Goal: Task Accomplishment & Management: Complete application form

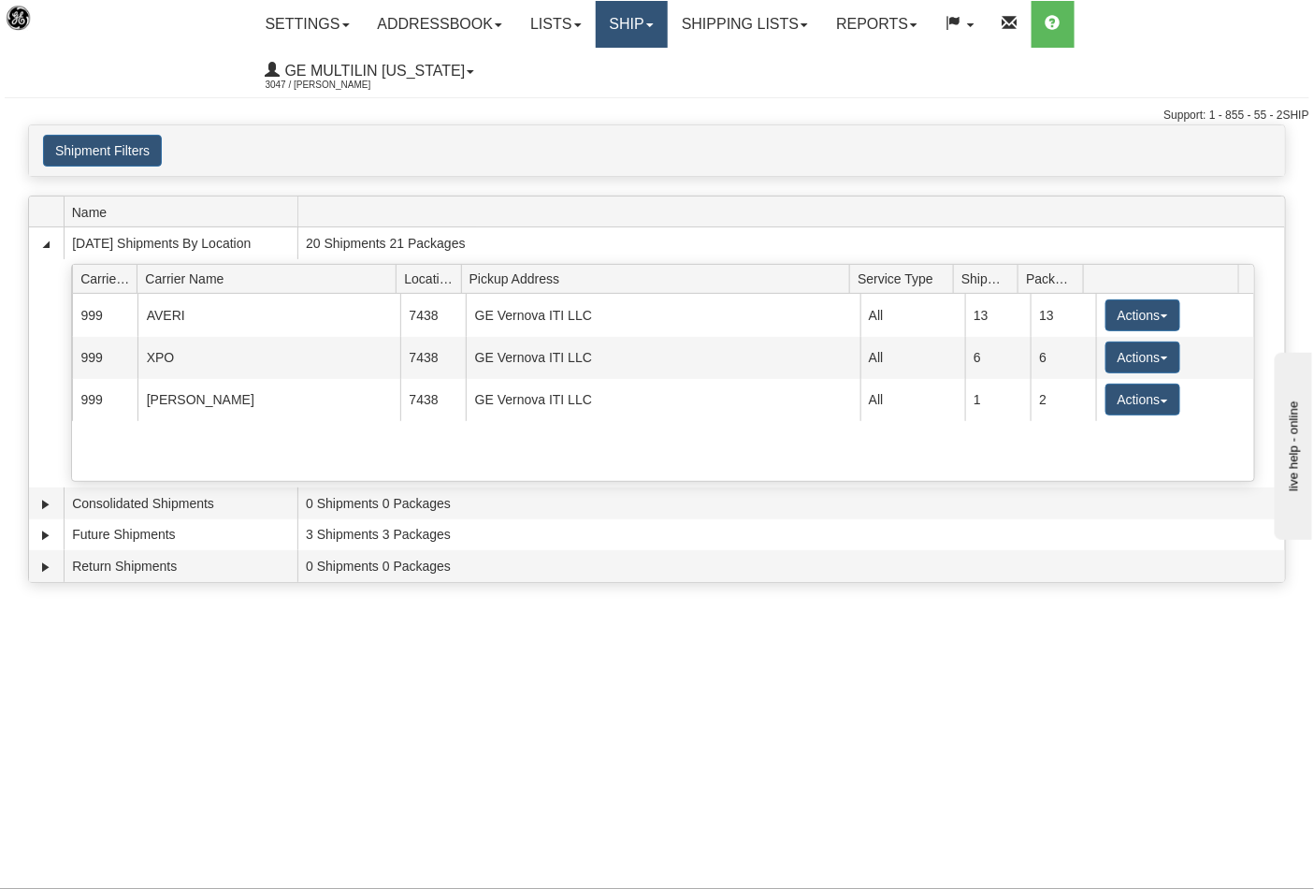
click at [629, 23] on link "Ship" at bounding box center [632, 24] width 72 height 47
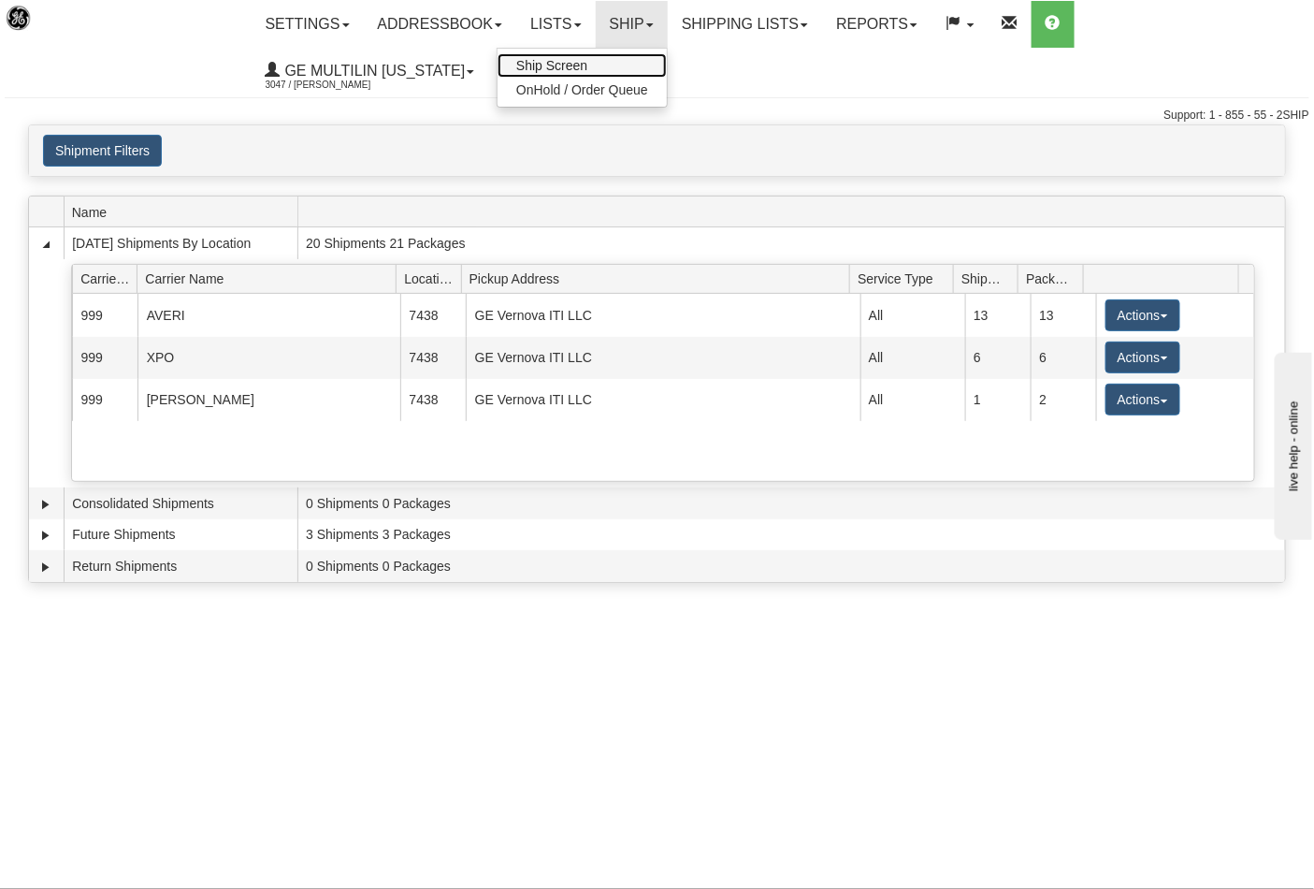
click at [608, 63] on link "Ship Screen" at bounding box center [582, 65] width 169 height 24
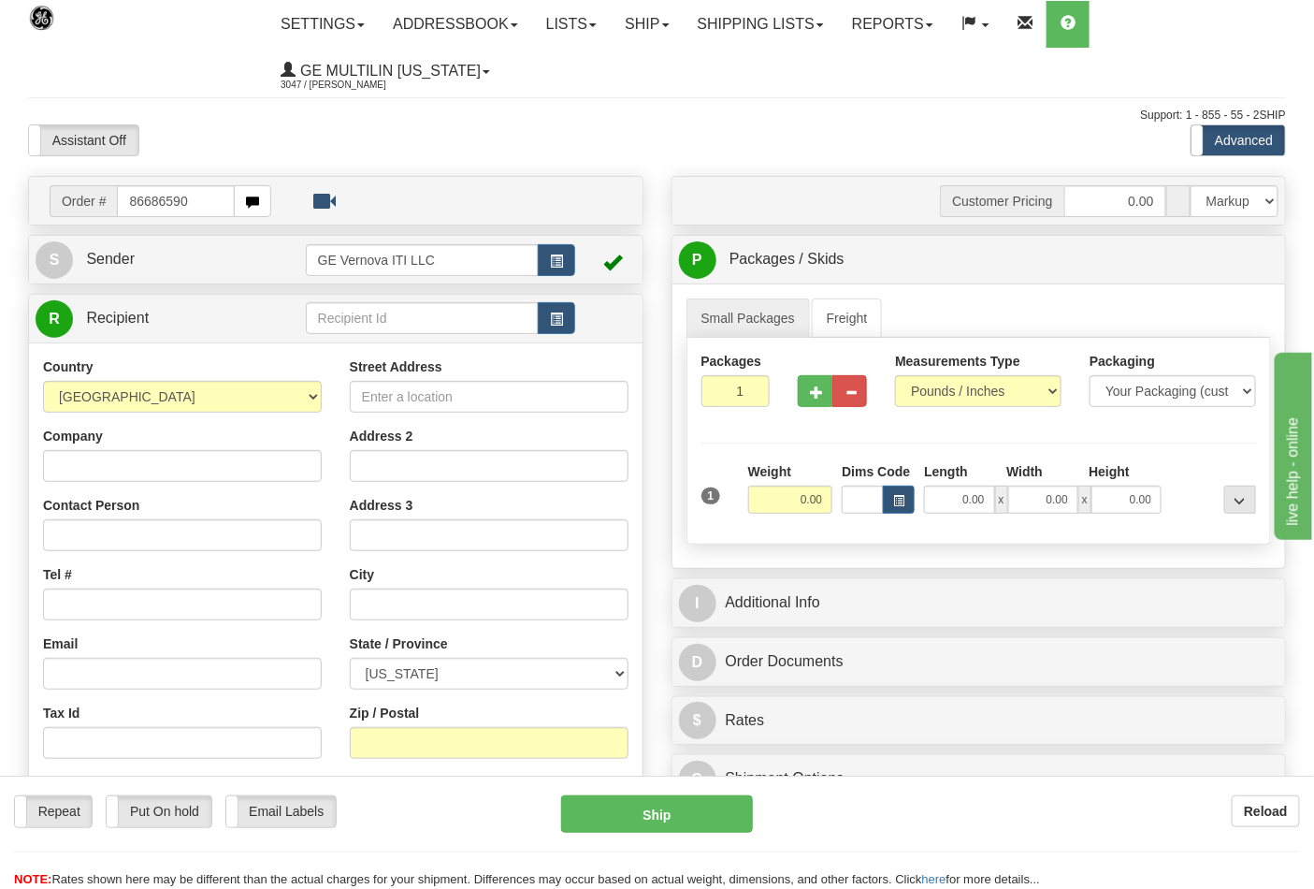
type input "86686590"
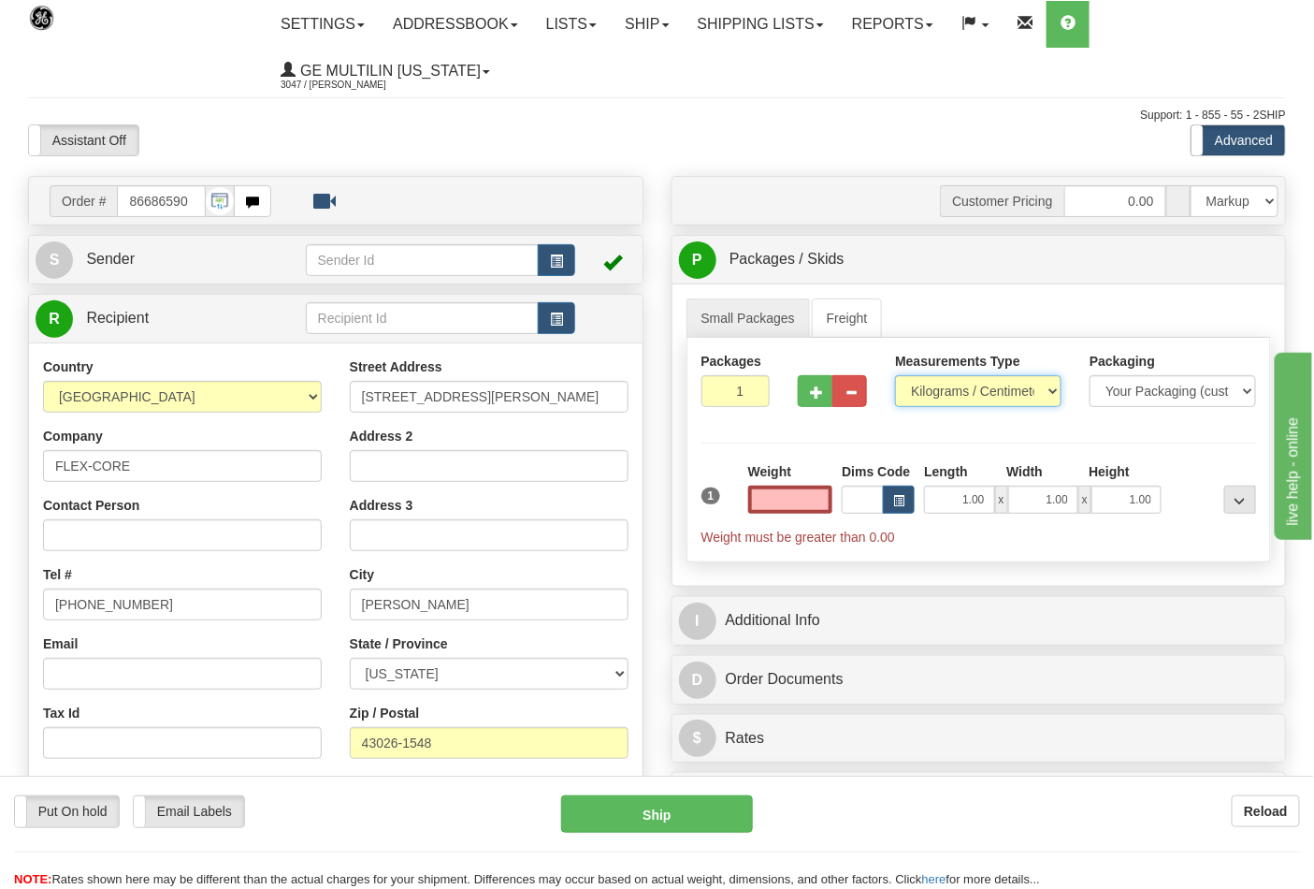
type input "0.00"
click at [938, 383] on select "Pounds / Inches Kilograms / Centimeters" at bounding box center [978, 391] width 166 height 32
select select "0"
click at [895, 376] on select "Pounds / Inches Kilograms / Centimeters" at bounding box center [978, 391] width 166 height 32
click at [823, 404] on button "button" at bounding box center [815, 391] width 35 height 32
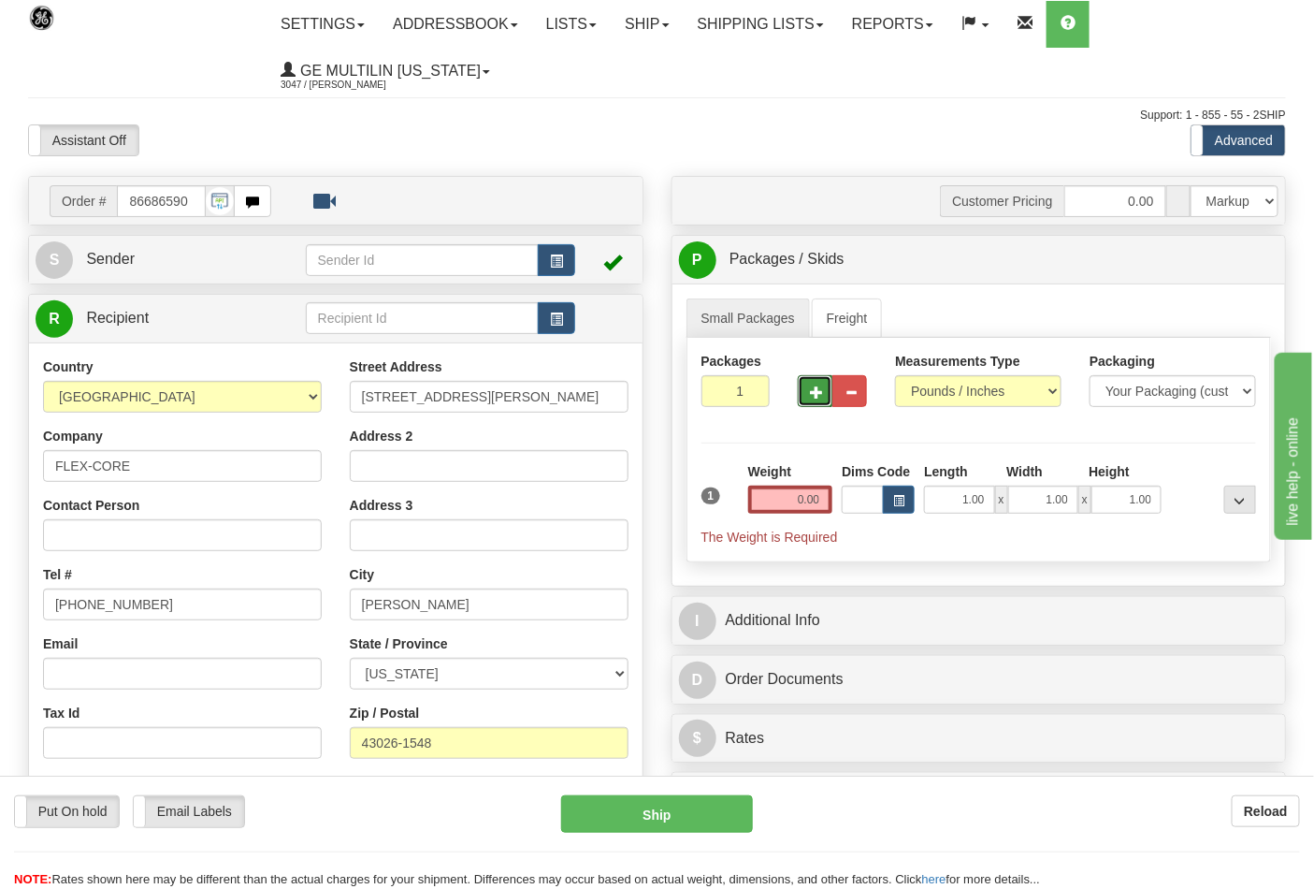
type input "2"
click at [823, 503] on input "0.00" at bounding box center [790, 499] width 85 height 28
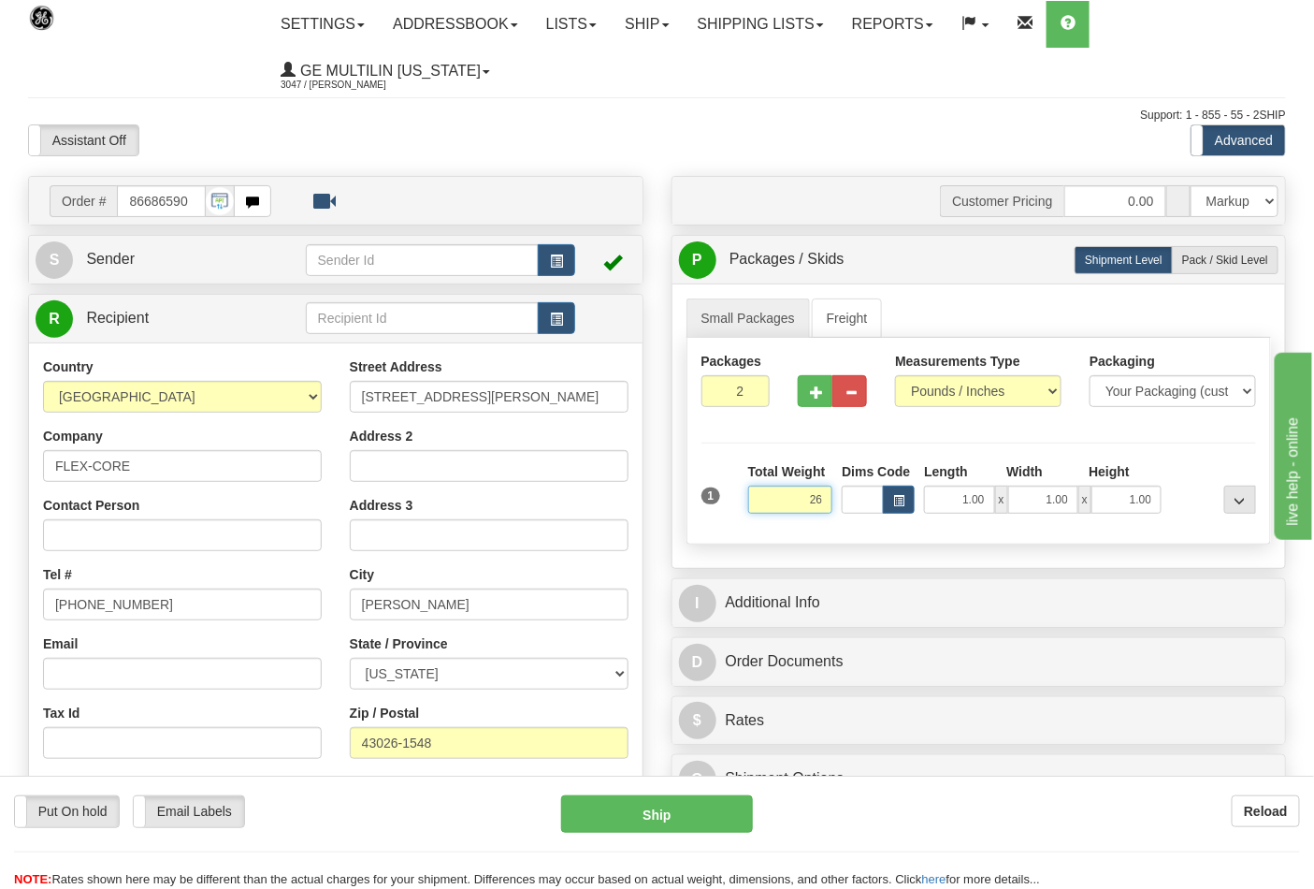
type input "2"
type input "18.00"
drag, startPoint x: 1193, startPoint y: 259, endPoint x: 1173, endPoint y: 297, distance: 43.5
click at [1193, 259] on span "Pack / Skid Level" at bounding box center [1225, 259] width 86 height 13
radio input "true"
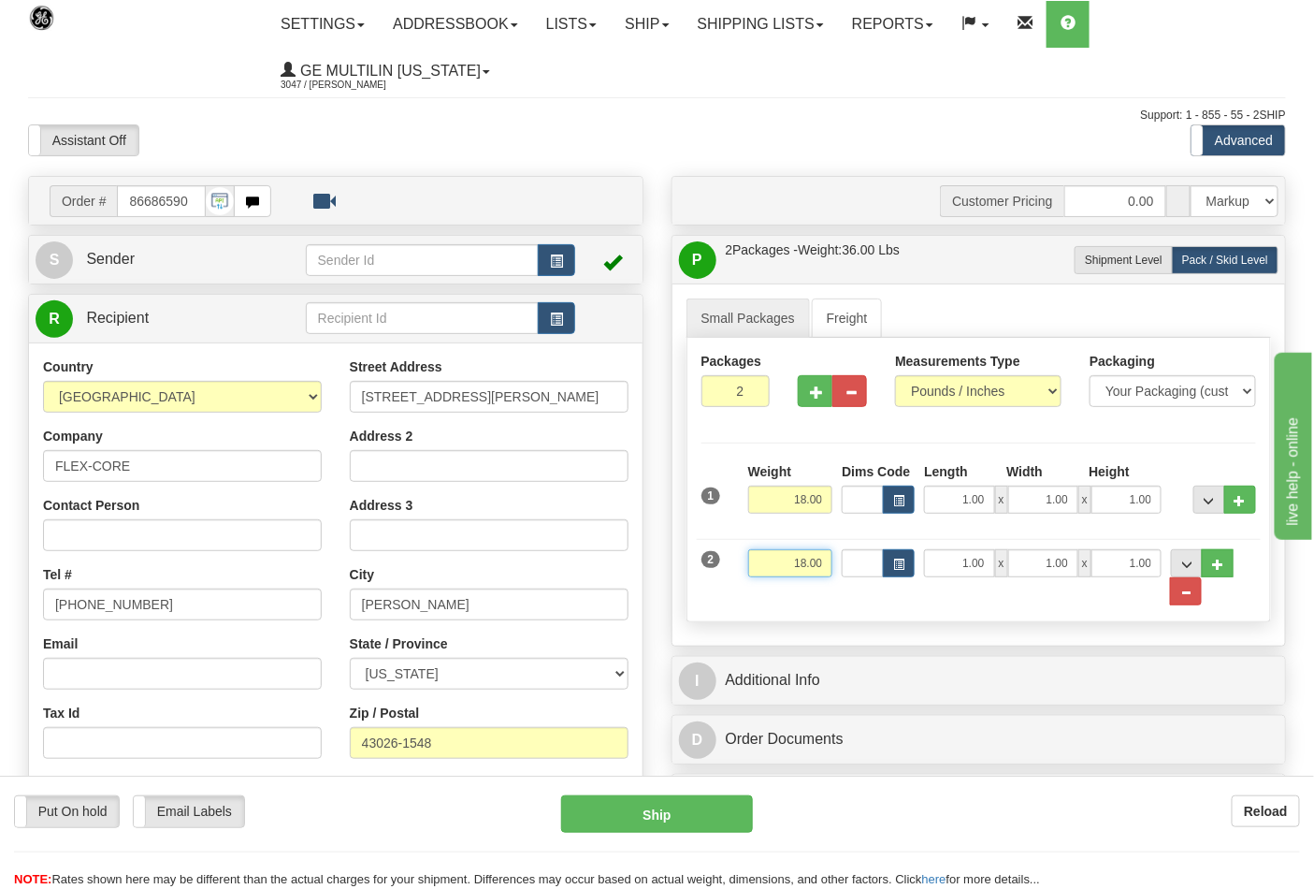
drag, startPoint x: 825, startPoint y: 557, endPoint x: 756, endPoint y: 564, distance: 69.5
click at [756, 564] on input "18.00" at bounding box center [790, 563] width 85 height 28
click button "Delete" at bounding box center [0, 0] width 0 height 0
type input "8.00"
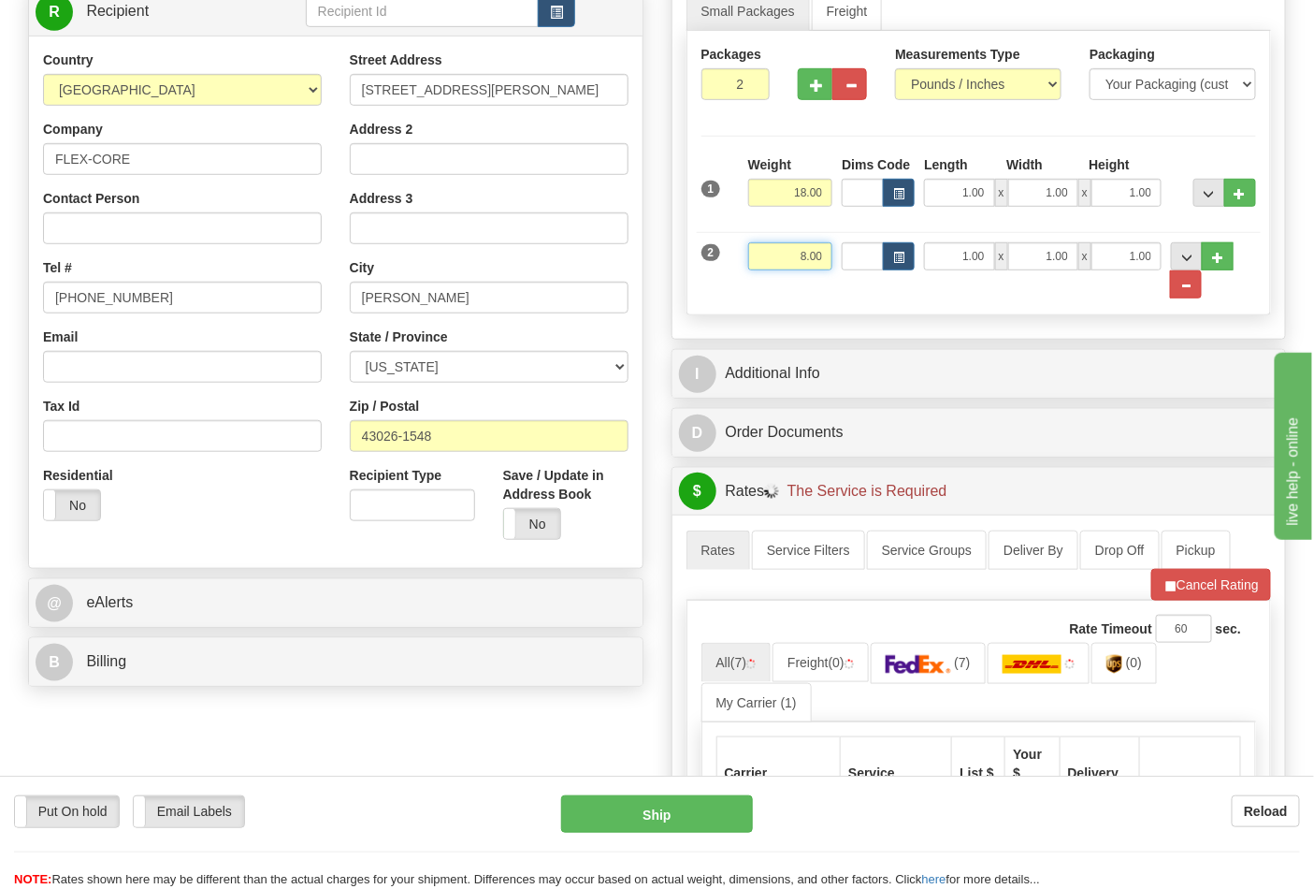
scroll to position [415, 0]
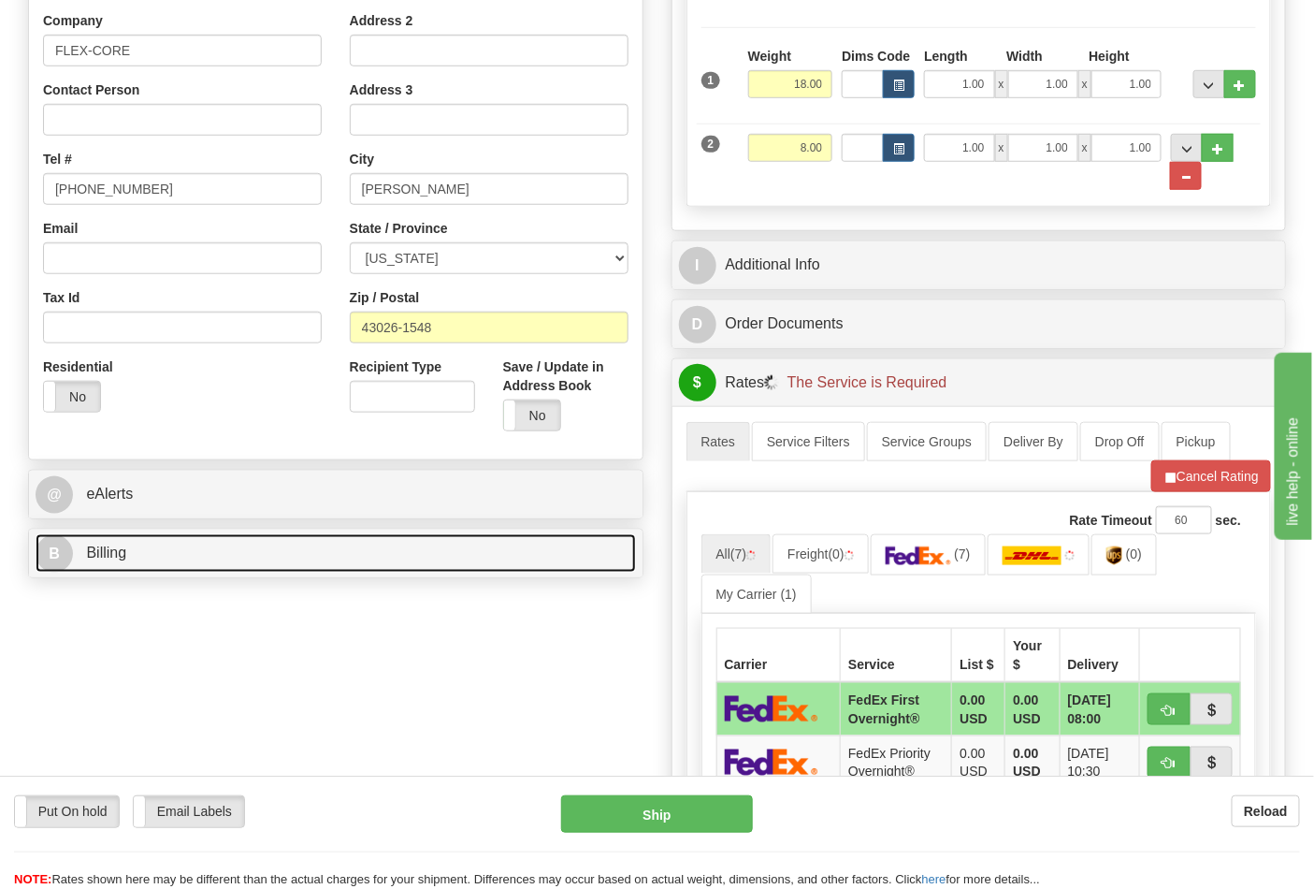
click at [135, 557] on link "B Billing" at bounding box center [336, 553] width 600 height 38
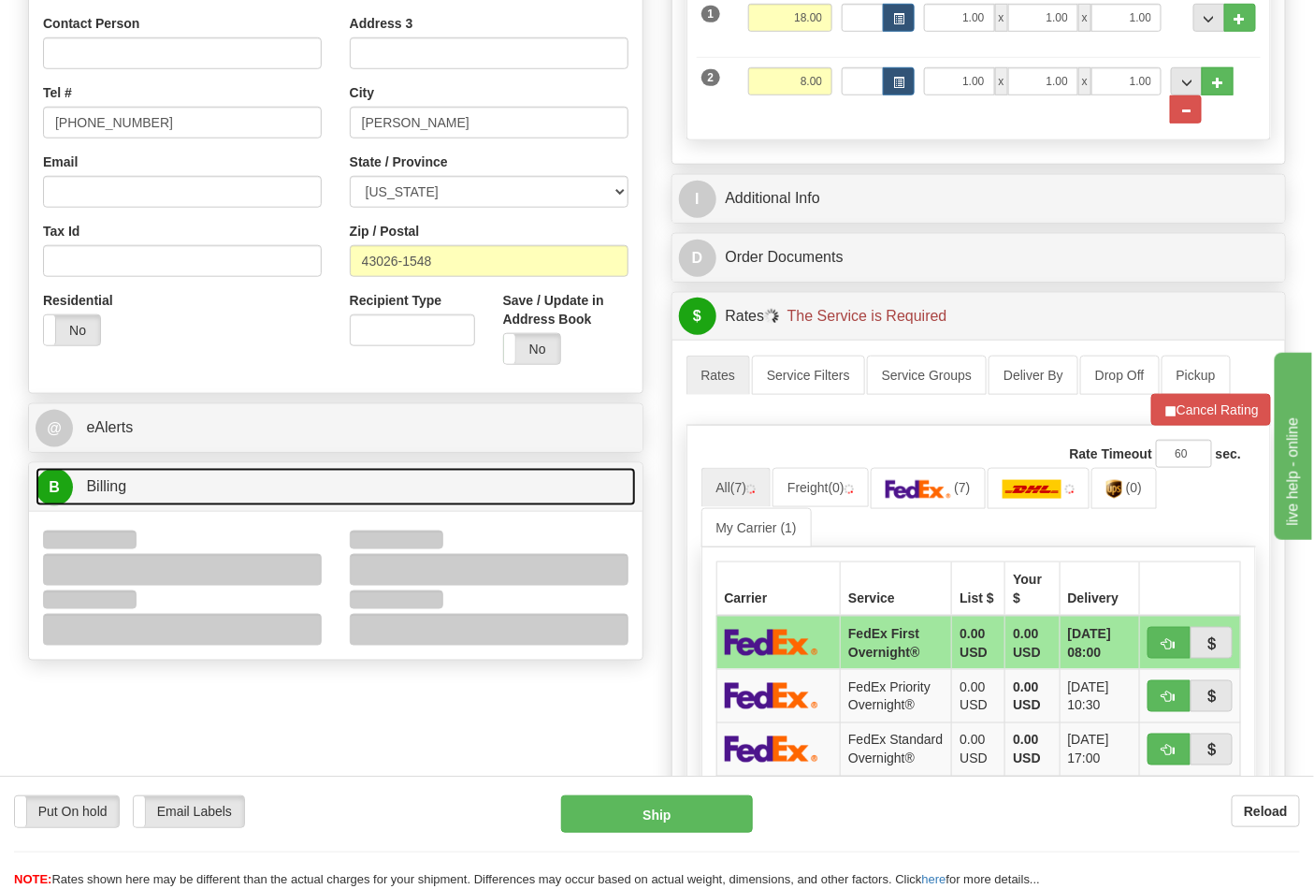
scroll to position [519, 0]
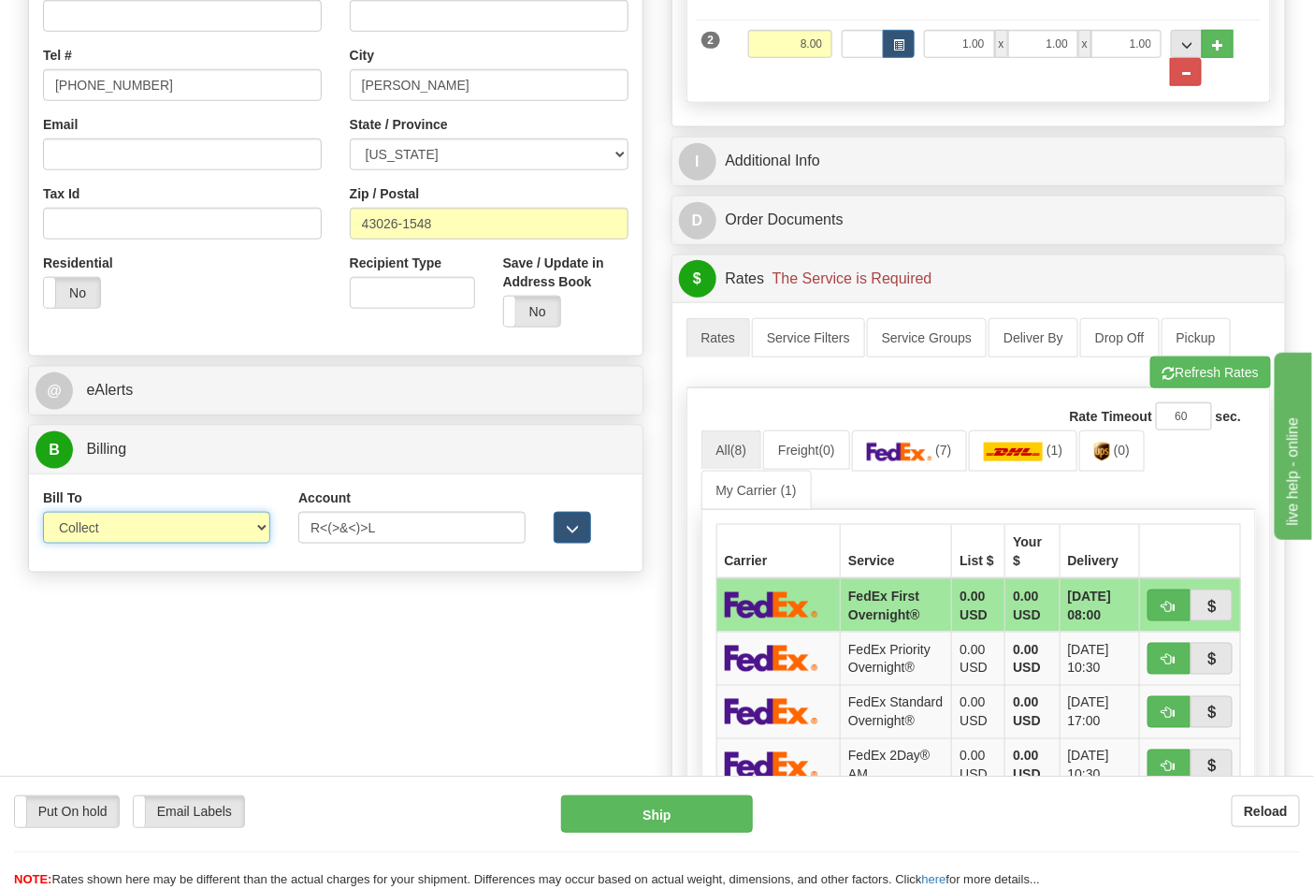
click at [132, 535] on select "Sender Recipient Third Party Collect" at bounding box center [156, 528] width 227 height 32
select select "2"
click at [43, 513] on select "Sender Recipient Third Party Collect" at bounding box center [156, 528] width 227 height 32
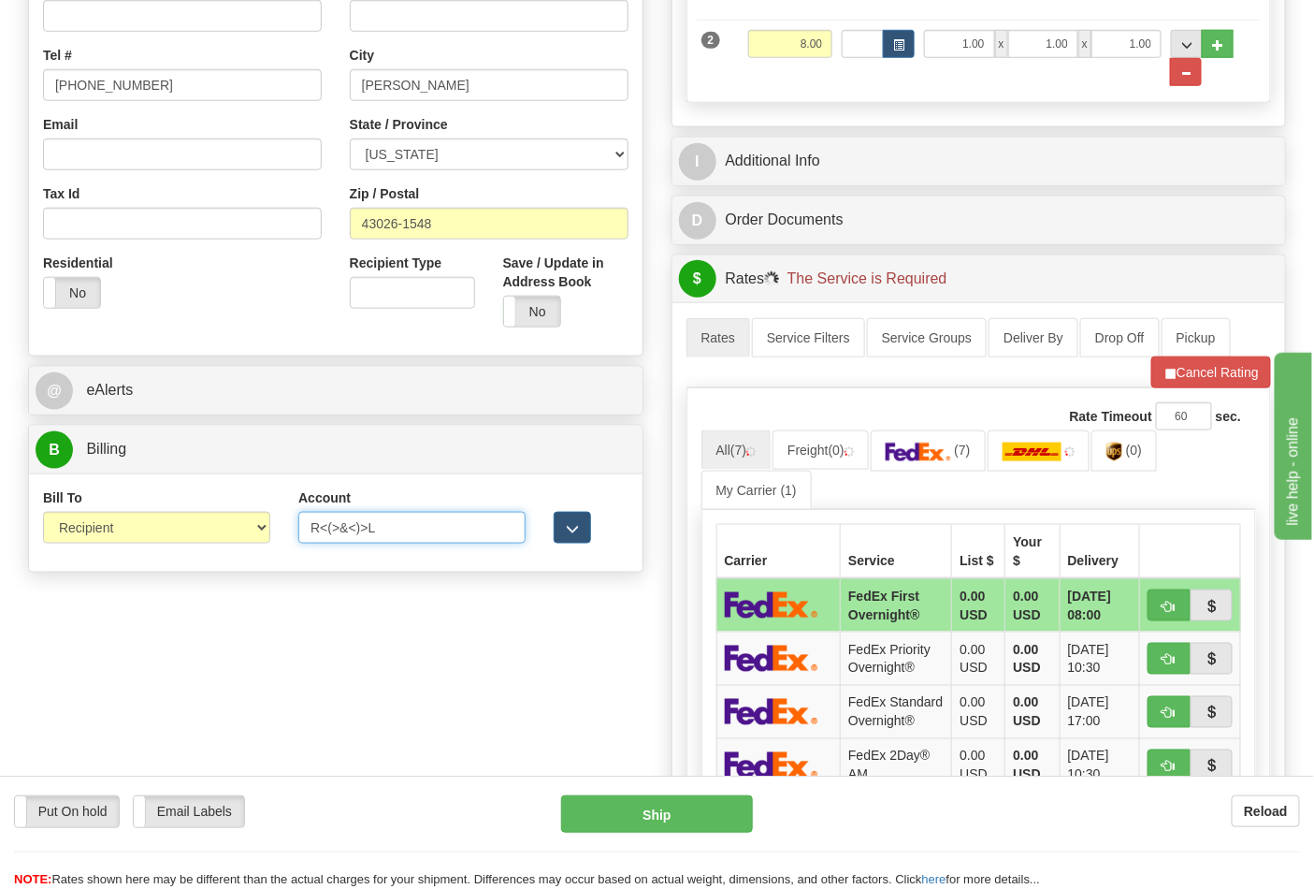
drag, startPoint x: 426, startPoint y: 528, endPoint x: 239, endPoint y: 528, distance: 186.1
click at [239, 528] on div "Bill To Sender Recipient Third Party Collect Account R<(>&<)>L 3rd Party Accoun…" at bounding box center [336, 522] width 614 height 69
click at [333, 538] on input "Account" at bounding box center [411, 528] width 227 height 32
type input "473367"
click at [1179, 385] on button "Cancel Rating" at bounding box center [1211, 372] width 120 height 32
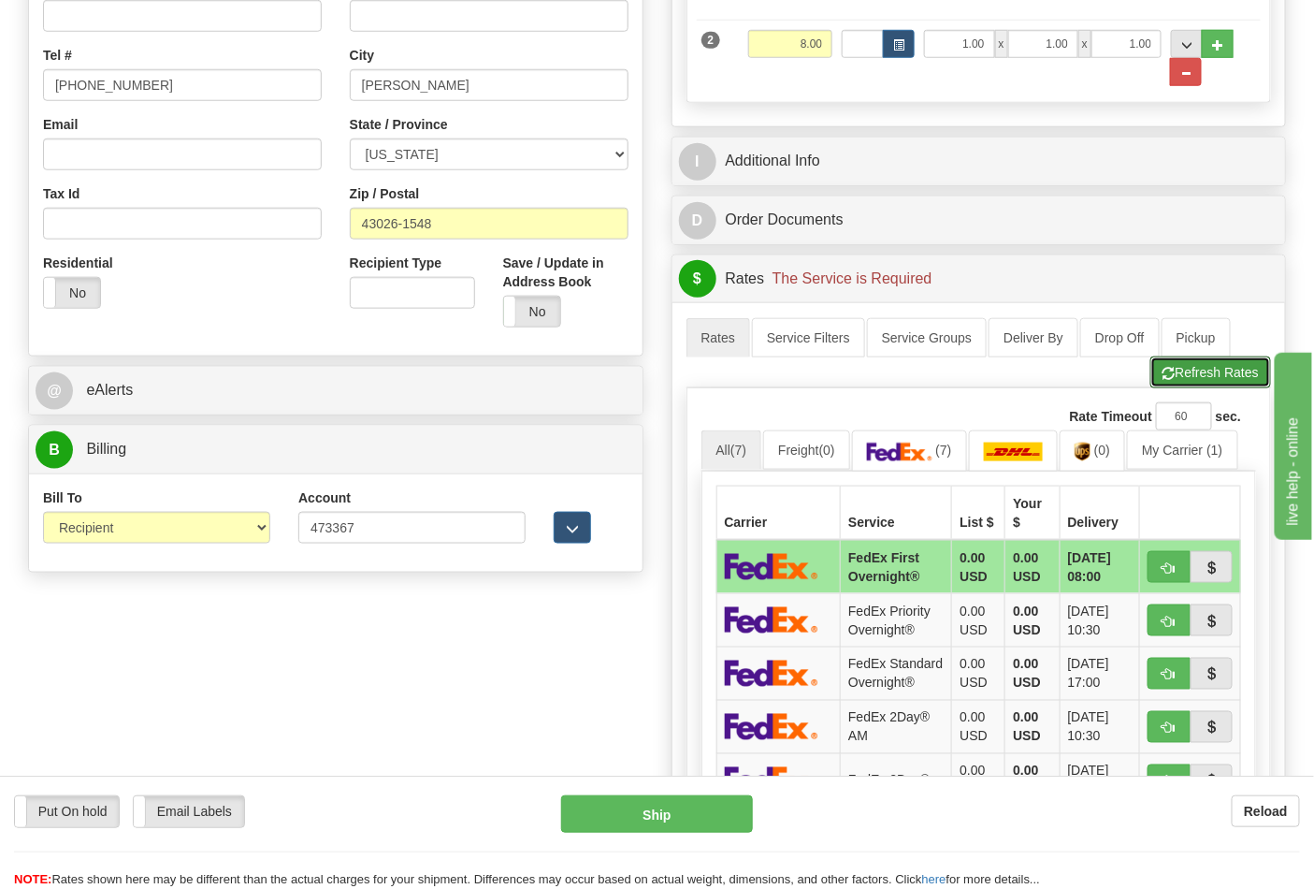
click at [1179, 385] on button "Refresh Rates" at bounding box center [1210, 372] width 121 height 32
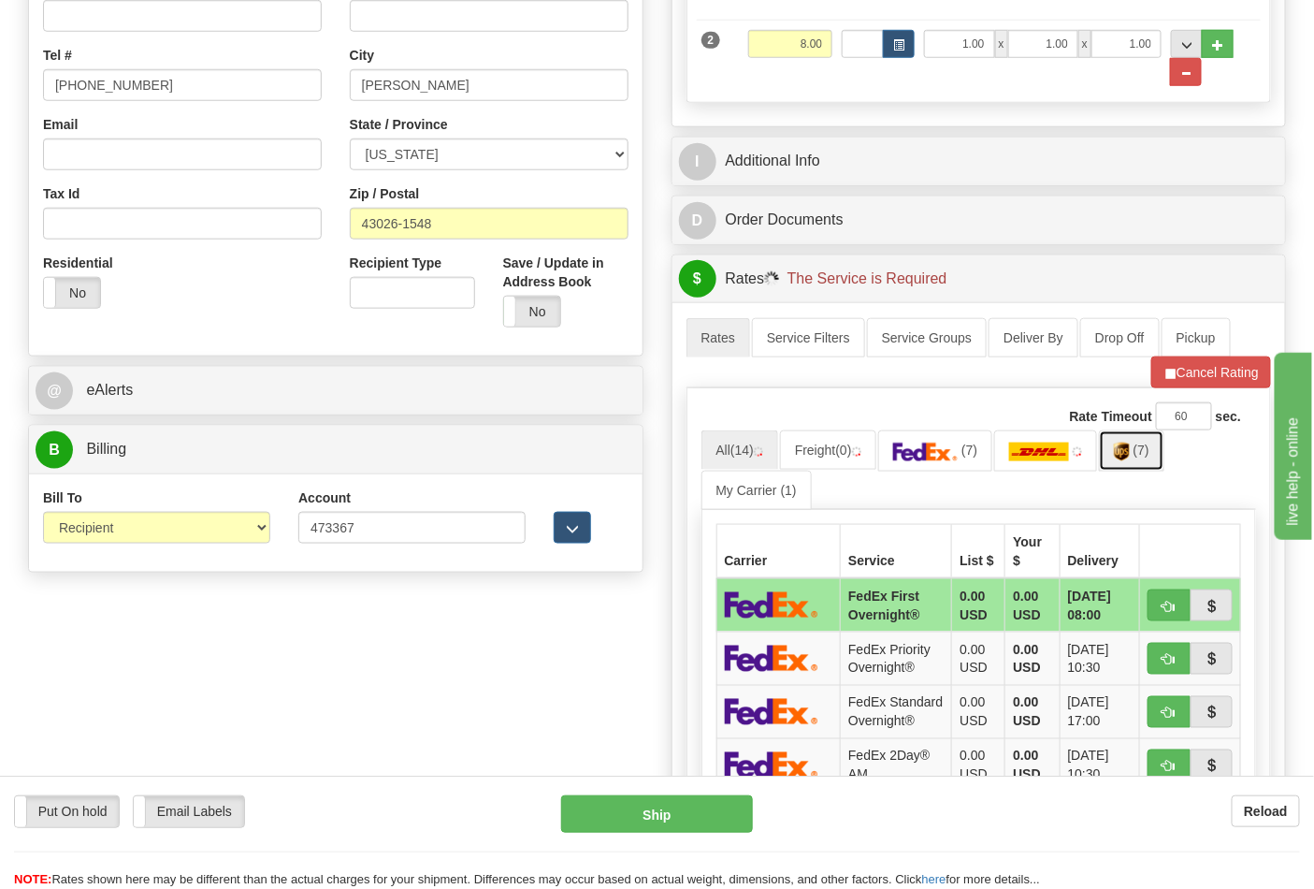
click at [1130, 458] on img at bounding box center [1122, 451] width 16 height 19
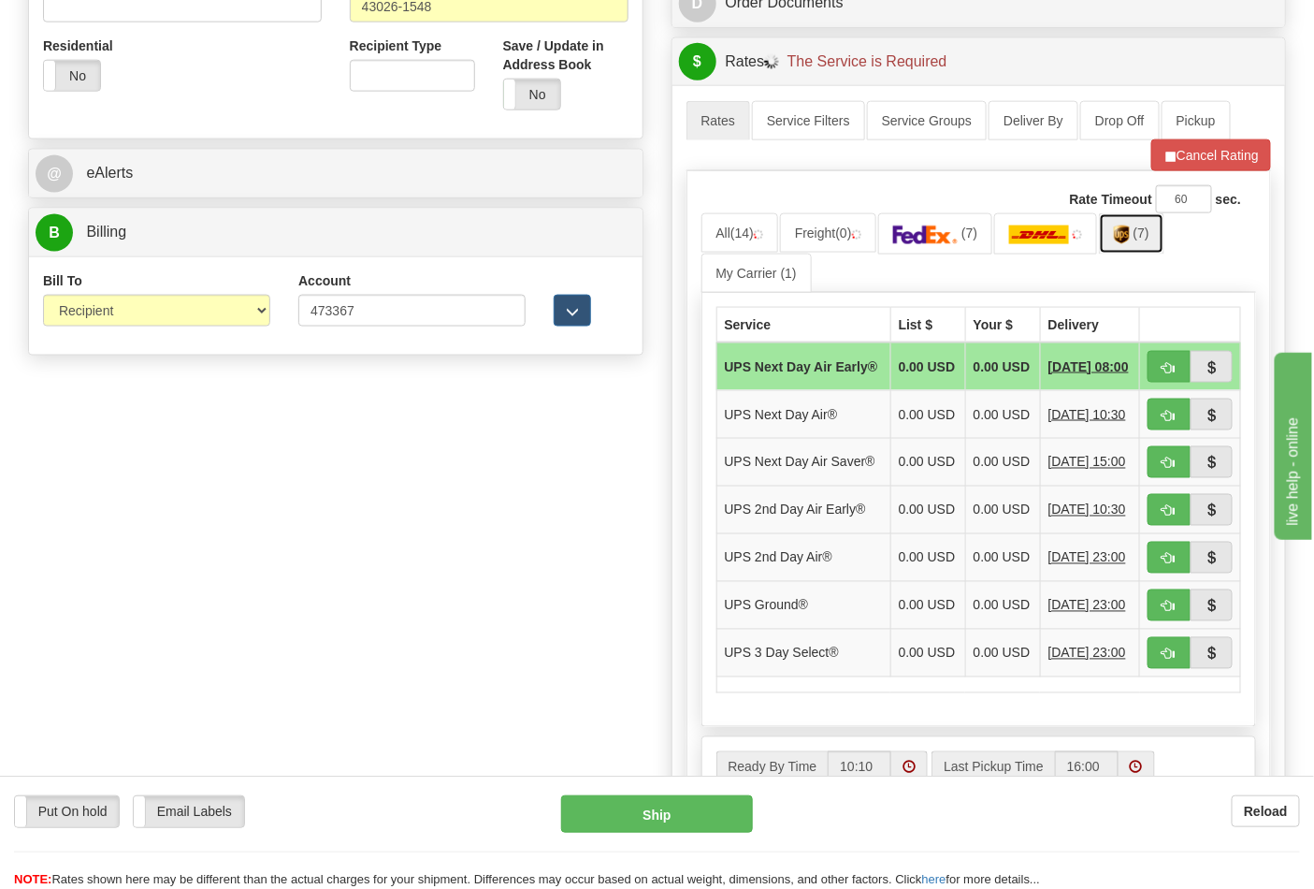
scroll to position [935, 0]
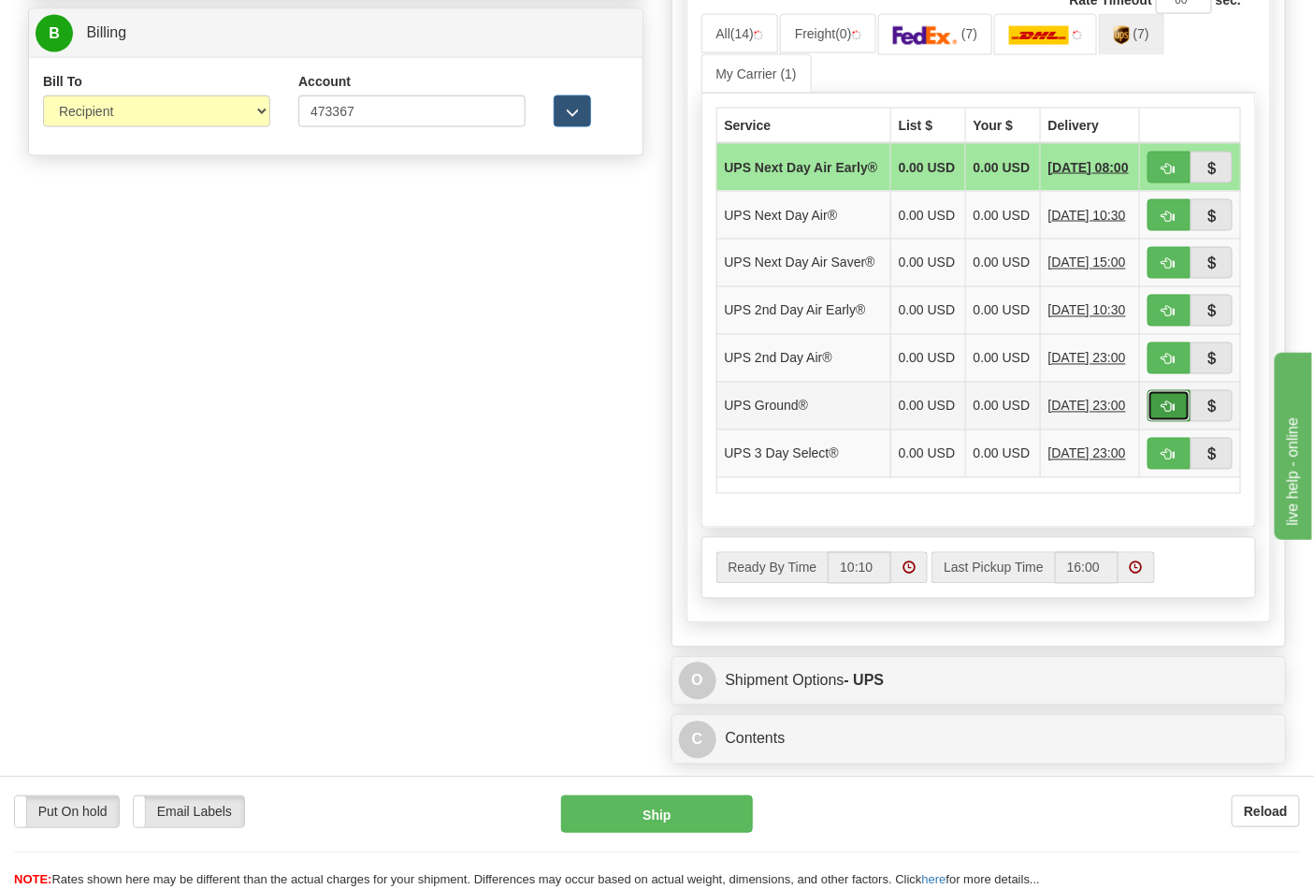
click at [1174, 413] on span "button" at bounding box center [1169, 407] width 13 height 12
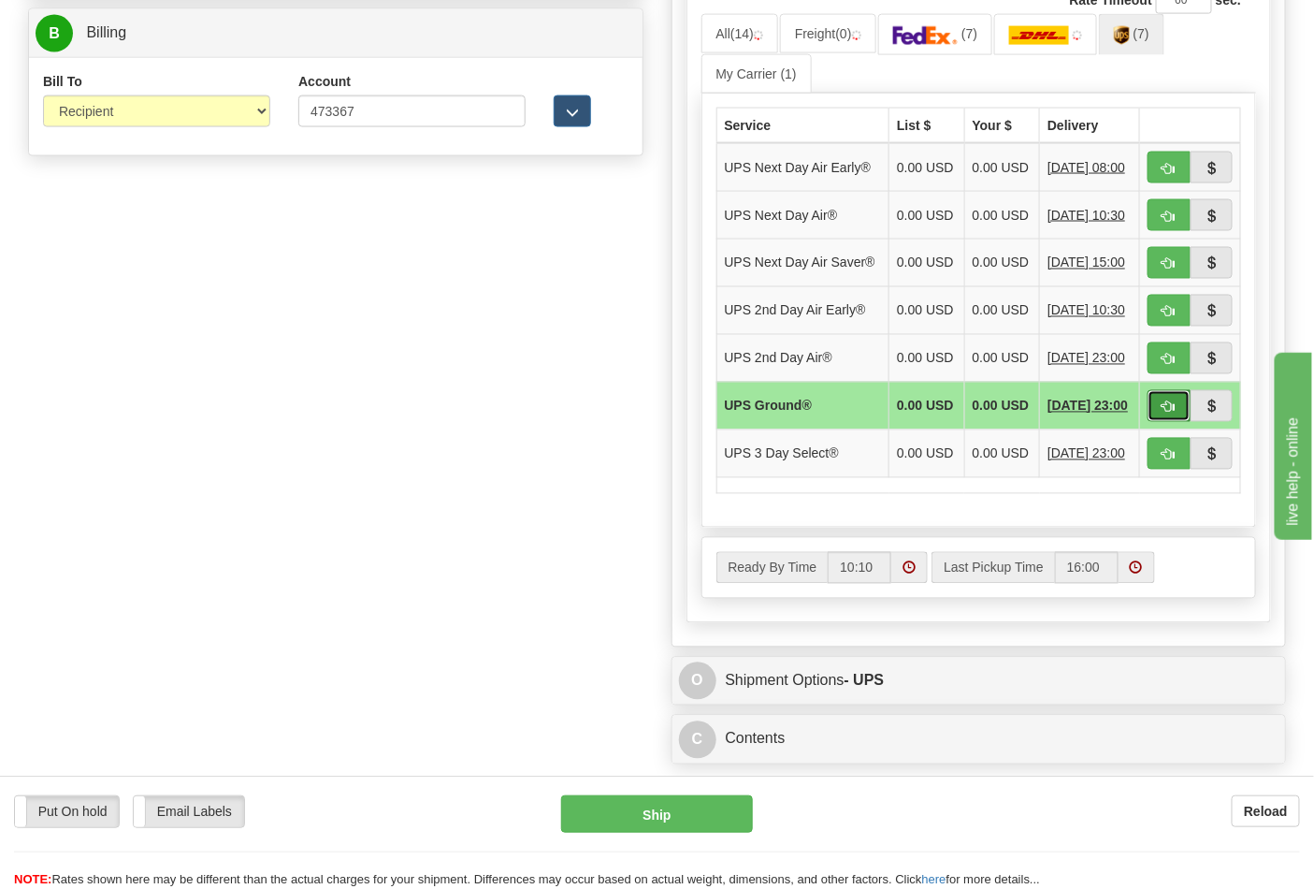
click at [1169, 413] on span "button" at bounding box center [1169, 407] width 13 height 12
click at [1171, 413] on span "button" at bounding box center [1169, 407] width 13 height 12
click at [1166, 413] on span "button" at bounding box center [1169, 407] width 13 height 12
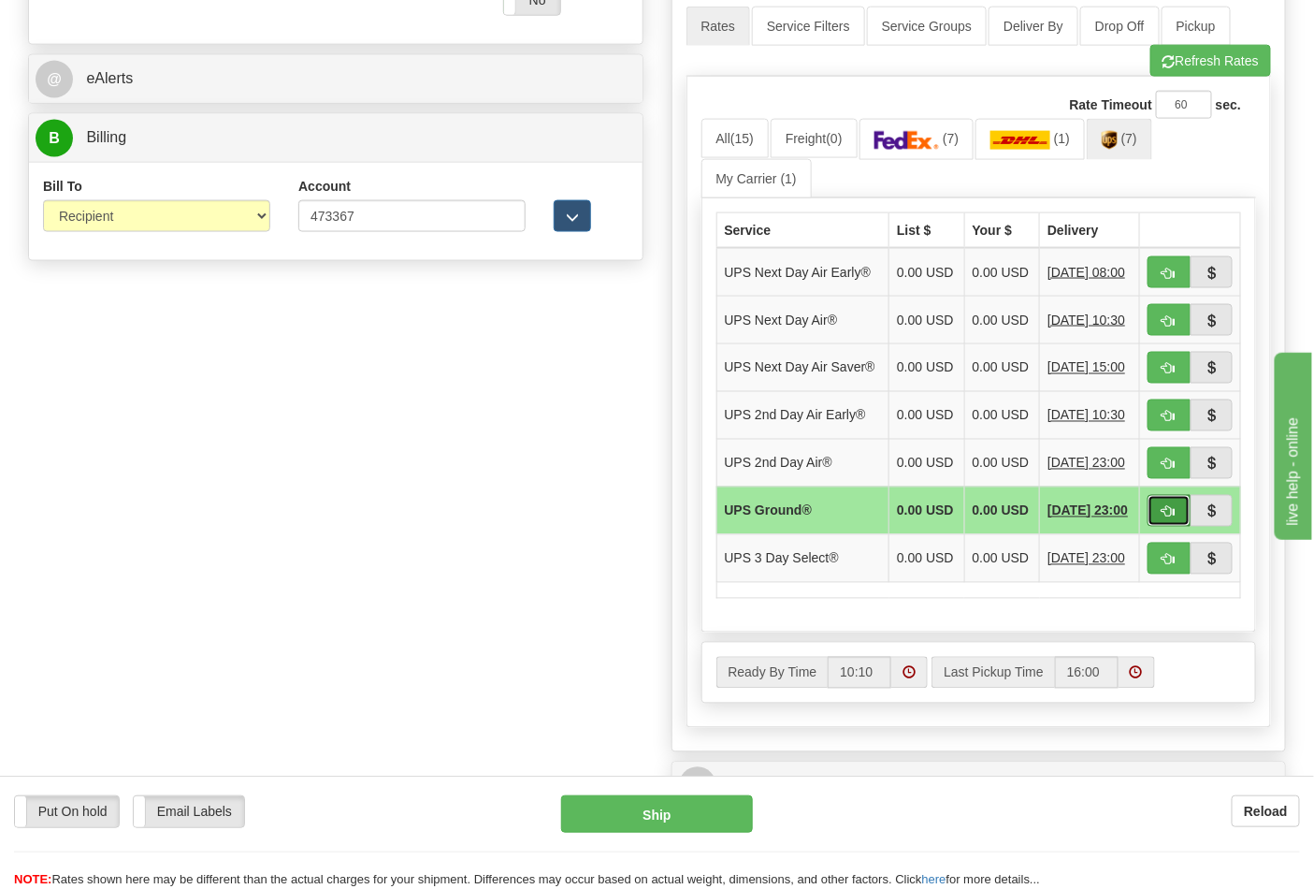
click at [1163, 518] on span "button" at bounding box center [1169, 512] width 13 height 12
type input "03"
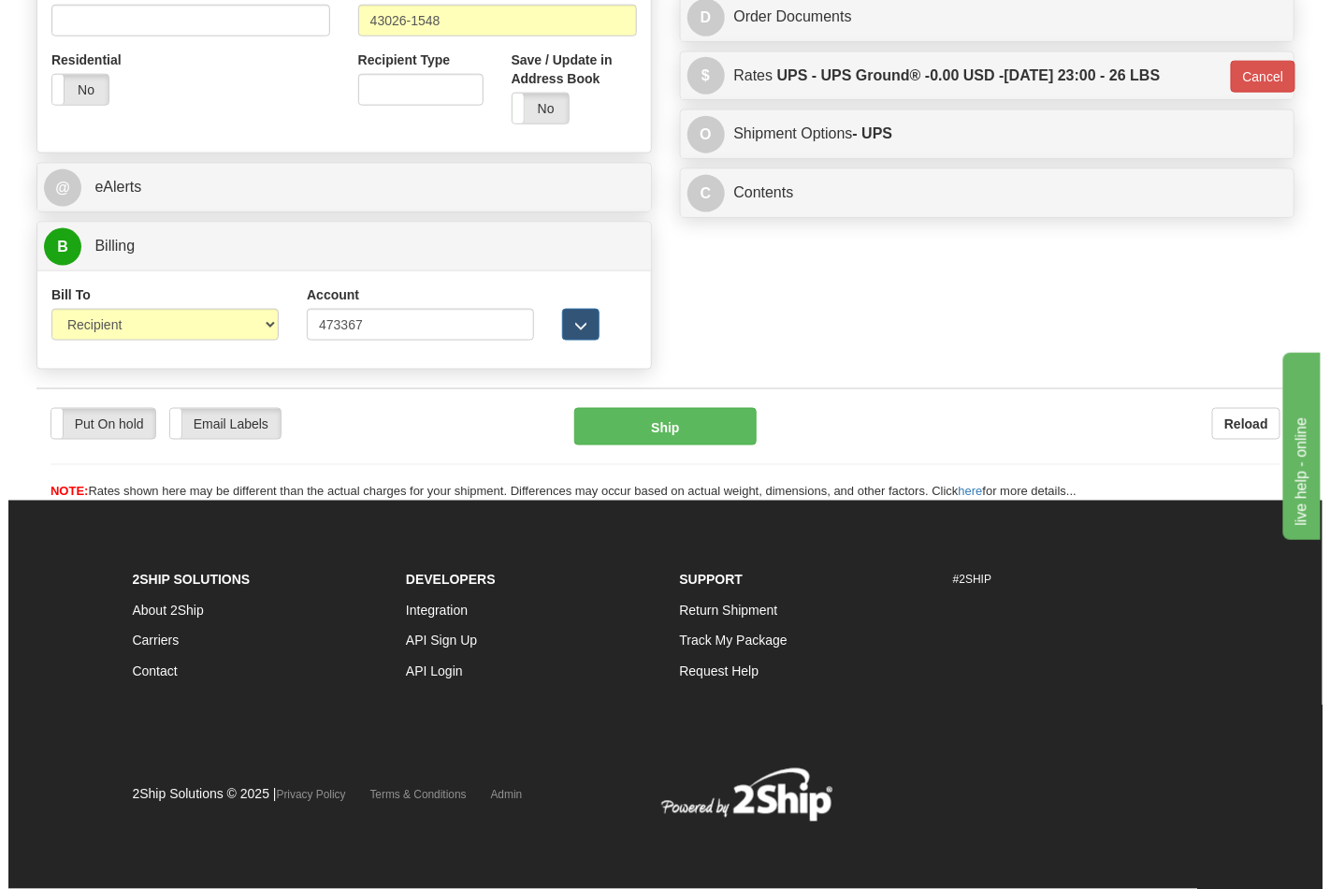
scroll to position [725, 0]
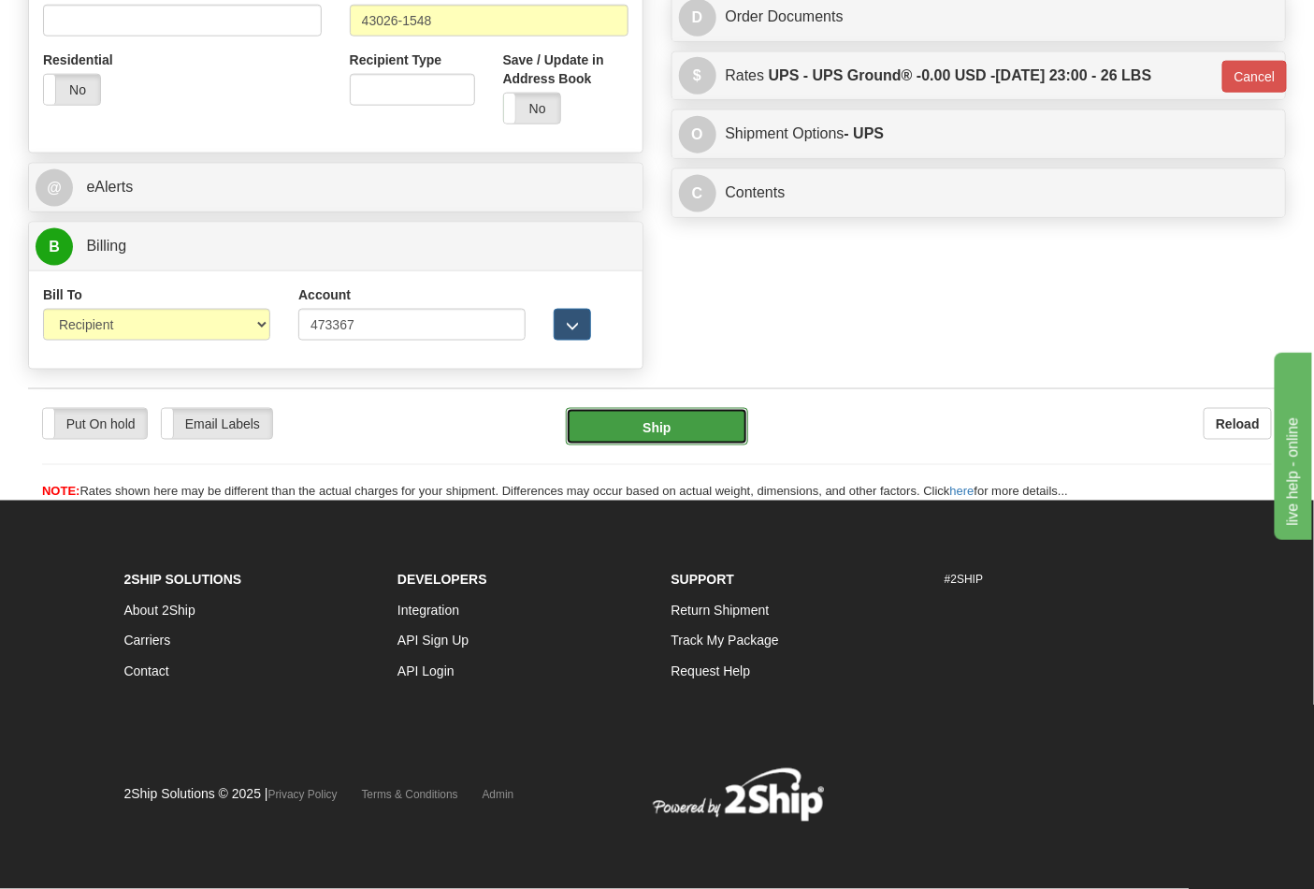
click at [686, 436] on button "Ship" at bounding box center [656, 426] width 181 height 37
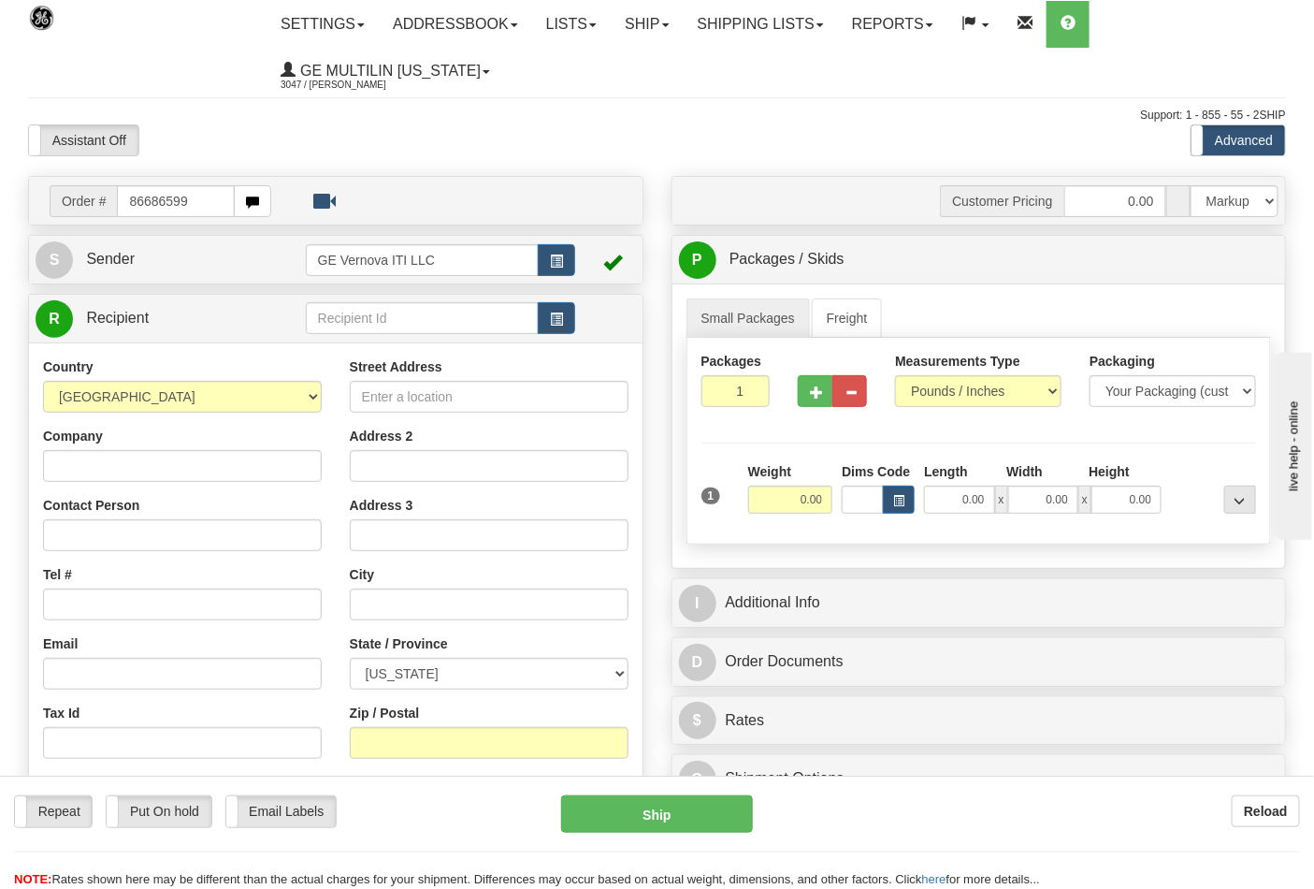
type input "86686599"
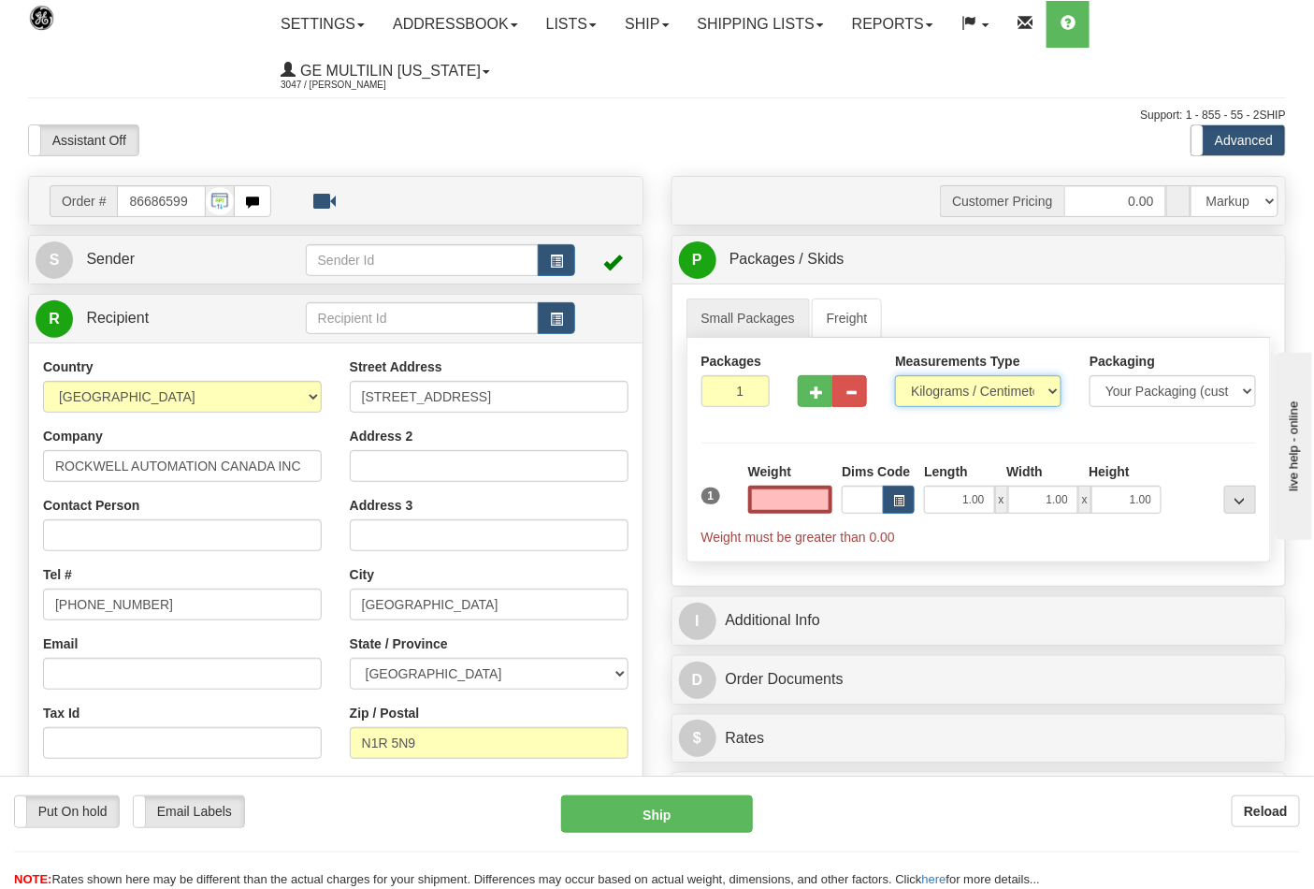
type input "0.00"
click at [922, 379] on select "Pounds / Inches Kilograms / Centimeters" at bounding box center [978, 391] width 166 height 32
select select "0"
click at [895, 376] on select "Pounds / Inches Kilograms / Centimeters" at bounding box center [978, 391] width 166 height 32
click at [815, 380] on button "button" at bounding box center [815, 391] width 35 height 32
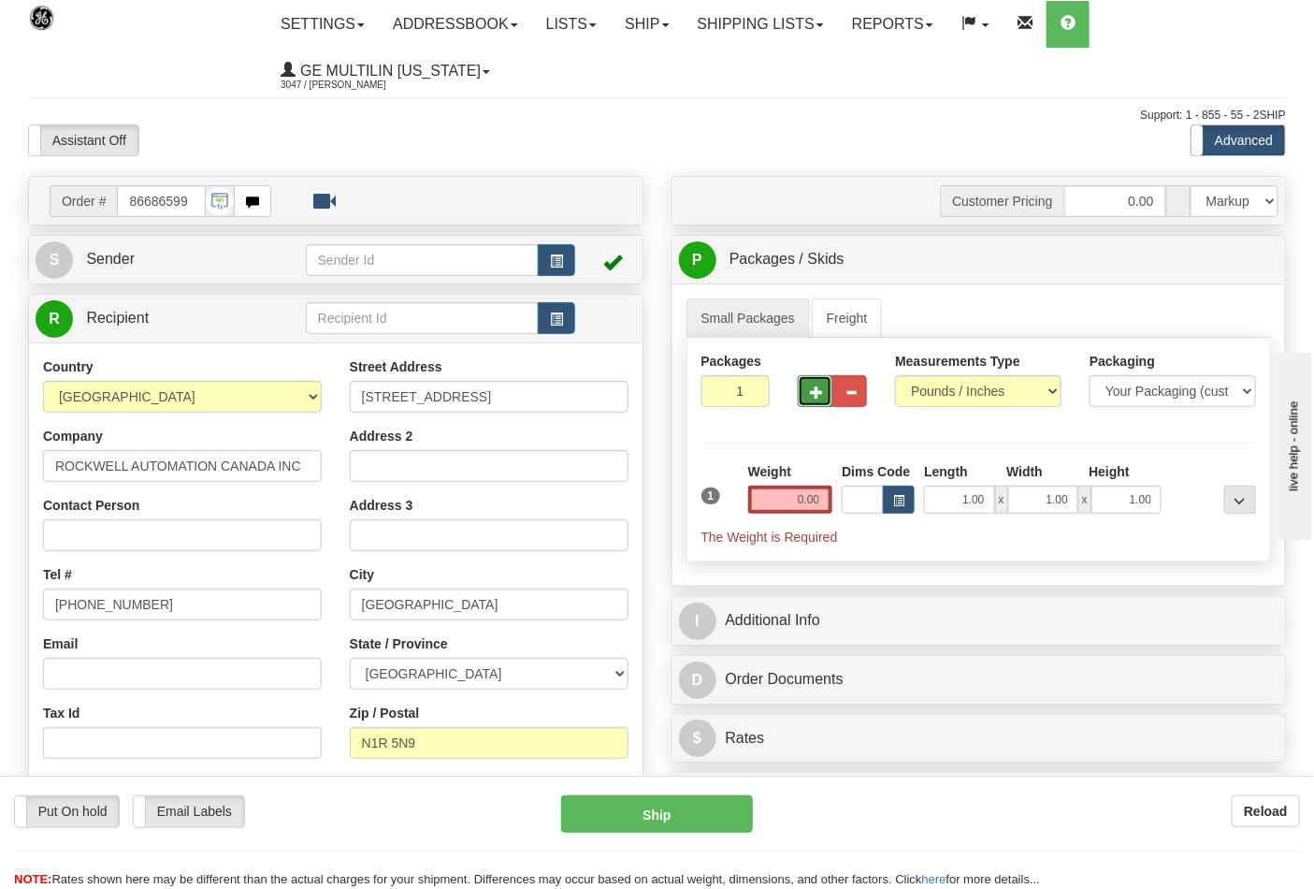
type input "2"
click at [830, 493] on input "0.00" at bounding box center [790, 499] width 85 height 28
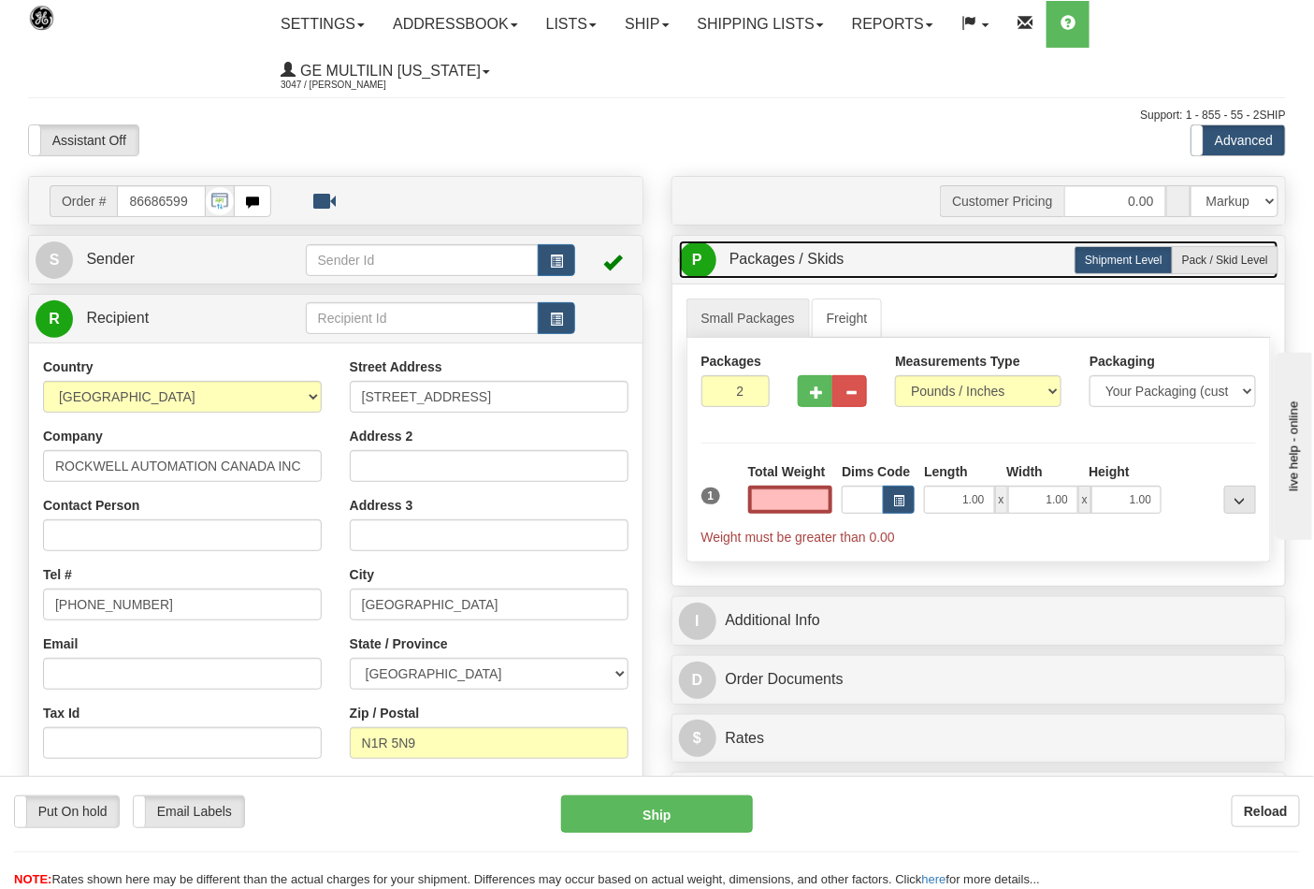
type input "0.00"
click at [1242, 245] on link "P Packages / Skids 2 Packages - Weight: 0.00 Lbs 1 Skids - Weight: NaN Lbs" at bounding box center [979, 259] width 600 height 38
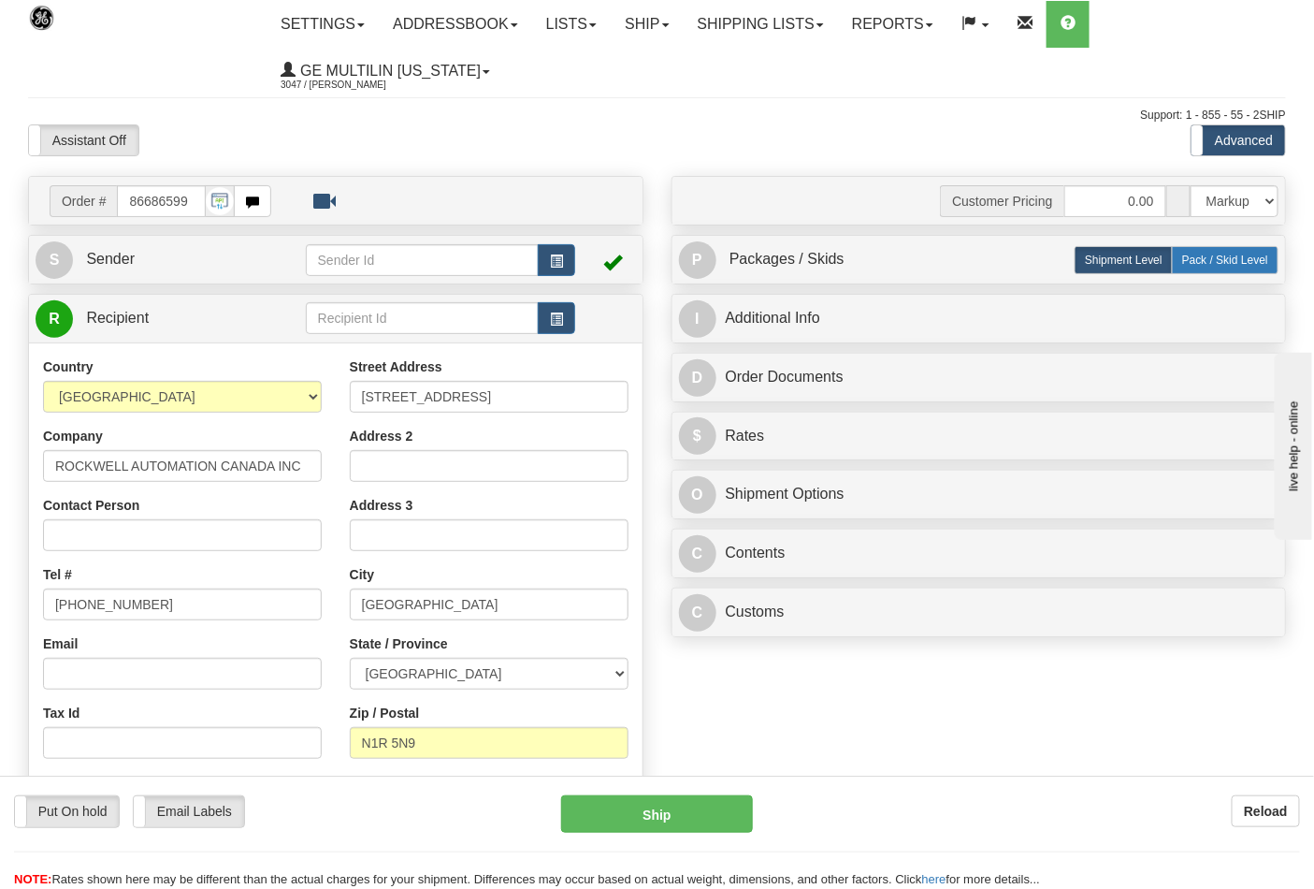
click at [1211, 271] on label "Pack / Skid Level Pack.." at bounding box center [1225, 260] width 107 height 28
radio input "true"
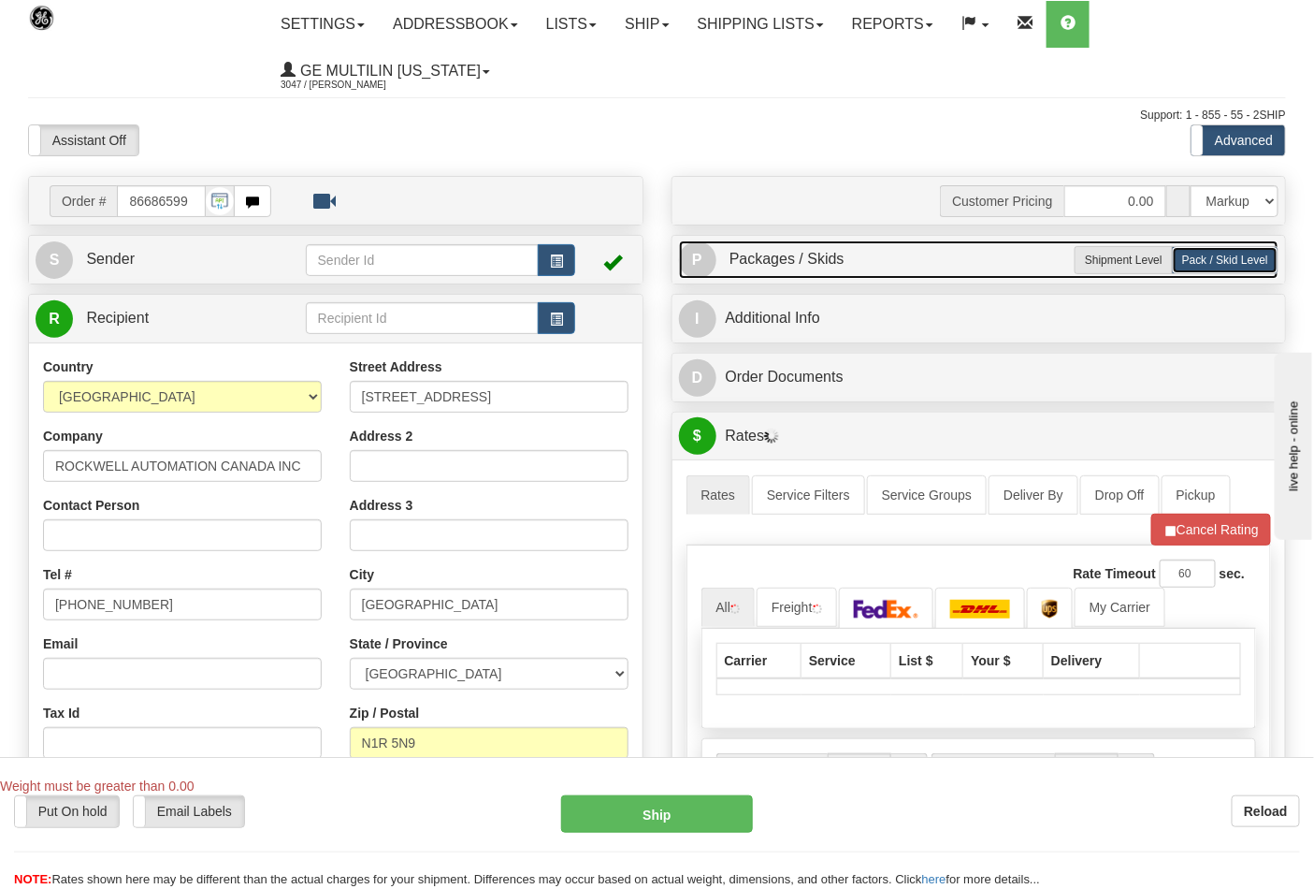
click at [922, 278] on link "P Packages / Skids 2 Packages - Weight: 0.00 Lbs 1 Skids - Weight: 0.00 Lbs" at bounding box center [979, 259] width 600 height 38
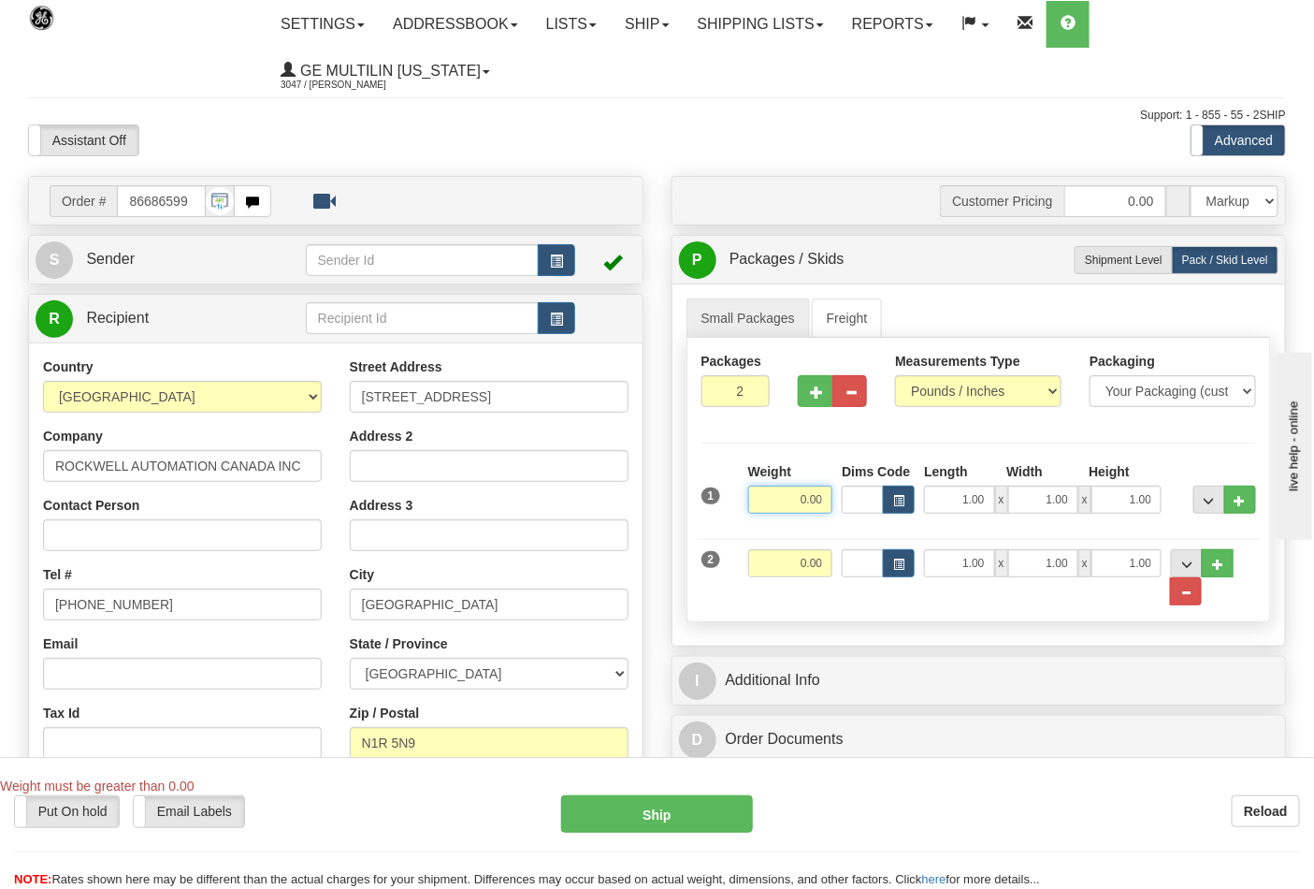
click at [823, 509] on input "0.00" at bounding box center [790, 499] width 85 height 28
type input "33.00"
click at [821, 558] on input "0.00" at bounding box center [790, 563] width 85 height 28
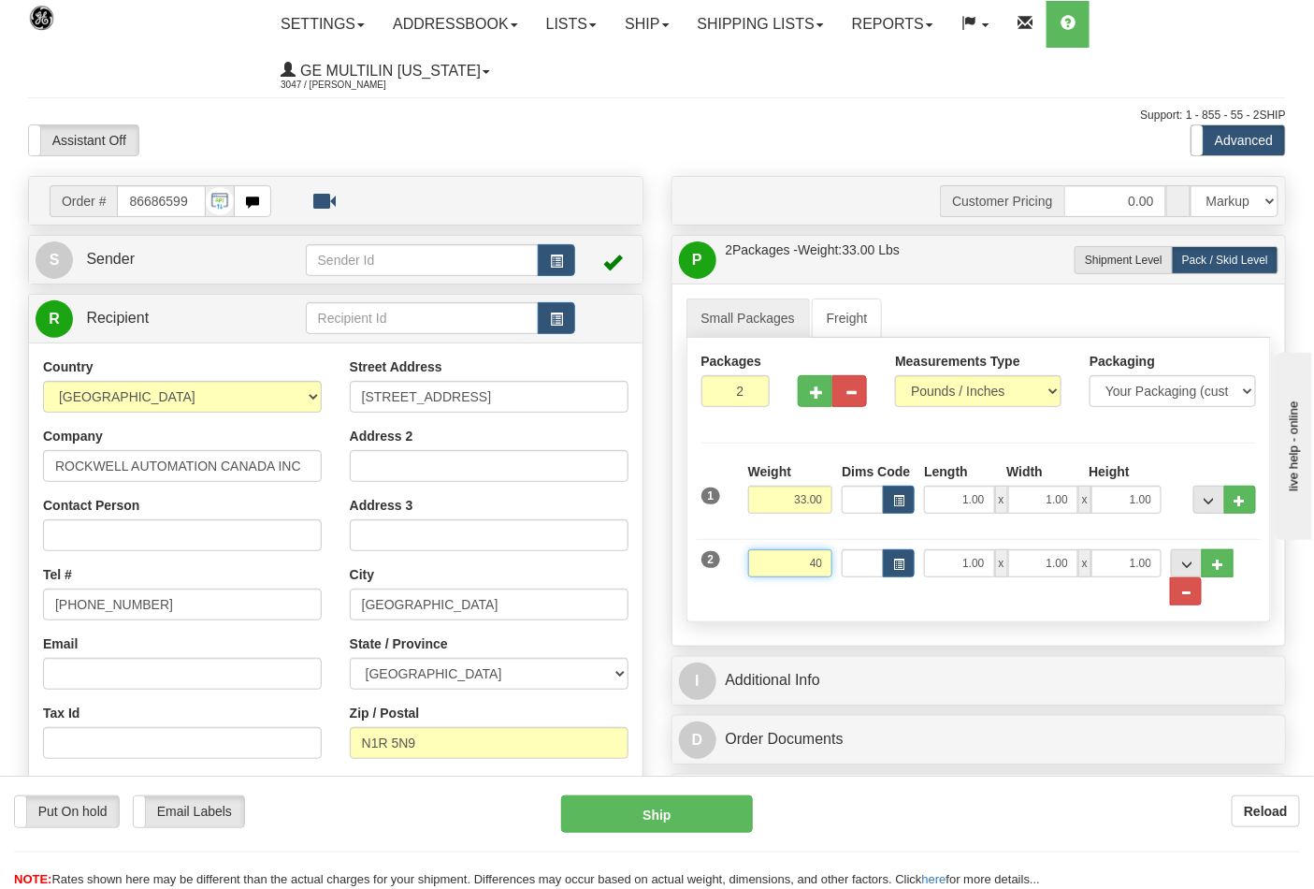
click button "Delete" at bounding box center [0, 0] width 0 height 0
type input "40.00"
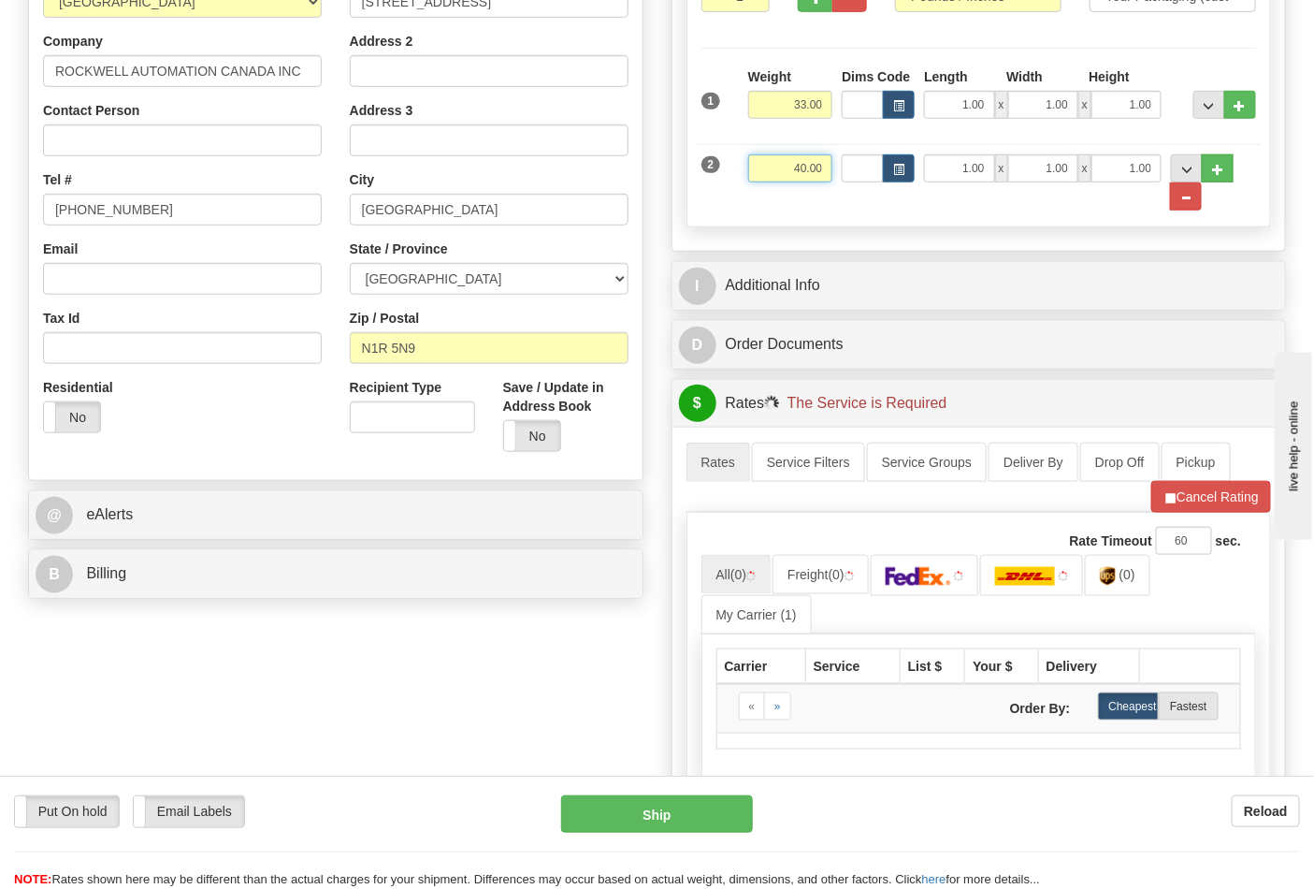
scroll to position [415, 0]
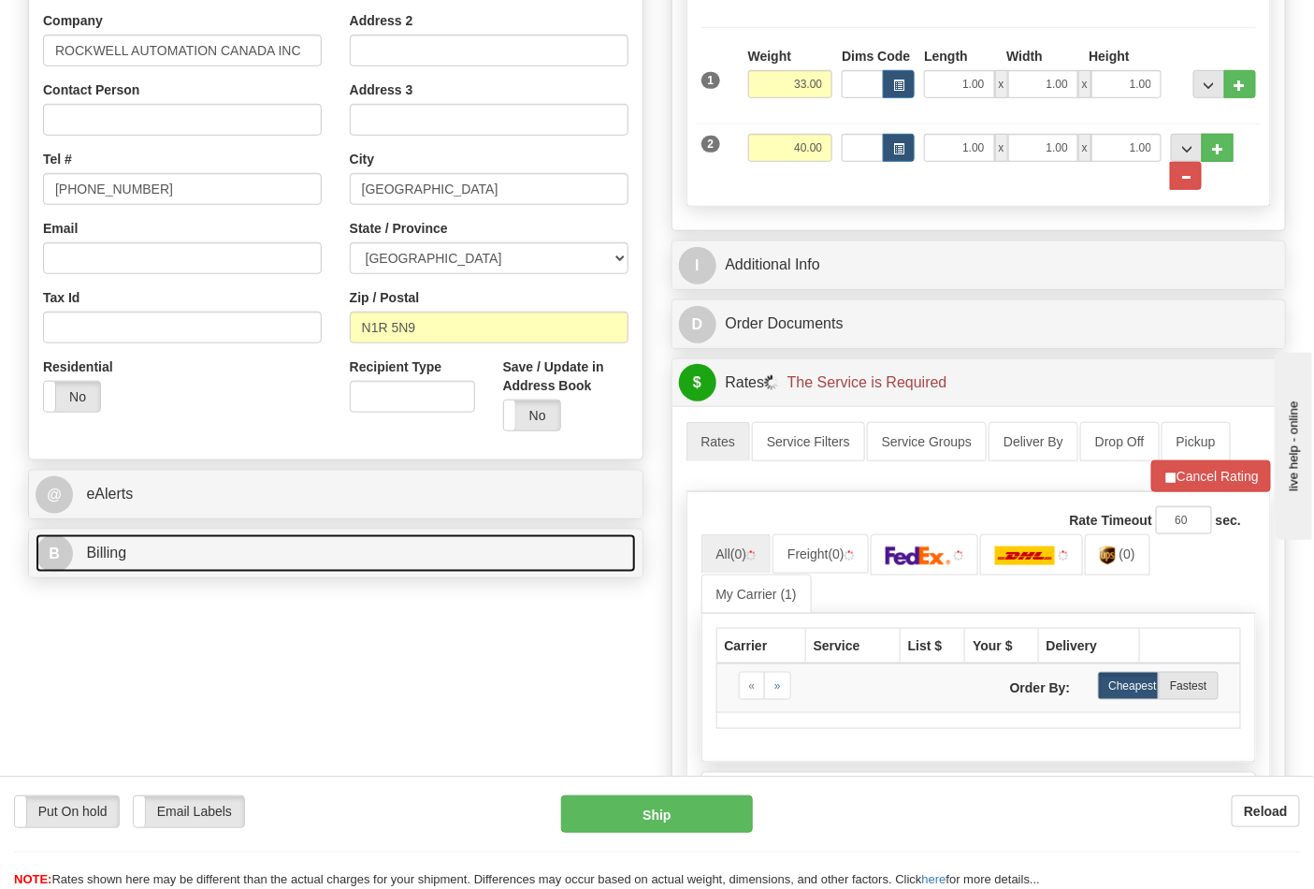
click at [148, 557] on link "B Billing" at bounding box center [336, 553] width 600 height 38
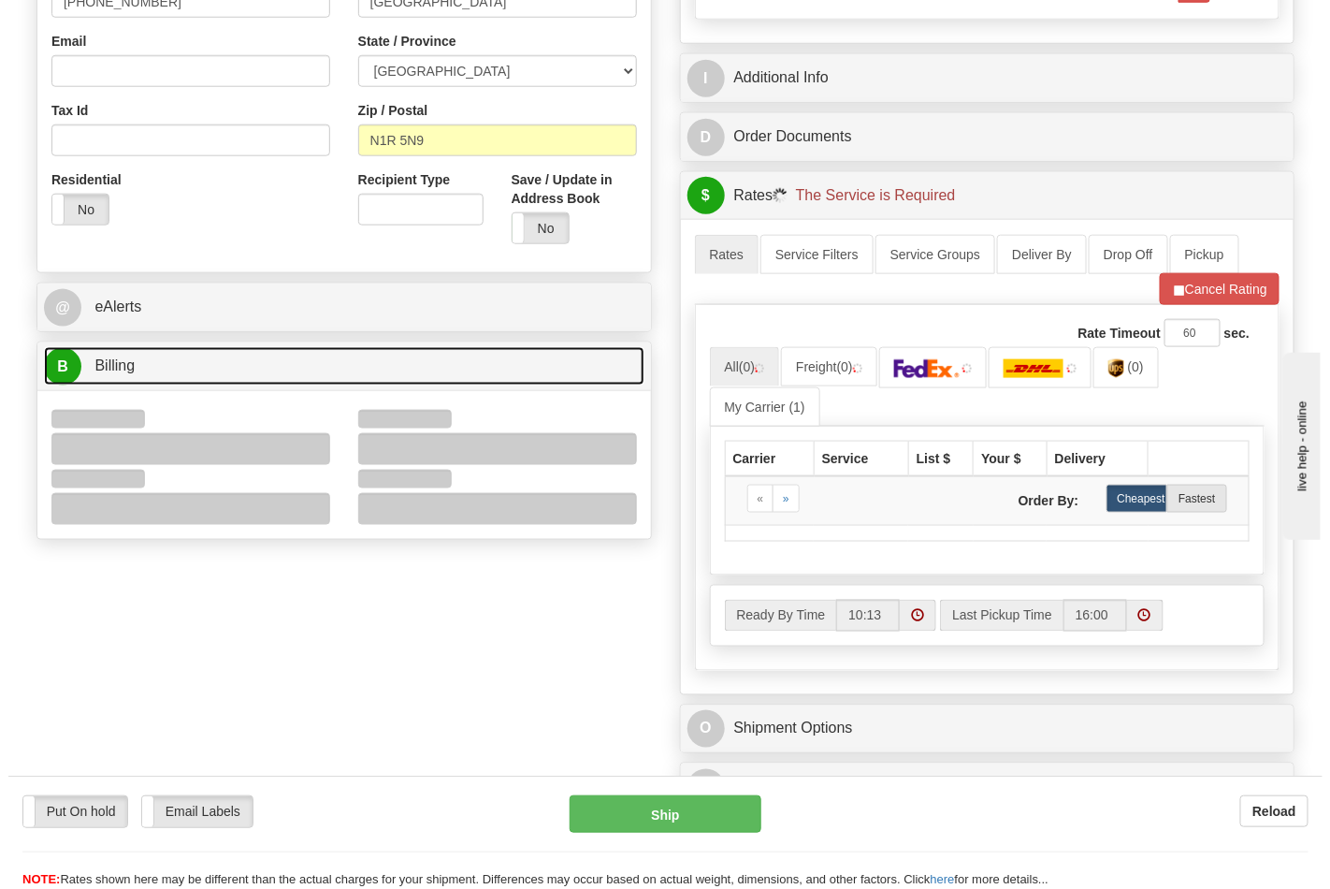
scroll to position [623, 0]
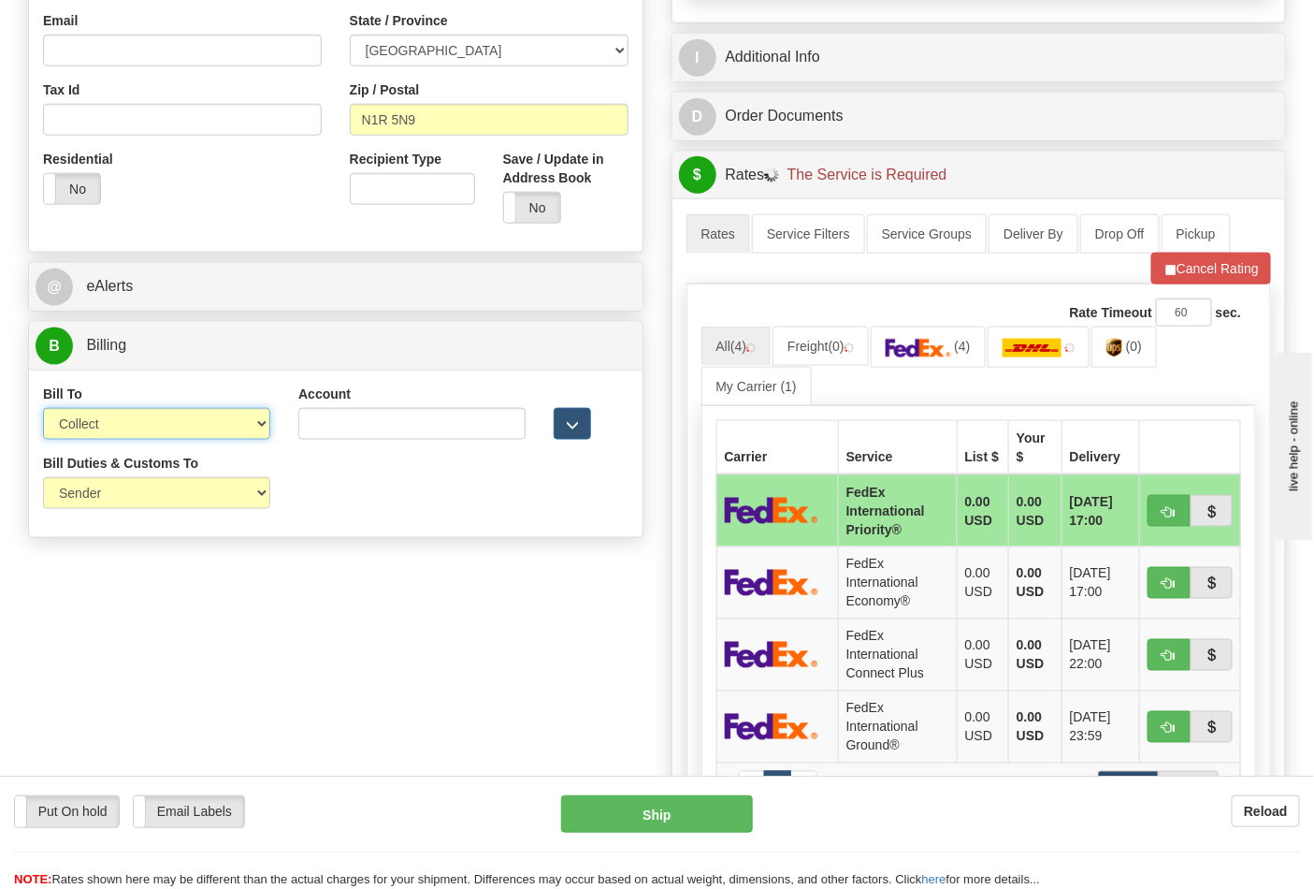
click at [135, 433] on select "Sender Recipient Third Party Collect" at bounding box center [156, 424] width 227 height 32
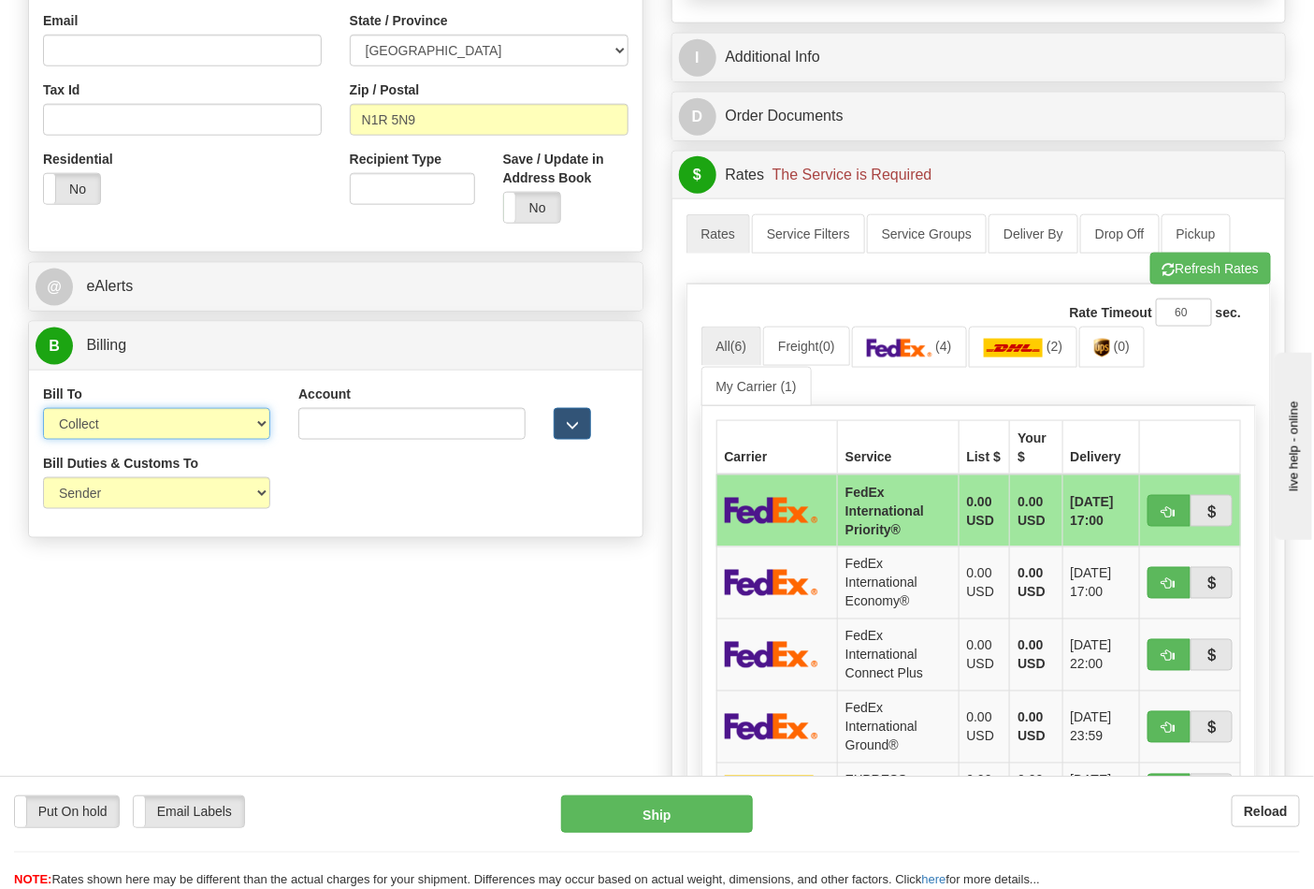
select select "2"
click at [43, 410] on select "Sender Recipient Third Party Collect" at bounding box center [156, 424] width 227 height 32
click at [358, 434] on input "Account" at bounding box center [411, 424] width 227 height 32
paste input "950380623"
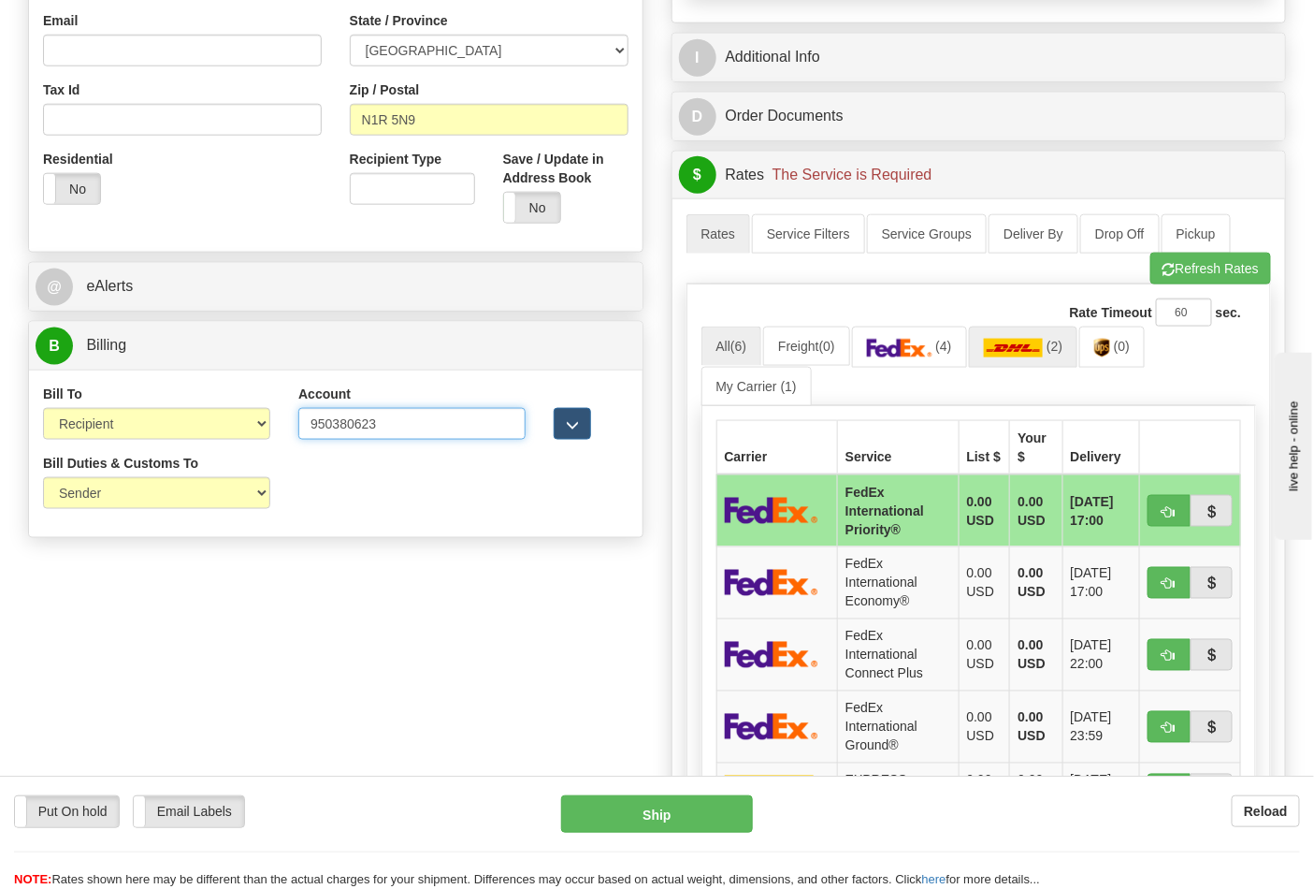
type input "950380623"
click at [1032, 363] on link "(2)" at bounding box center [1023, 346] width 109 height 40
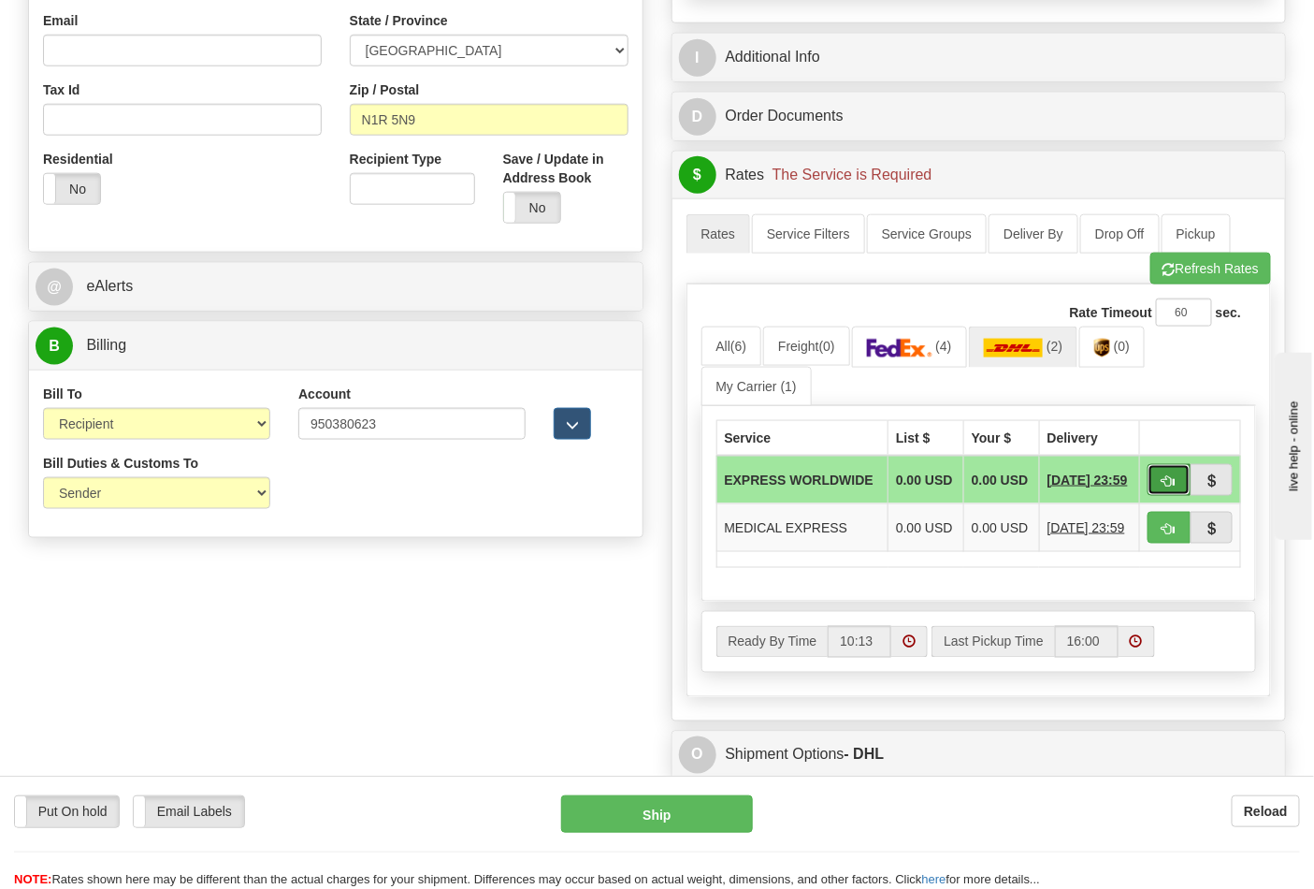
click at [1166, 487] on span "button" at bounding box center [1169, 481] width 13 height 12
type input "P"
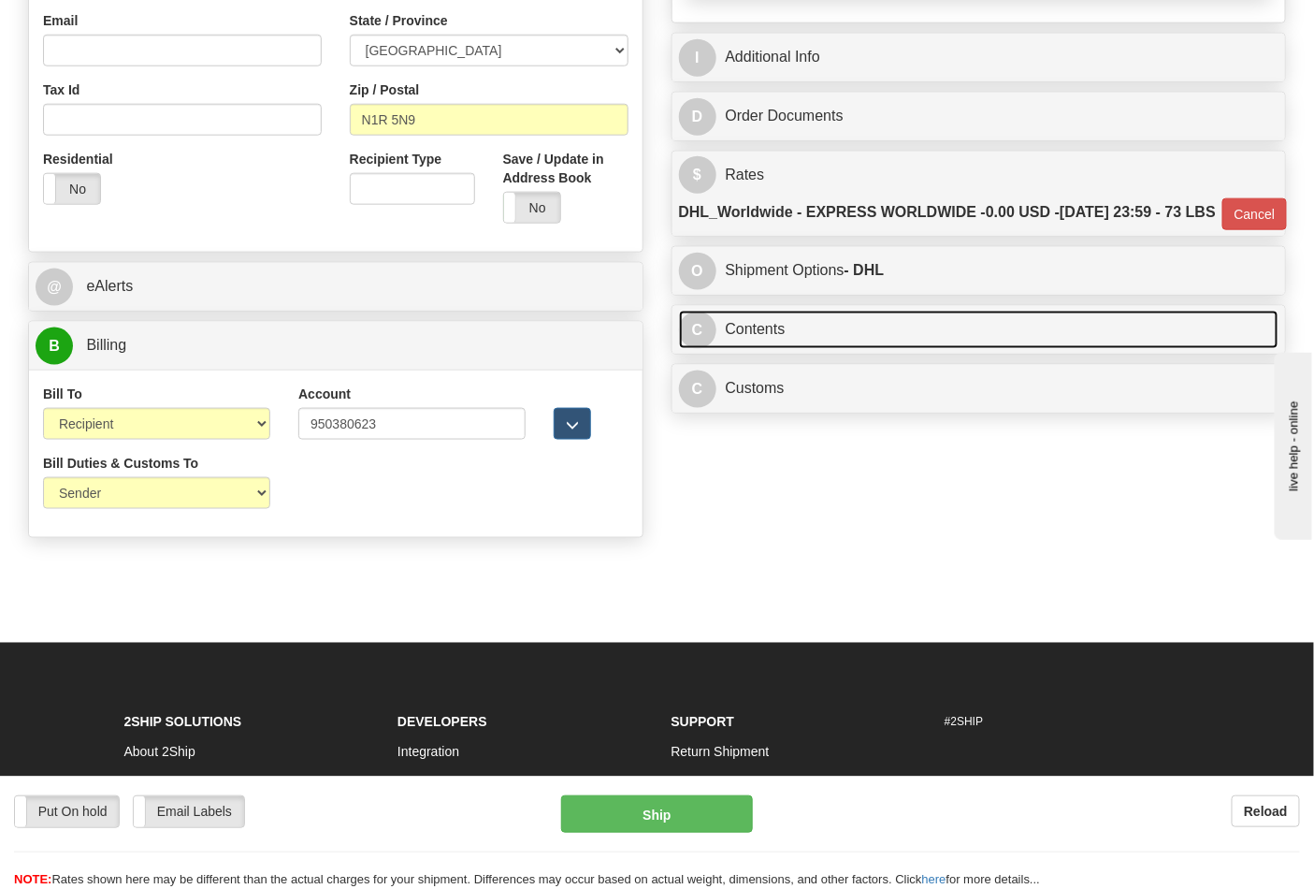
click at [830, 349] on link "C Contents" at bounding box center [979, 330] width 600 height 38
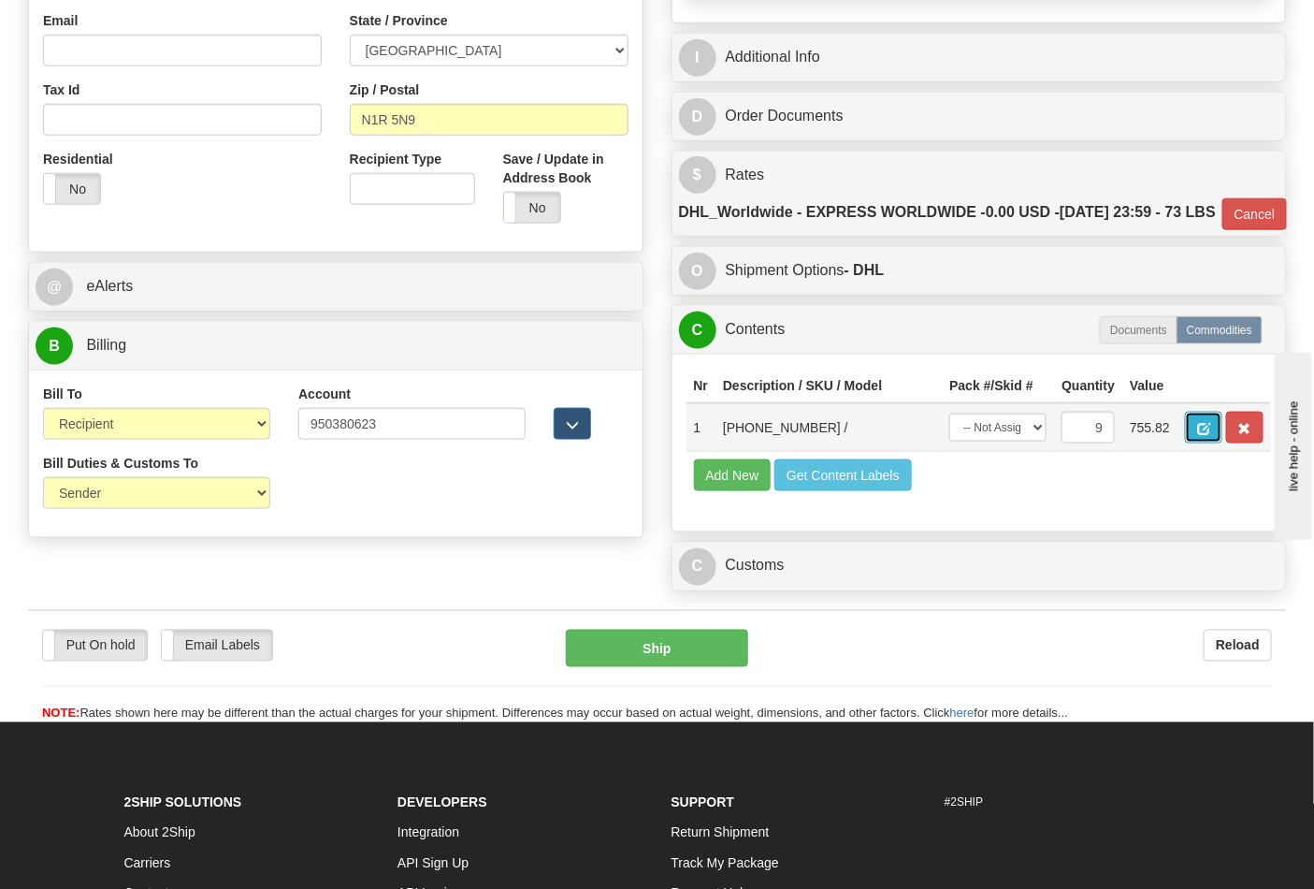
click at [1222, 443] on button "button" at bounding box center [1203, 428] width 37 height 32
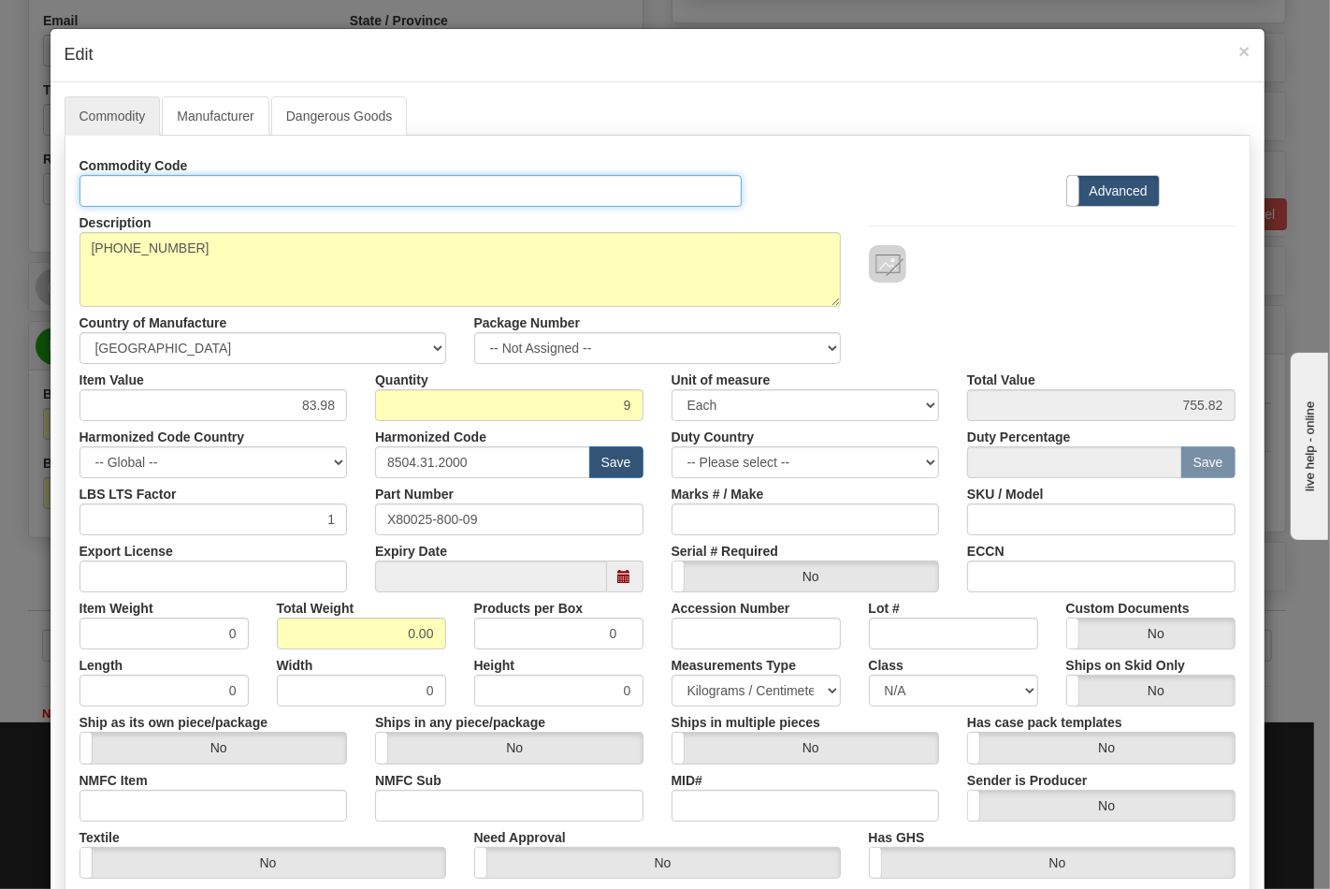
drag, startPoint x: 297, startPoint y: 191, endPoint x: 282, endPoint y: 206, distance: 21.8
click at [297, 191] on input "Id" at bounding box center [411, 191] width 663 height 32
type input "TRANSFORMERS"
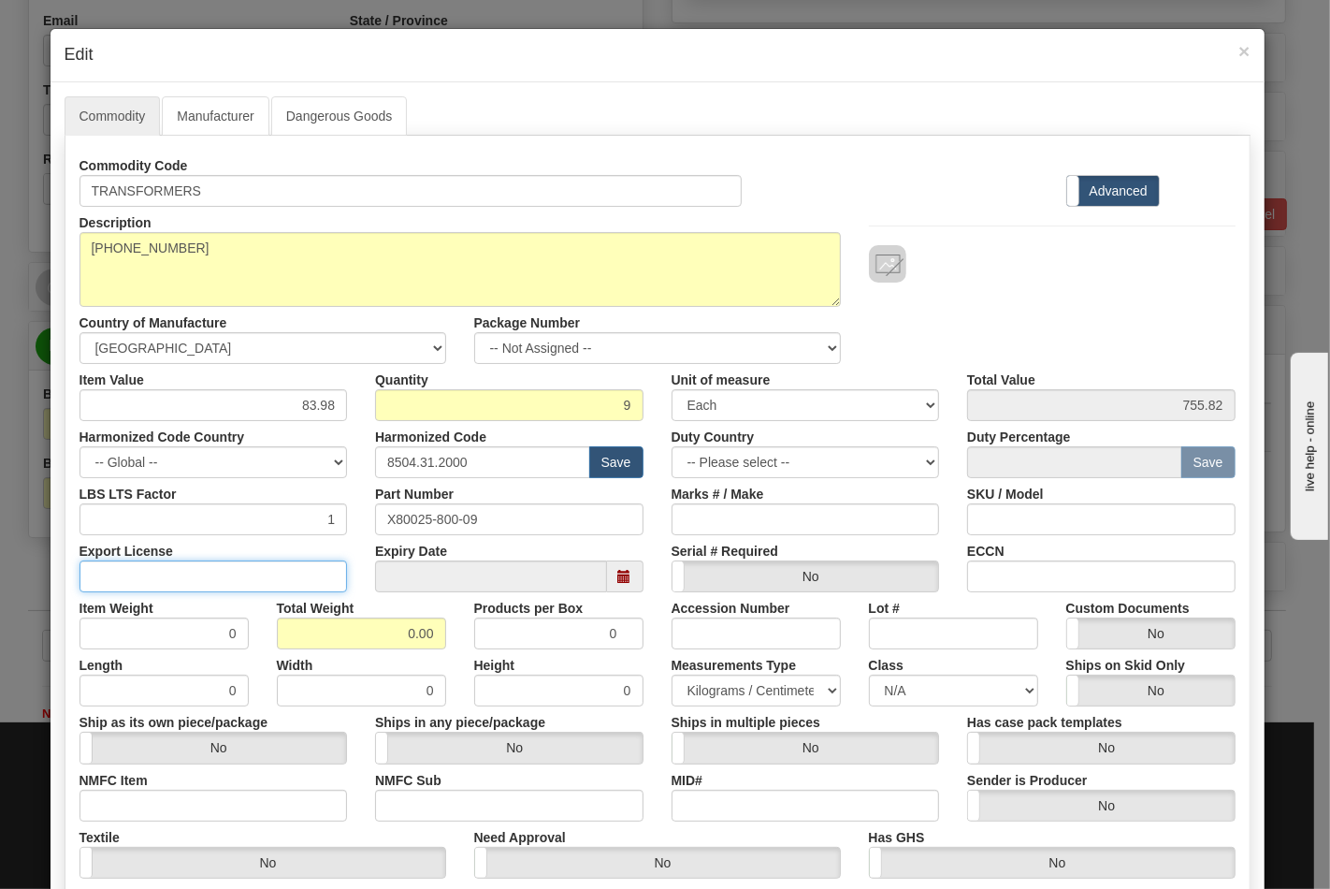
click at [277, 586] on input "Export License" at bounding box center [214, 576] width 268 height 32
type input "N/A"
drag, startPoint x: 307, startPoint y: 624, endPoint x: 440, endPoint y: 623, distance: 132.8
click at [440, 623] on div "Total Weight 0.00" at bounding box center [361, 620] width 197 height 57
type input "73"
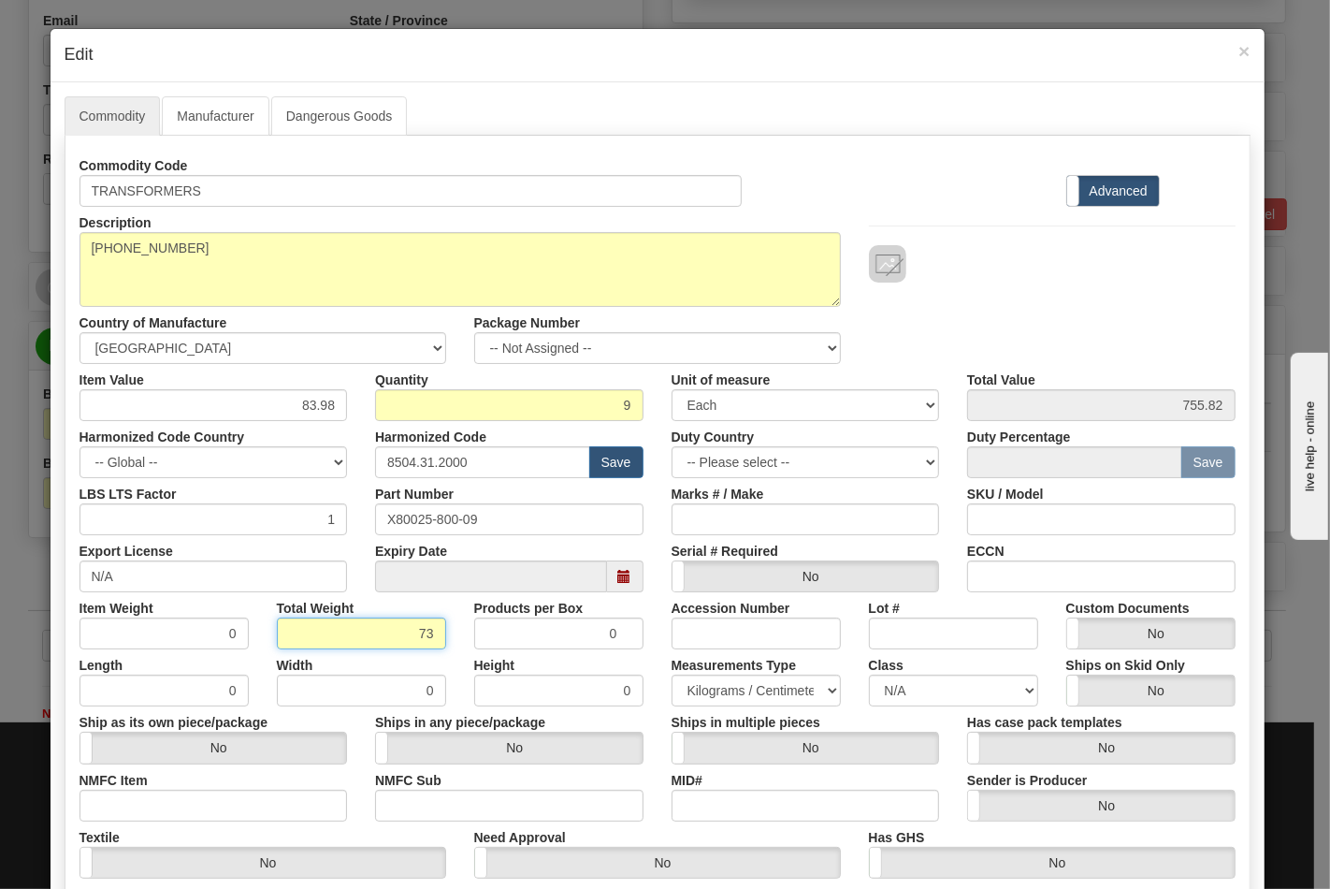
type input "8.1111"
click at [264, 802] on input "NMFC Item" at bounding box center [214, 805] width 268 height 32
type input "63170"
click at [400, 806] on input "NMFC Sub" at bounding box center [509, 805] width 268 height 32
type input "4"
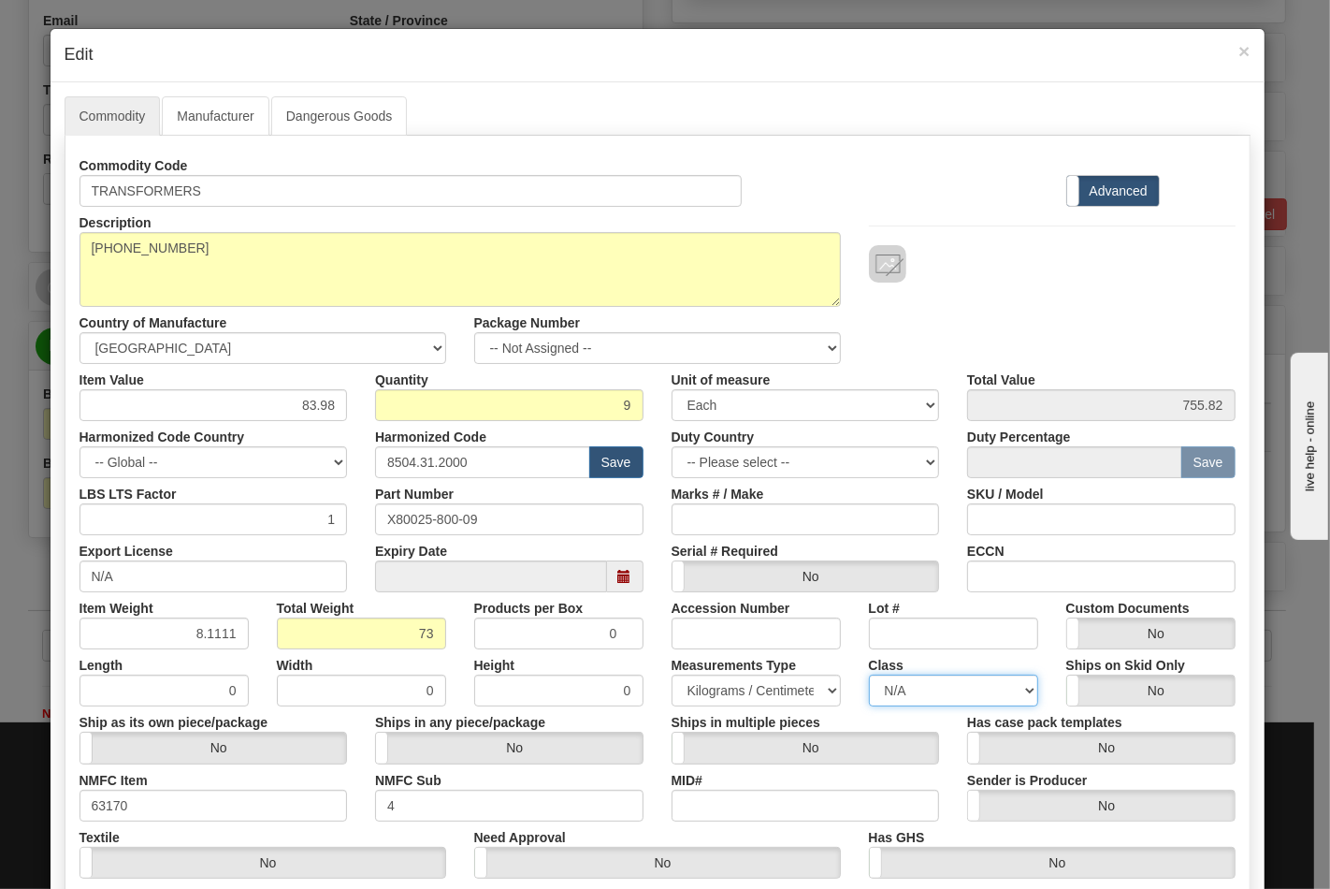
click at [979, 687] on select "N/A 50.0 55.0 60.0 65.0 70.0 85.0 92.5 100.0 125.0 175.0 250.0 300.0 400.0" at bounding box center [953, 690] width 169 height 32
select select "70.0"
click at [869, 674] on select "N/A 50.0 55.0 60.0 65.0 70.0 85.0 92.5 100.0 125.0 175.0 250.0 300.0 400.0" at bounding box center [953, 690] width 169 height 32
drag, startPoint x: 1068, startPoint y: 585, endPoint x: 1110, endPoint y: 586, distance: 42.1
click at [1068, 585] on input "ECCN" at bounding box center [1101, 576] width 268 height 32
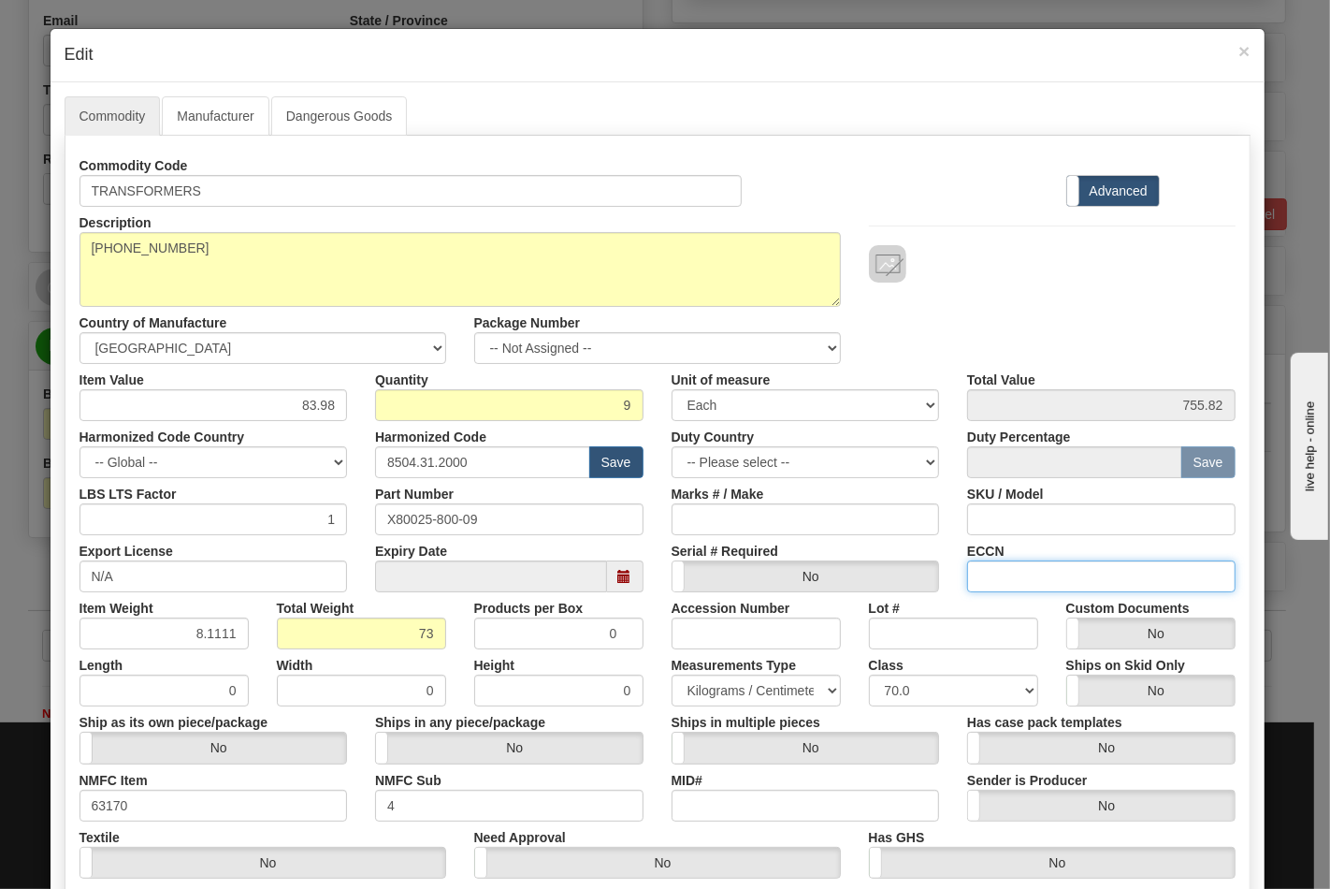
type input "EAR99"
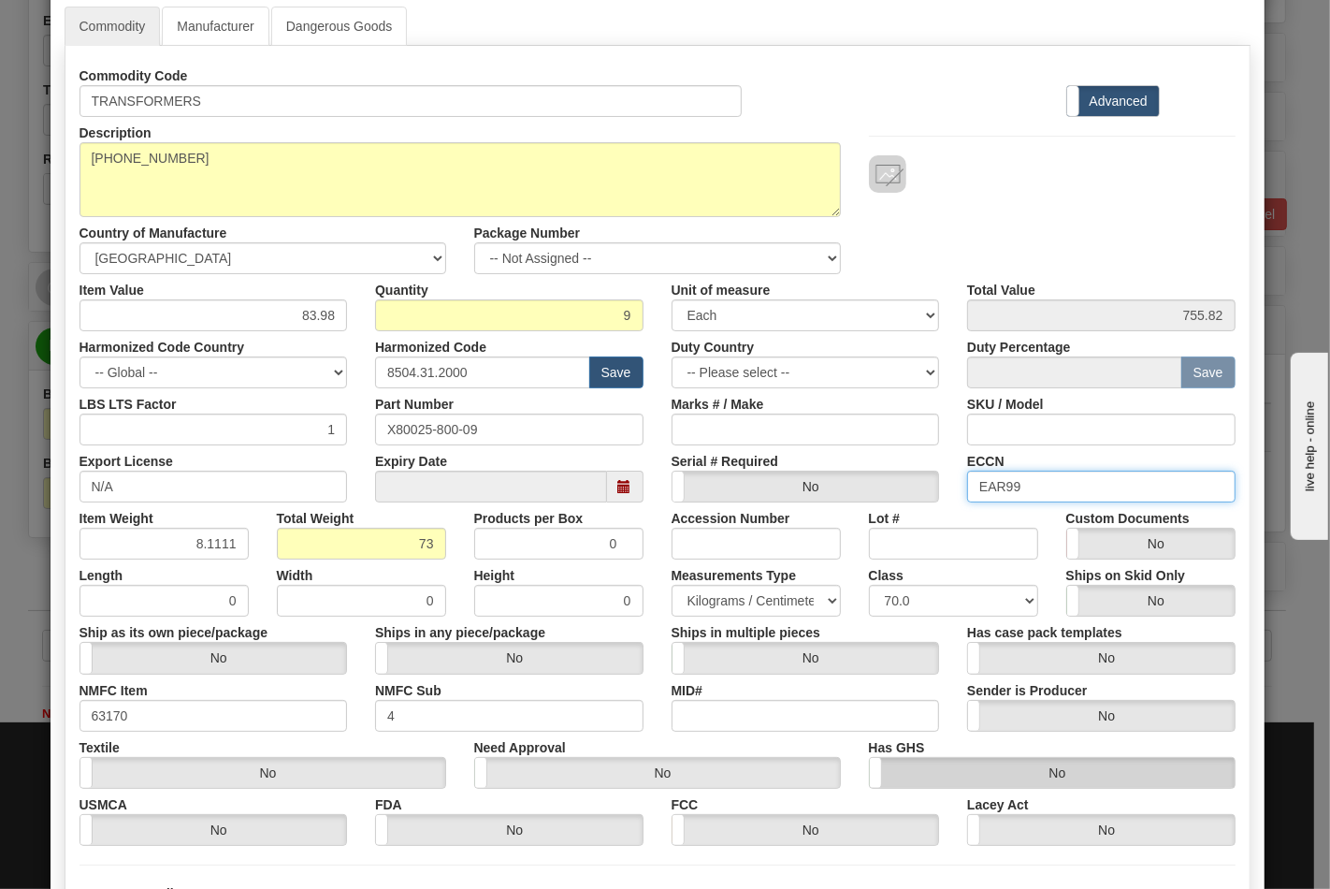
scroll to position [268, 0]
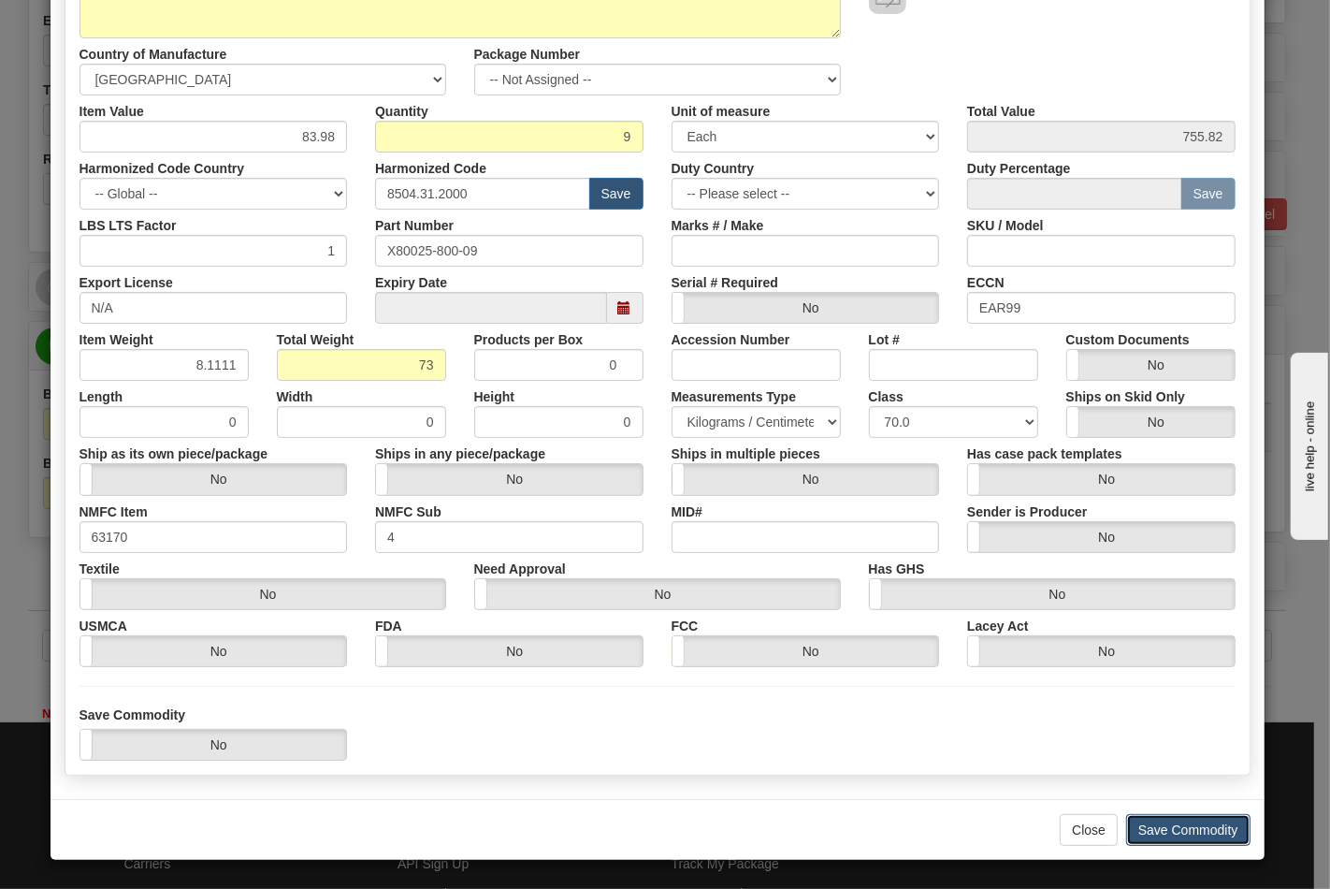
click at [1150, 821] on button "Save Commodity" at bounding box center [1188, 830] width 124 height 32
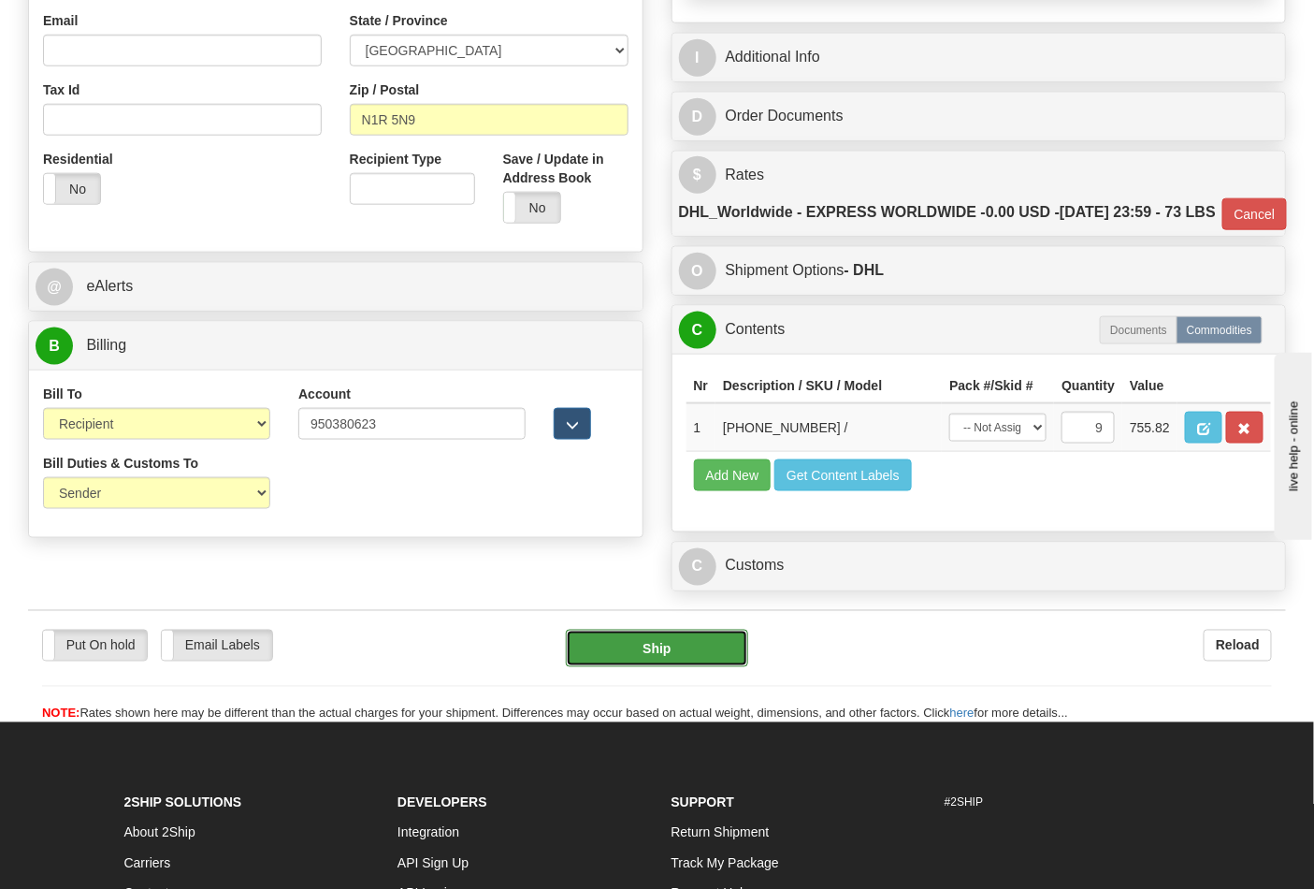
click at [699, 667] on button "Ship" at bounding box center [656, 647] width 181 height 37
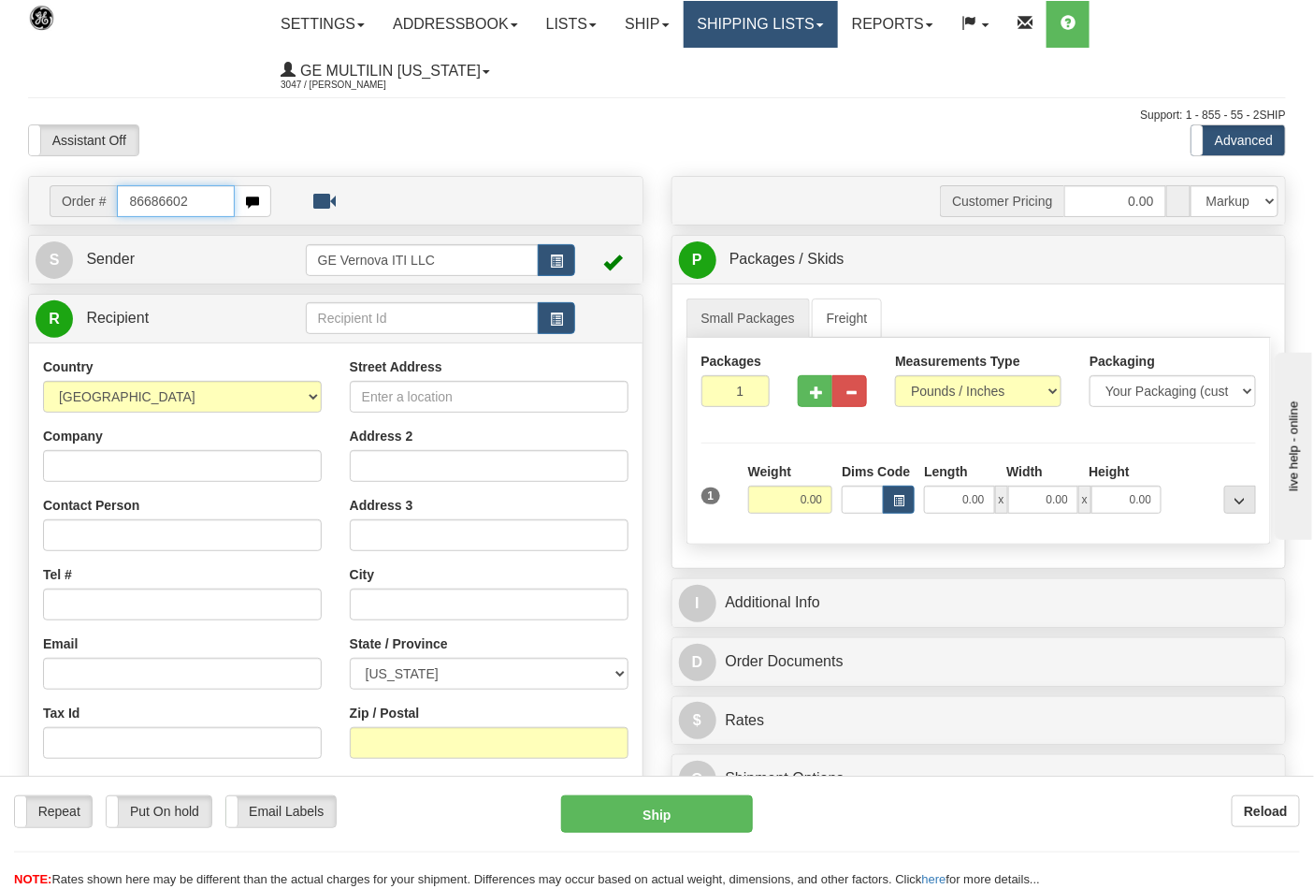
type input "86686602"
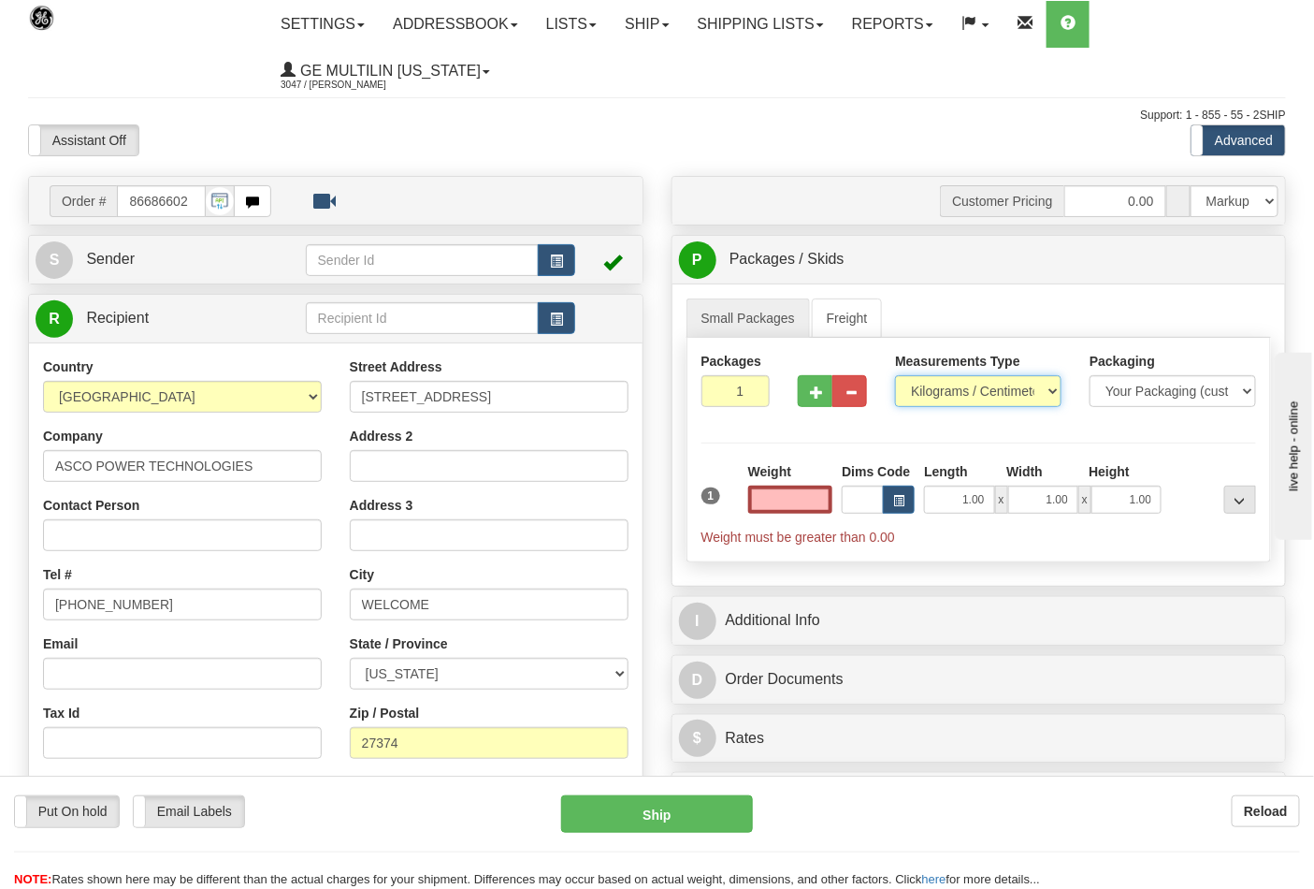
type input "0.00"
click at [957, 393] on select "Pounds / Inches Kilograms / Centimeters" at bounding box center [978, 391] width 166 height 32
select select "0"
click at [895, 376] on select "Pounds / Inches Kilograms / Centimeters" at bounding box center [978, 391] width 166 height 32
click at [826, 502] on input "0.00" at bounding box center [790, 499] width 85 height 28
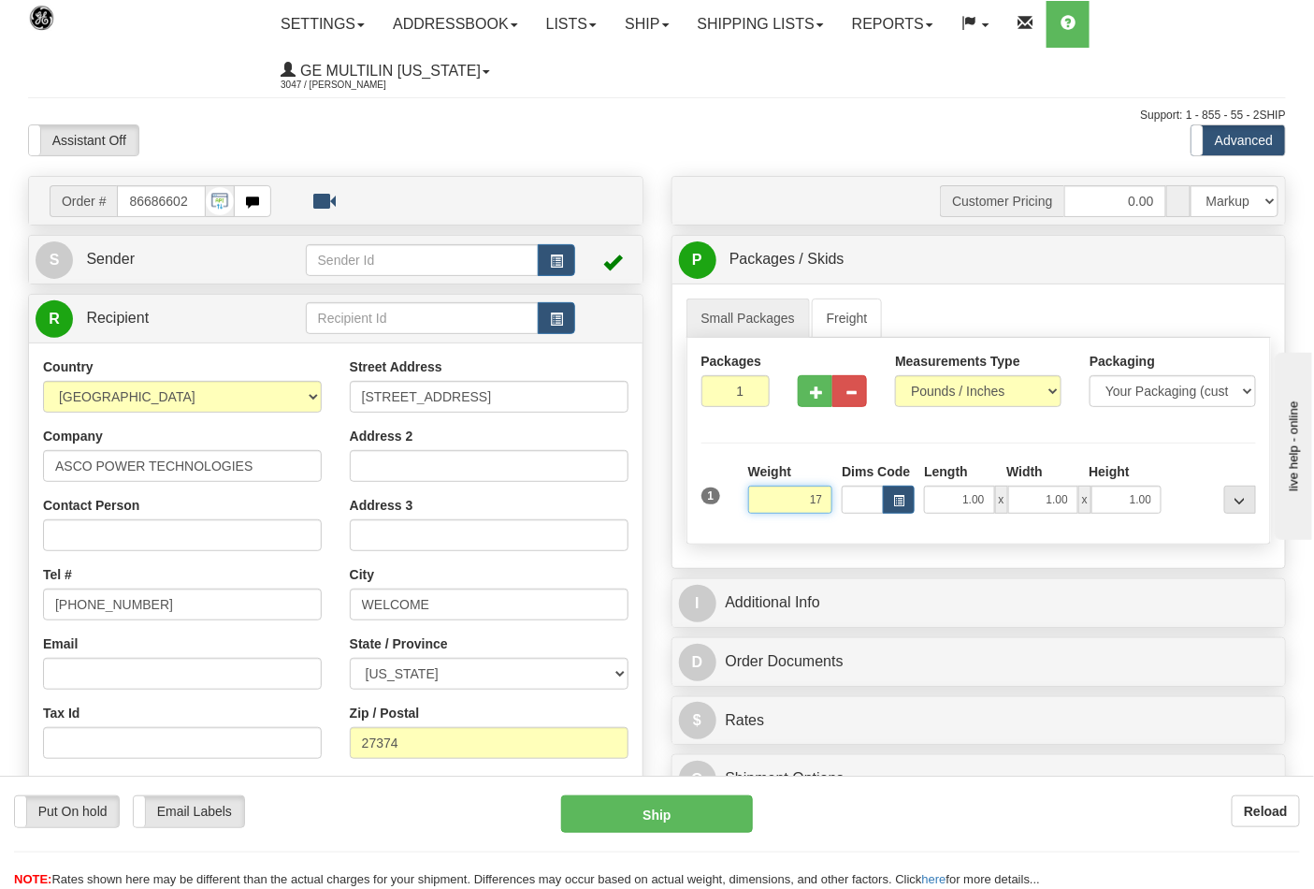
click button "Delete" at bounding box center [0, 0] width 0 height 0
type input "17.00"
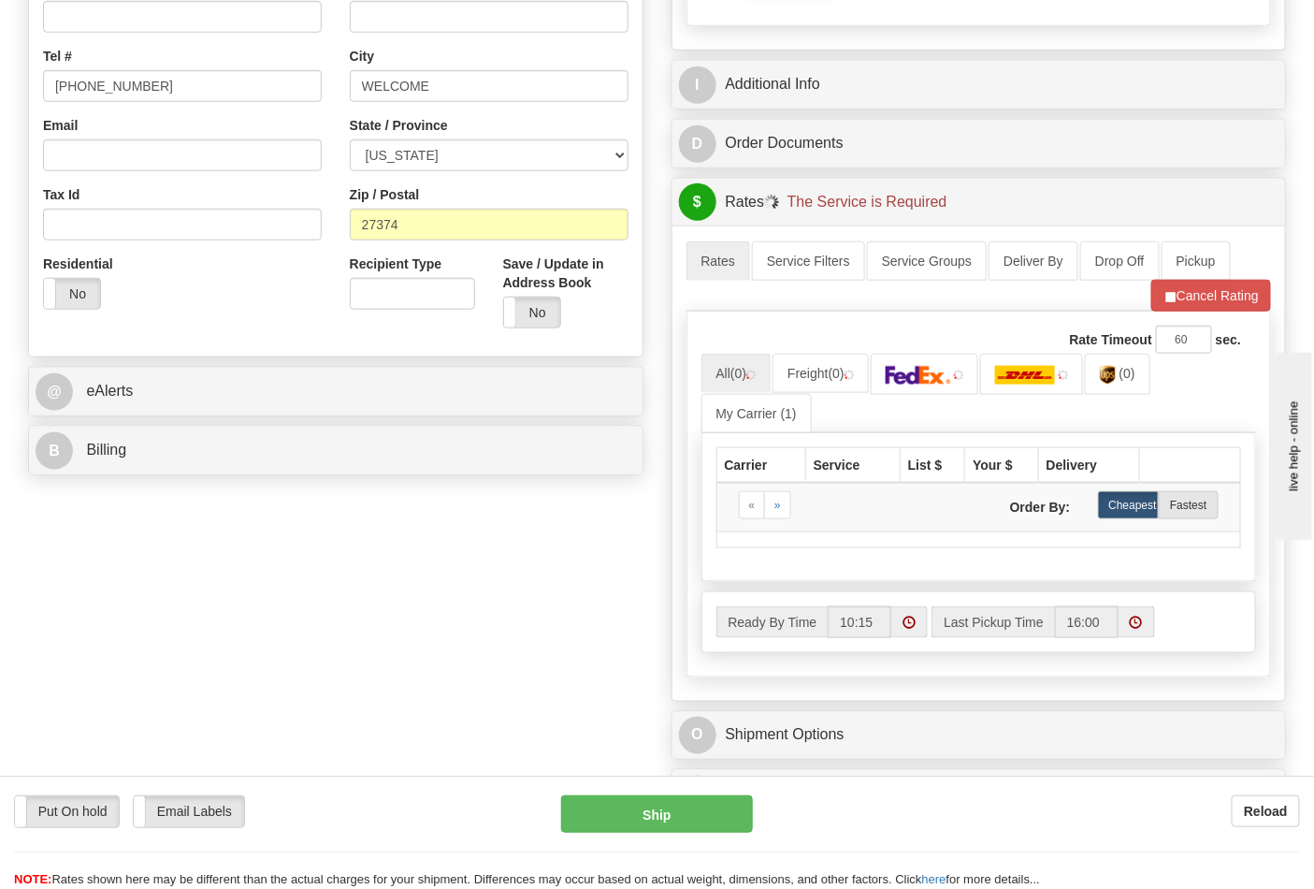
scroll to position [519, 0]
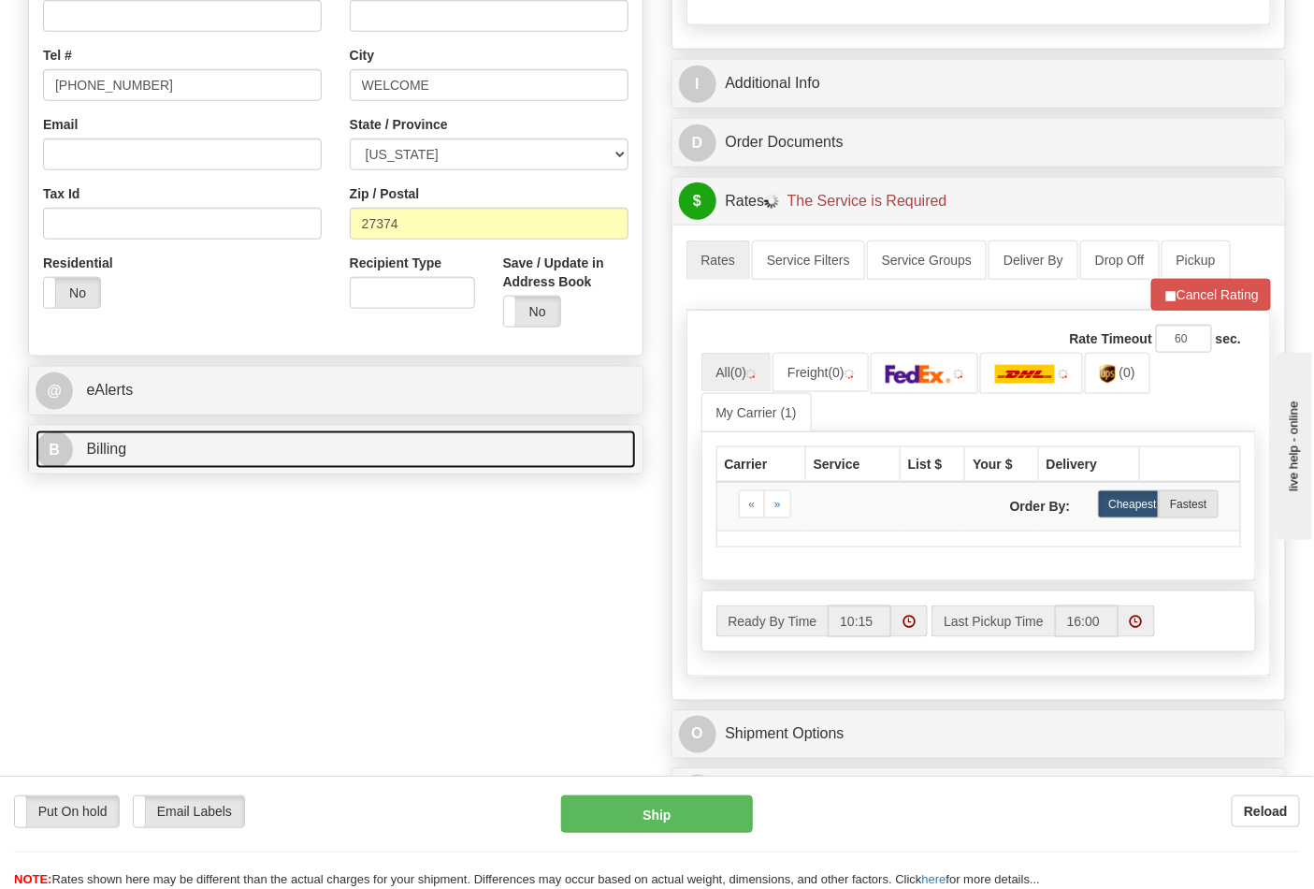
click at [153, 463] on link "B Billing" at bounding box center [336, 449] width 600 height 38
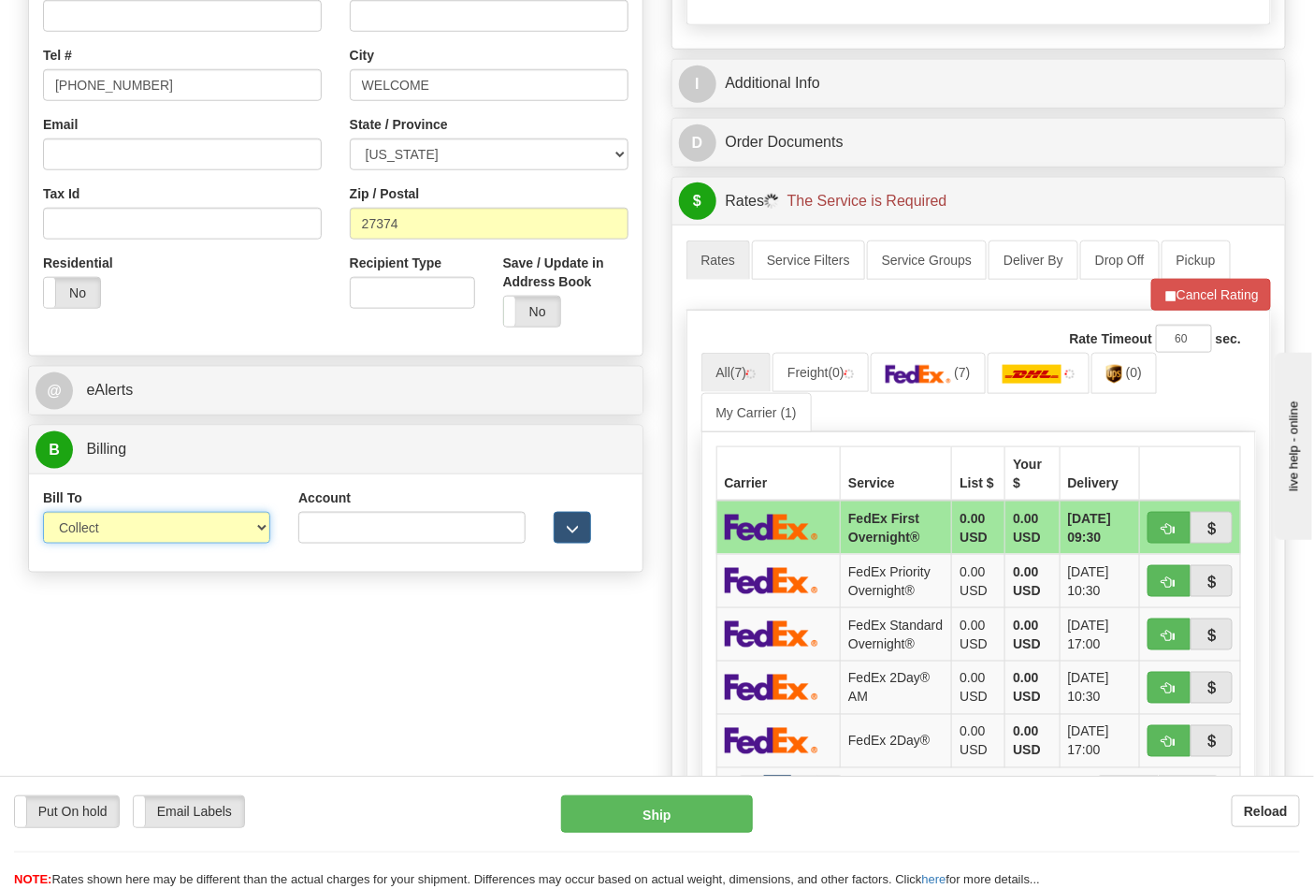
click at [143, 530] on select "Sender Recipient Third Party Collect" at bounding box center [156, 528] width 227 height 32
select select "2"
click at [43, 513] on select "Sender Recipient Third Party Collect" at bounding box center [156, 528] width 227 height 32
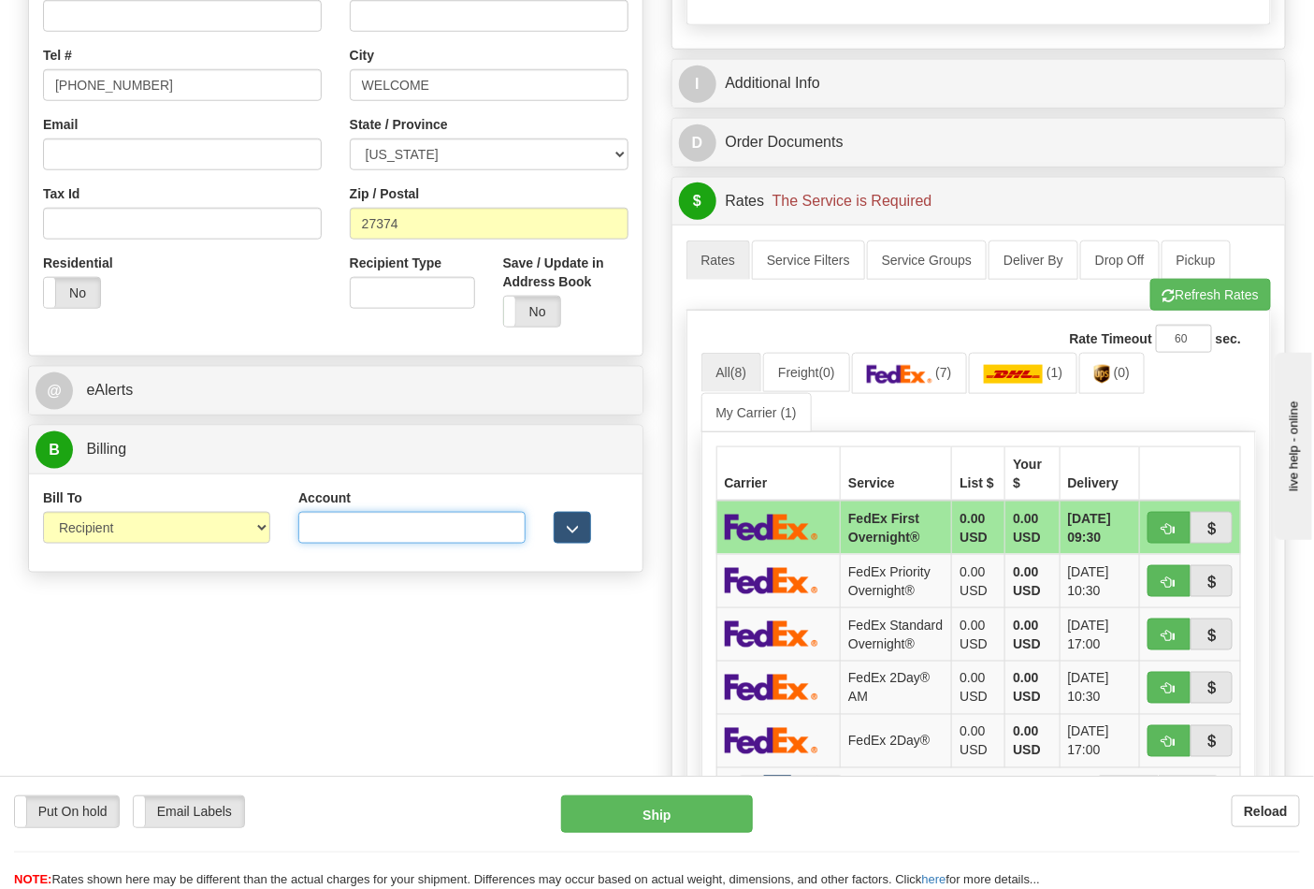
click at [425, 536] on input "Account" at bounding box center [411, 528] width 227 height 32
paste input "664421534"
type input "664421534"
click at [920, 387] on link "(7)" at bounding box center [909, 373] width 115 height 40
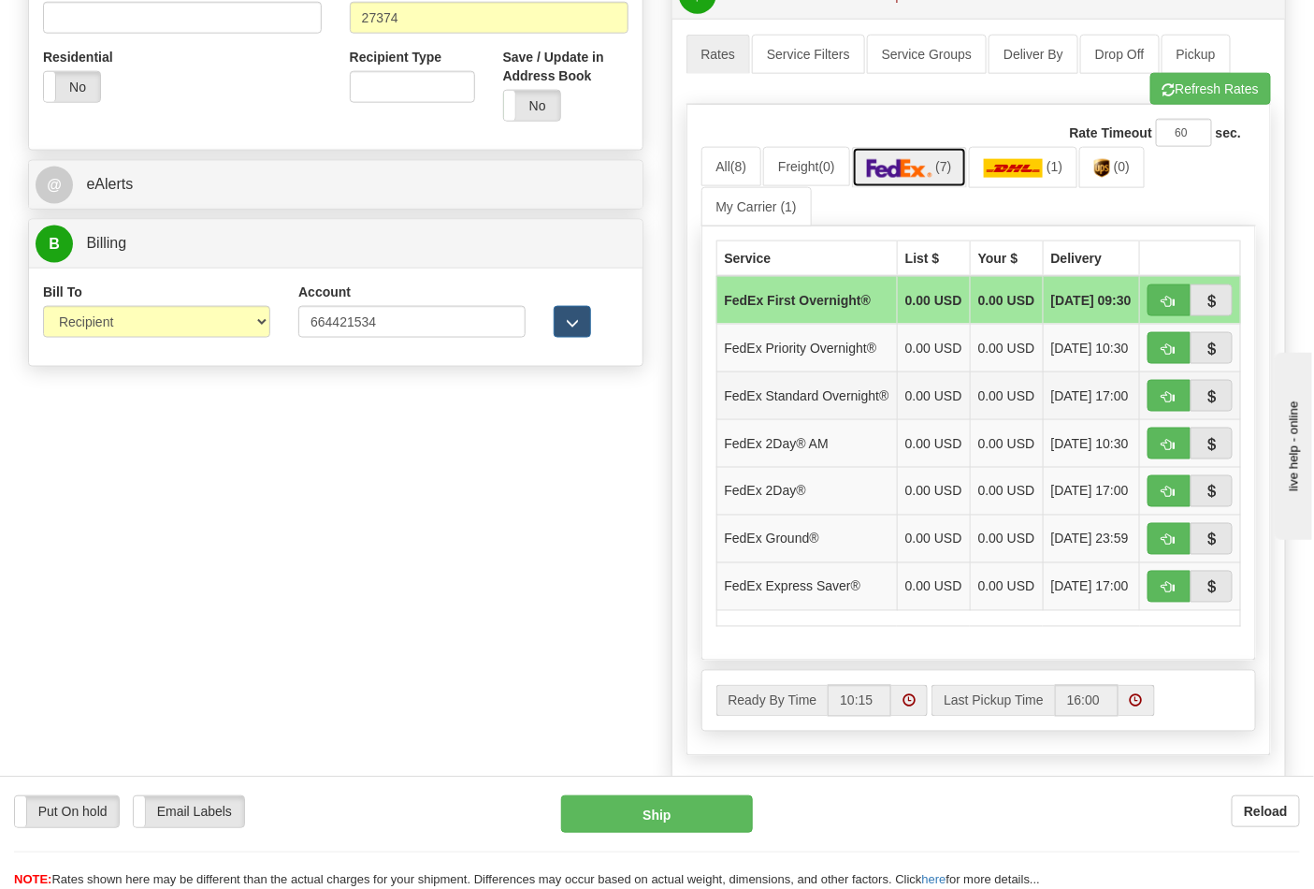
scroll to position [727, 0]
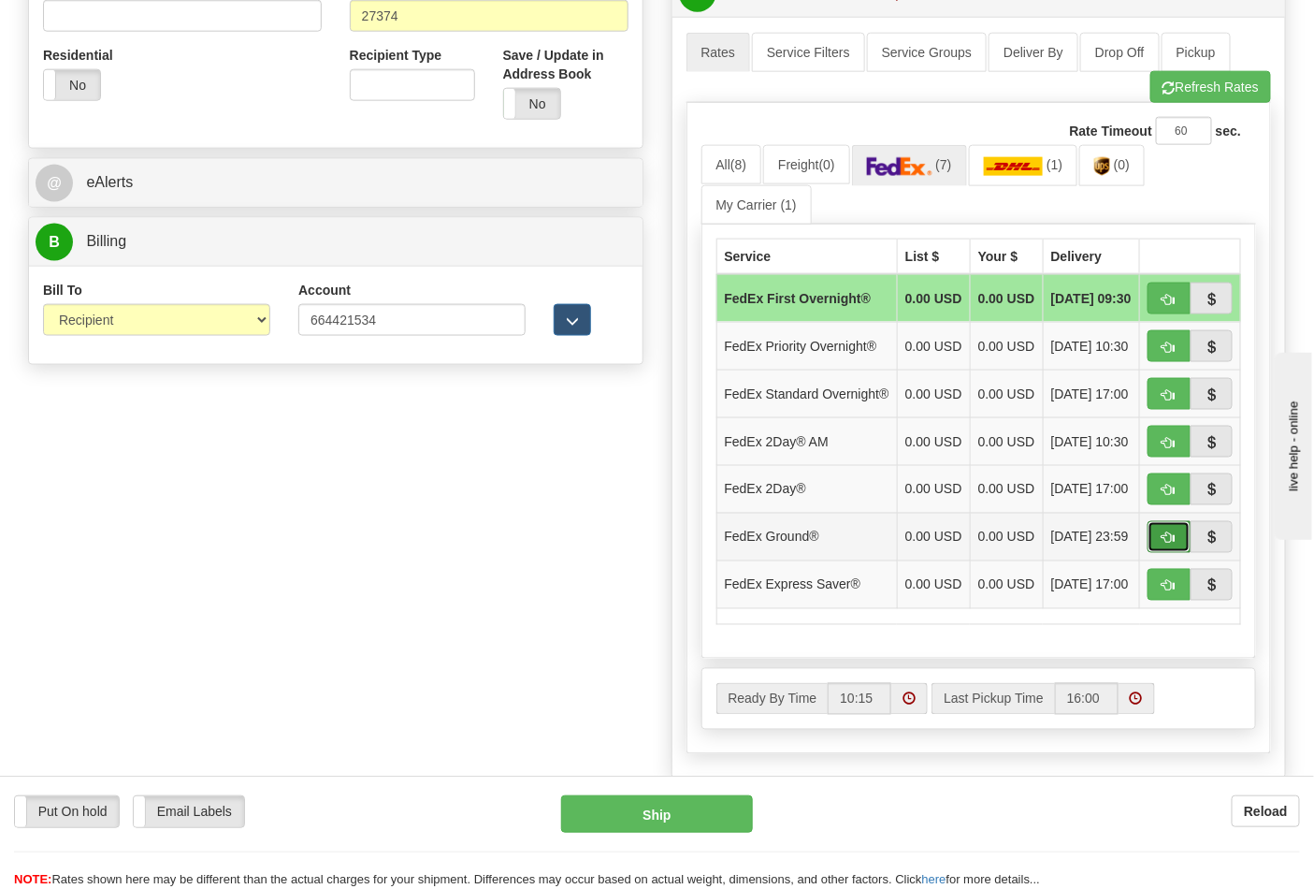
click at [1155, 553] on button "button" at bounding box center [1169, 537] width 43 height 32
type input "92"
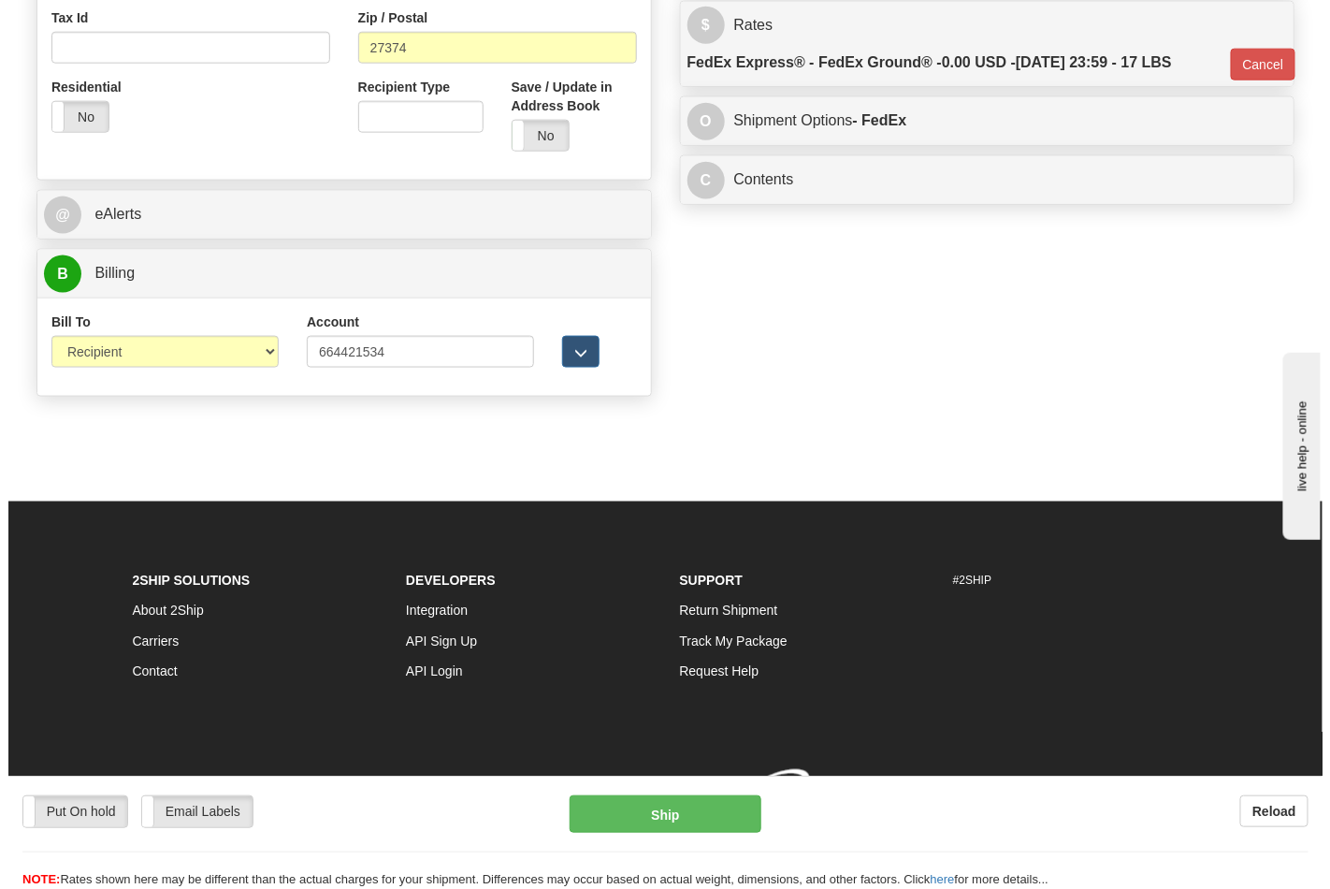
scroll to position [698, 0]
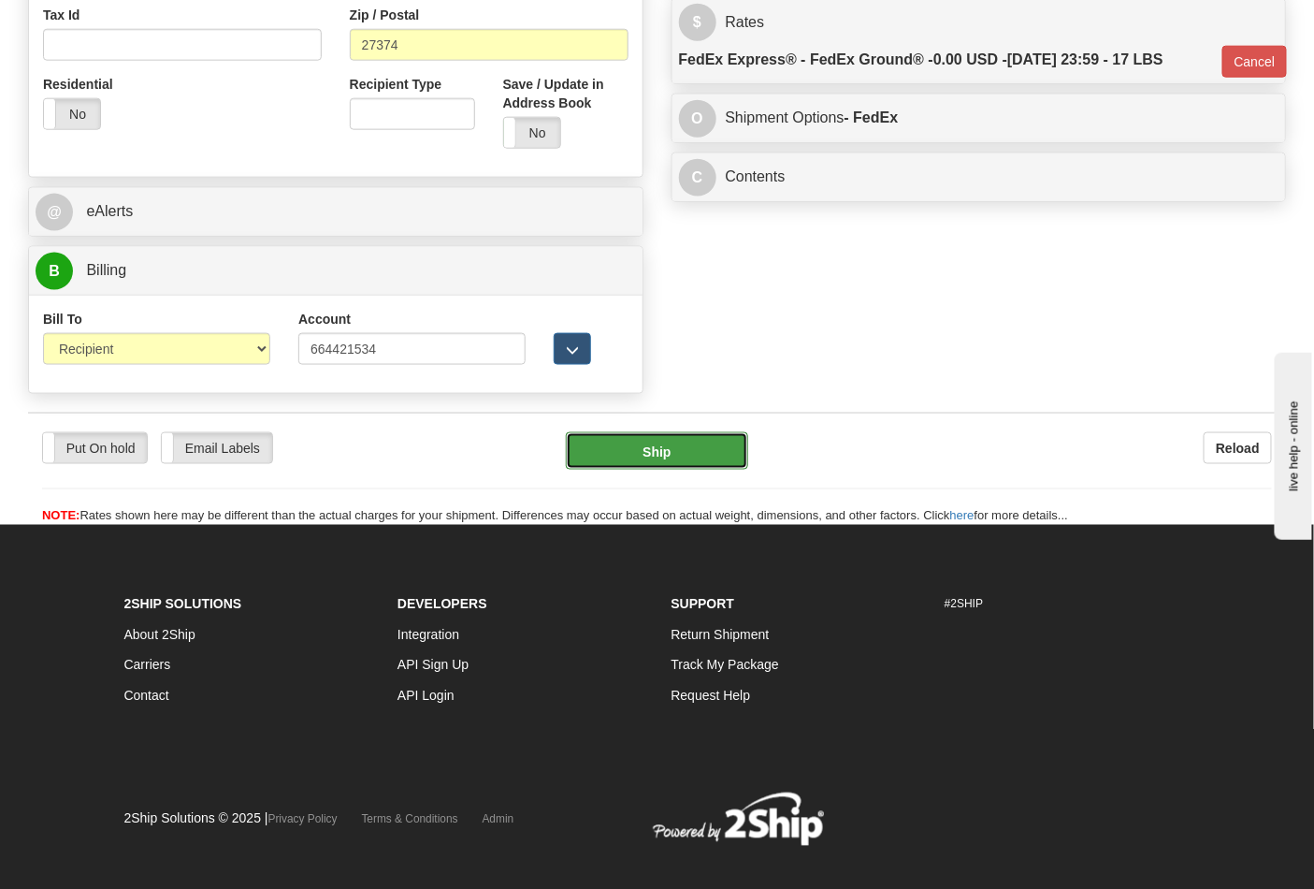
click at [639, 459] on button "Ship" at bounding box center [656, 450] width 181 height 37
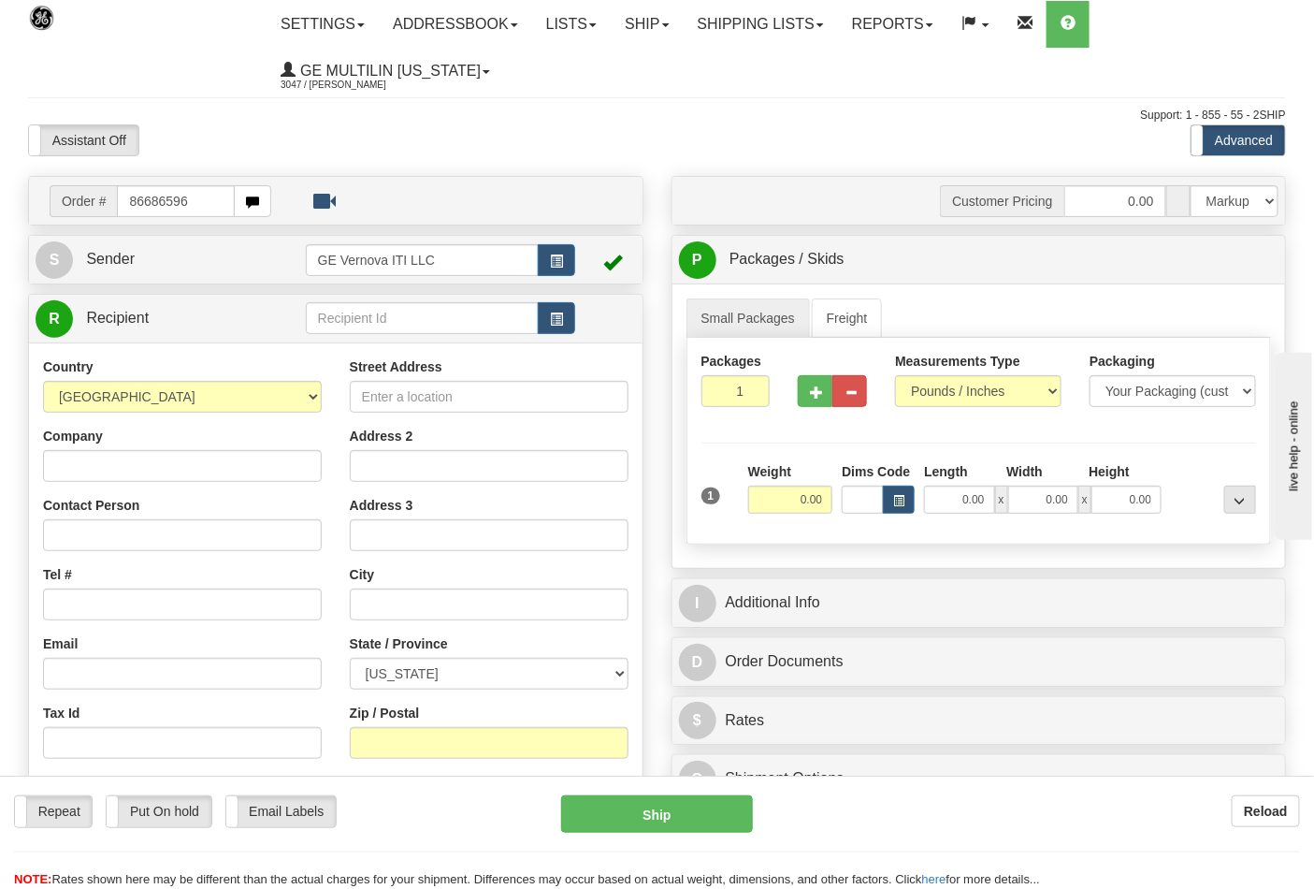
type input "86686596"
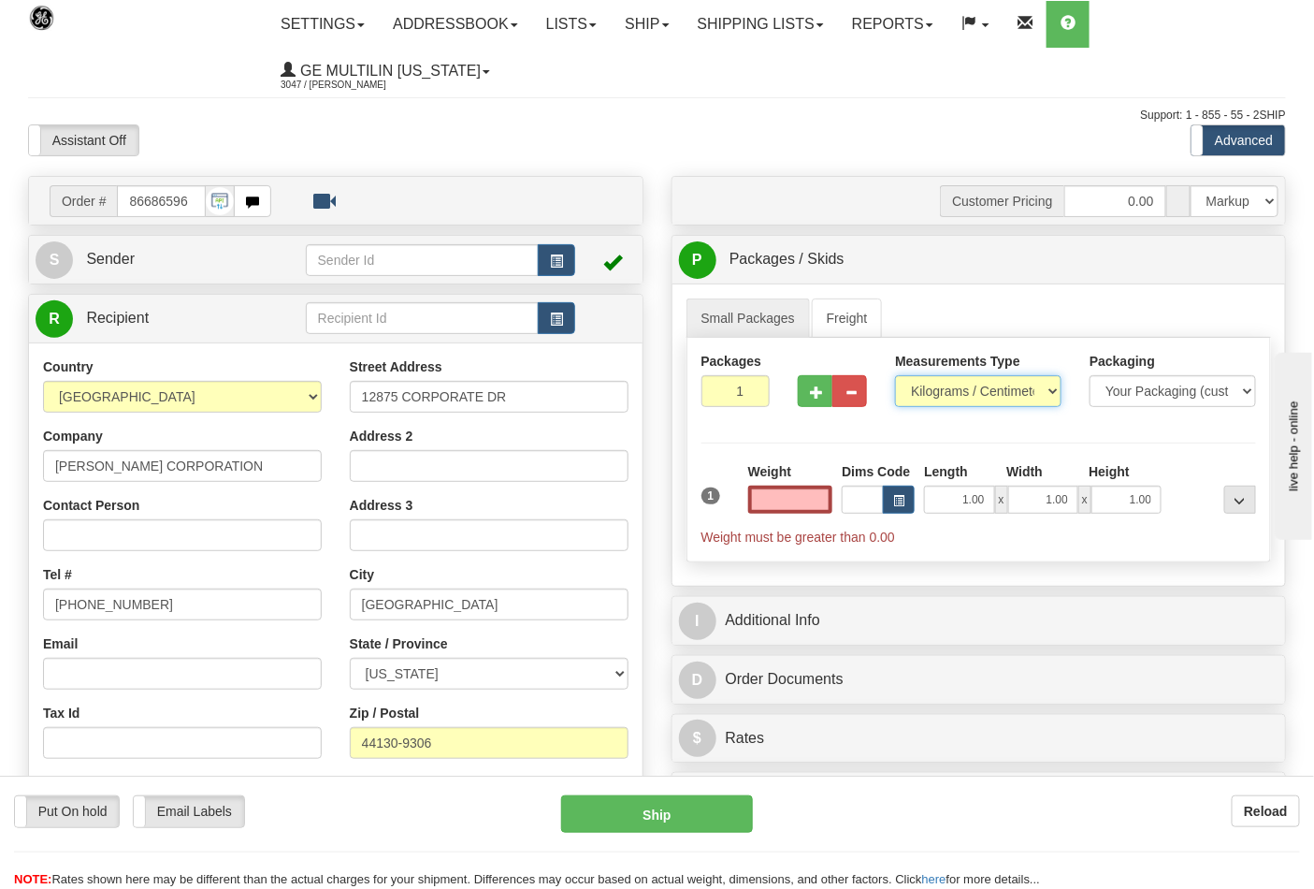
type input "0.00"
click at [933, 383] on select "Pounds / Inches Kilograms / Centimeters" at bounding box center [978, 391] width 166 height 32
select select "0"
click at [895, 376] on select "Pounds / Inches Kilograms / Centimeters" at bounding box center [978, 391] width 166 height 32
click at [833, 499] on div "Weight 0.00" at bounding box center [791, 494] width 94 height 65
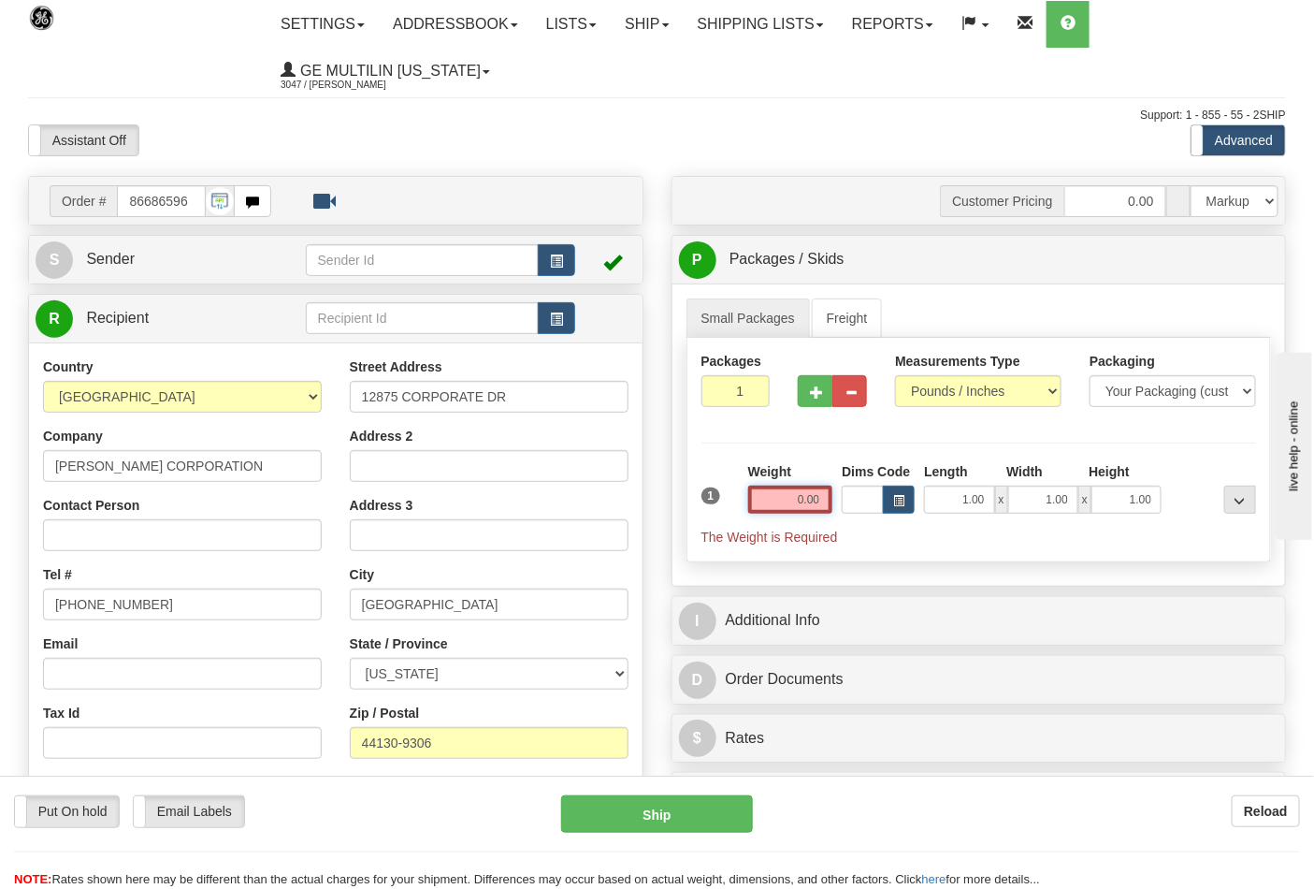
click at [817, 498] on input "0.00" at bounding box center [790, 499] width 85 height 28
click button "Delete" at bounding box center [0, 0] width 0 height 0
type input "2.00"
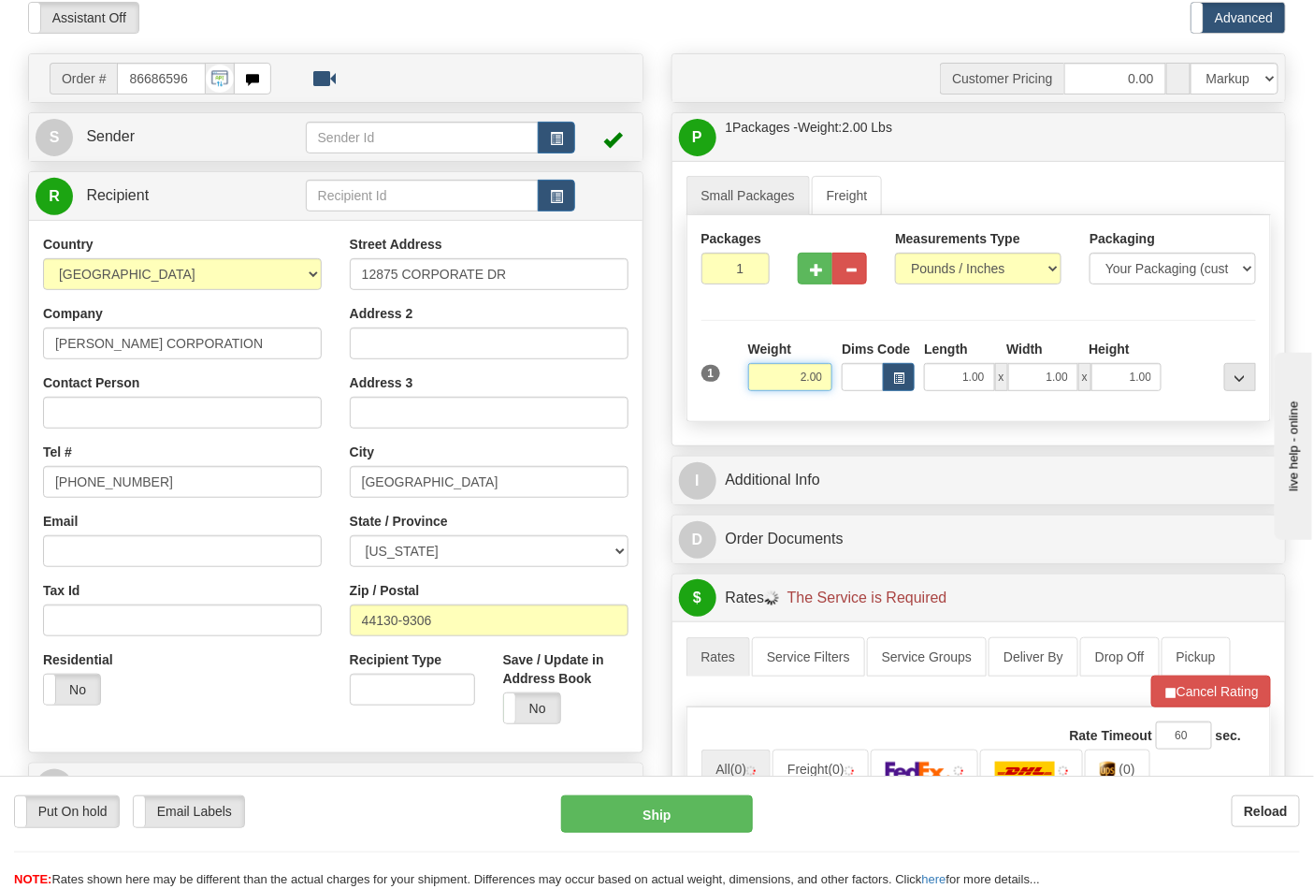
scroll to position [415, 0]
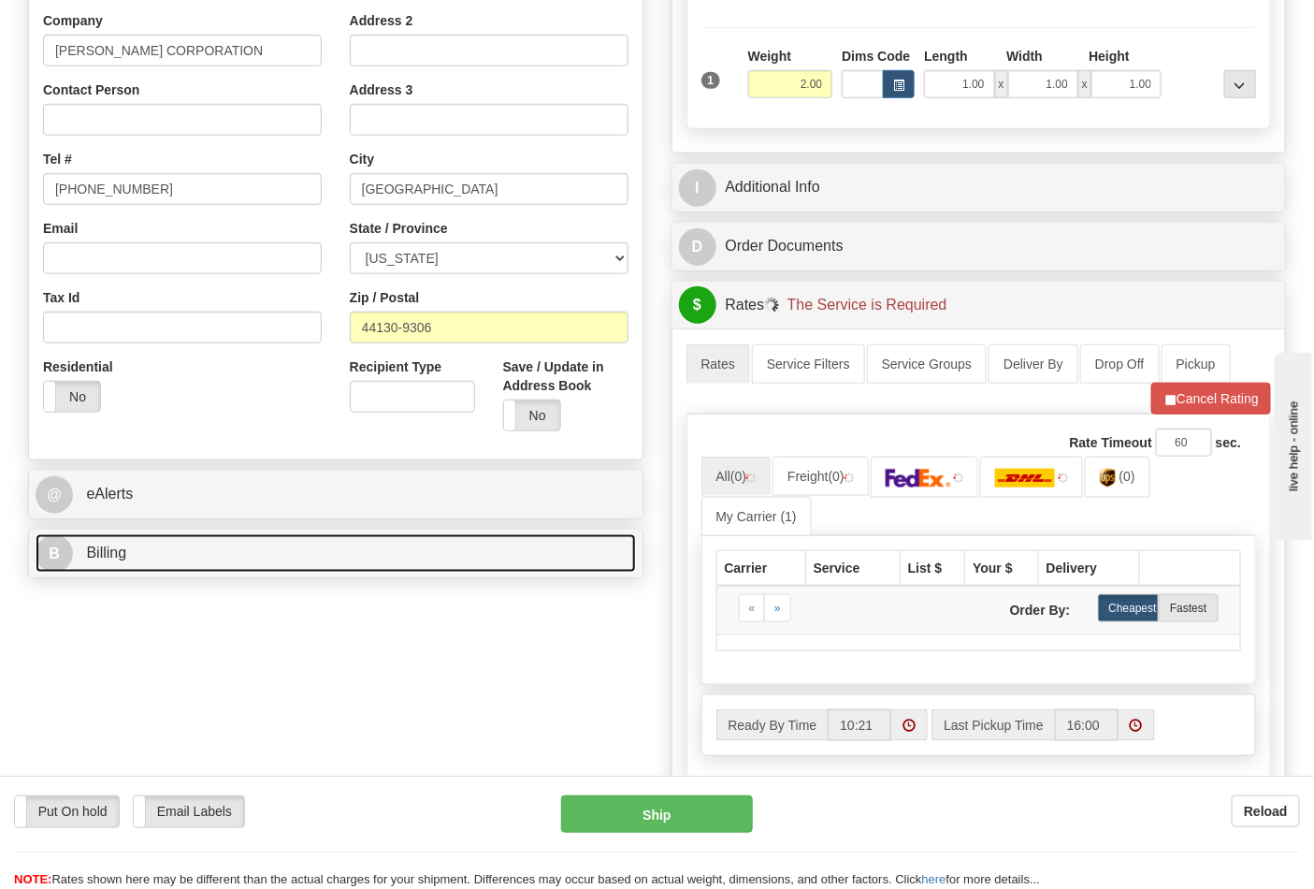
click at [165, 547] on link "B Billing" at bounding box center [336, 553] width 600 height 38
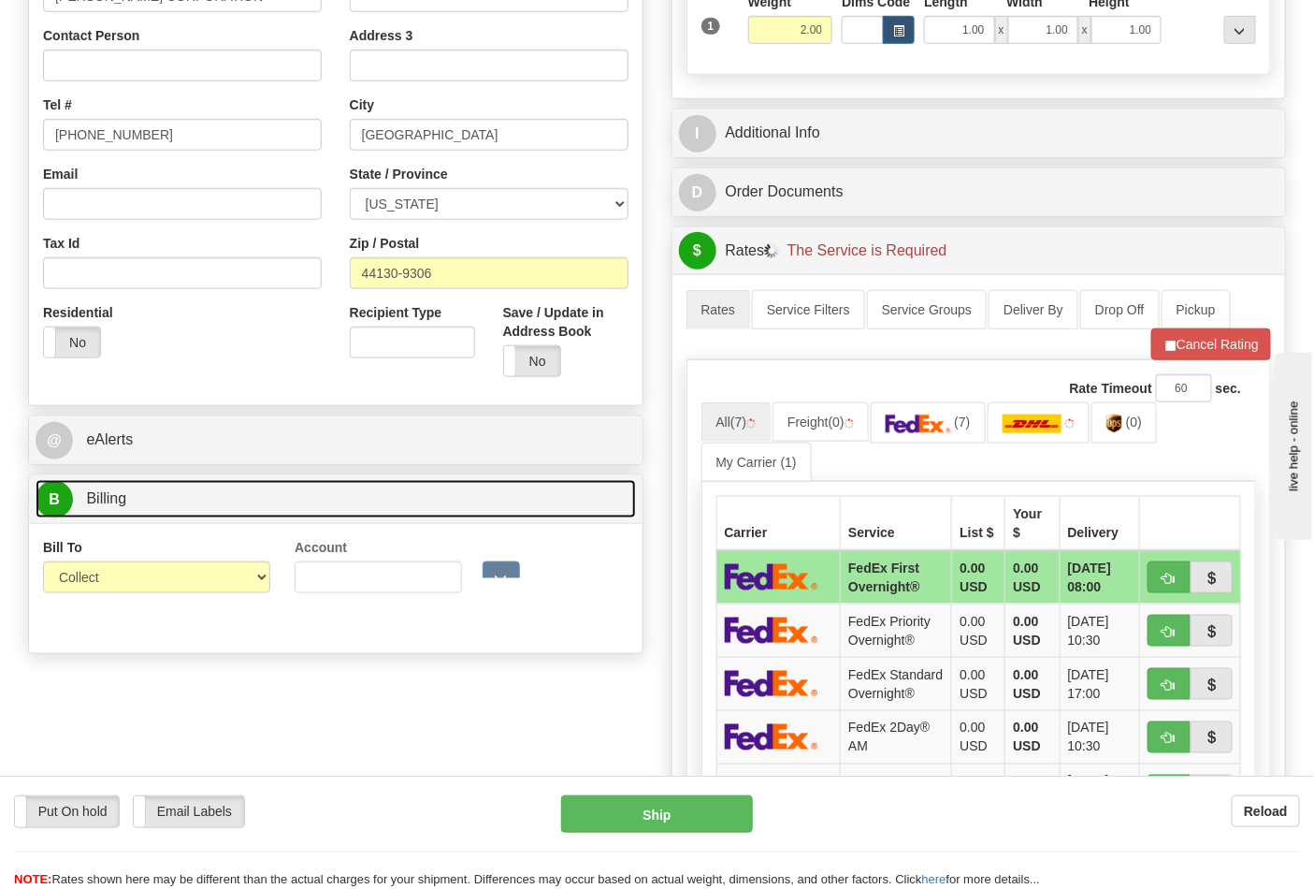
scroll to position [519, 0]
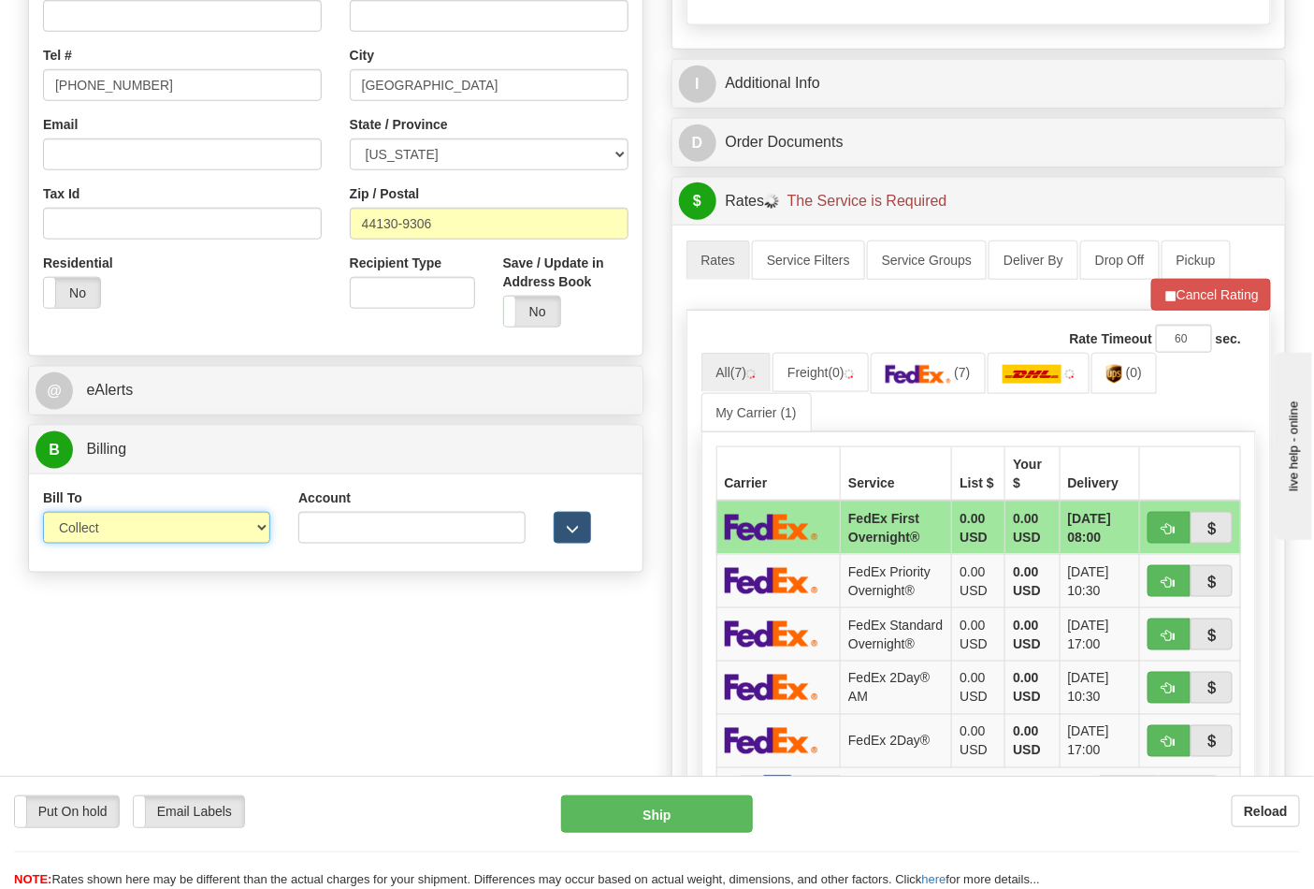
click at [126, 530] on select "Sender Recipient Third Party Collect" at bounding box center [156, 528] width 227 height 32
select select "2"
click at [43, 513] on select "Sender Recipient Third Party Collect" at bounding box center [156, 528] width 227 height 32
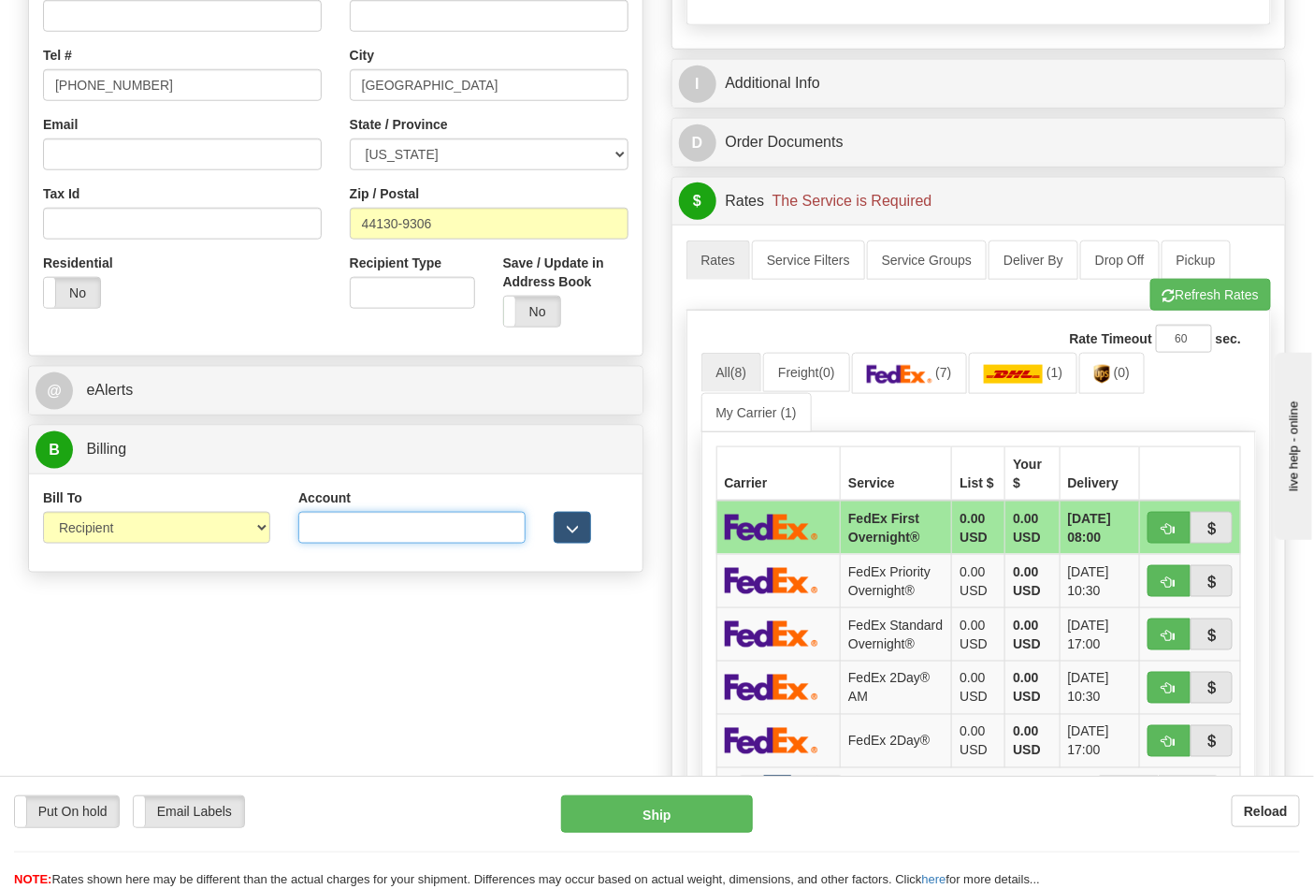
click at [360, 521] on input "Account" at bounding box center [411, 528] width 227 height 32
paste input "103538629"
type input "103538629"
click at [904, 363] on link "(7)" at bounding box center [909, 373] width 115 height 40
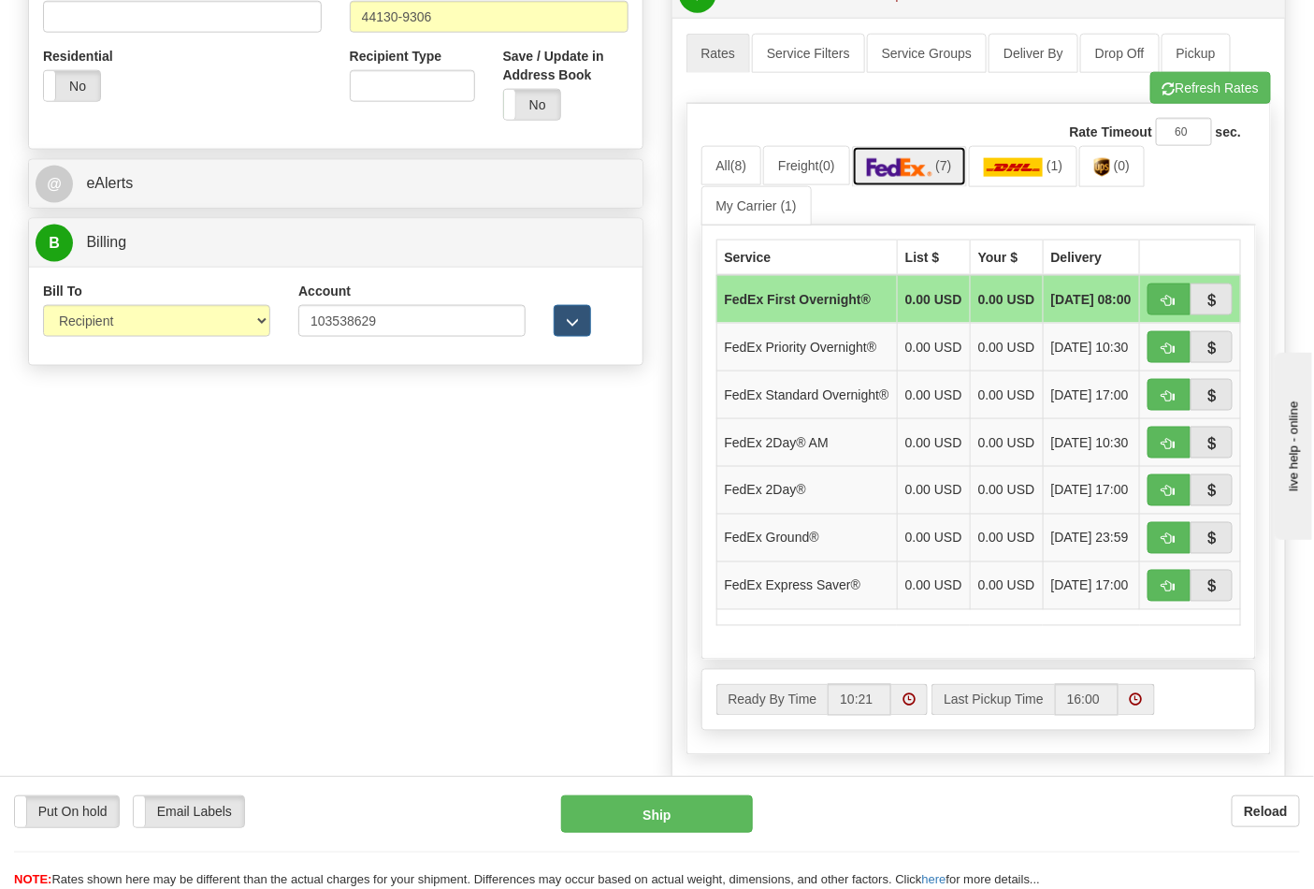
scroll to position [935, 0]
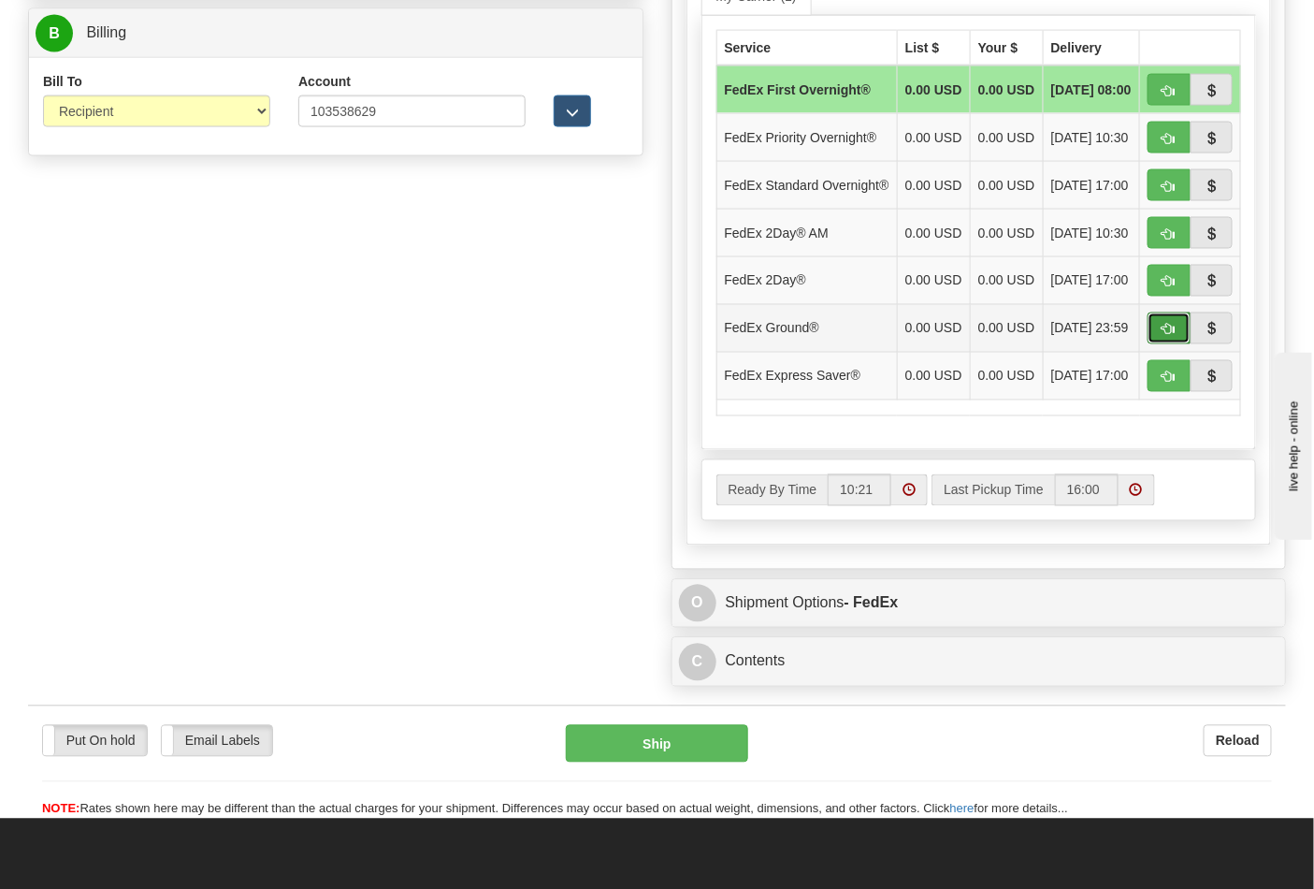
click at [1166, 336] on span "button" at bounding box center [1169, 330] width 13 height 12
type input "92"
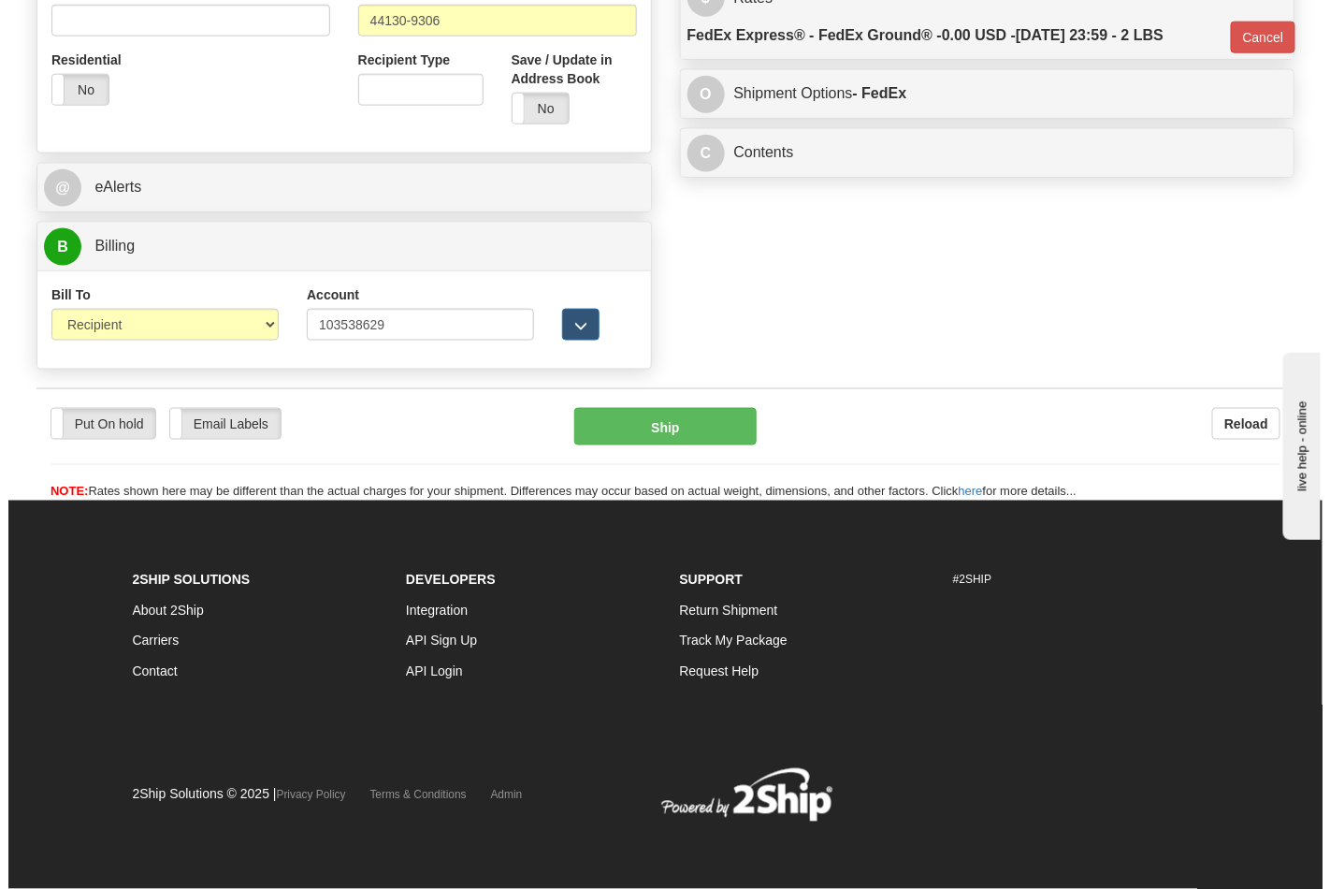
scroll to position [725, 0]
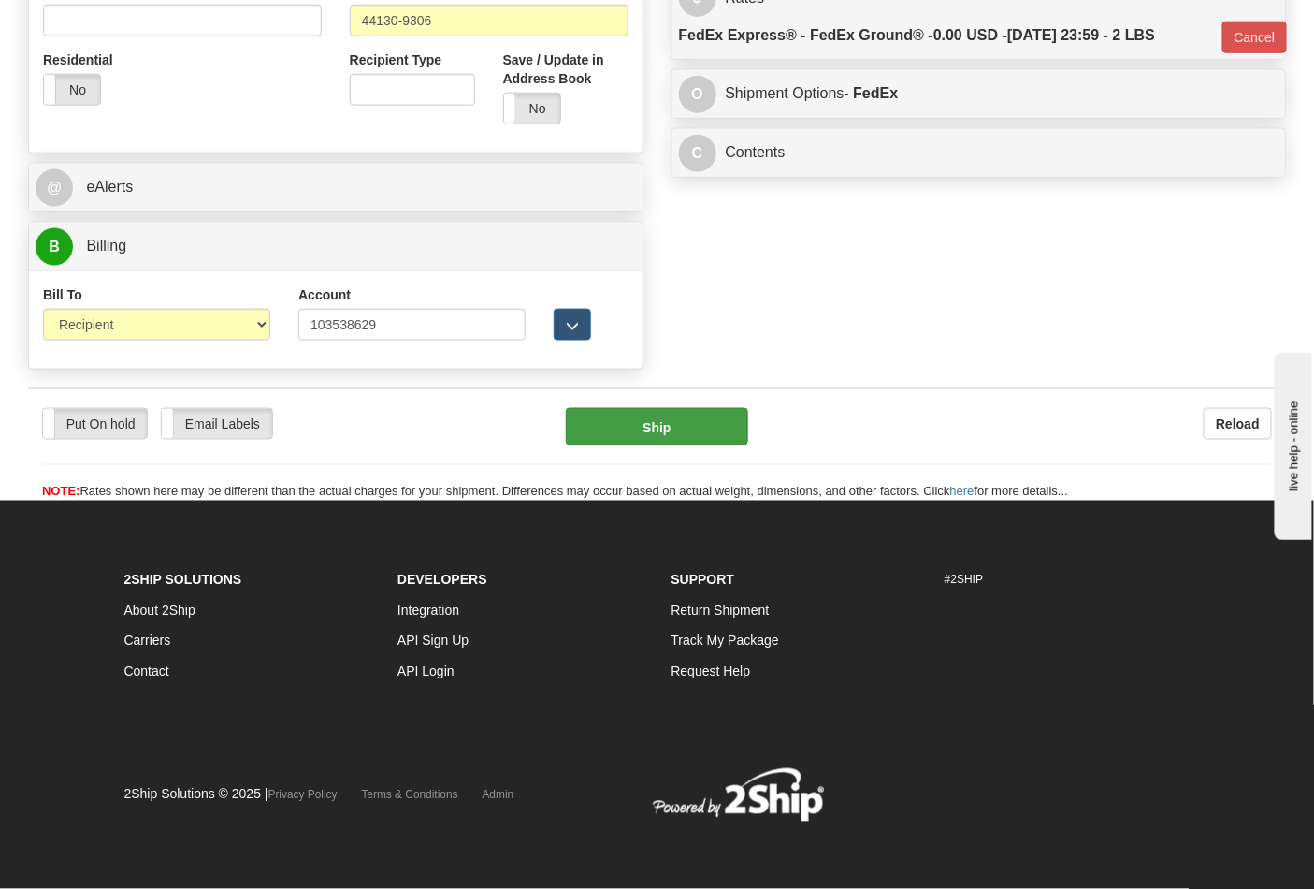
drag, startPoint x: 652, startPoint y: 400, endPoint x: 672, endPoint y: 423, distance: 29.8
click at [659, 408] on div "Put On hold Put On hold Email Labels Email Labels Edit Reload Ship Reload" at bounding box center [657, 444] width 1258 height 113
click at [672, 423] on button "Ship" at bounding box center [656, 426] width 181 height 37
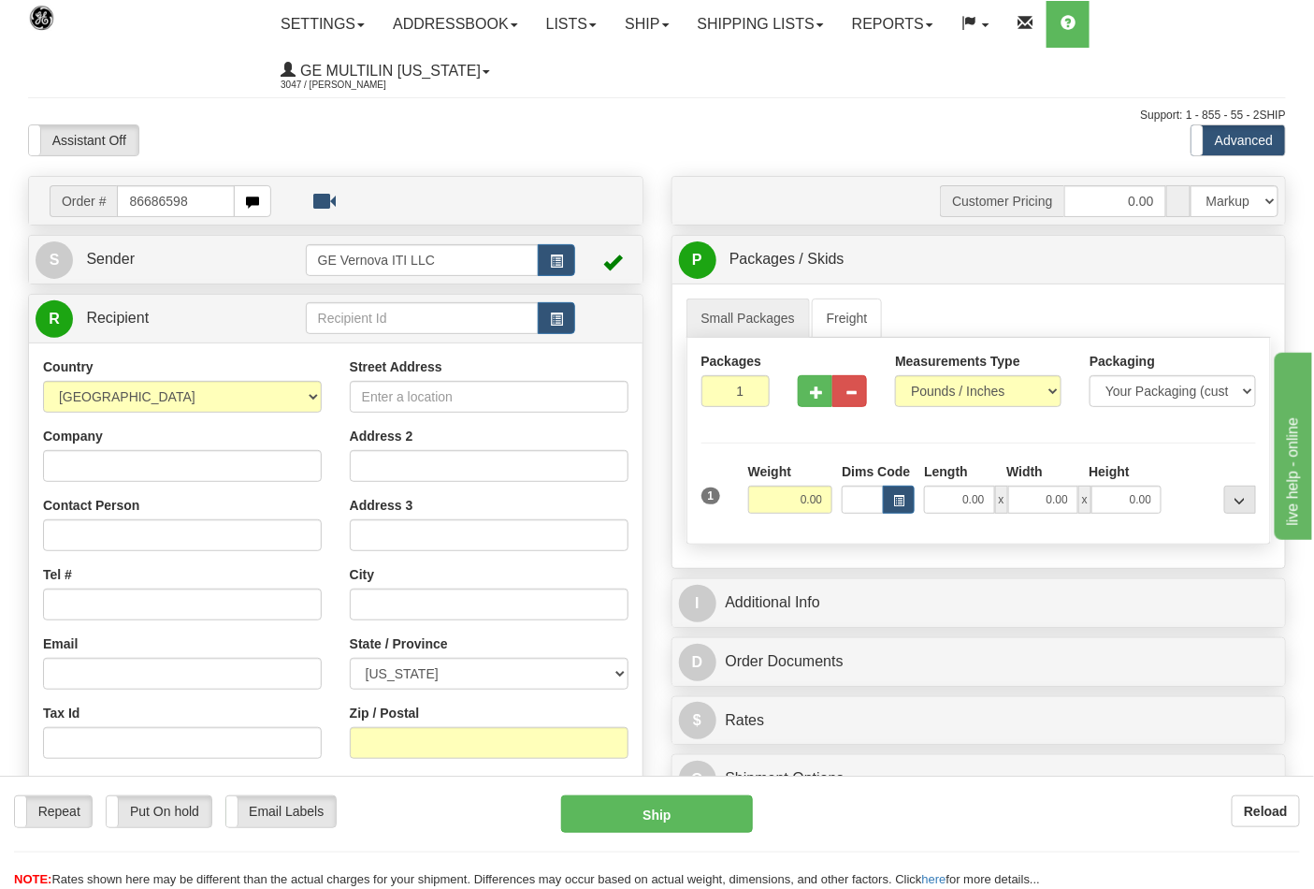
type input "86686598"
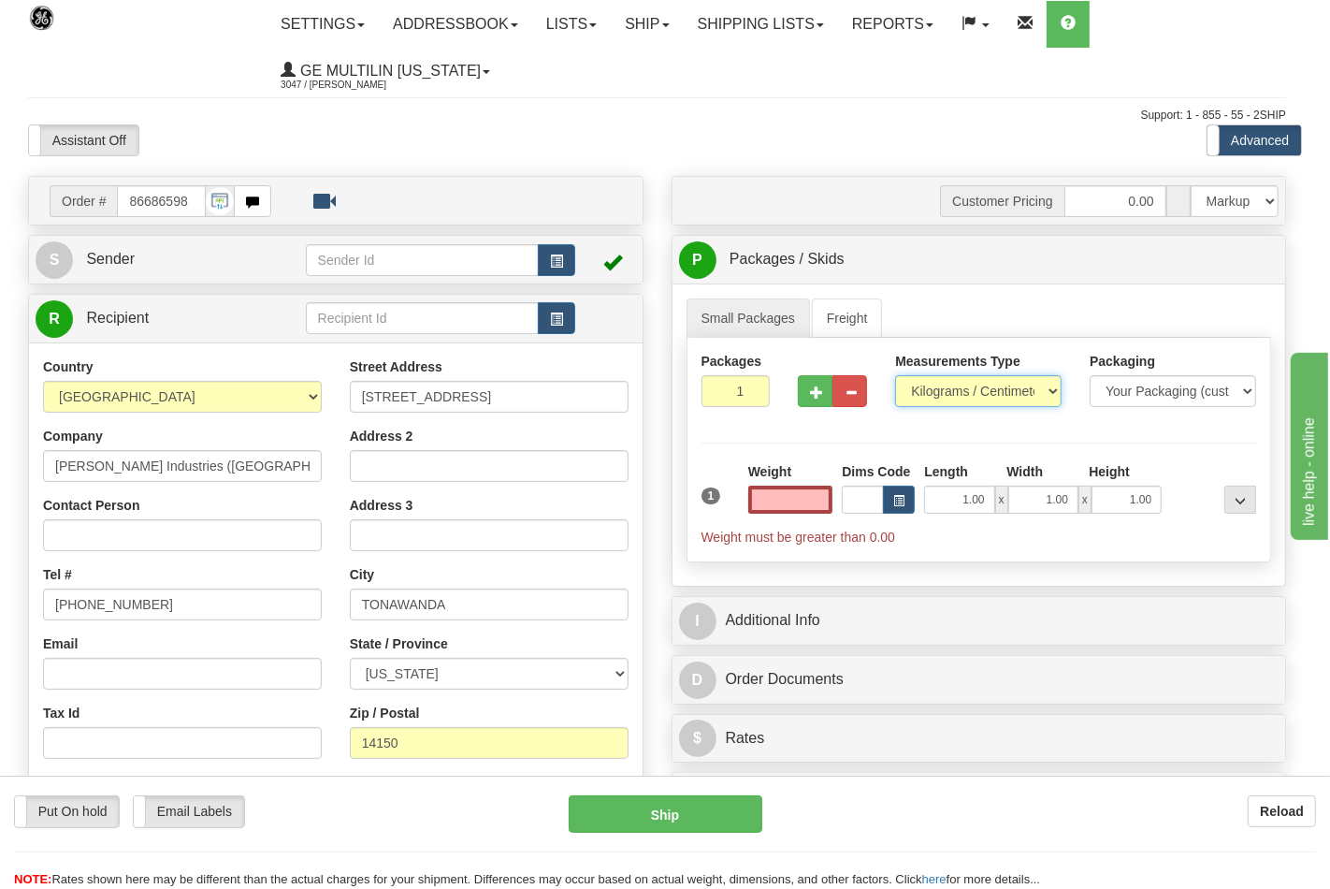
type input "0.00"
click at [947, 388] on select "Pounds / Inches Kilograms / Centimeters" at bounding box center [978, 391] width 166 height 32
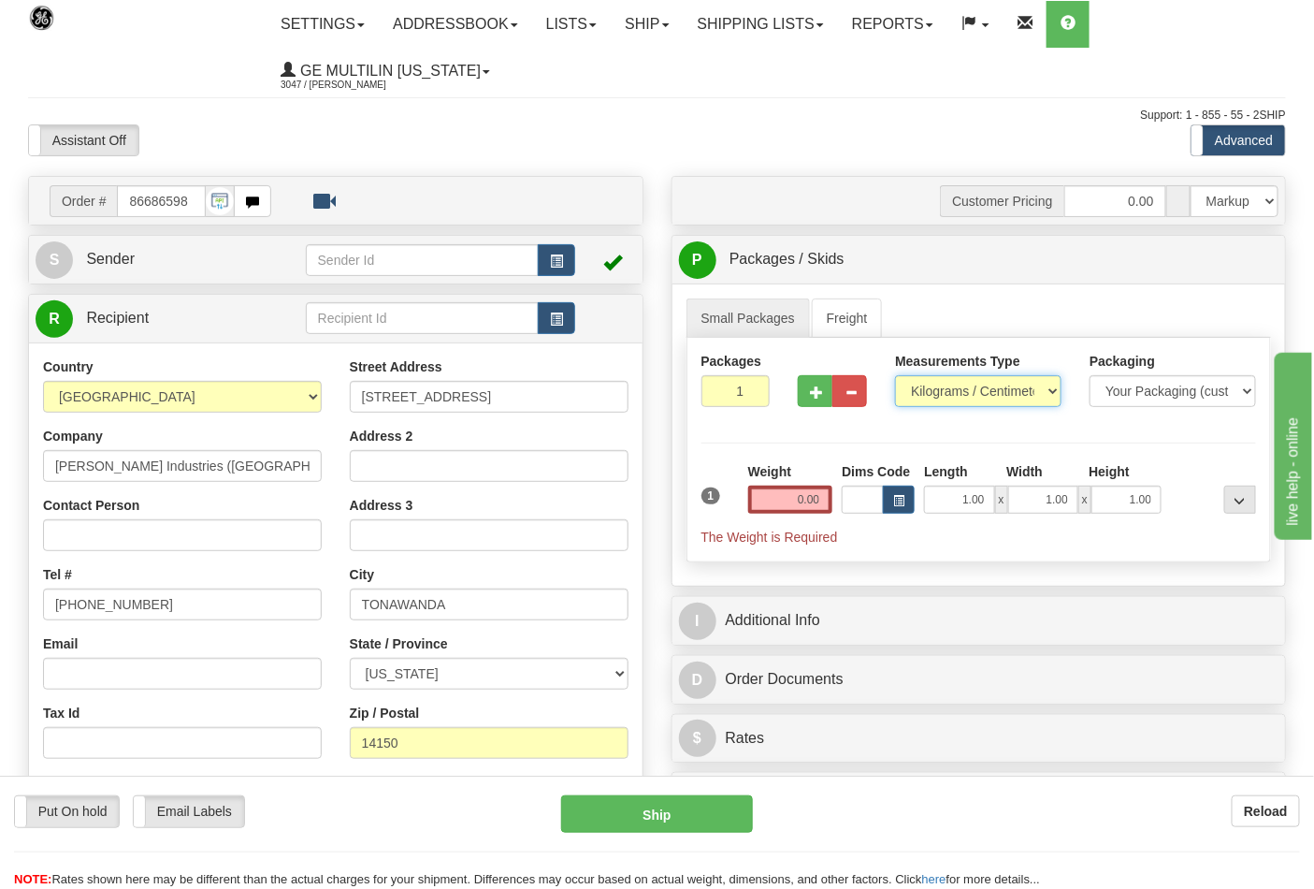
select select "0"
click at [895, 376] on select "Pounds / Inches Kilograms / Centimeters" at bounding box center [978, 391] width 166 height 32
click at [812, 501] on input "0.00" at bounding box center [790, 499] width 85 height 28
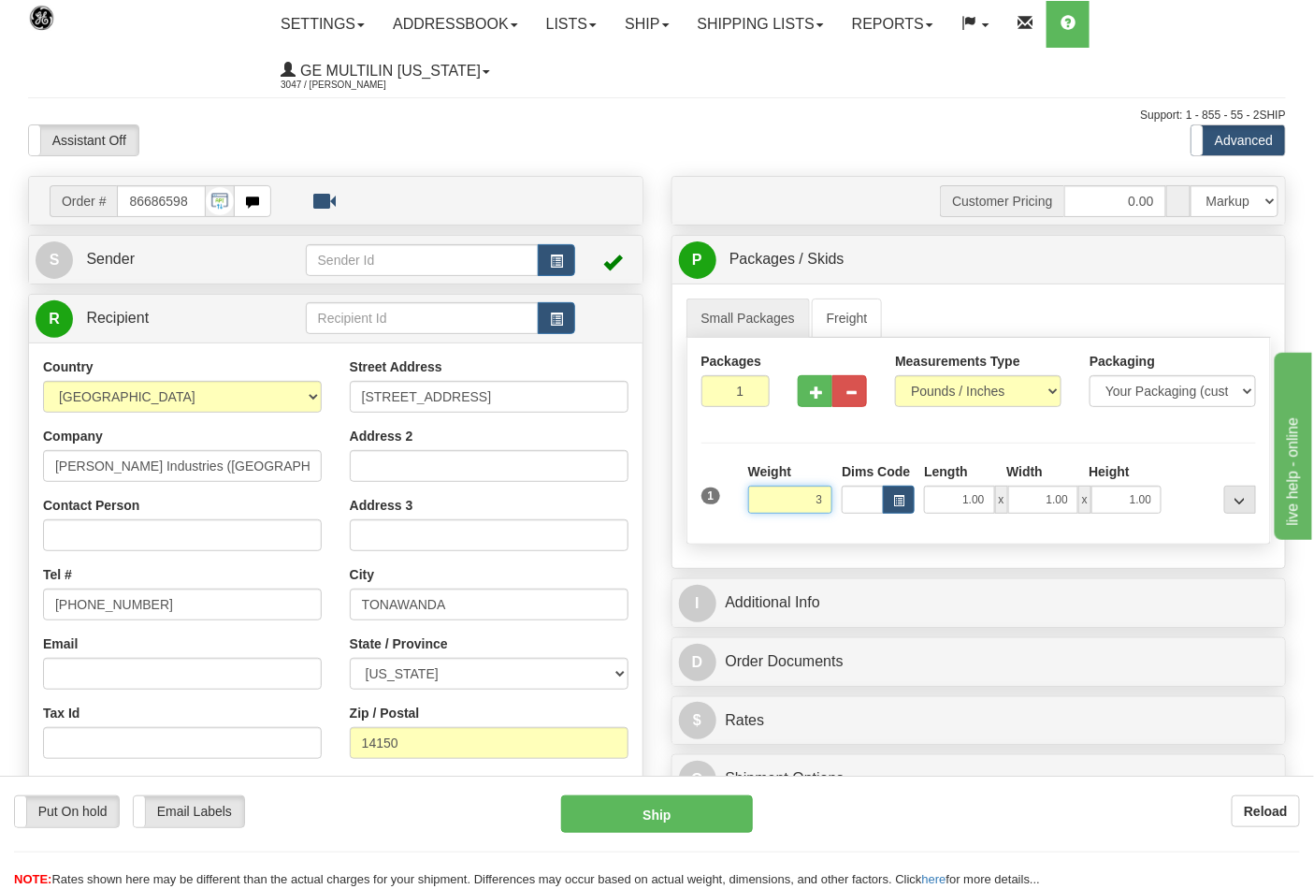
click button "Delete" at bounding box center [0, 0] width 0 height 0
type input "3.00"
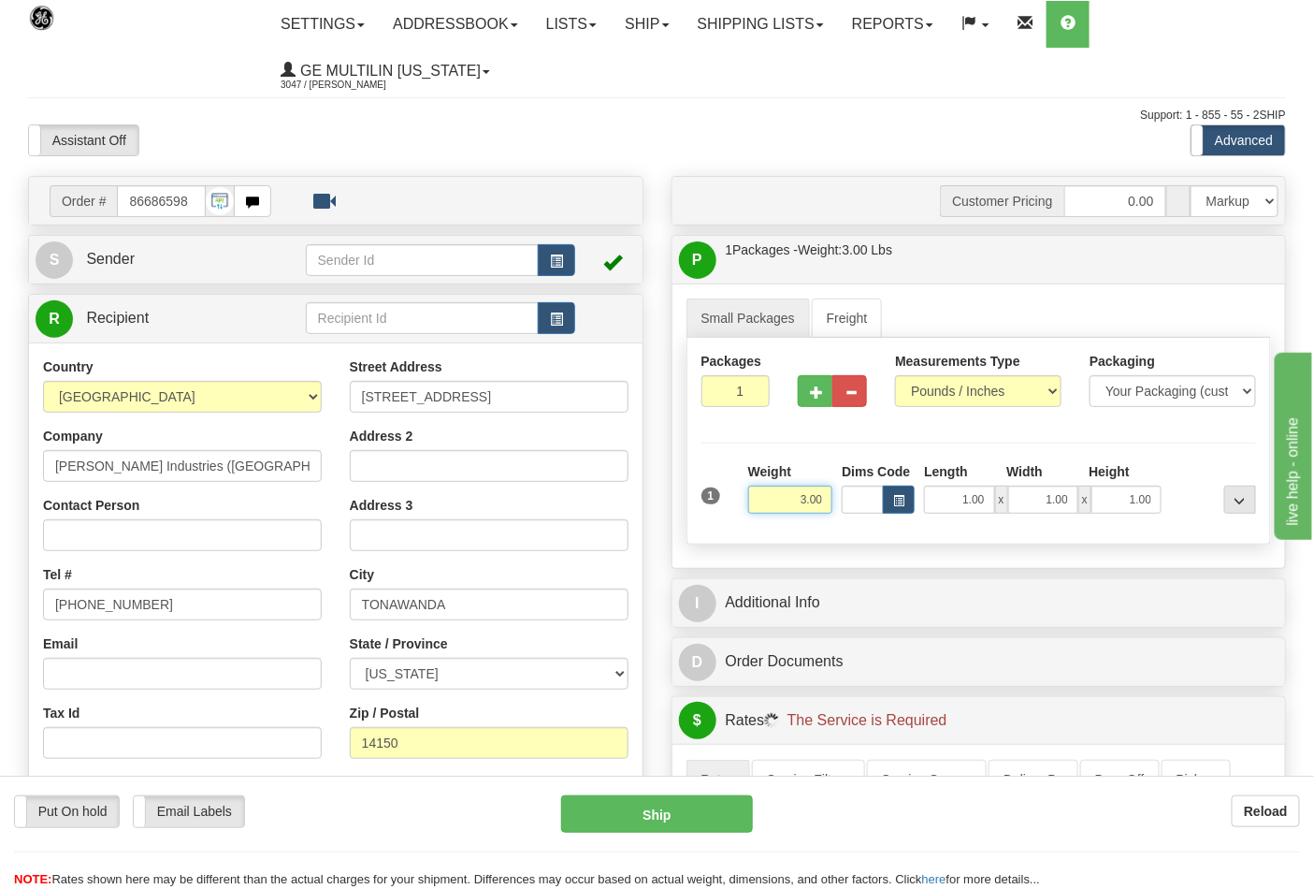
scroll to position [311, 0]
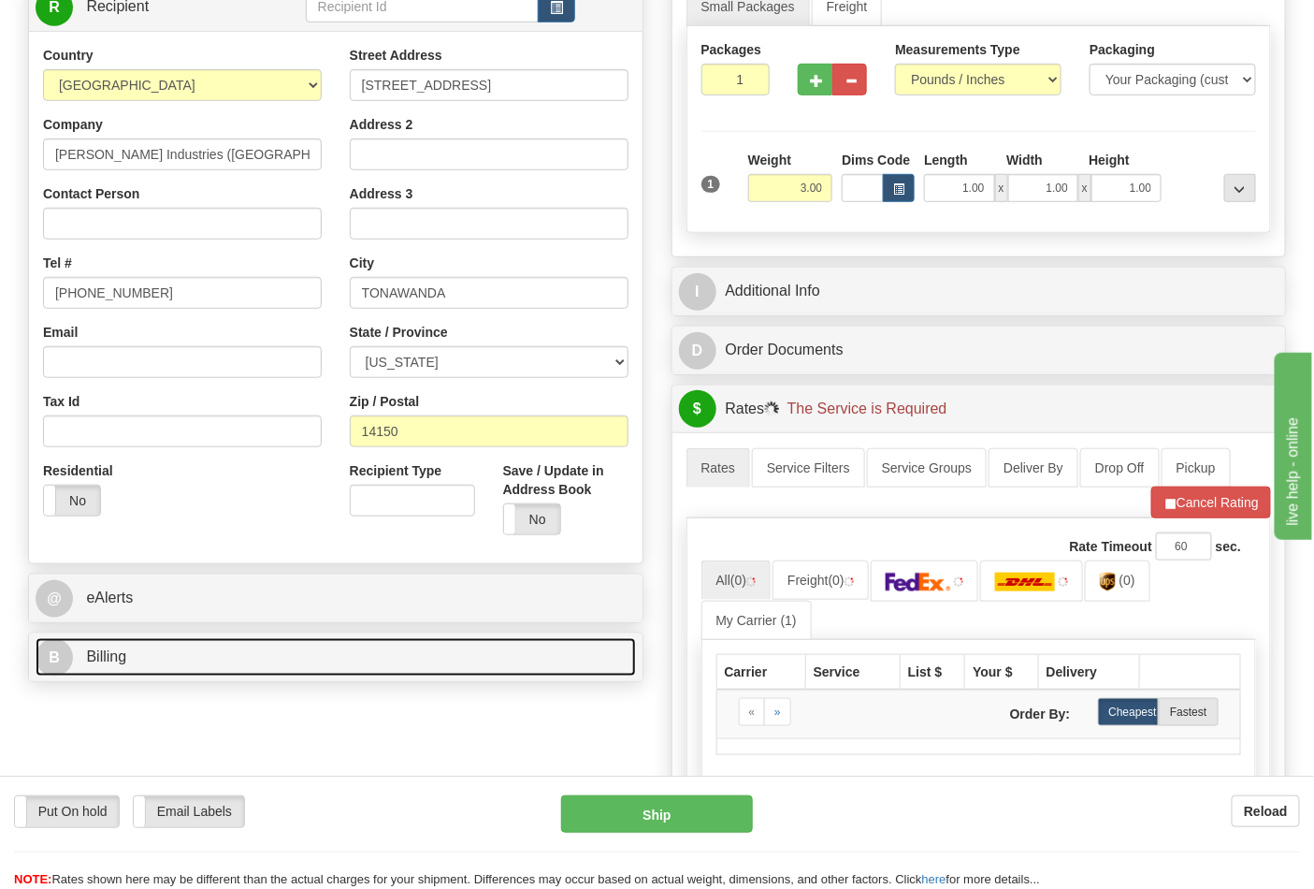
click at [215, 662] on link "B Billing" at bounding box center [336, 657] width 600 height 38
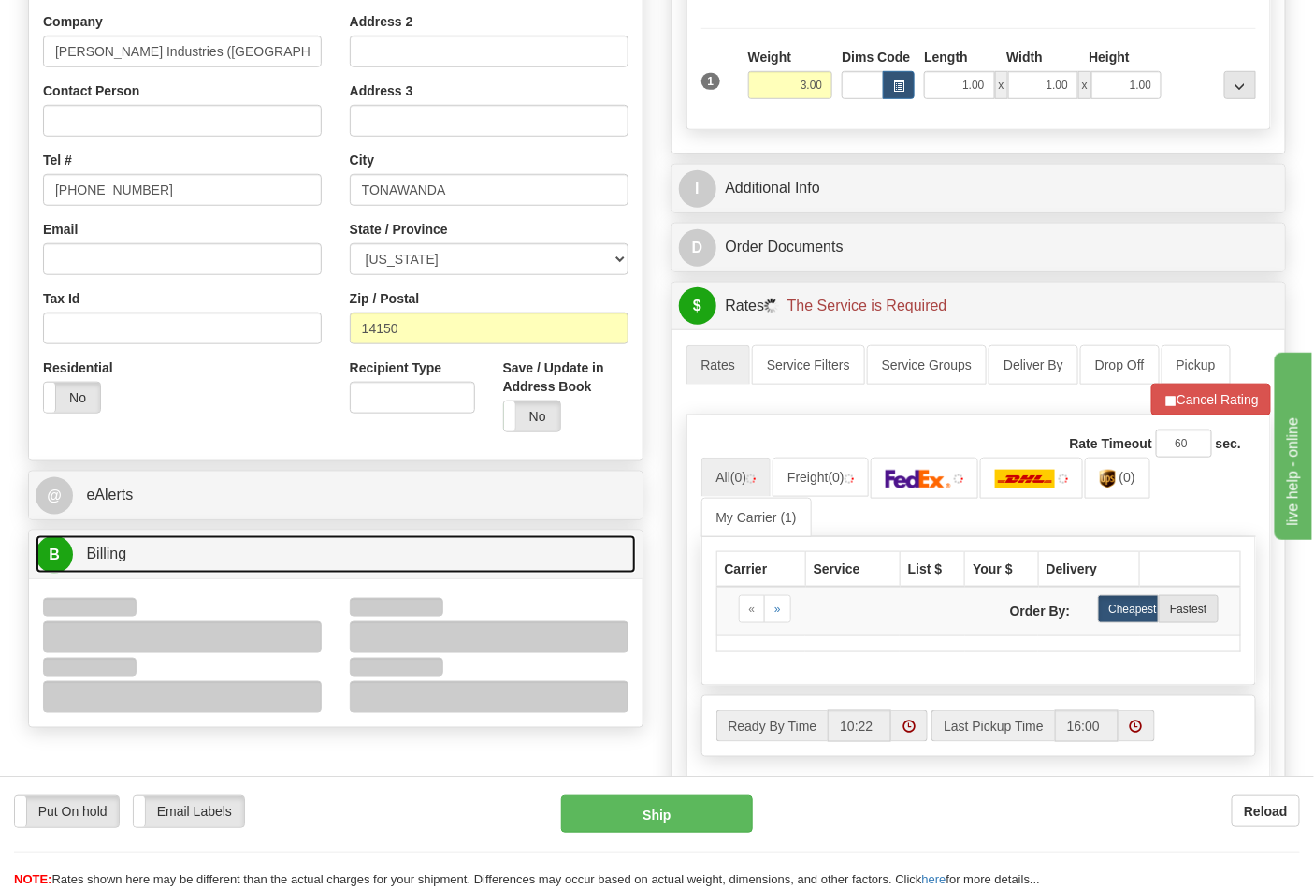
scroll to position [623, 0]
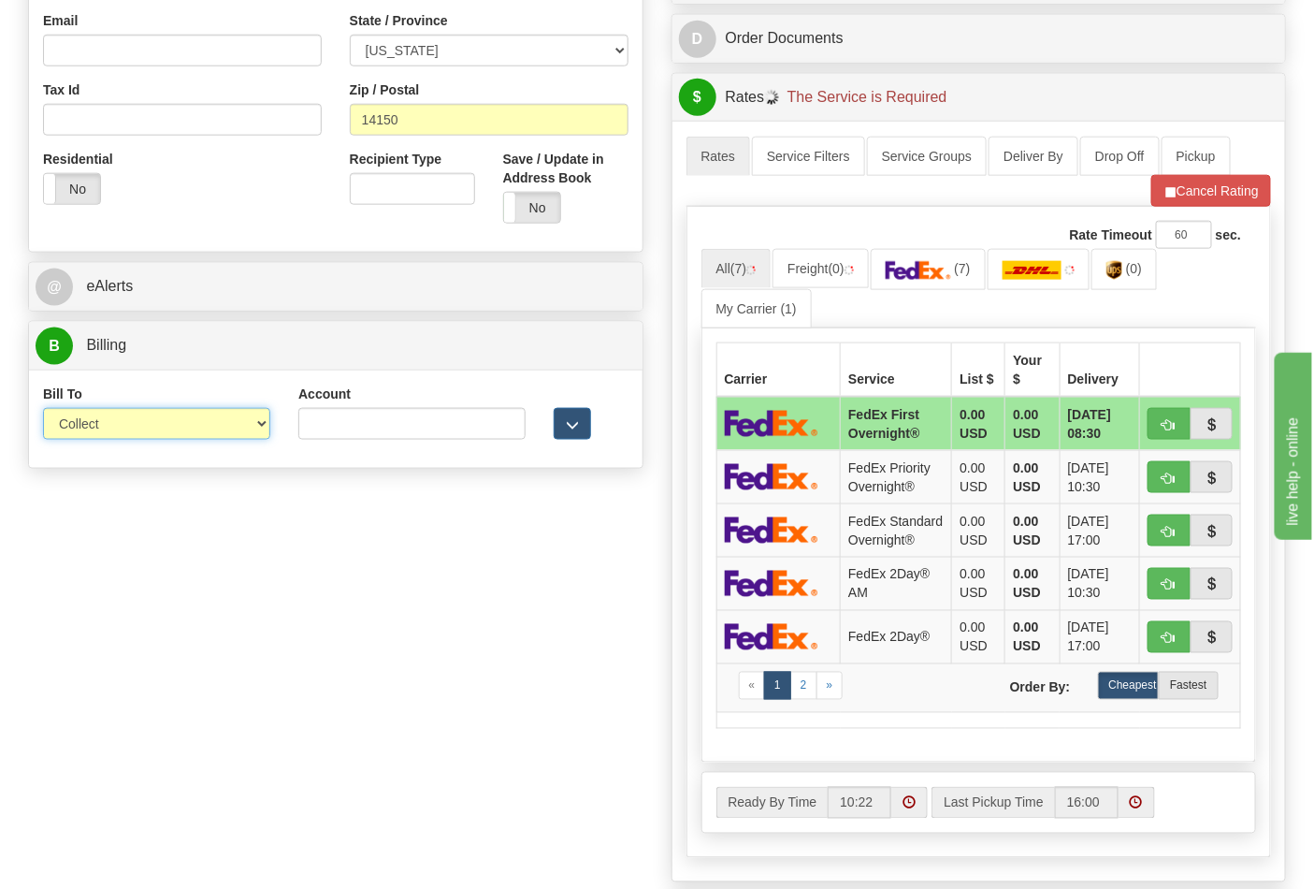
click at [114, 428] on select "Sender Recipient Third Party Collect" at bounding box center [156, 424] width 227 height 32
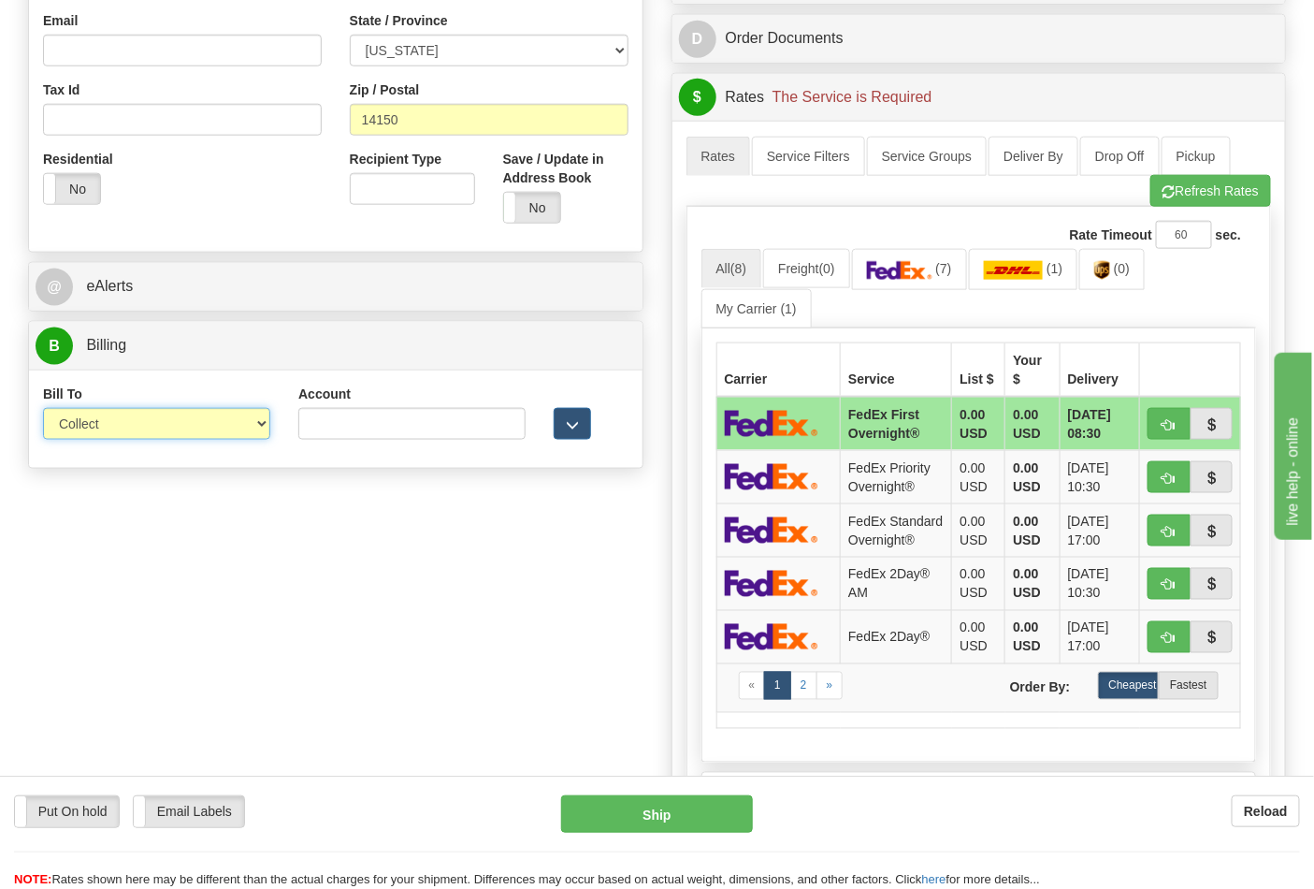
select select "2"
click at [43, 410] on select "Sender Recipient Third Party Collect" at bounding box center [156, 424] width 227 height 32
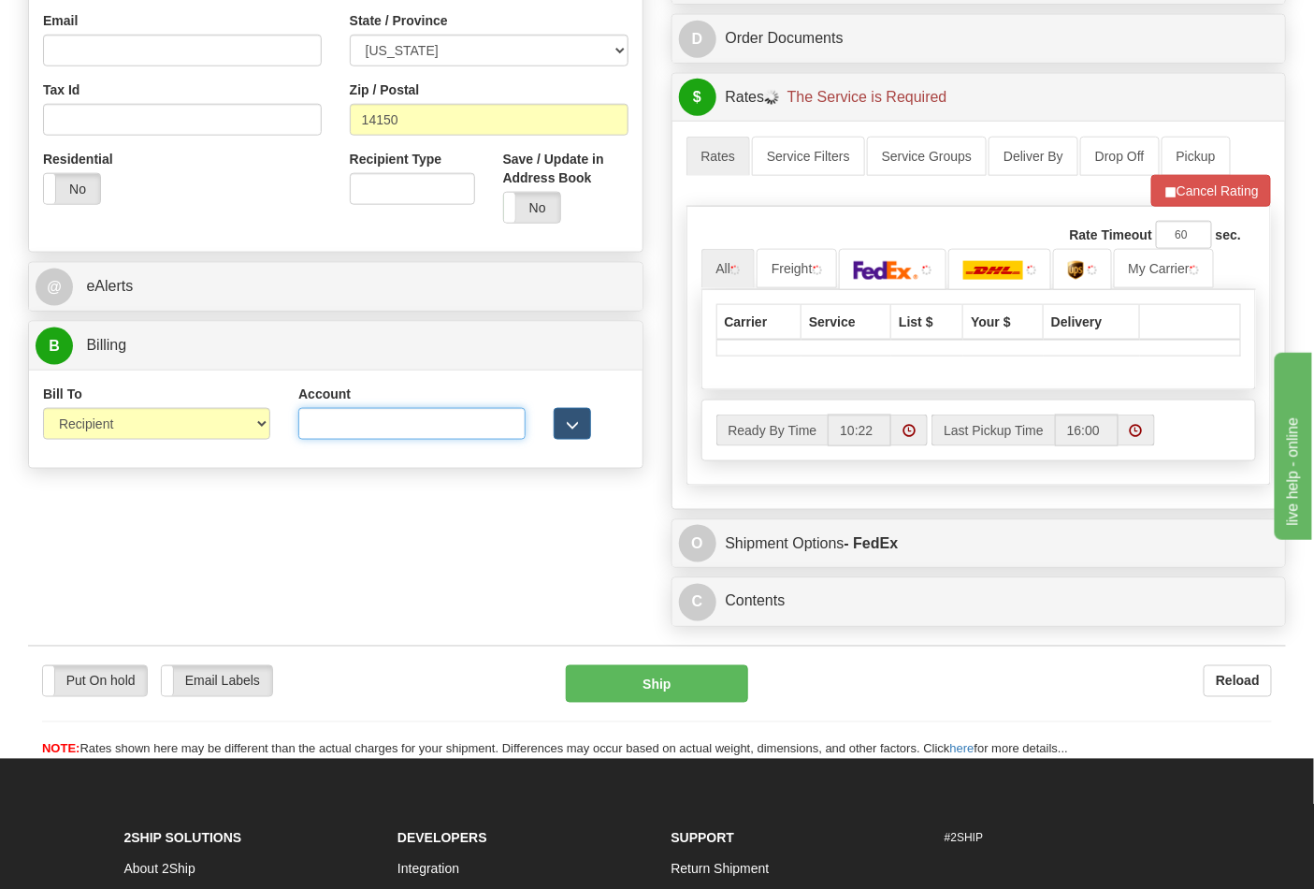
click at [311, 434] on input "Account" at bounding box center [411, 424] width 227 height 32
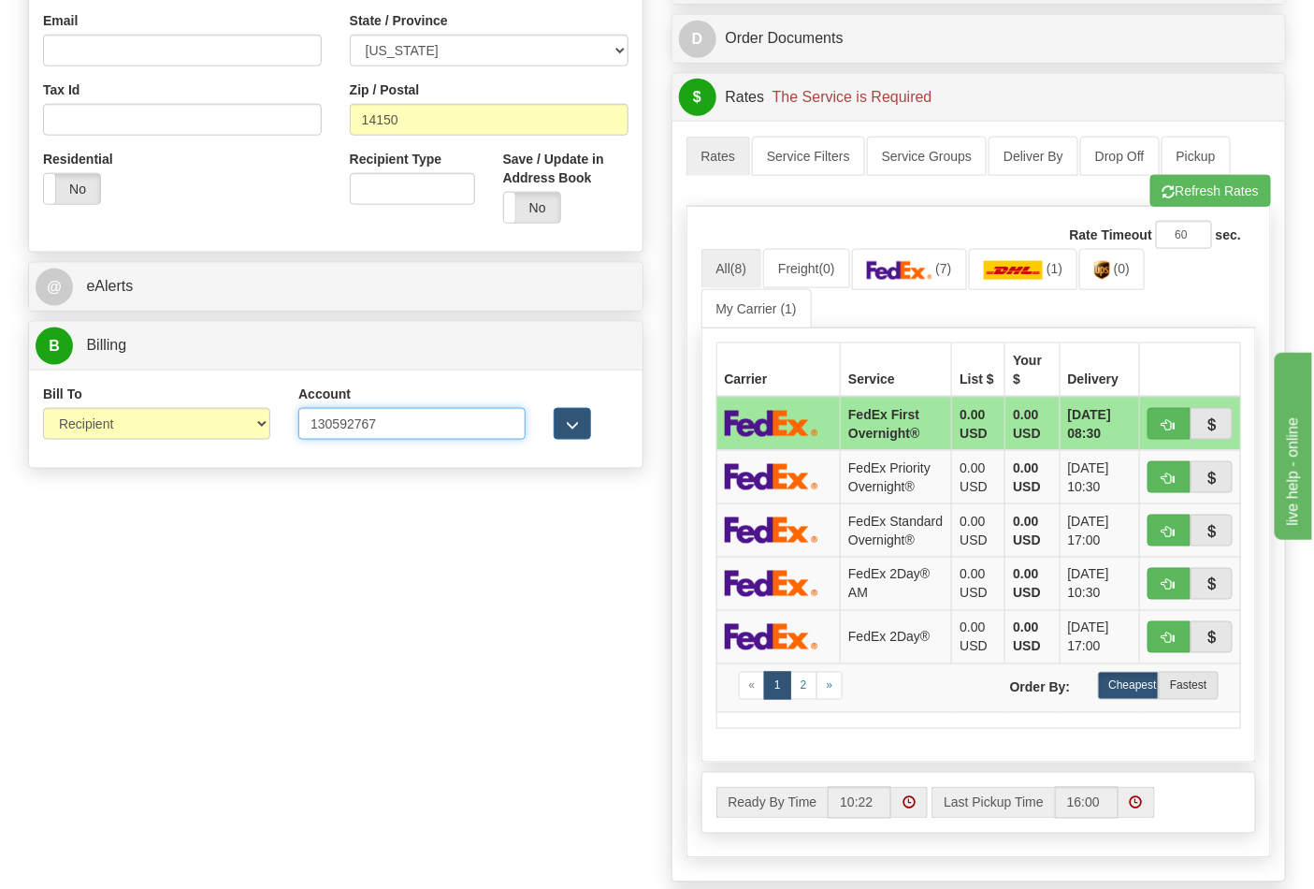
type input "130592767"
click button "Delete" at bounding box center [0, 0] width 0 height 0
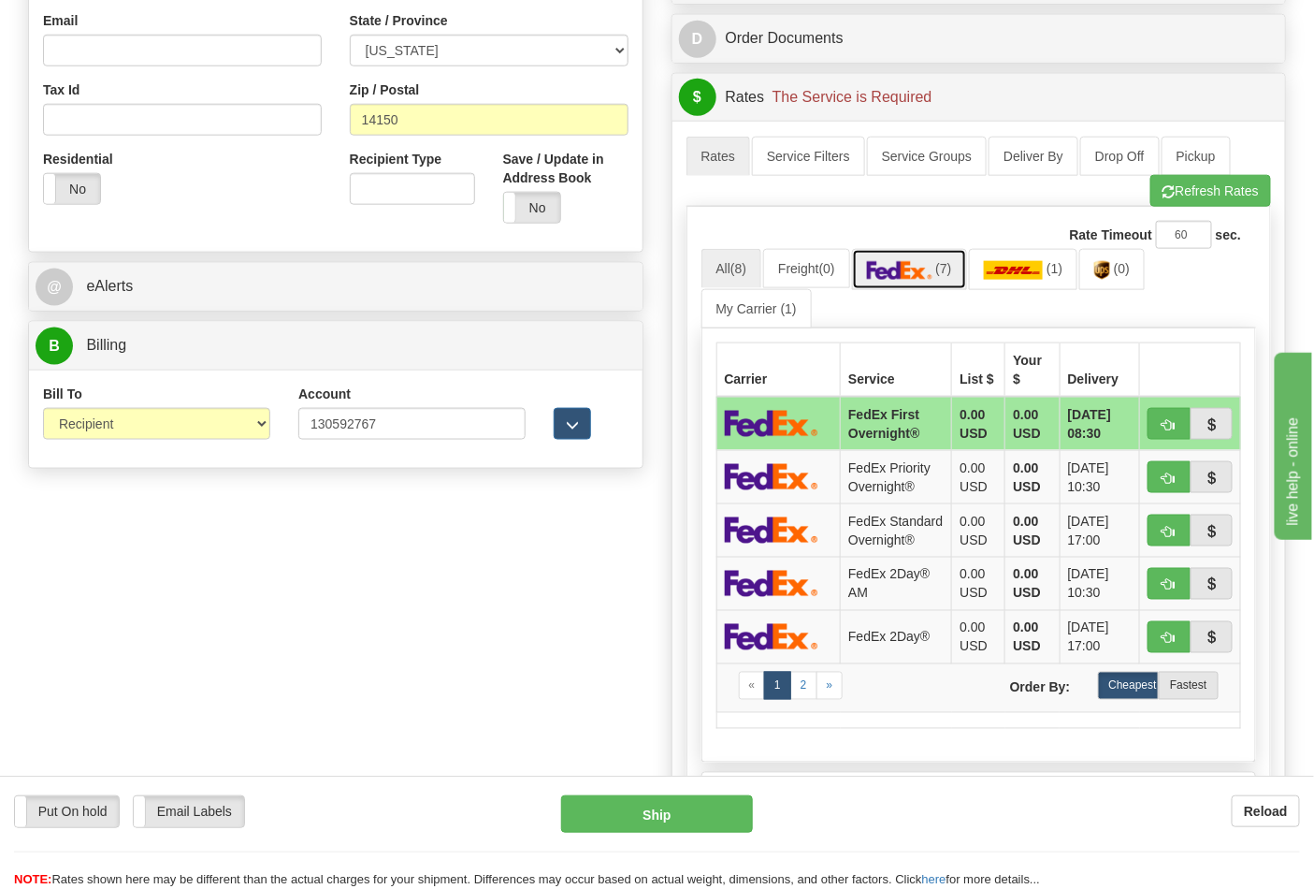
click at [959, 289] on link "(7)" at bounding box center [909, 269] width 115 height 40
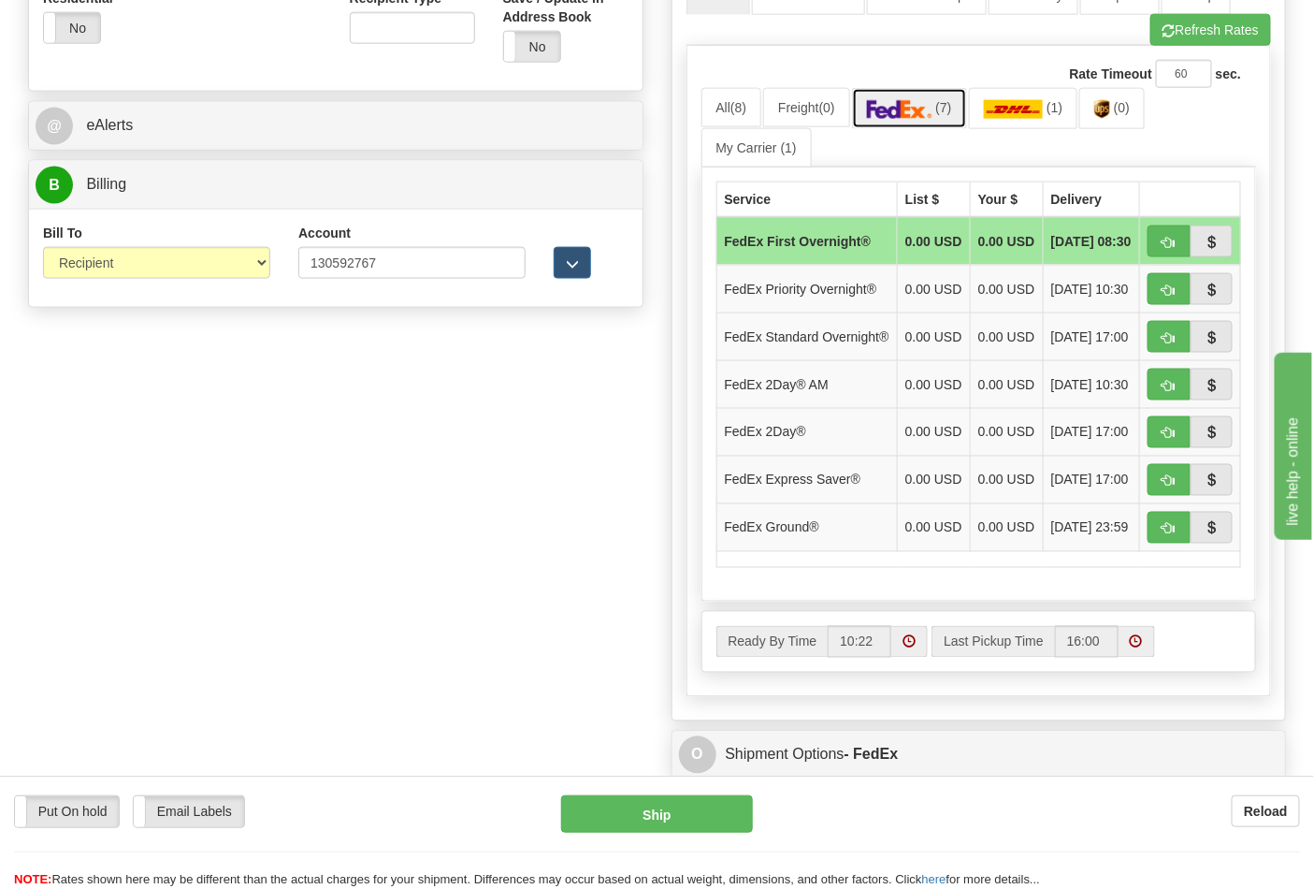
scroll to position [935, 0]
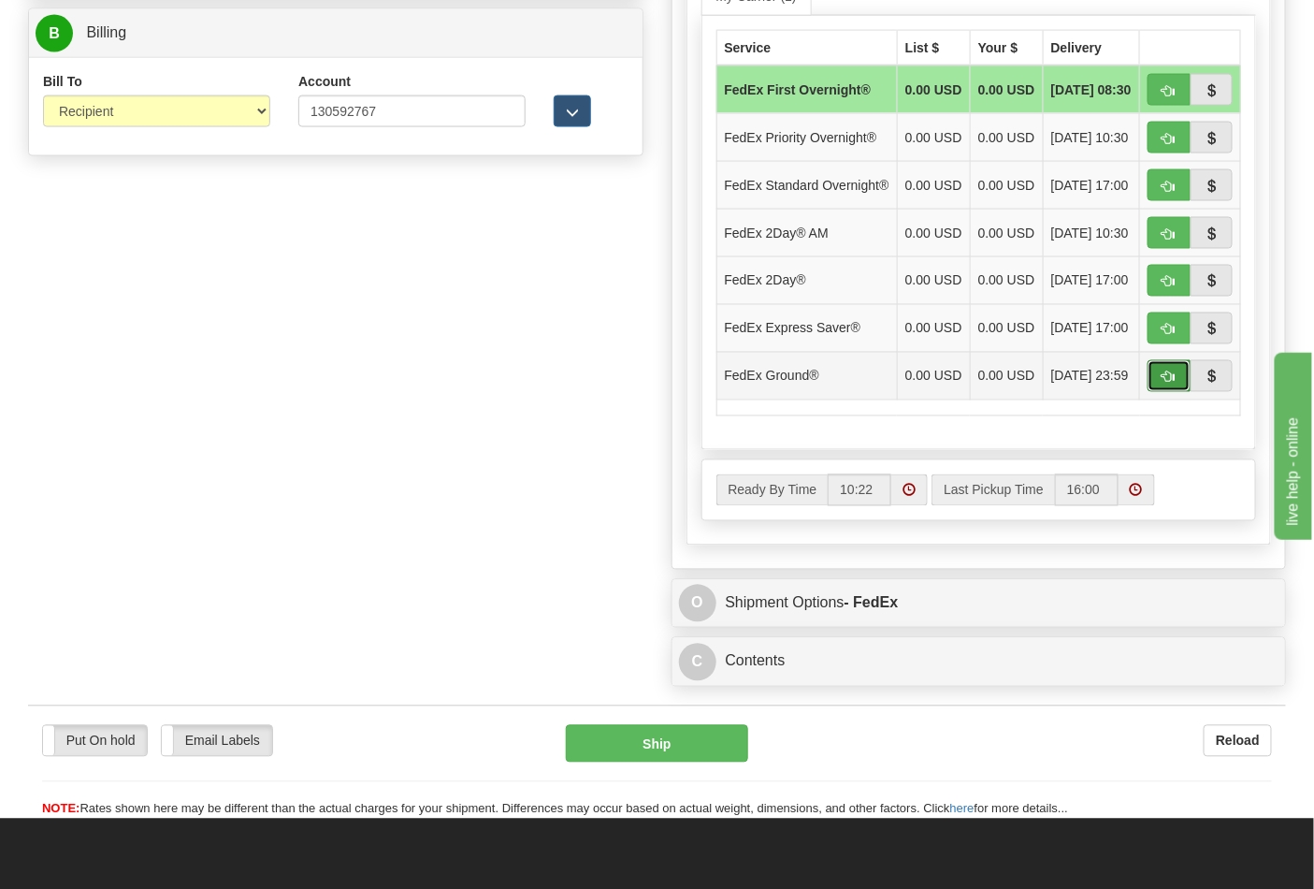
click at [1170, 383] on span "button" at bounding box center [1169, 377] width 13 height 12
type input "92"
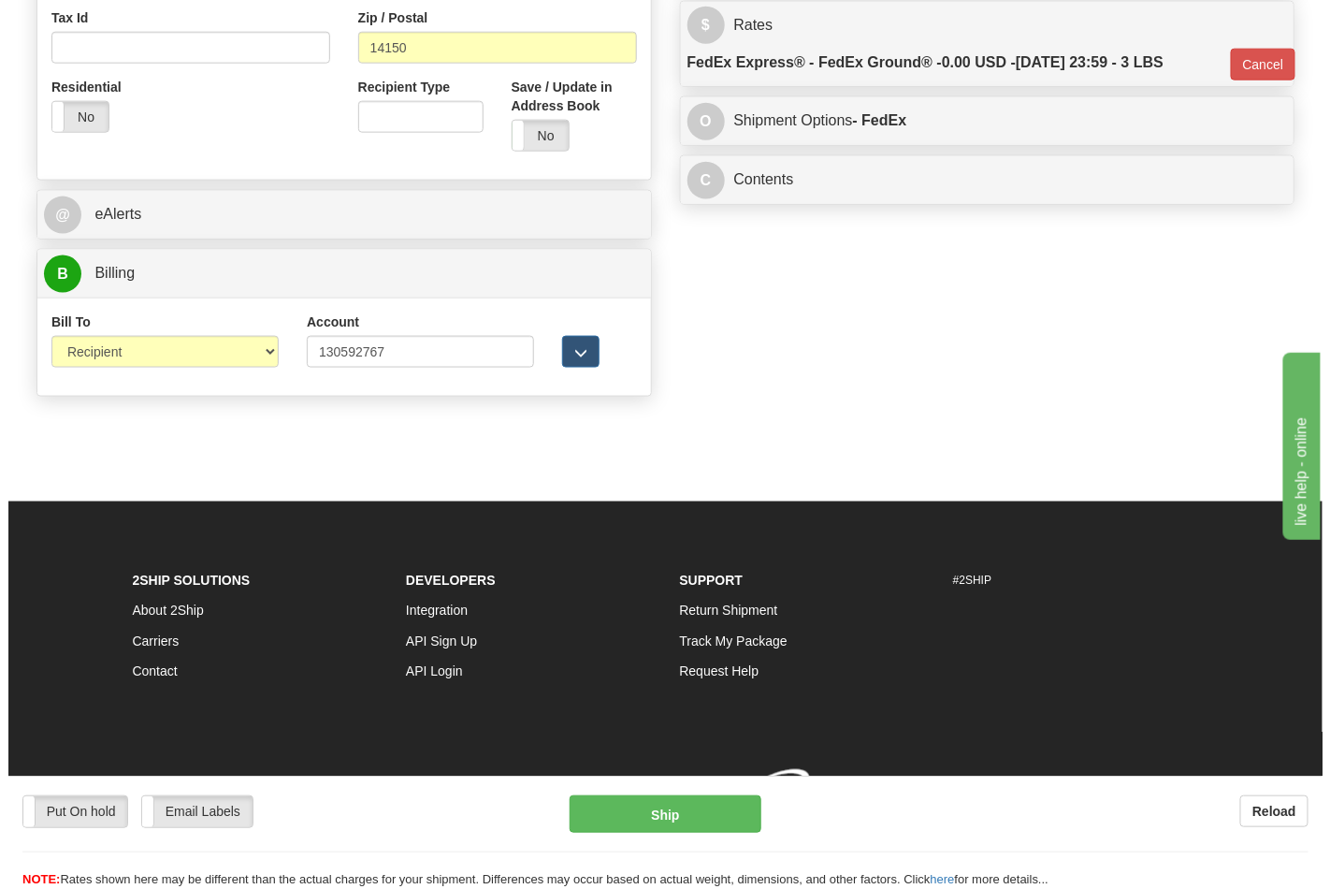
scroll to position [725, 0]
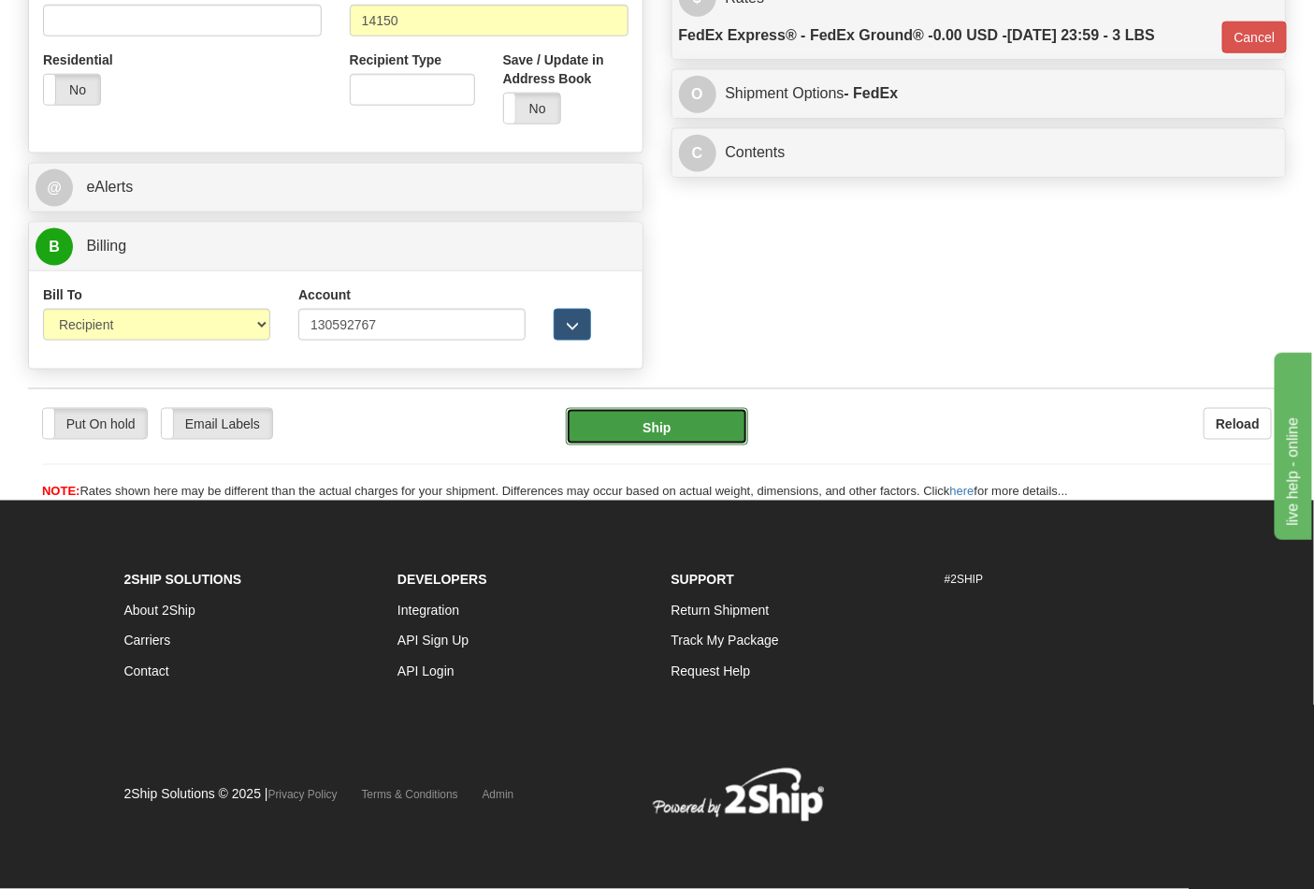
click at [662, 426] on button "Ship" at bounding box center [656, 426] width 181 height 37
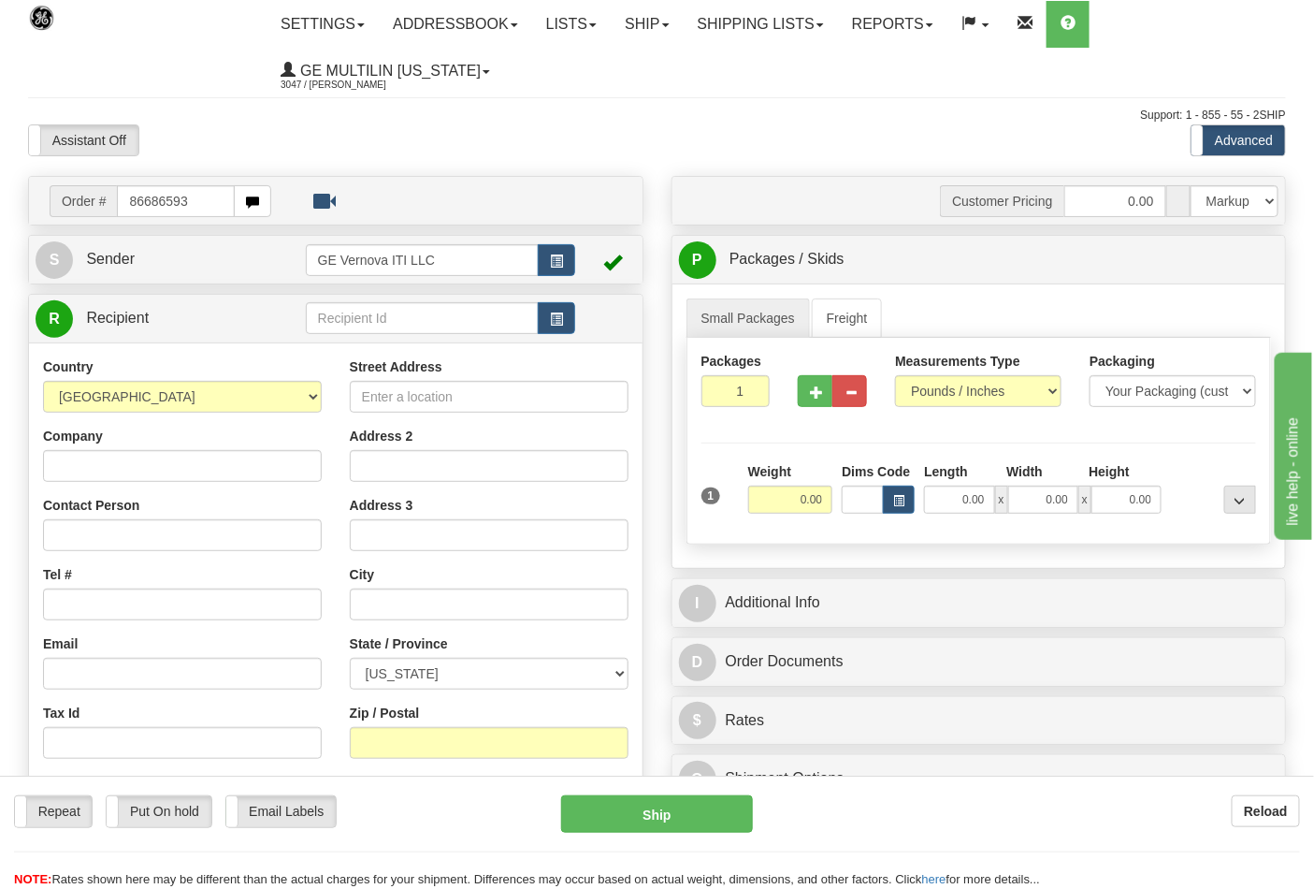
type input "86686593"
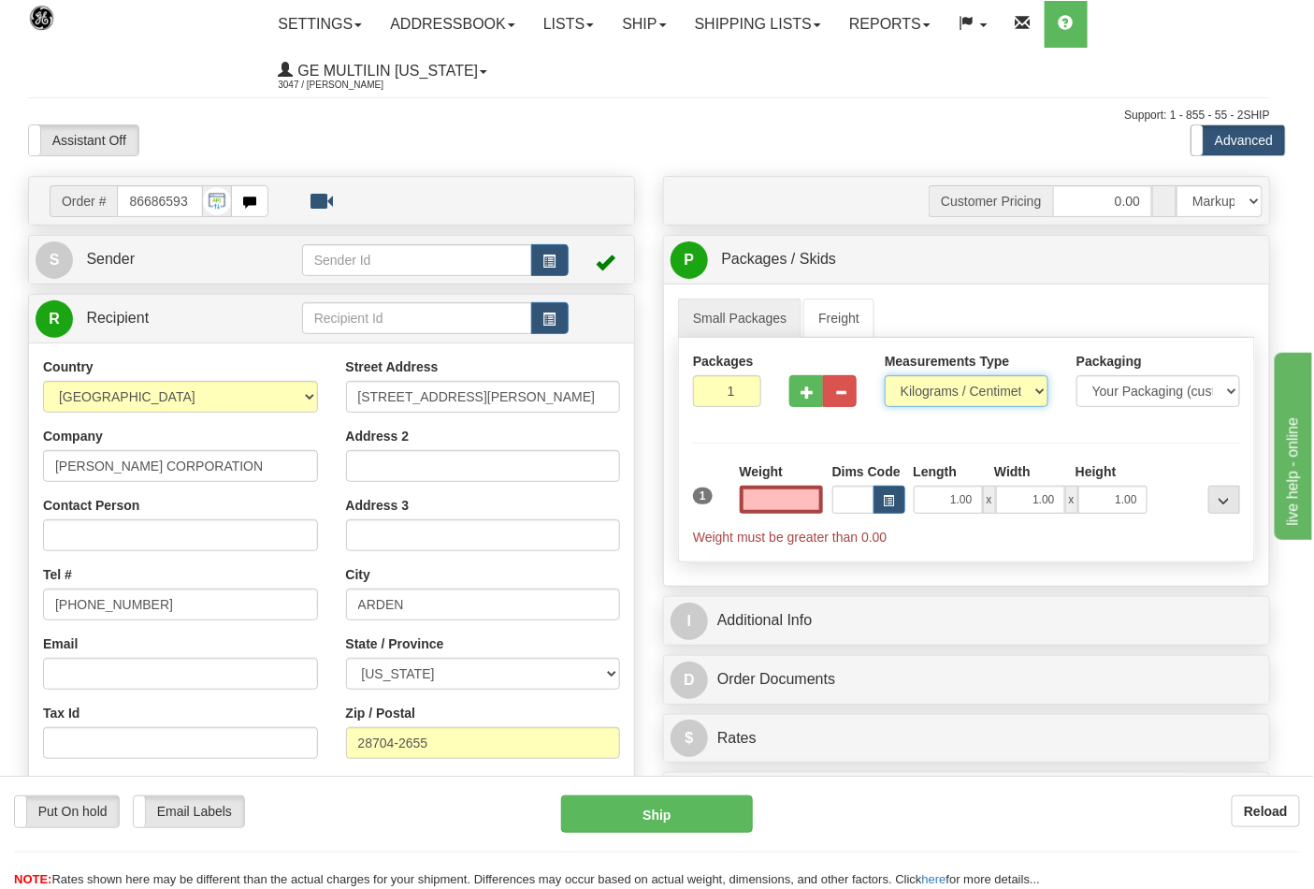
type input "0.00"
click at [955, 393] on select "Pounds / Inches Kilograms / Centimeters" at bounding box center [967, 391] width 164 height 32
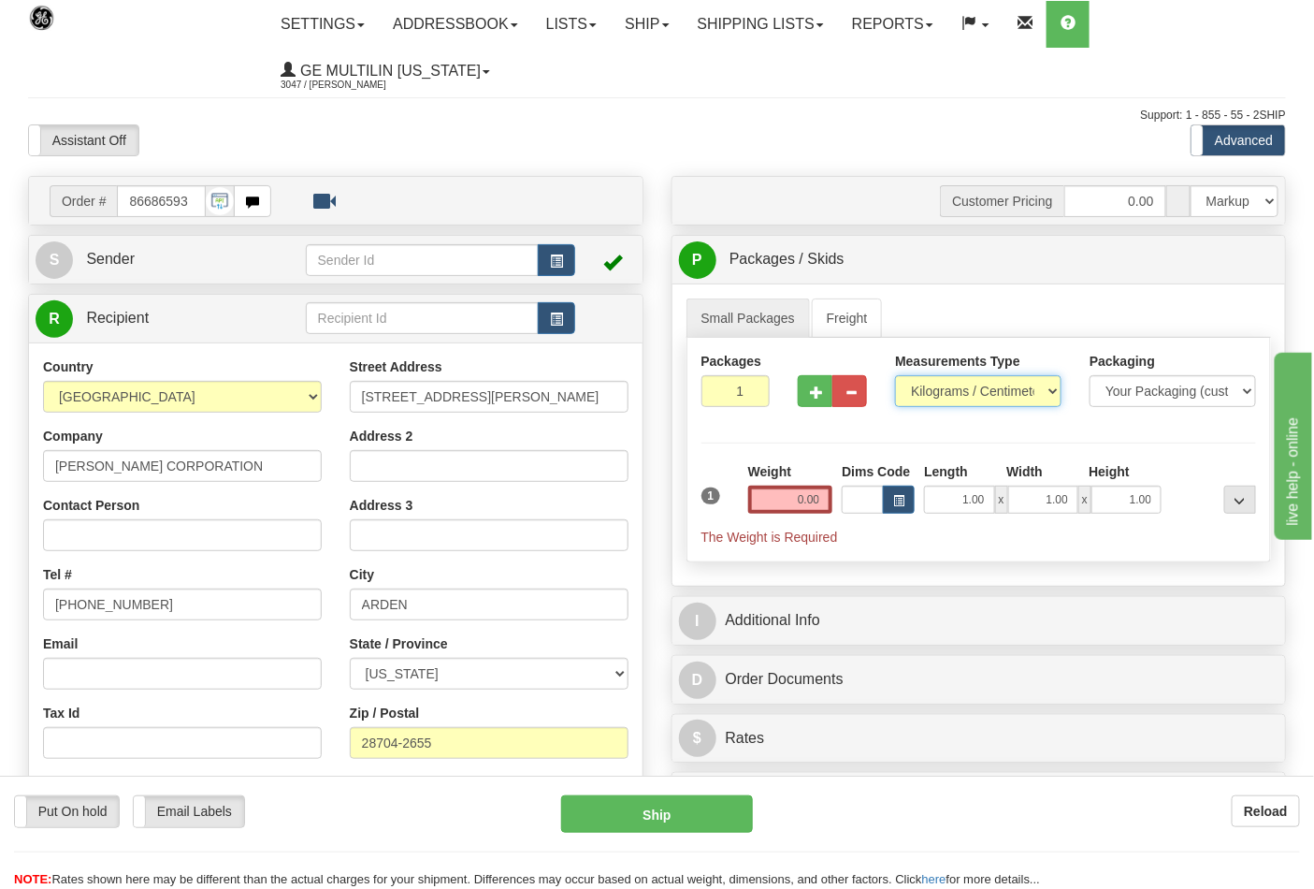
select select "0"
click at [895, 376] on select "Pounds / Inches Kilograms / Centimeters" at bounding box center [978, 391] width 166 height 32
click at [820, 496] on input "0.00" at bounding box center [790, 499] width 85 height 28
click button "Delete" at bounding box center [0, 0] width 0 height 0
type input "8.00"
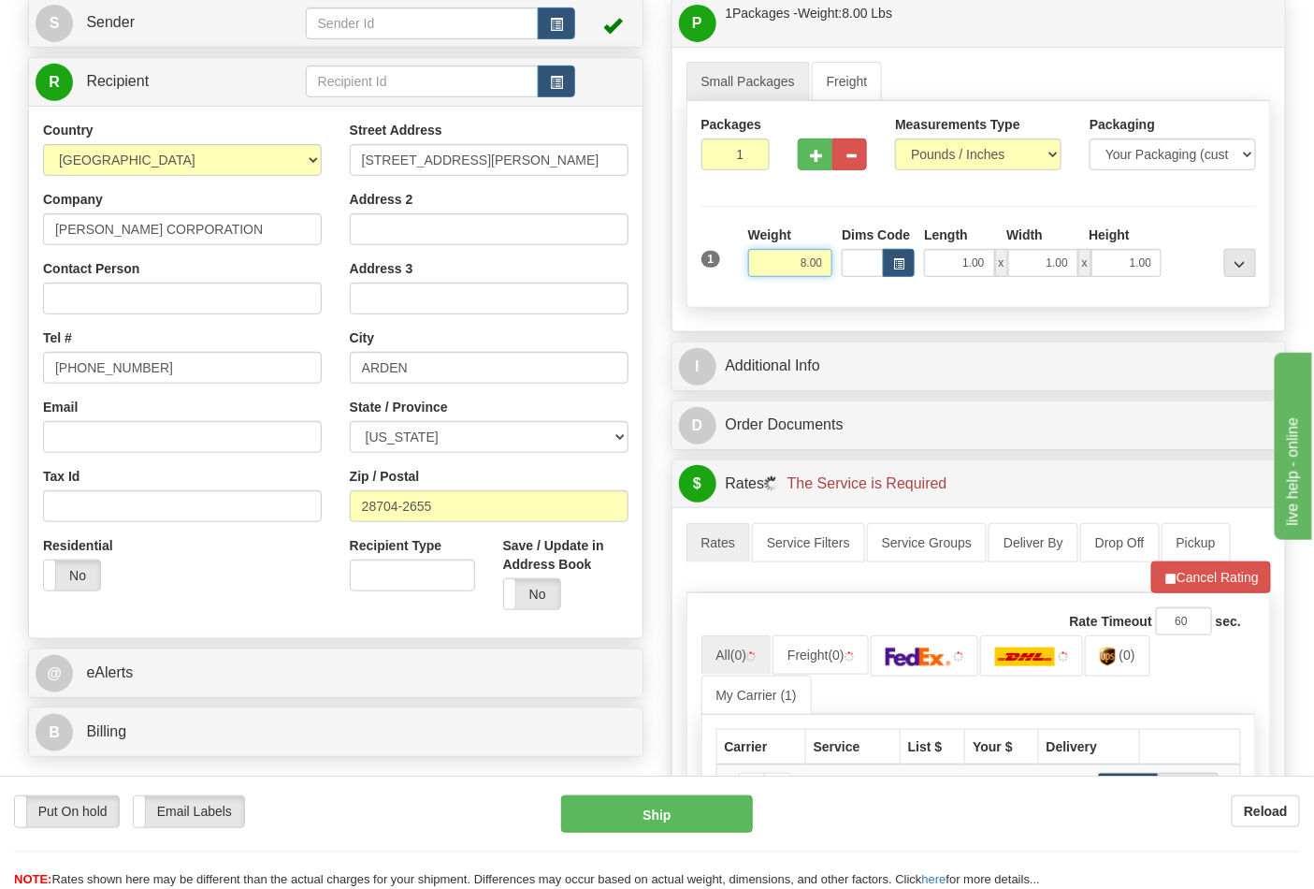
scroll to position [415, 0]
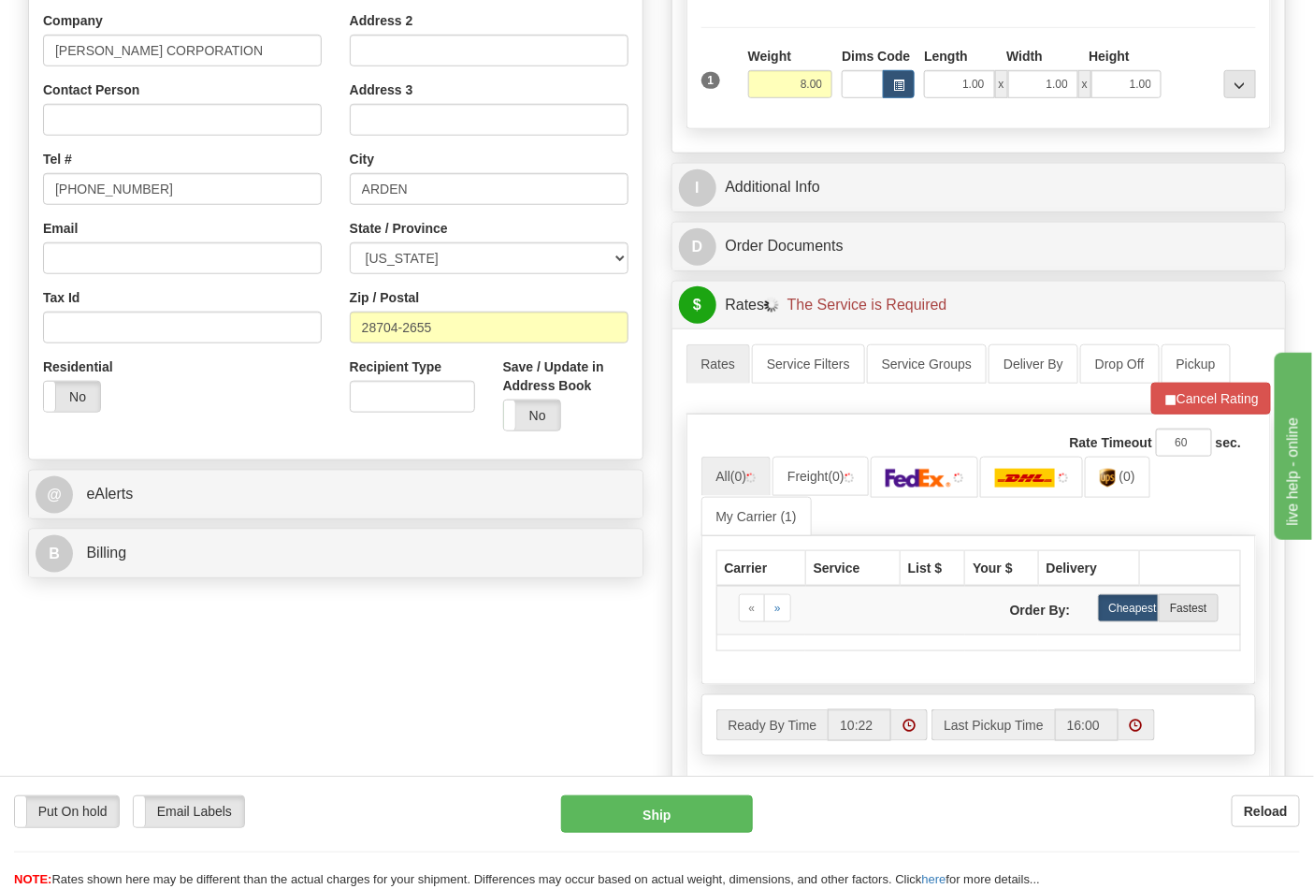
click at [246, 576] on div "B Billing" at bounding box center [336, 553] width 614 height 48
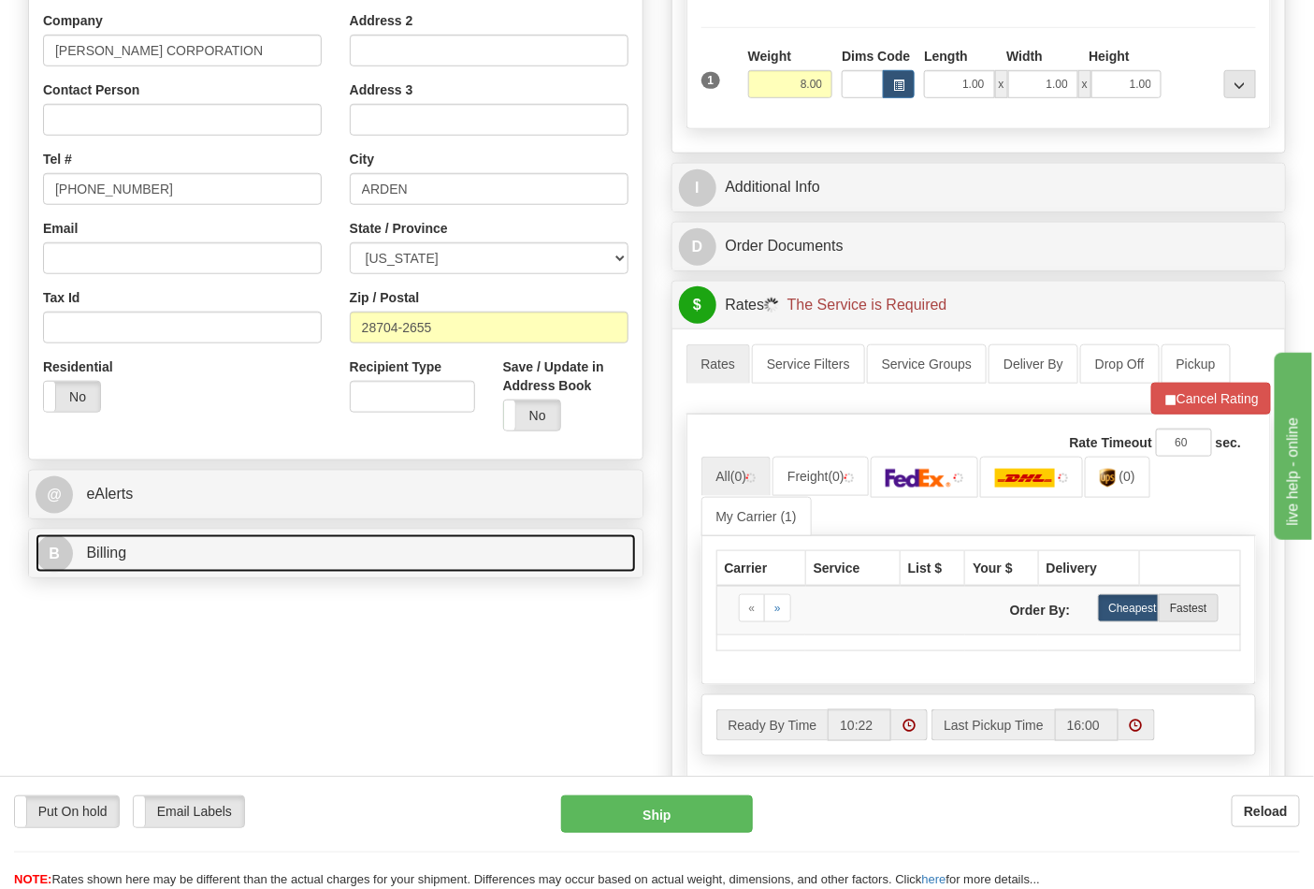
click at [244, 565] on link "B Billing" at bounding box center [336, 553] width 600 height 38
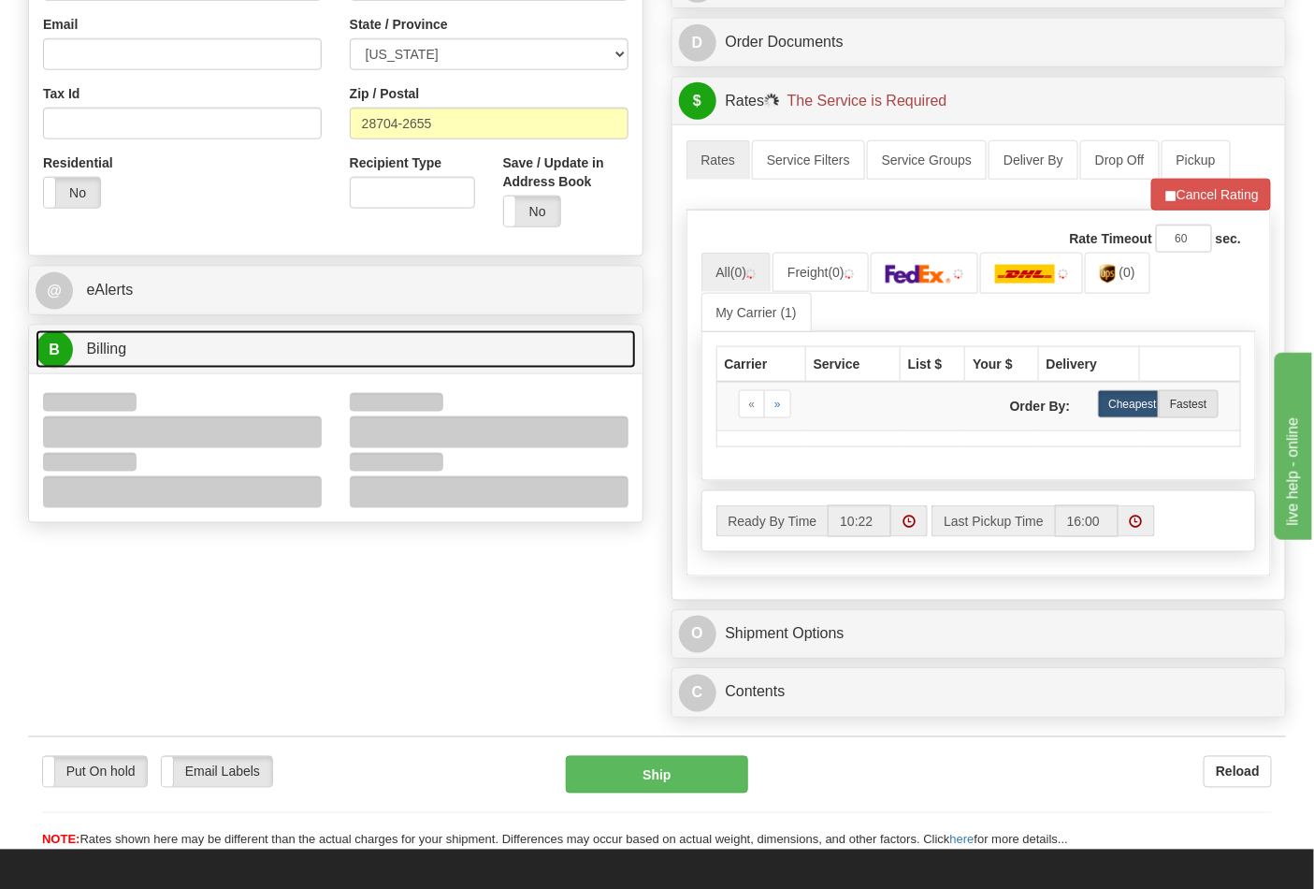
scroll to position [623, 0]
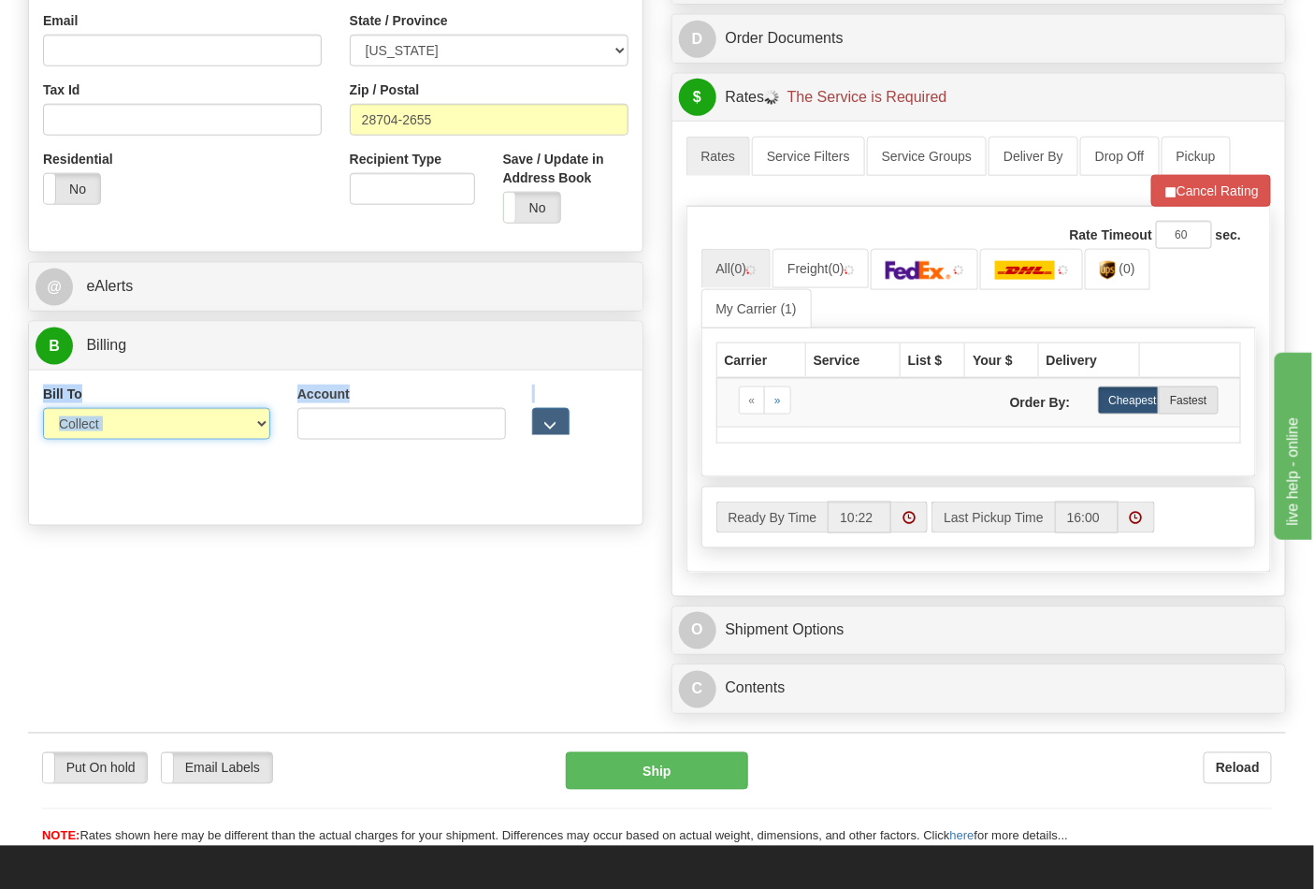
click at [92, 421] on select "Sender Recipient Third Party Collect" at bounding box center [156, 424] width 227 height 32
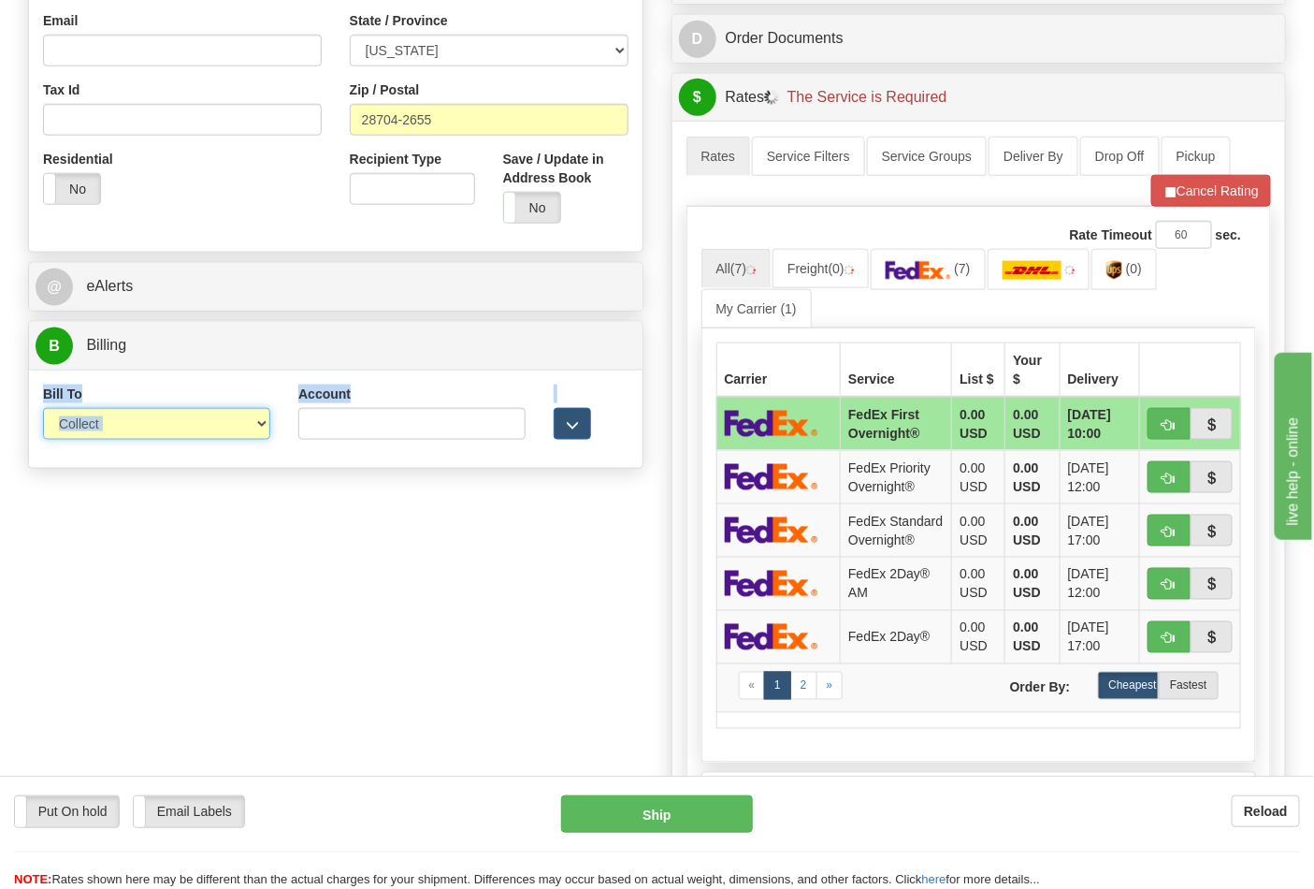
select select "2"
click at [43, 410] on select "Sender Recipient Third Party Collect" at bounding box center [156, 424] width 227 height 32
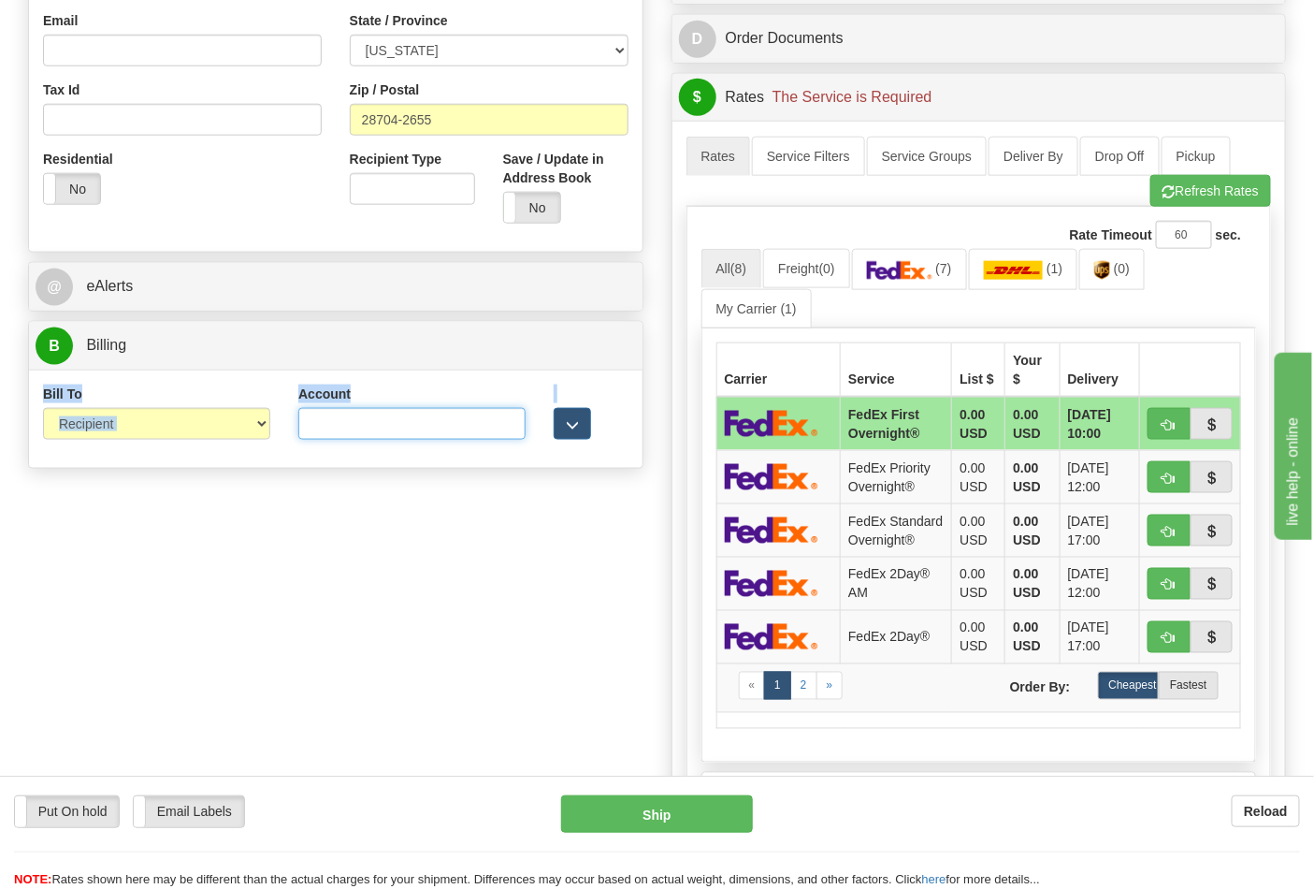
click at [343, 428] on input "Account" at bounding box center [411, 424] width 227 height 32
paste input "103014760"
type input "103014760"
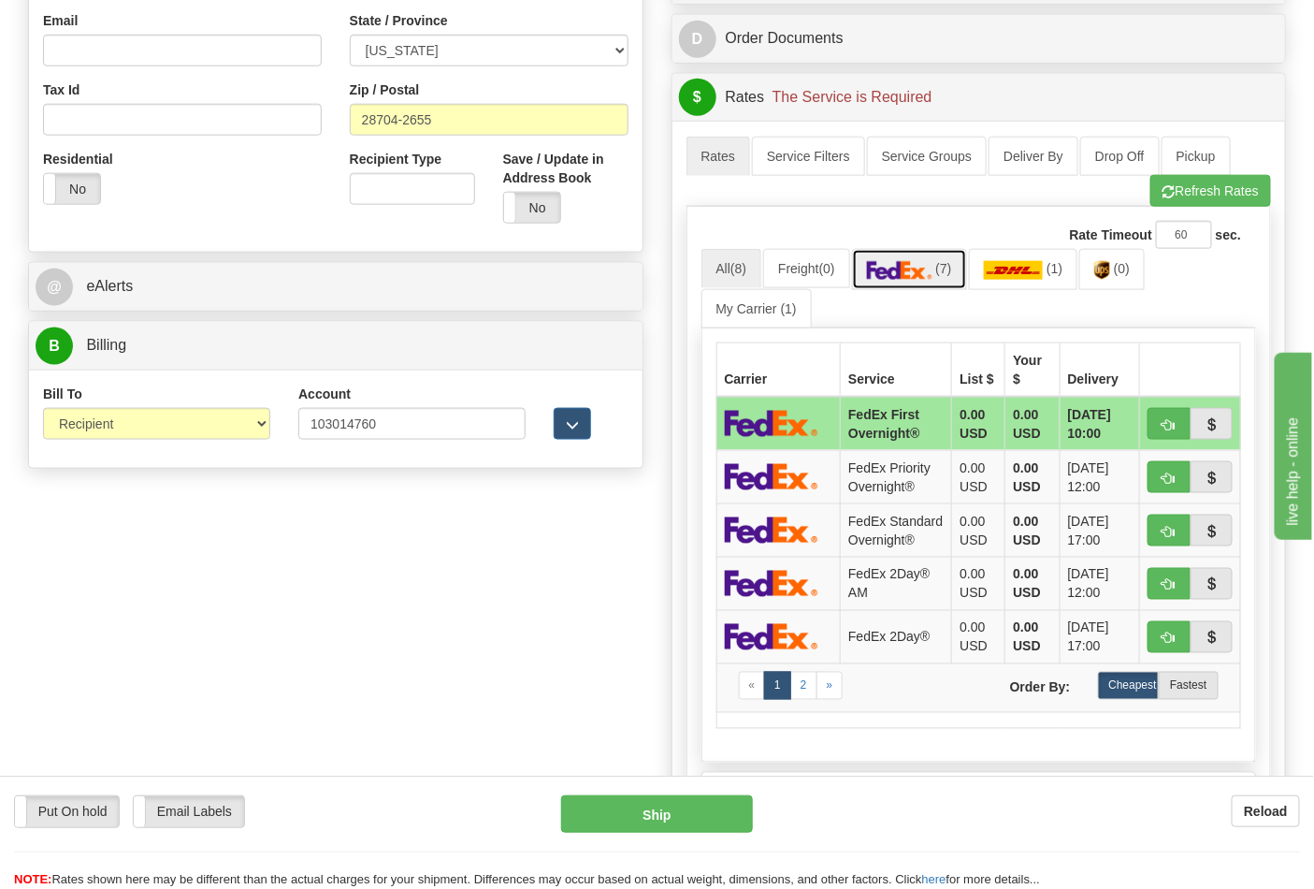
click at [926, 277] on img at bounding box center [899, 270] width 65 height 19
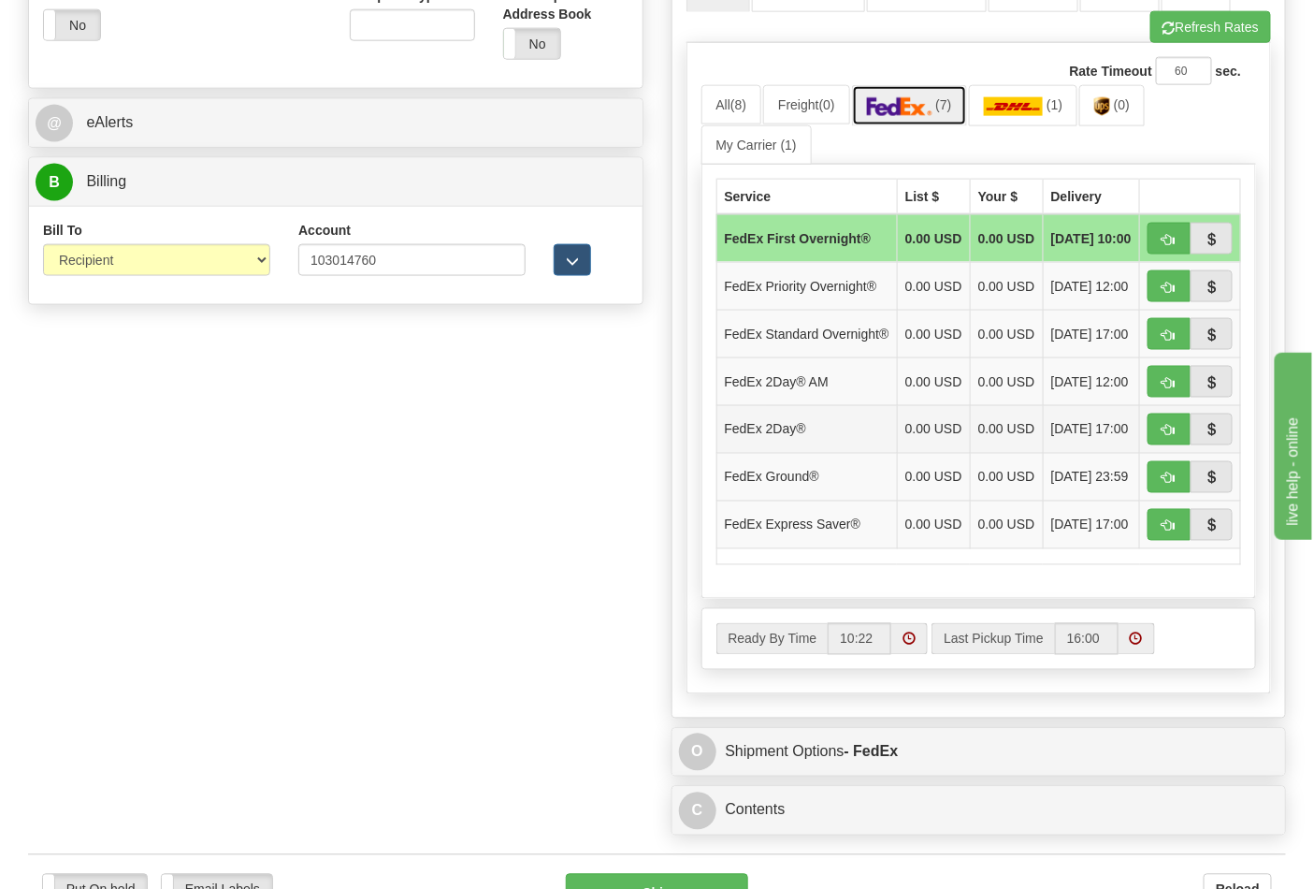
scroll to position [935, 0]
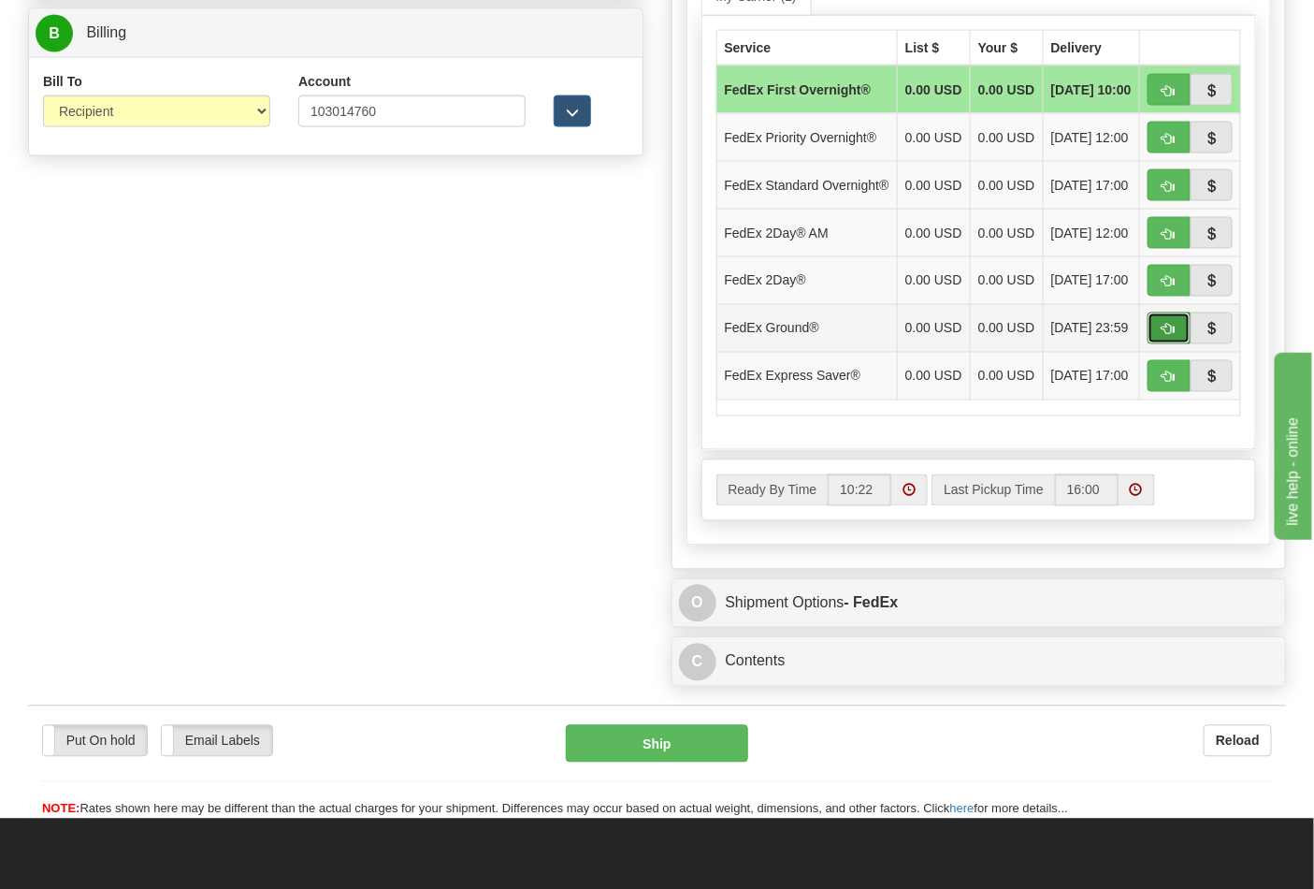
click at [1162, 344] on button "button" at bounding box center [1169, 328] width 43 height 32
type input "92"
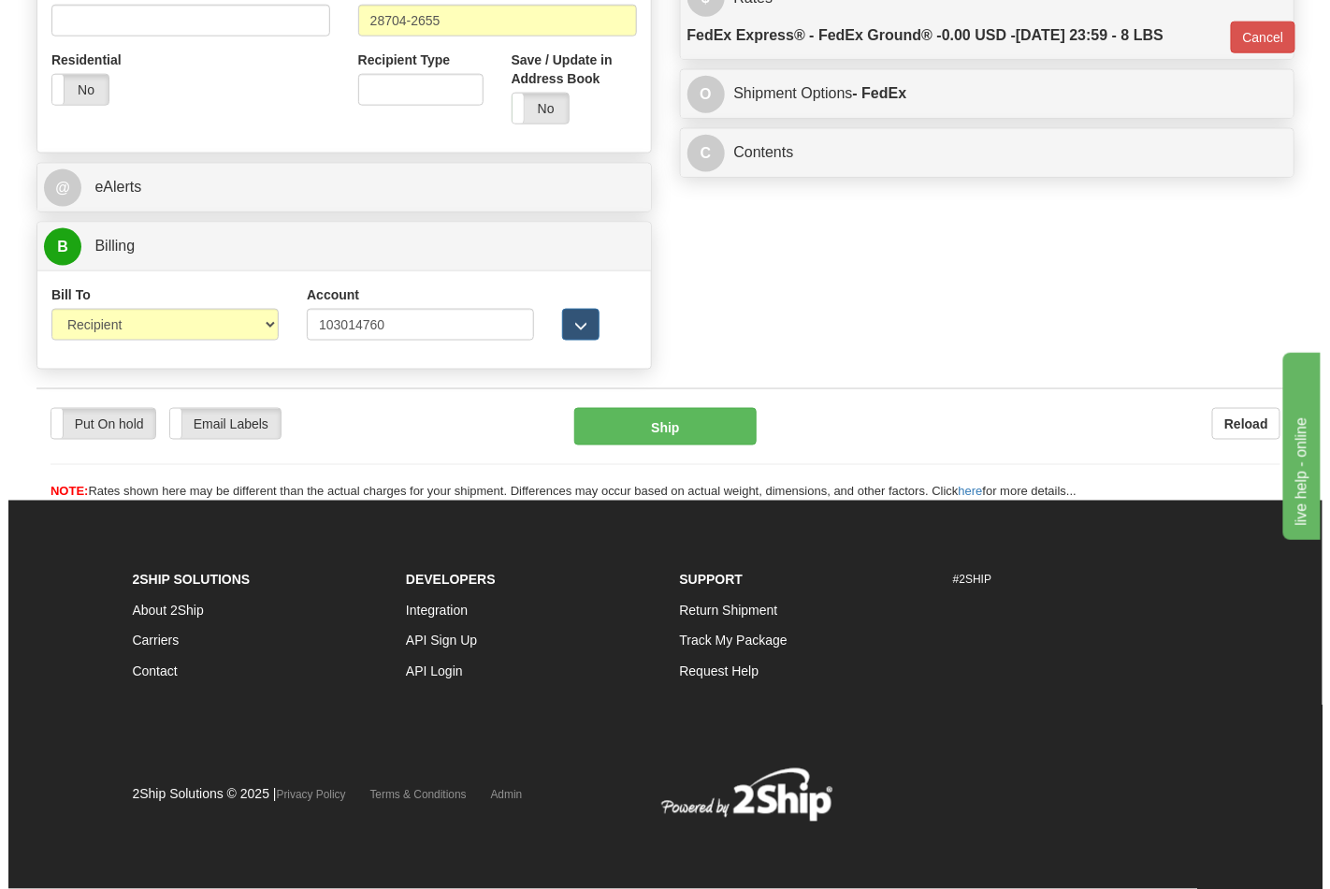
scroll to position [725, 0]
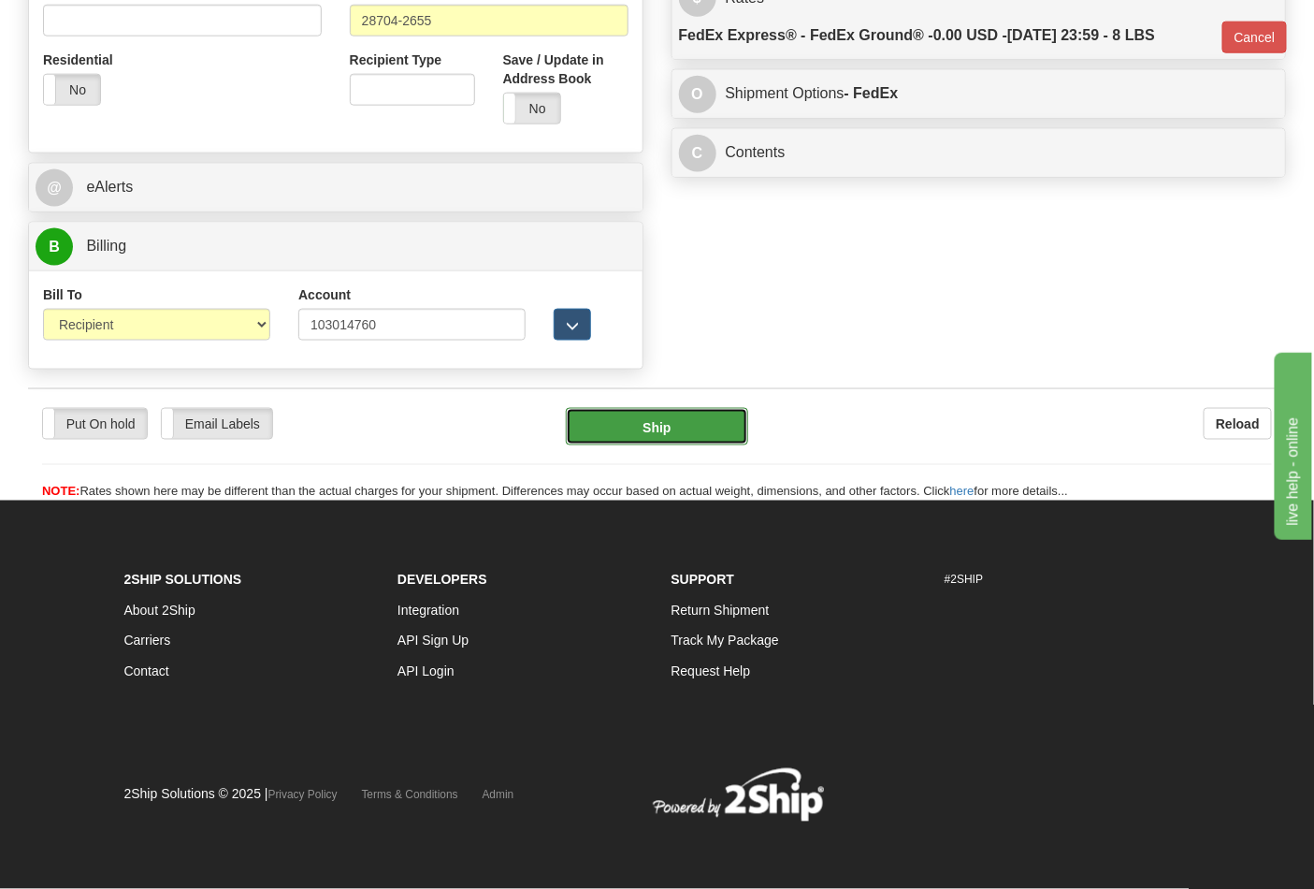
click at [643, 413] on button "Ship" at bounding box center [656, 426] width 181 height 37
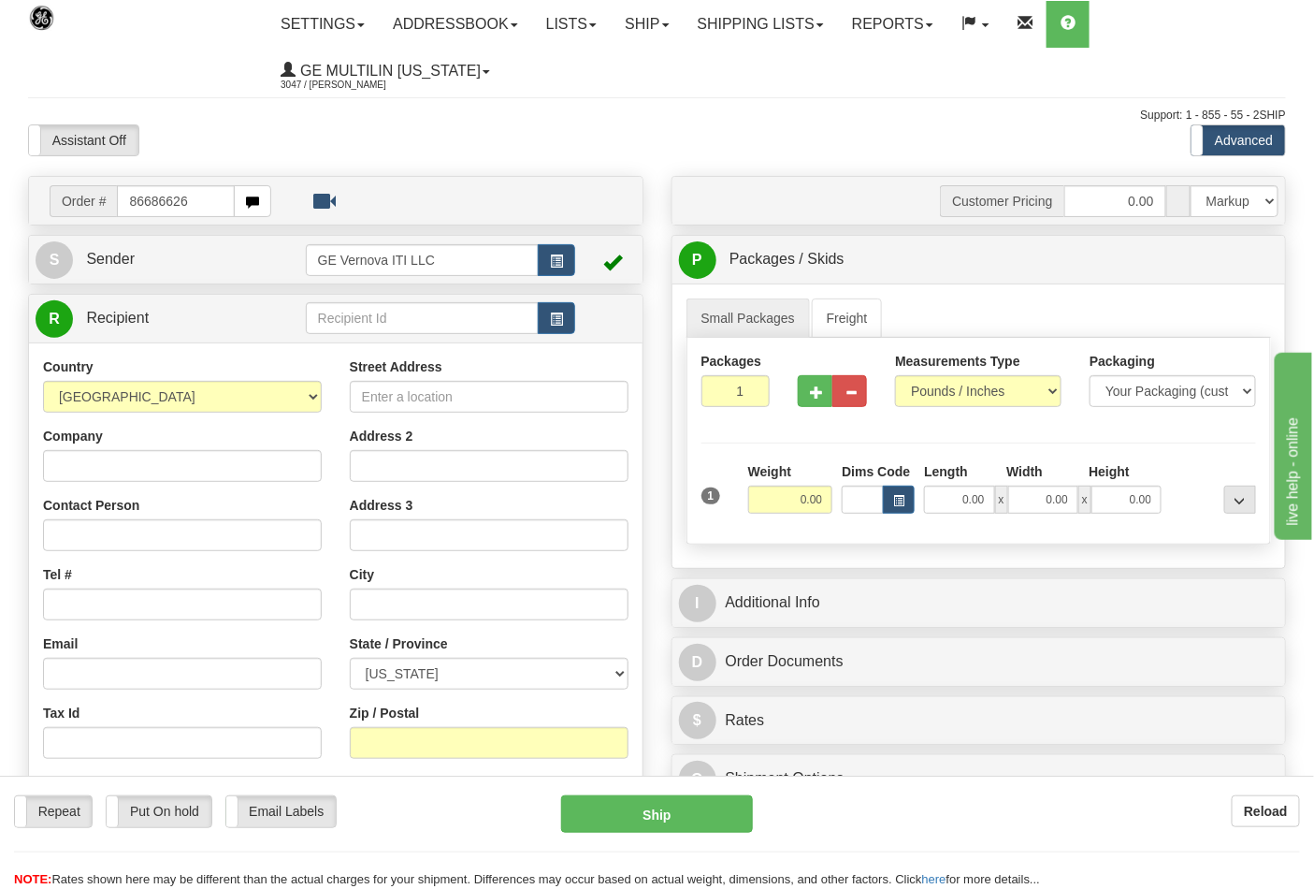
type input "86686626"
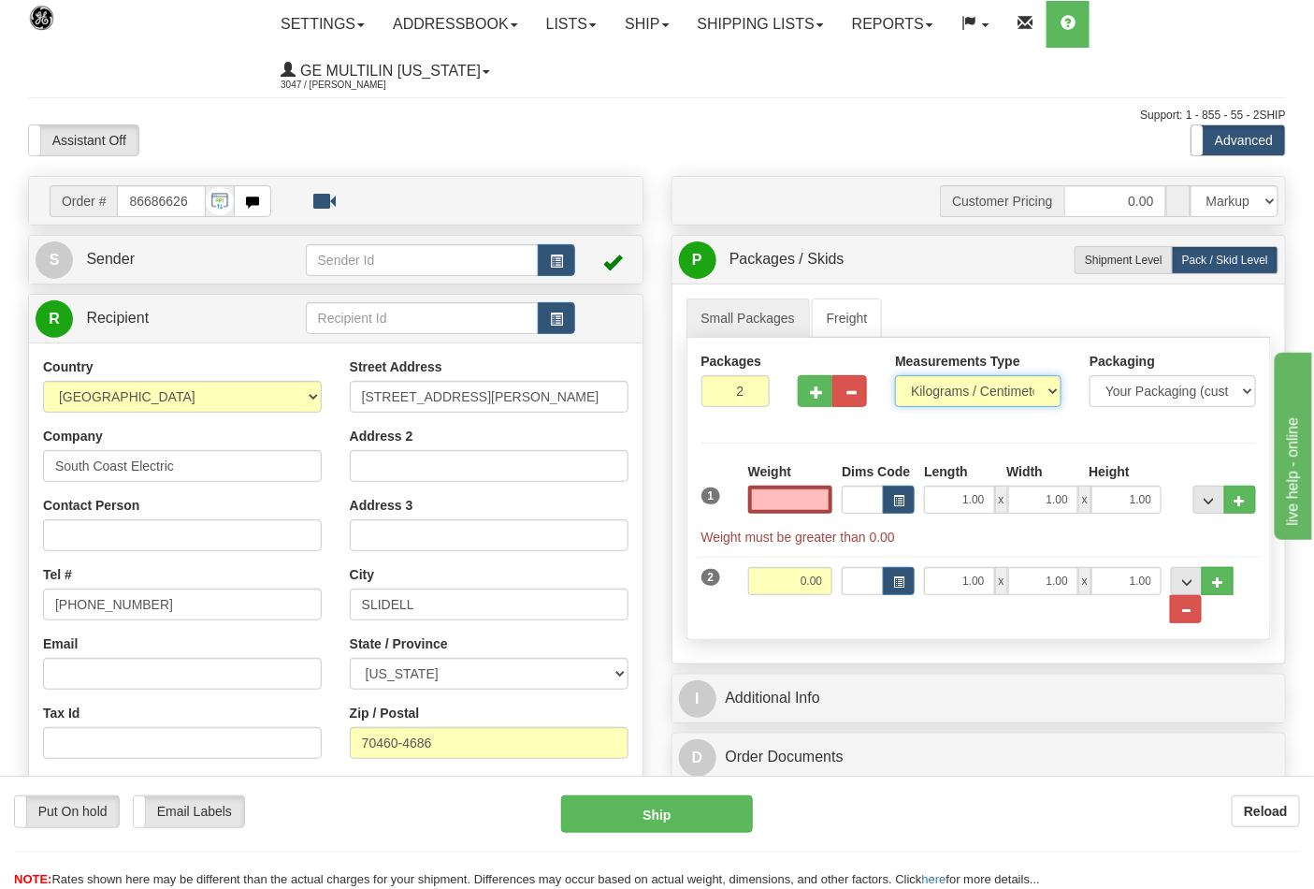
type input "0.00"
click at [935, 397] on select "Pounds / Inches Kilograms / Centimeters" at bounding box center [978, 391] width 166 height 32
select select "0"
click at [895, 376] on select "Pounds / Inches Kilograms / Centimeters" at bounding box center [978, 391] width 166 height 32
click at [824, 506] on input "0.00" at bounding box center [790, 499] width 85 height 28
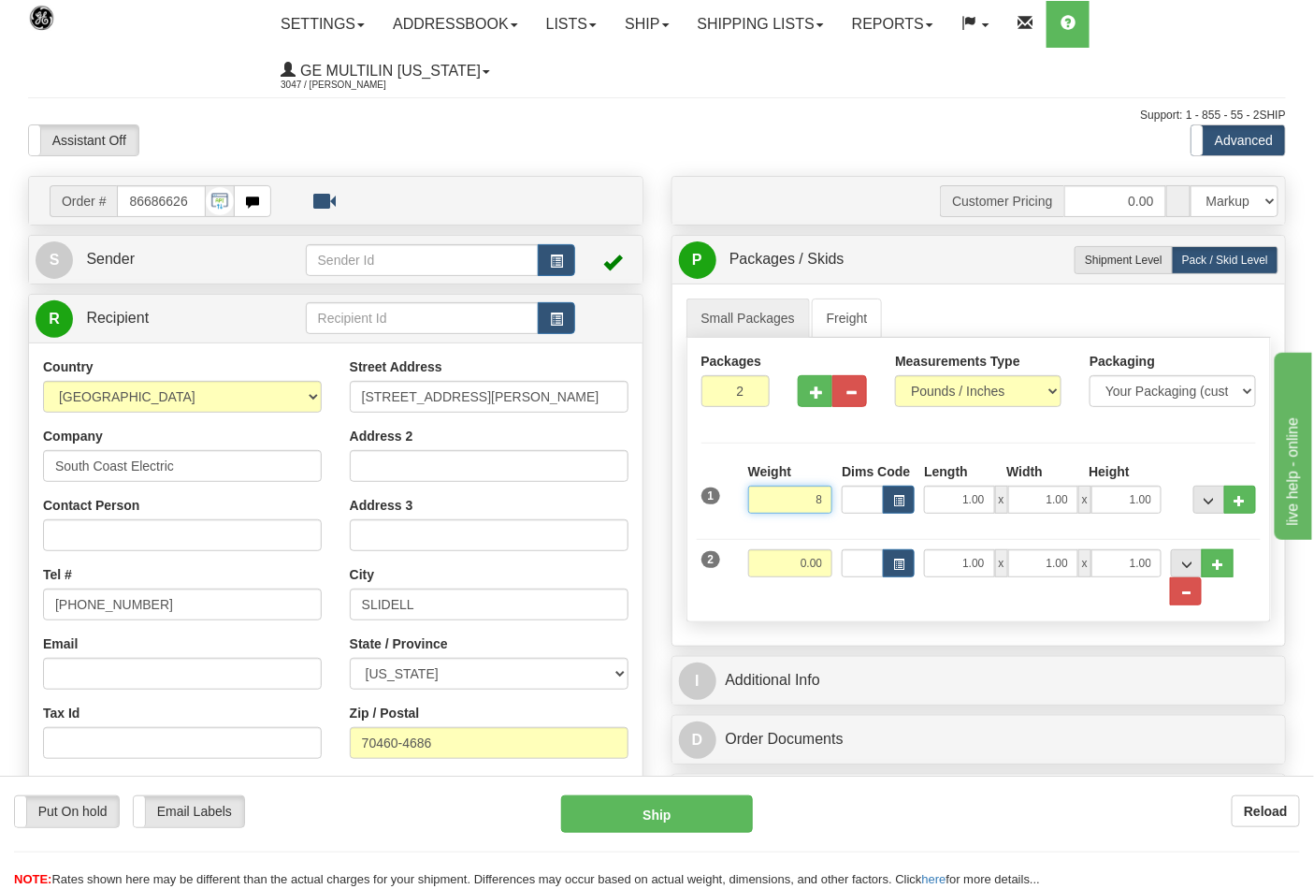
click button "Delete" at bounding box center [0, 0] width 0 height 0
type input "8.00"
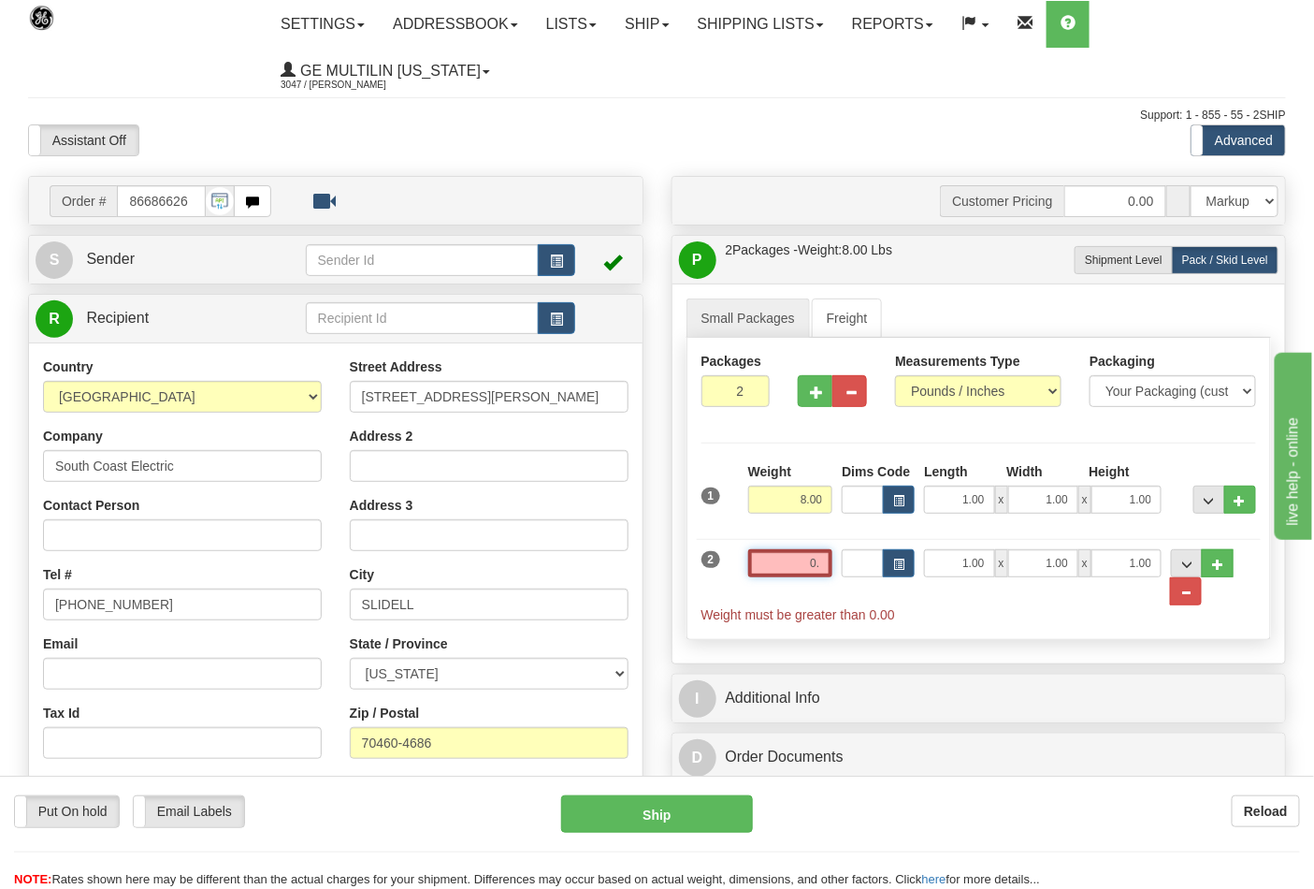
type input "0"
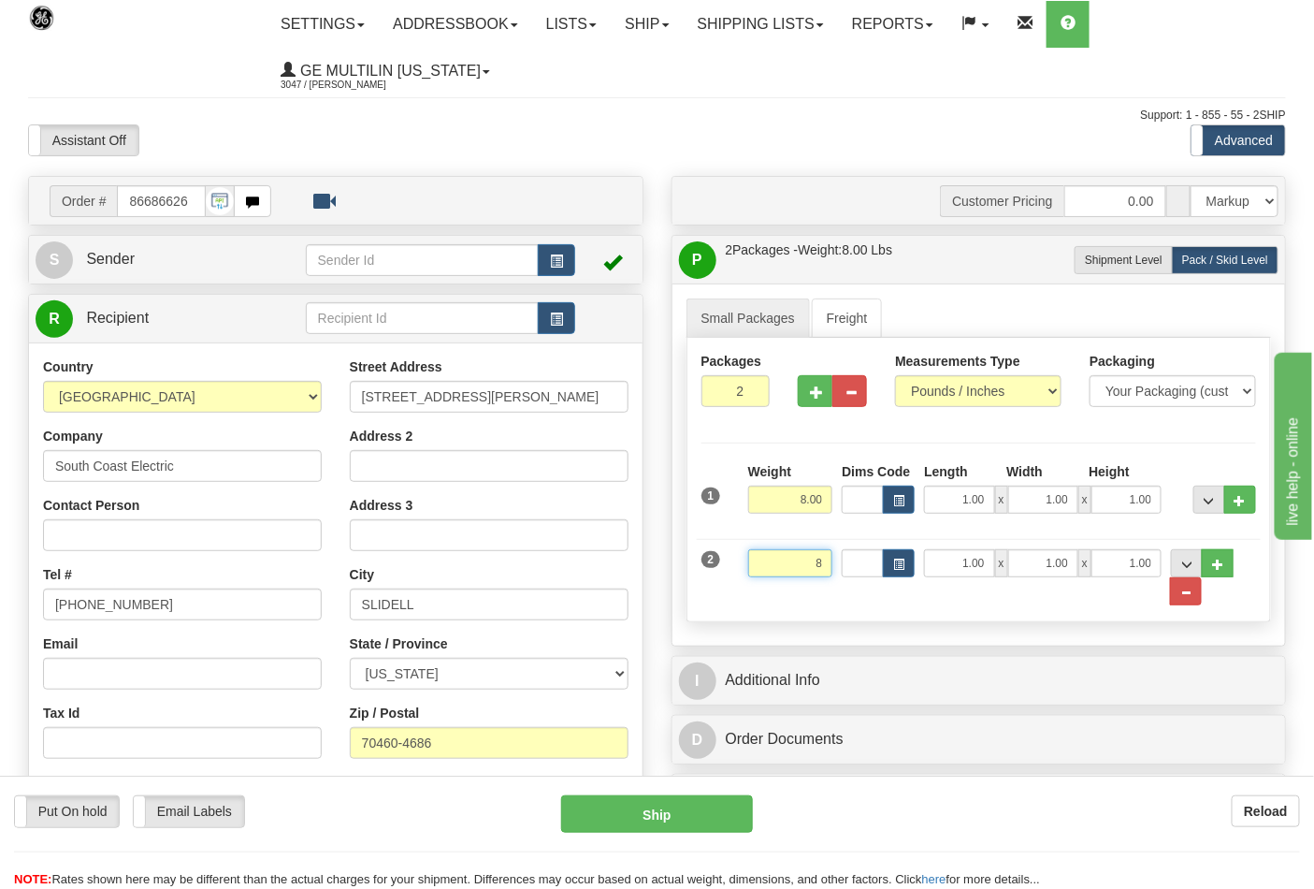
click button "Delete" at bounding box center [0, 0] width 0 height 0
type input "8.00"
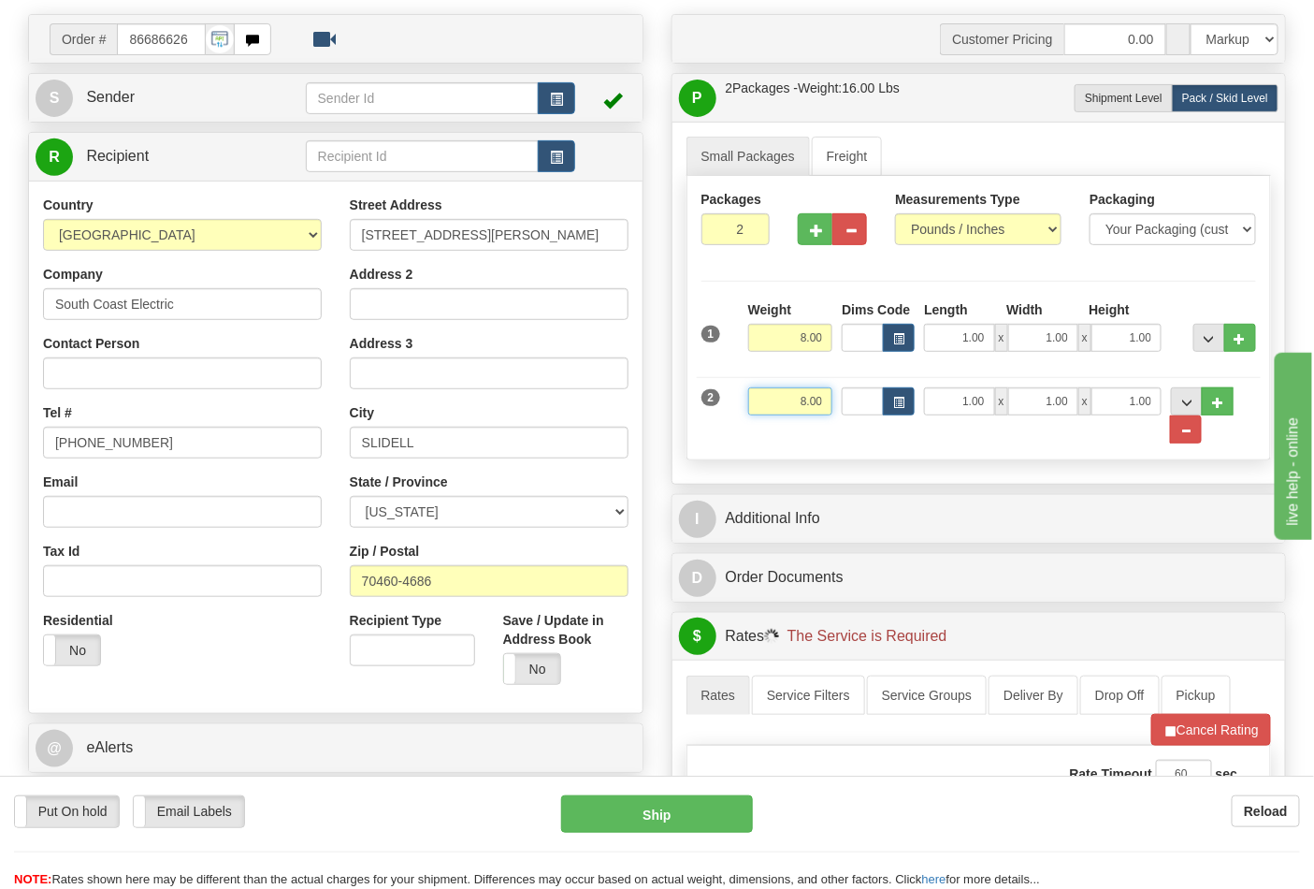
scroll to position [415, 0]
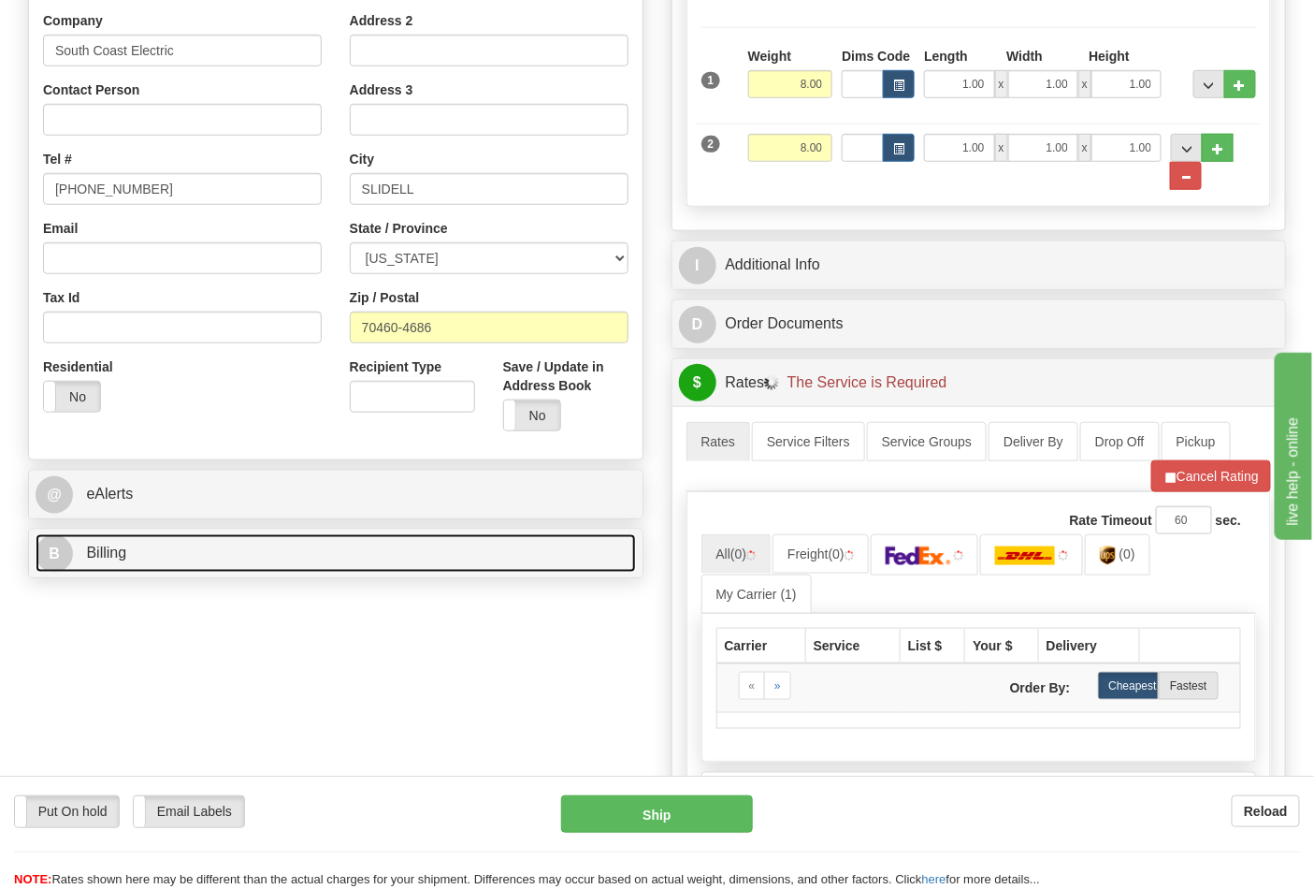
click at [218, 544] on link "B Billing" at bounding box center [336, 553] width 600 height 38
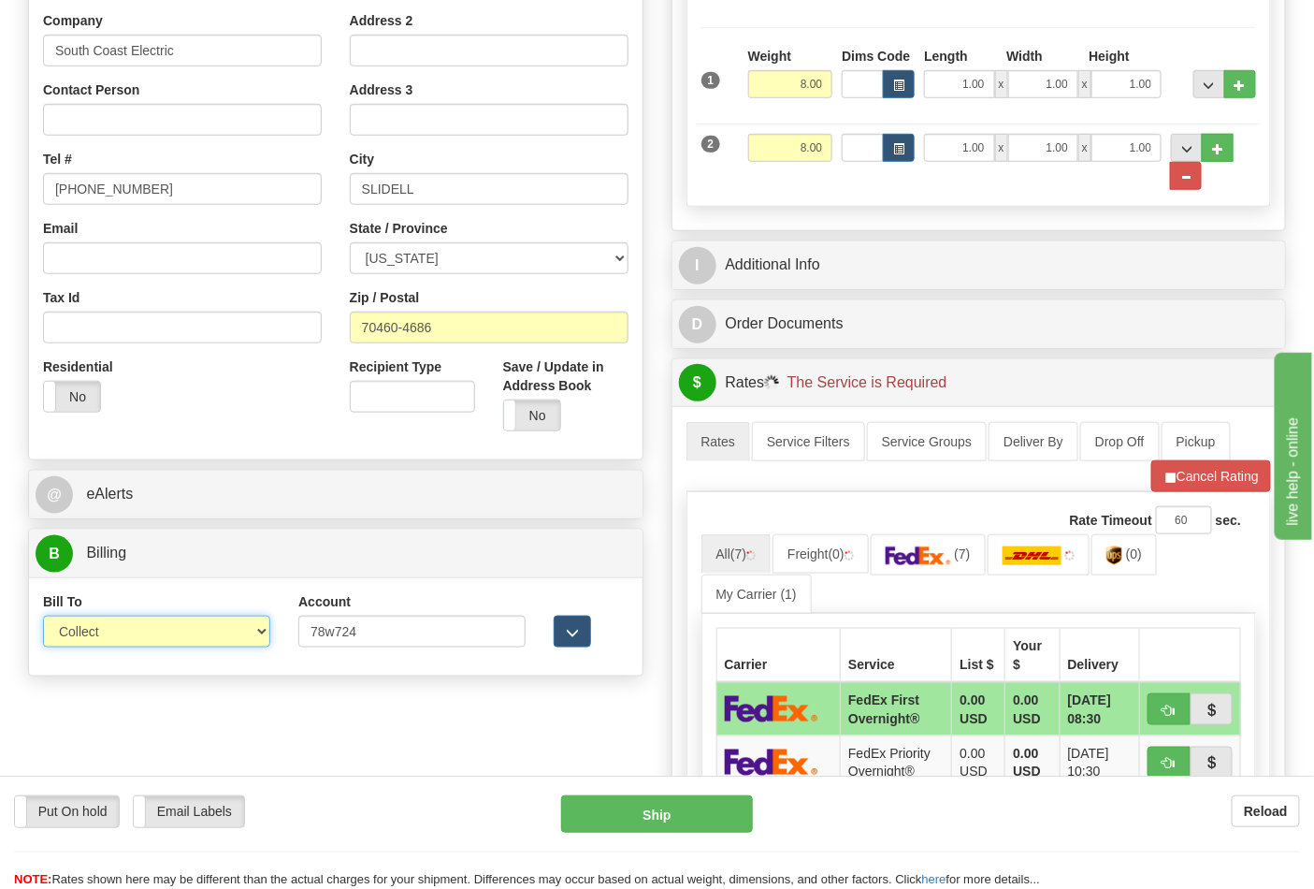
click at [174, 639] on select "Sender Recipient Third Party Collect" at bounding box center [156, 631] width 227 height 32
select select "2"
click at [43, 617] on select "Sender Recipient Third Party Collect" at bounding box center [156, 631] width 227 height 32
click at [1171, 480] on span "button" at bounding box center [1170, 477] width 13 height 12
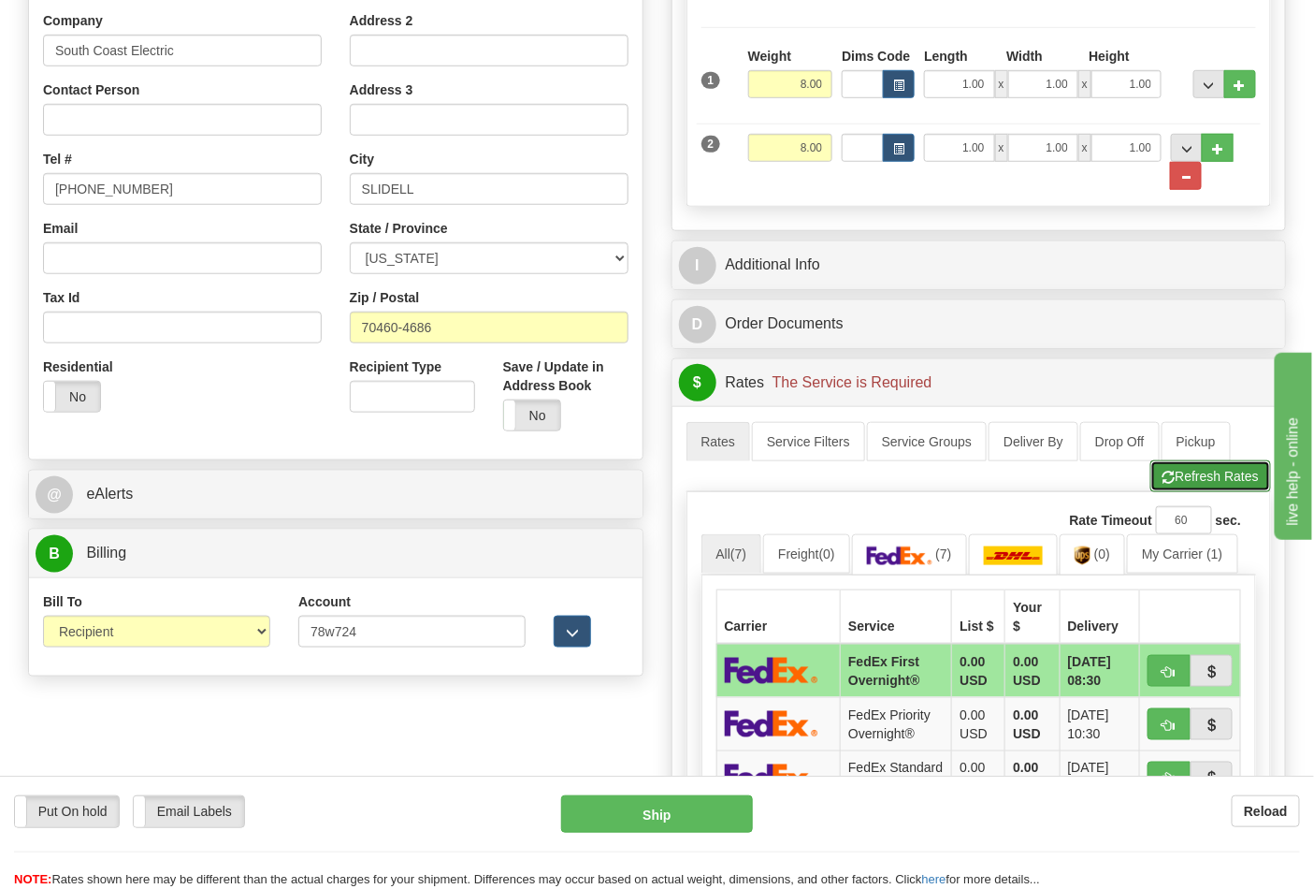
click at [1172, 489] on button "Refresh Rates" at bounding box center [1210, 476] width 121 height 32
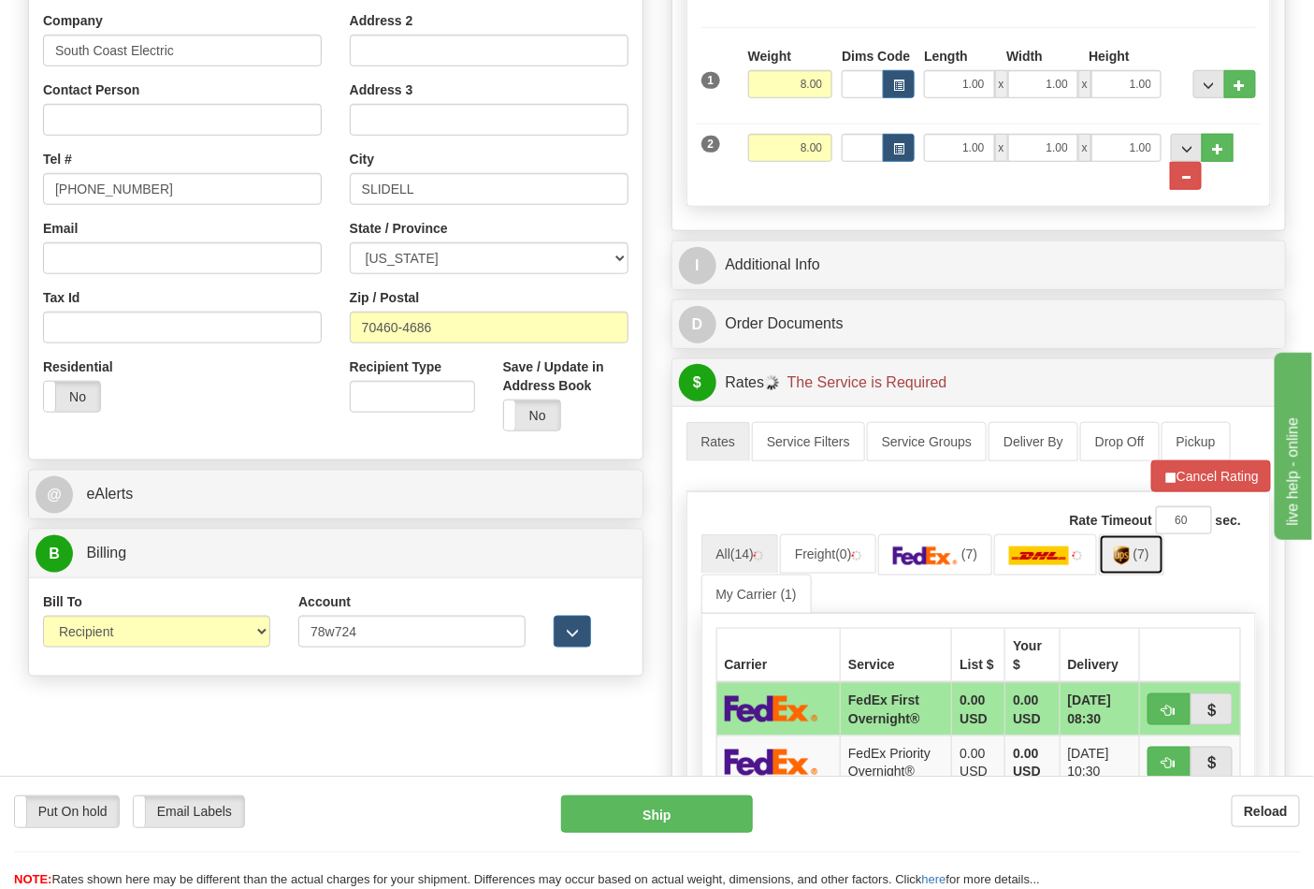
click at [1130, 565] on img at bounding box center [1122, 555] width 16 height 19
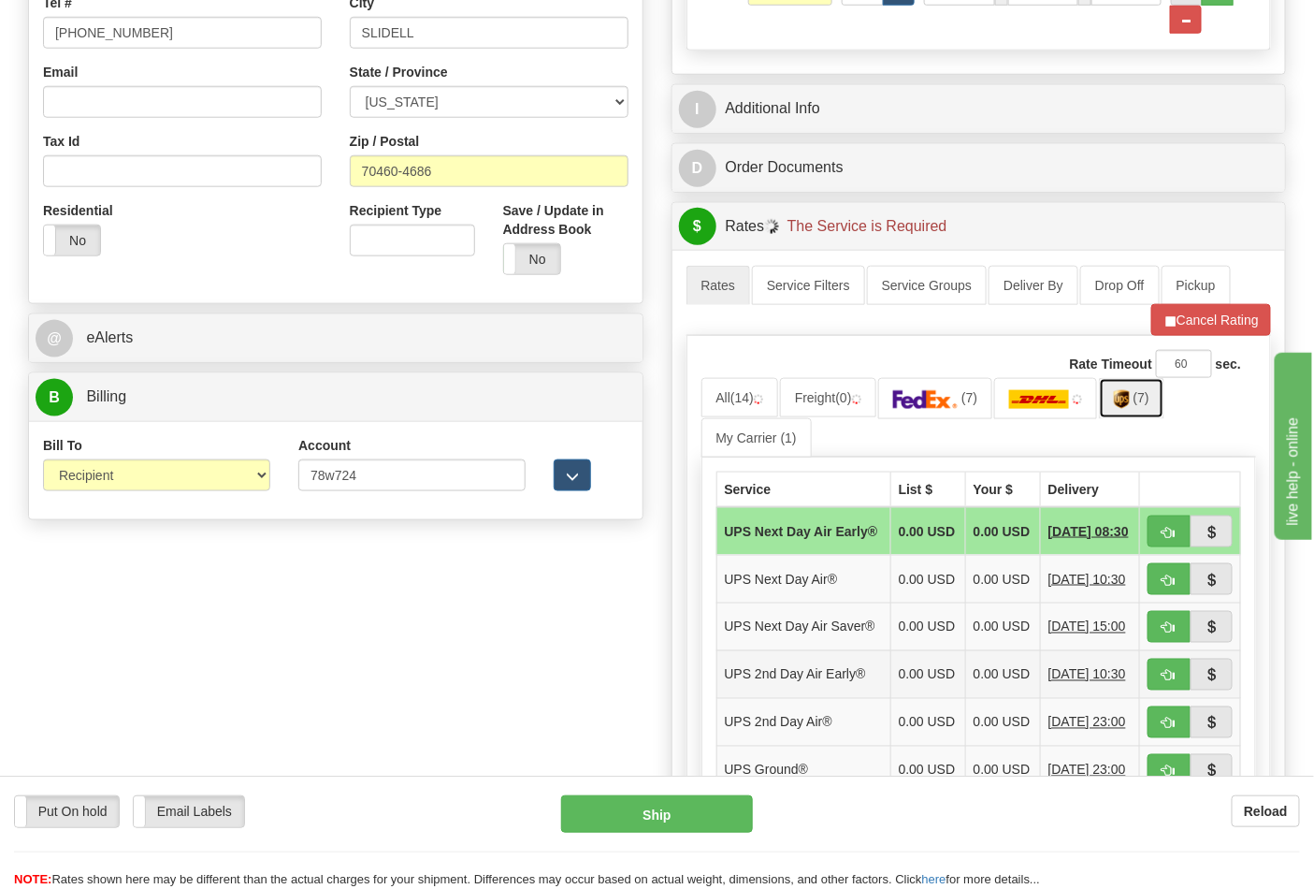
scroll to position [727, 0]
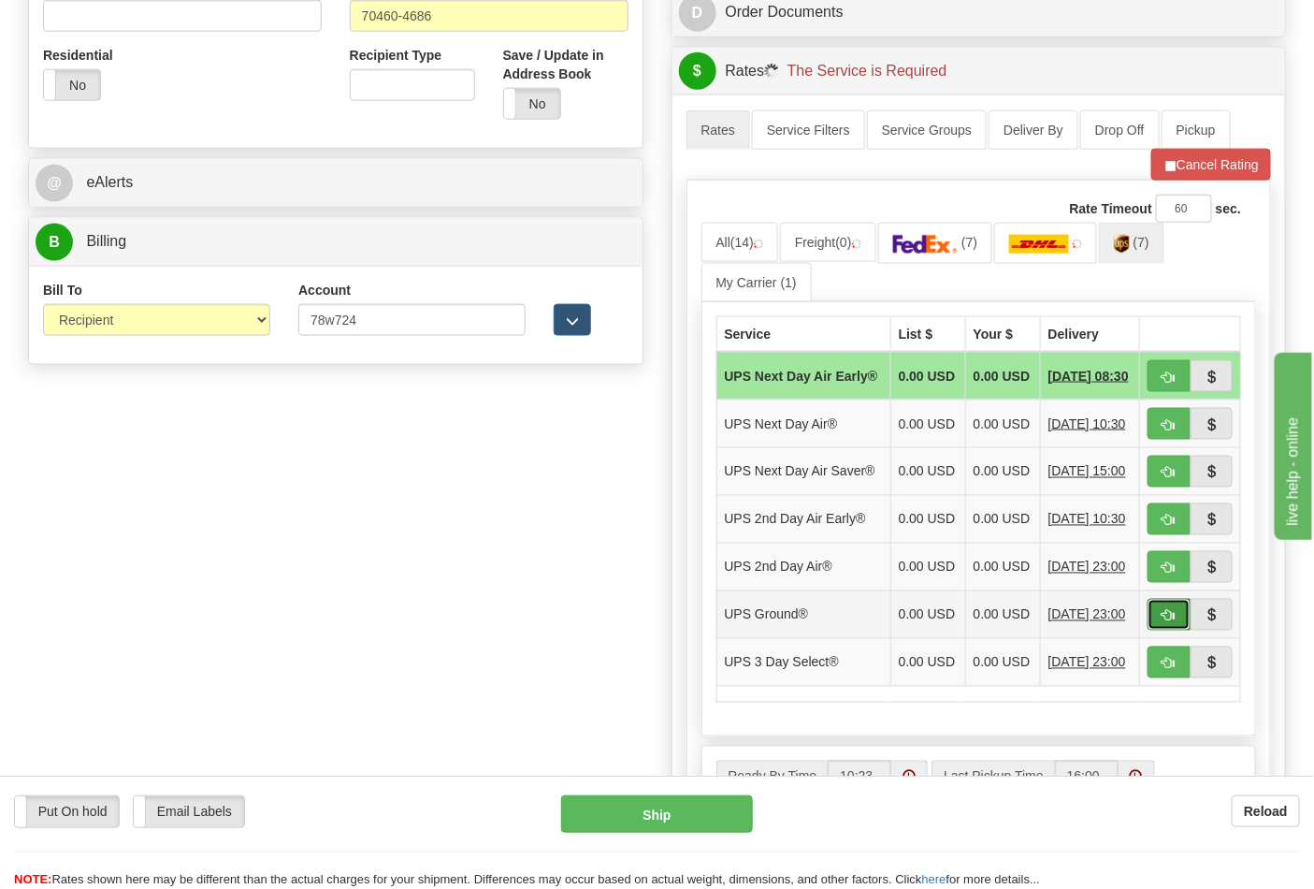
click at [1164, 622] on span "button" at bounding box center [1169, 616] width 13 height 12
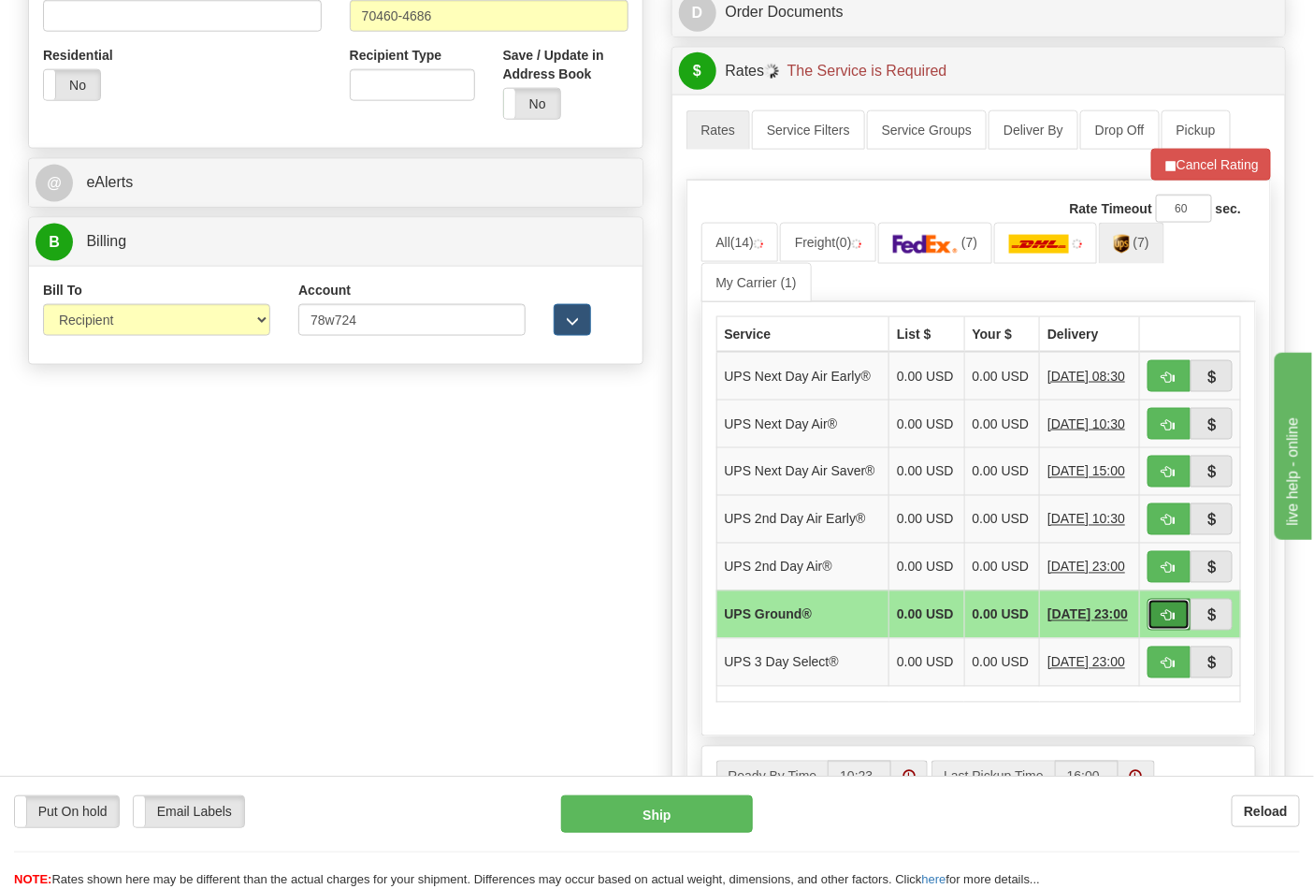
click at [1169, 622] on span "button" at bounding box center [1169, 616] width 13 height 12
click at [1184, 179] on button "Cancel Rating" at bounding box center [1211, 165] width 120 height 32
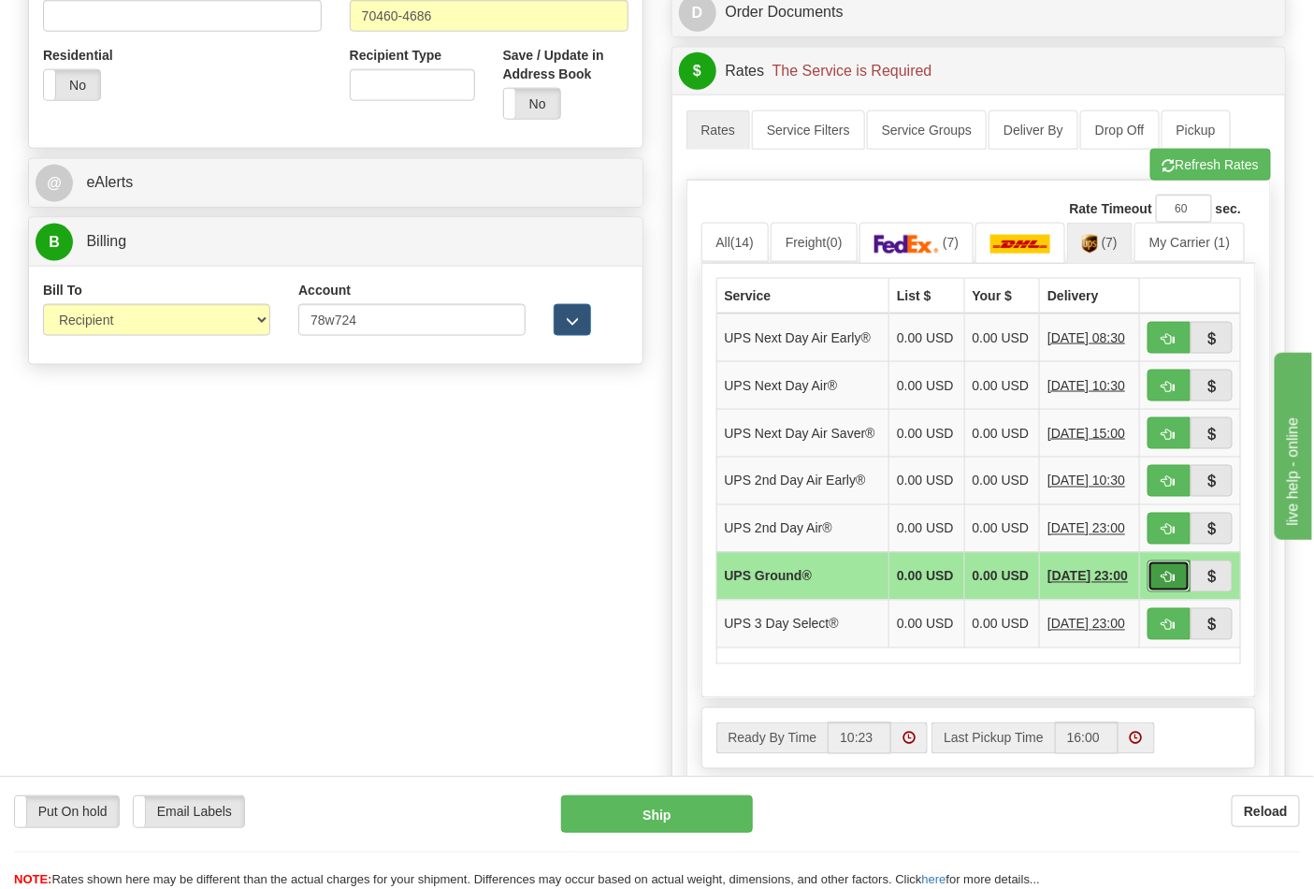
click at [1163, 584] on span "button" at bounding box center [1169, 577] width 13 height 12
type input "03"
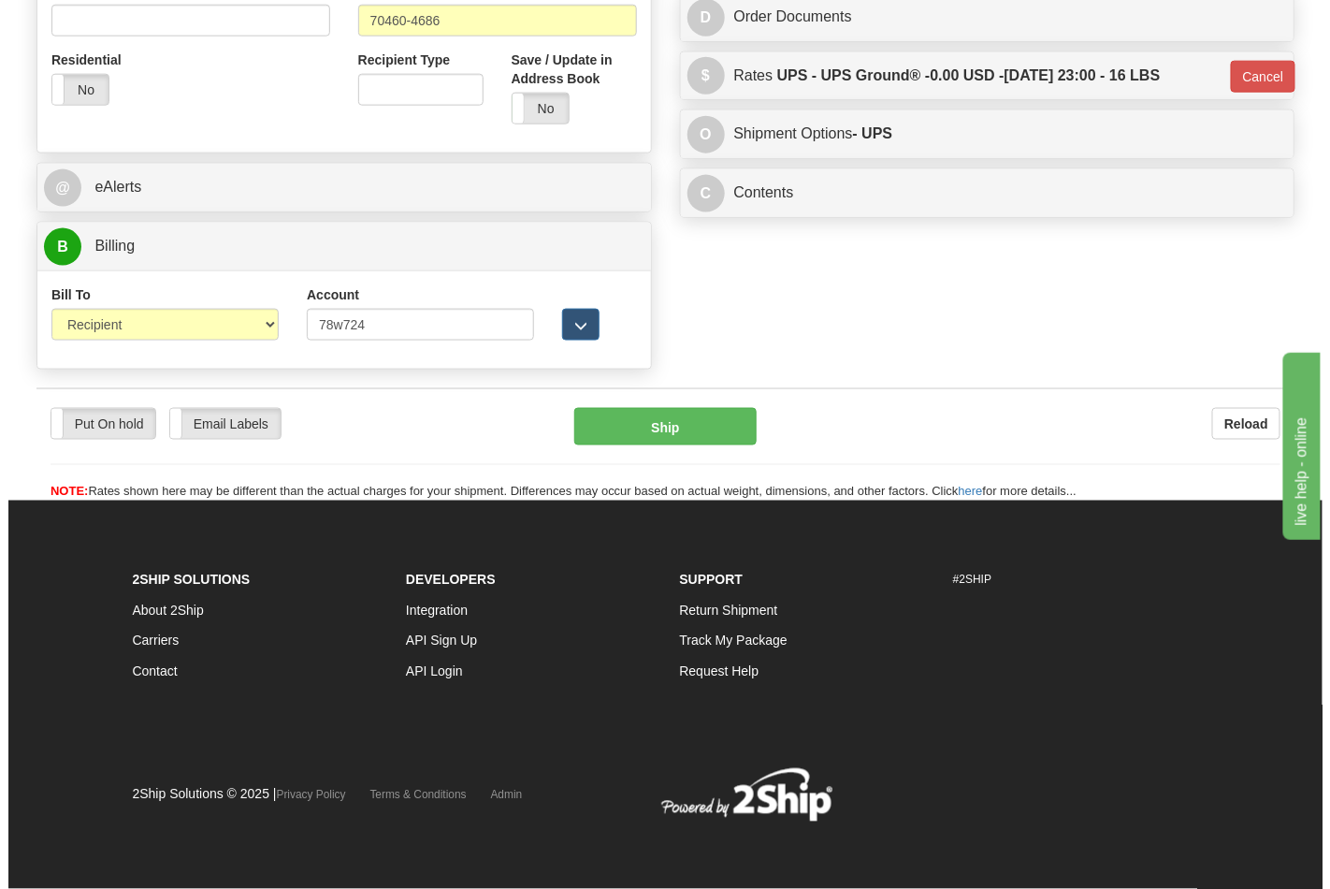
scroll to position [718, 0]
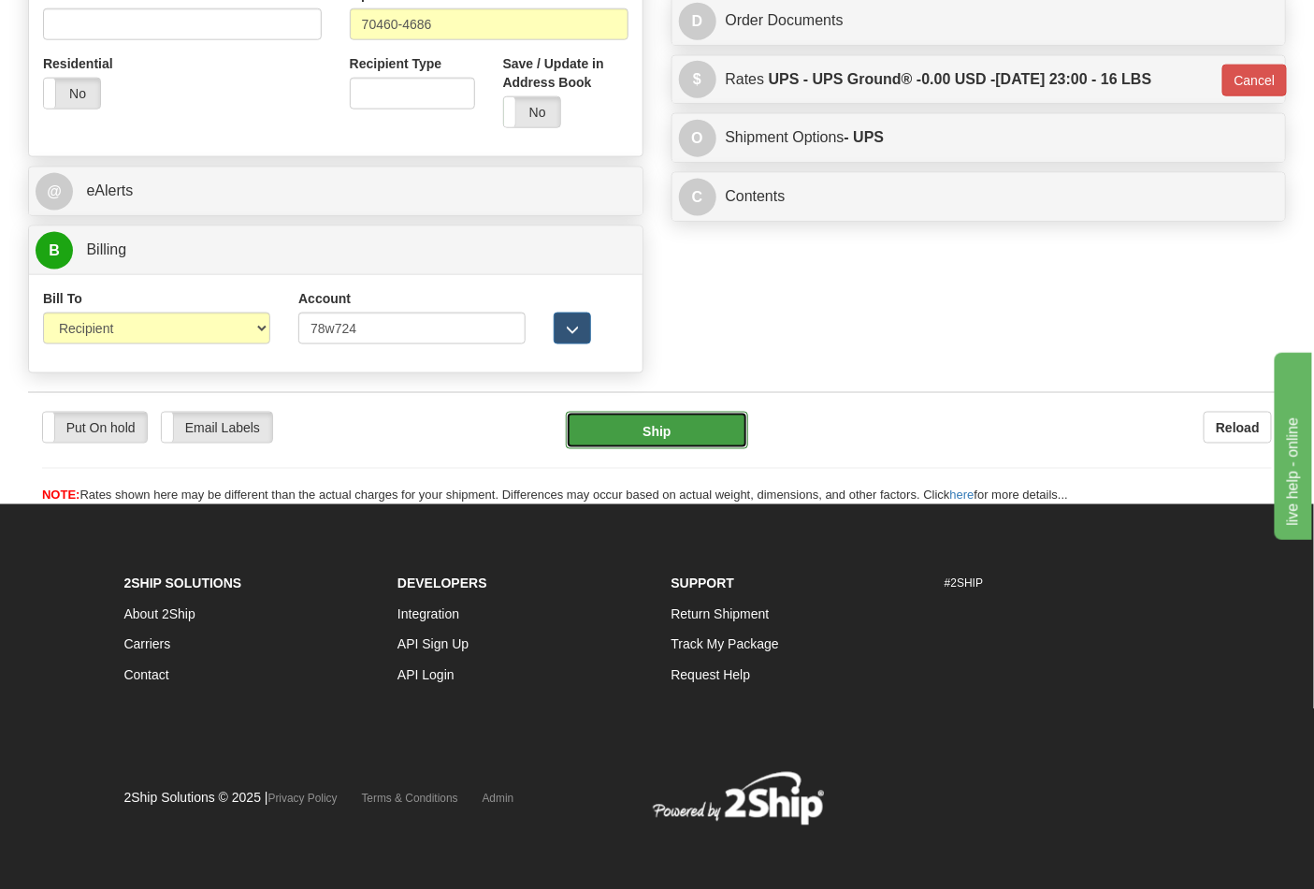
click at [621, 430] on button "Ship" at bounding box center [656, 430] width 181 height 37
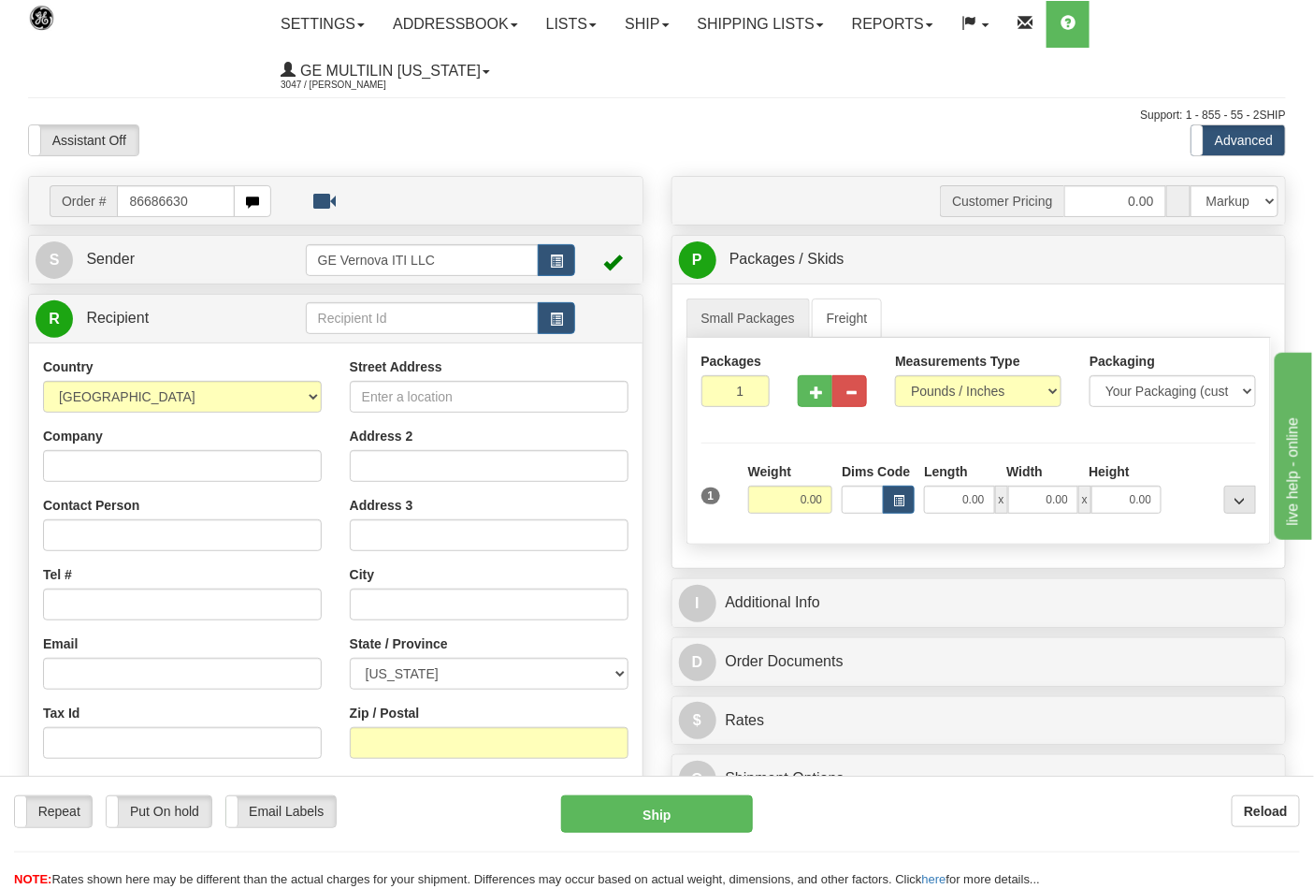
type input "86686630"
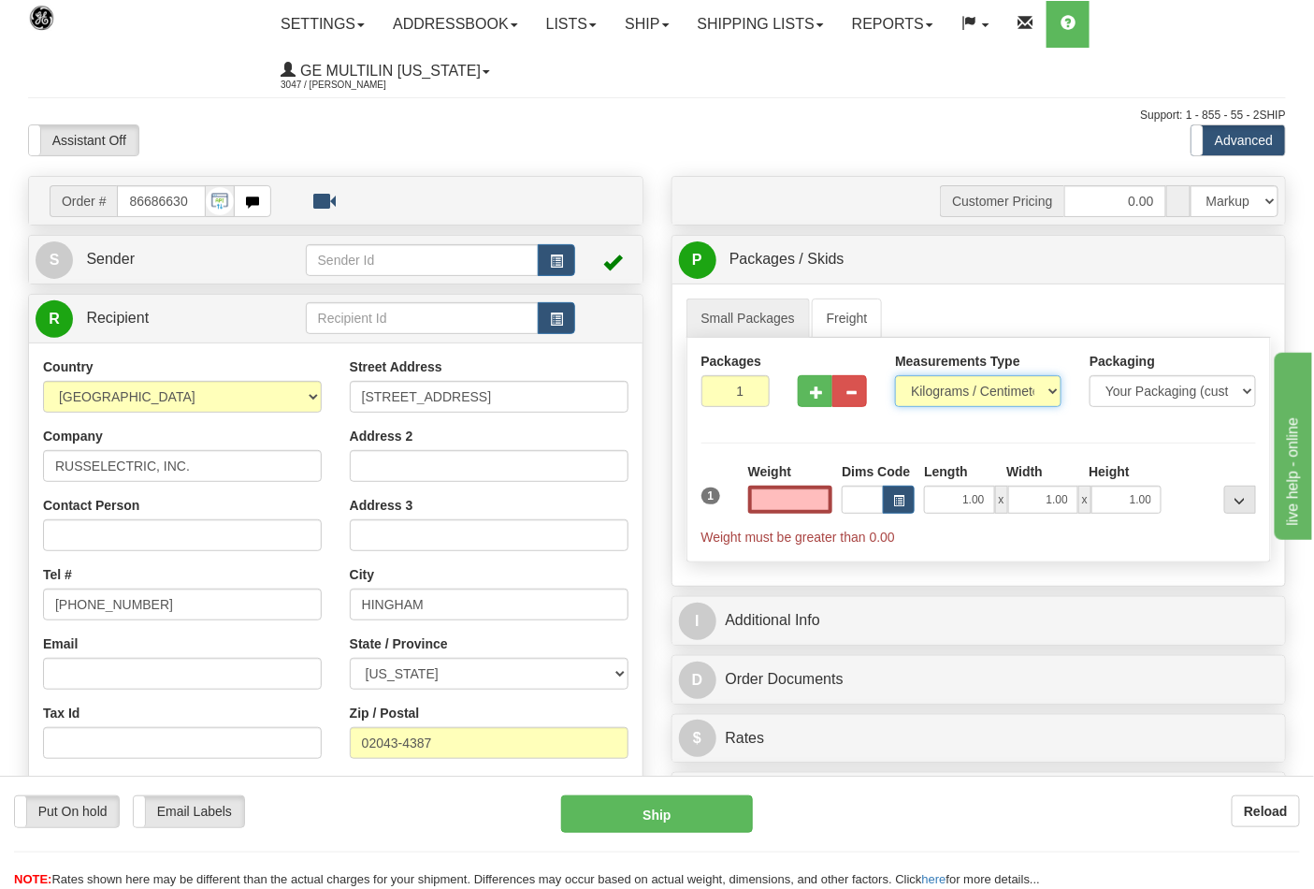
type input "0.00"
click at [954, 395] on select "Pounds / Inches Kilograms / Centimeters" at bounding box center [978, 391] width 166 height 32
select select "0"
click at [895, 376] on select "Pounds / Inches Kilograms / Centimeters" at bounding box center [978, 391] width 166 height 32
click at [816, 497] on input "0.00" at bounding box center [790, 499] width 85 height 28
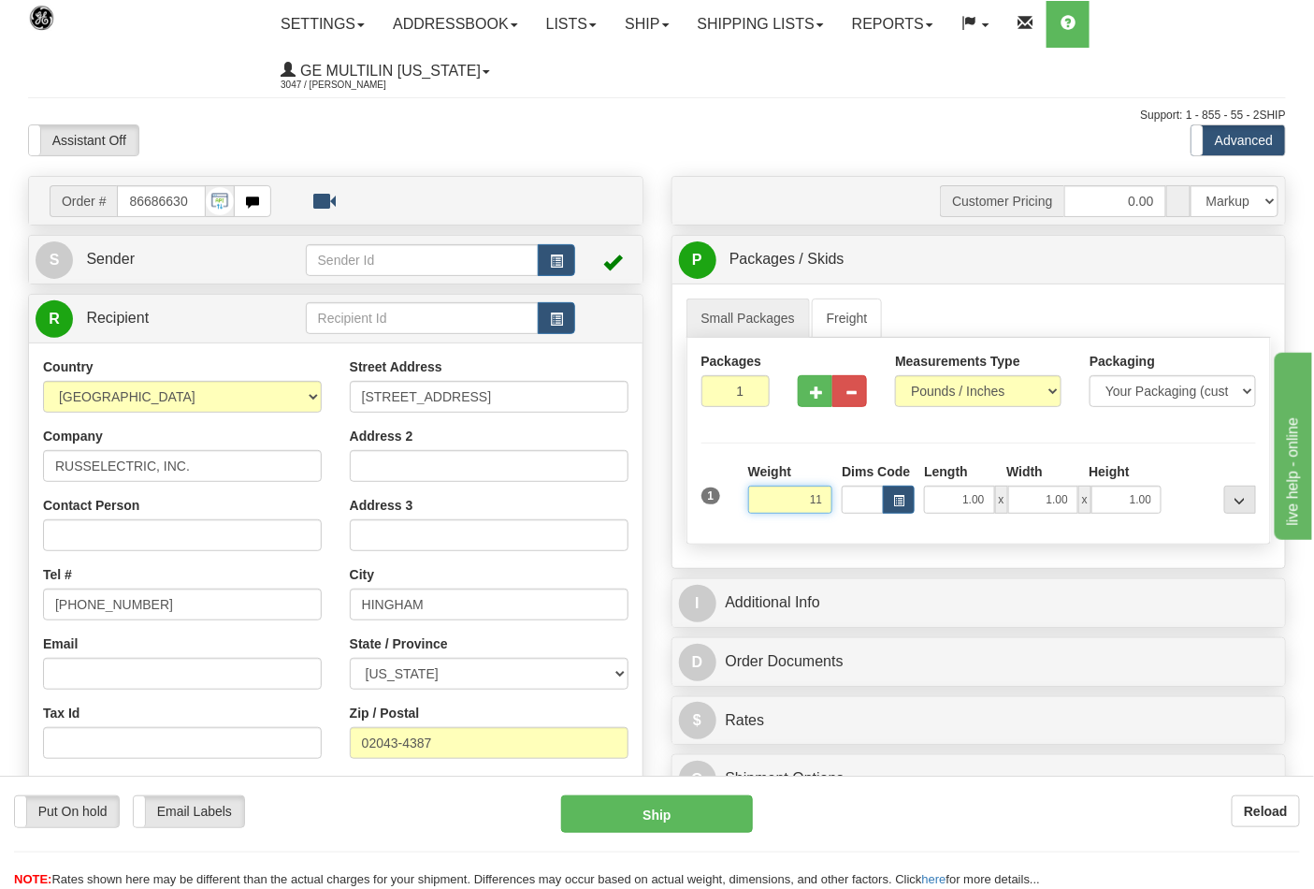
click button "Delete" at bounding box center [0, 0] width 0 height 0
type input "11.00"
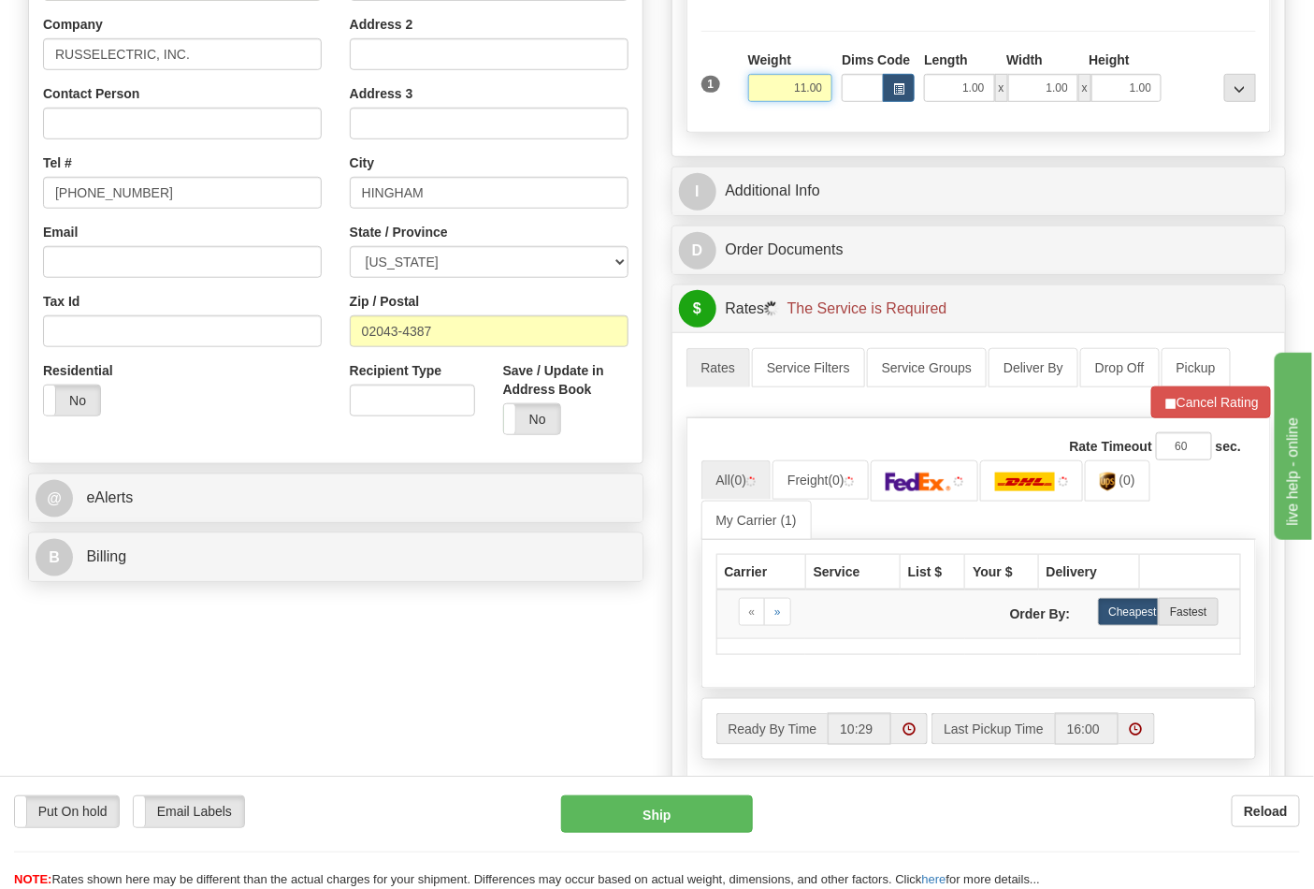
scroll to position [415, 0]
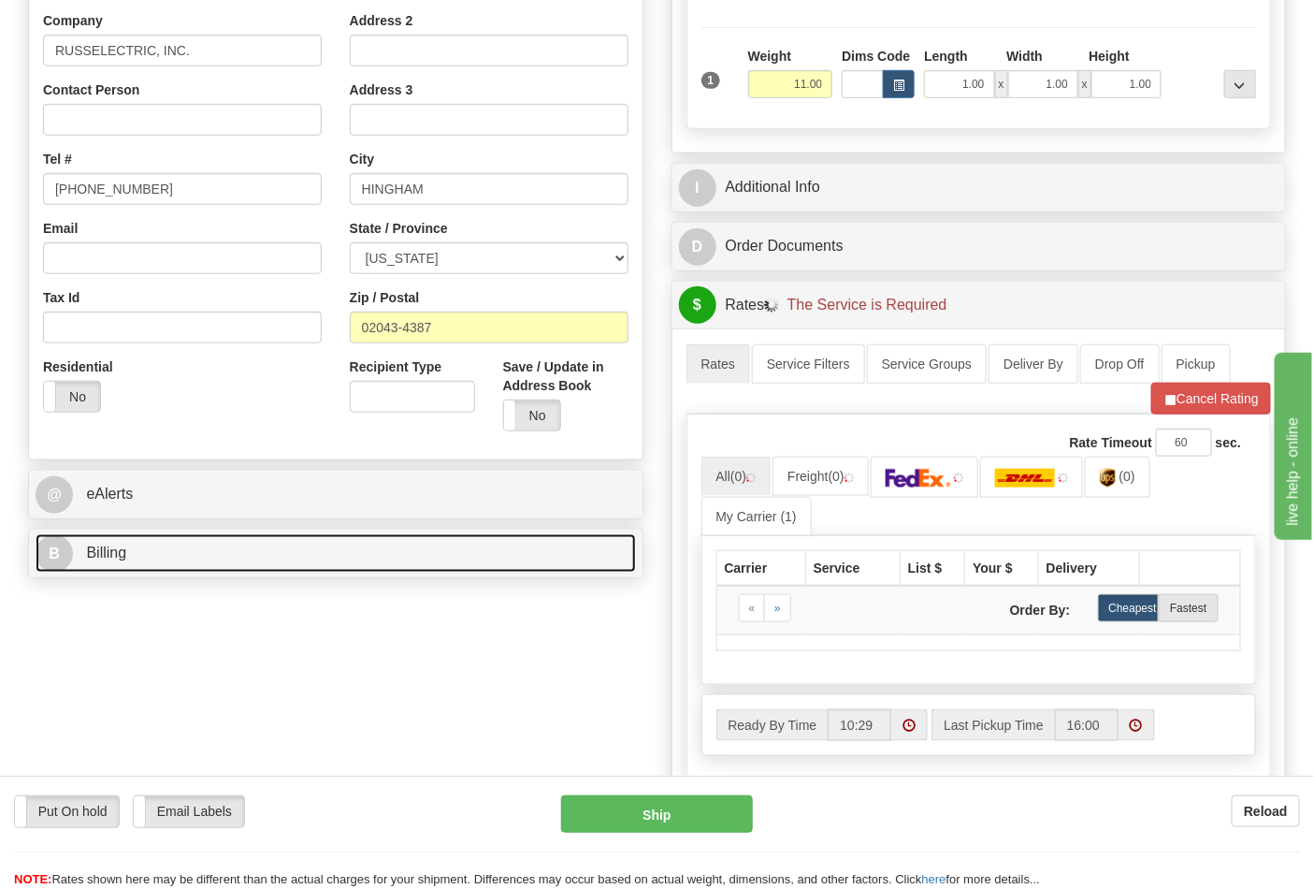
click at [187, 558] on link "B Billing" at bounding box center [336, 553] width 600 height 38
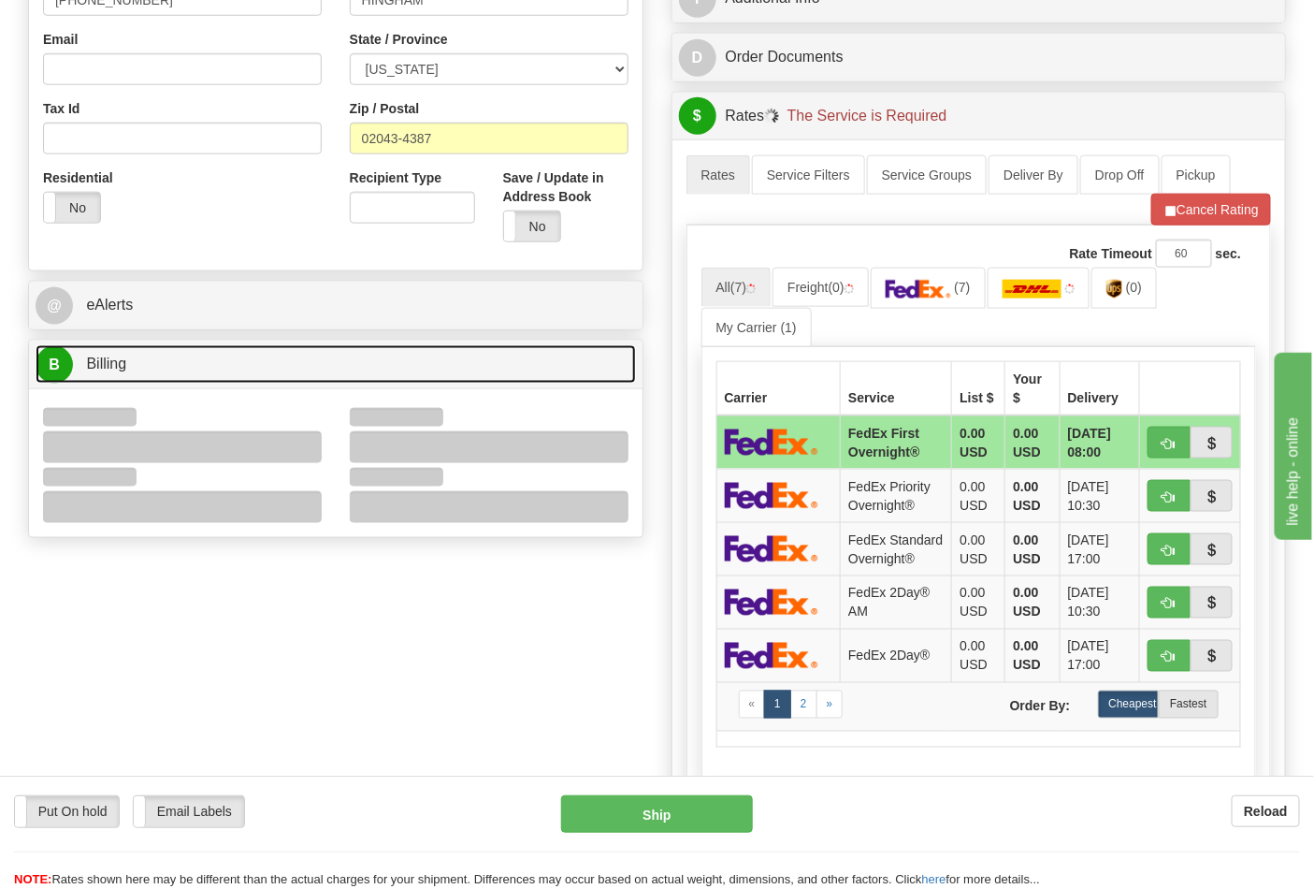
scroll to position [623, 0]
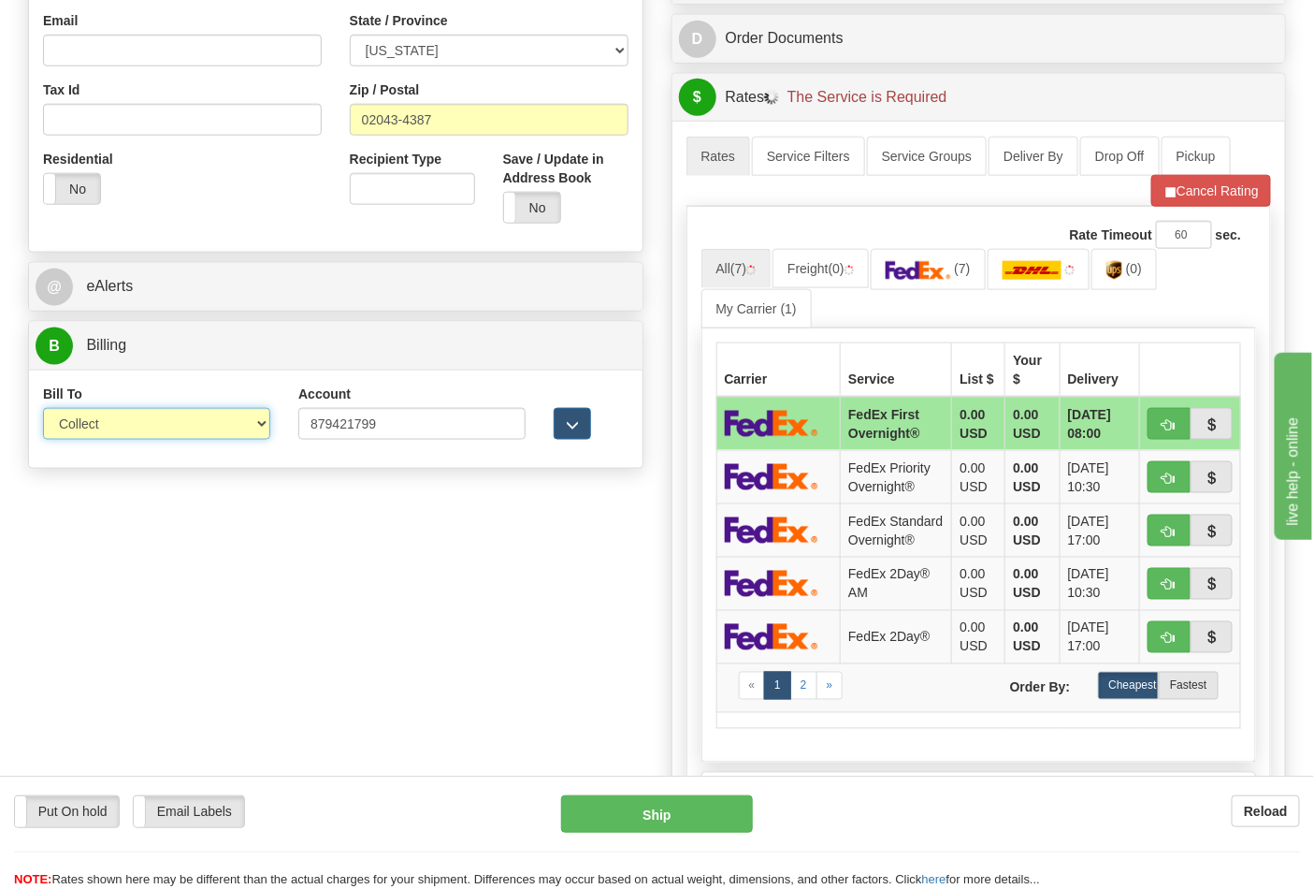
click at [112, 432] on select "Sender Recipient Third Party Collect" at bounding box center [156, 424] width 227 height 32
select select "2"
click at [43, 410] on select "Sender Recipient Third Party Collect" at bounding box center [156, 424] width 227 height 32
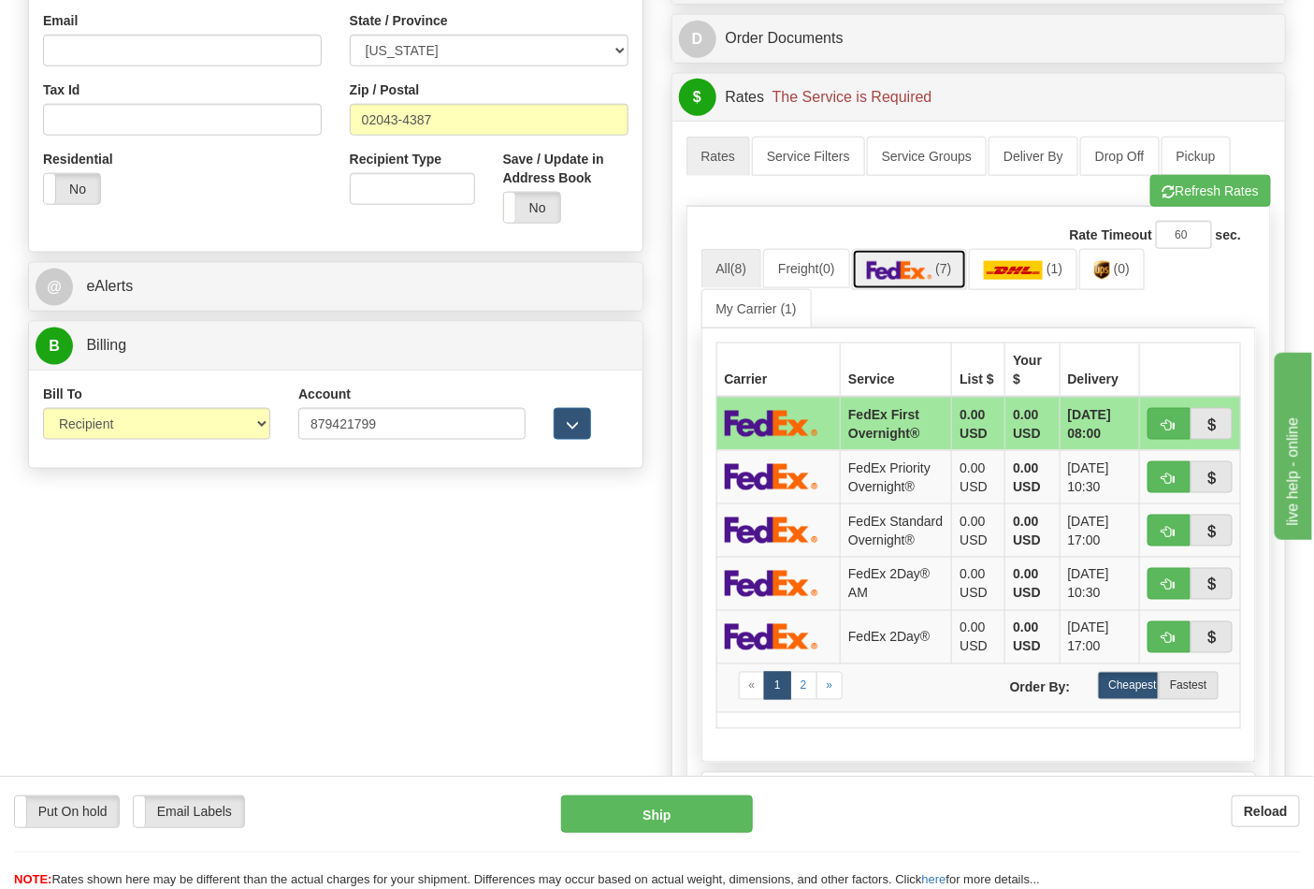
click at [933, 275] on img at bounding box center [899, 270] width 65 height 19
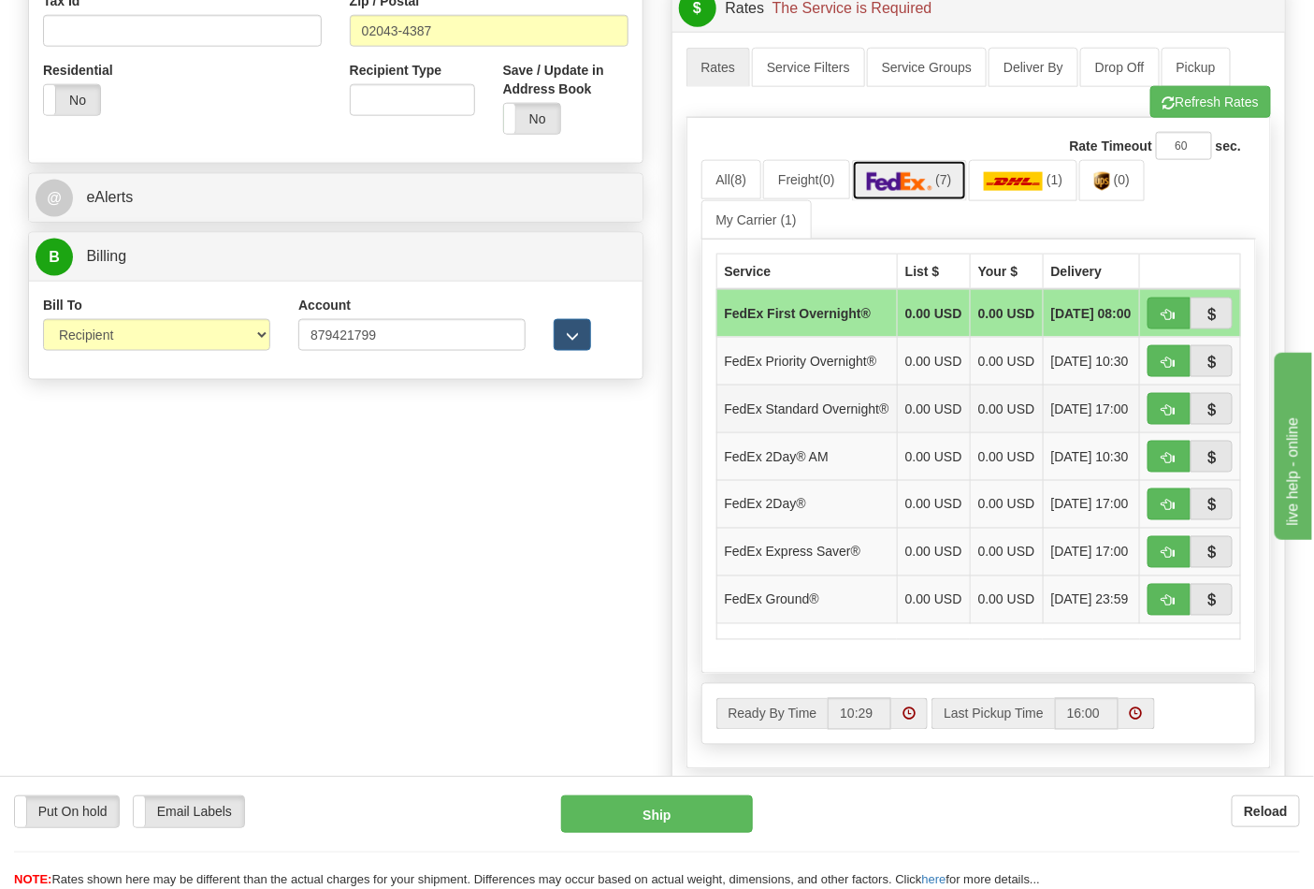
scroll to position [831, 0]
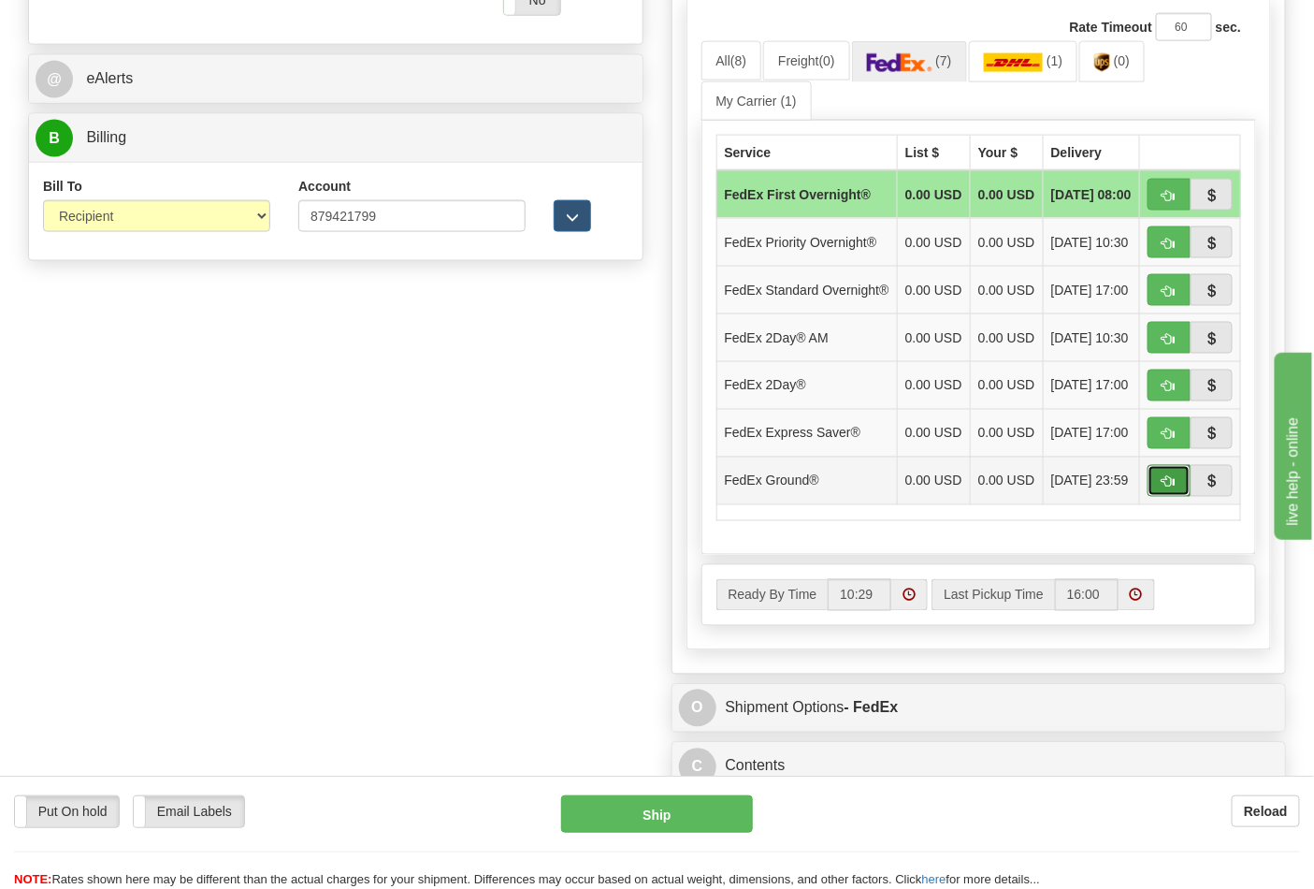
click at [1164, 488] on span "button" at bounding box center [1169, 482] width 13 height 12
type input "92"
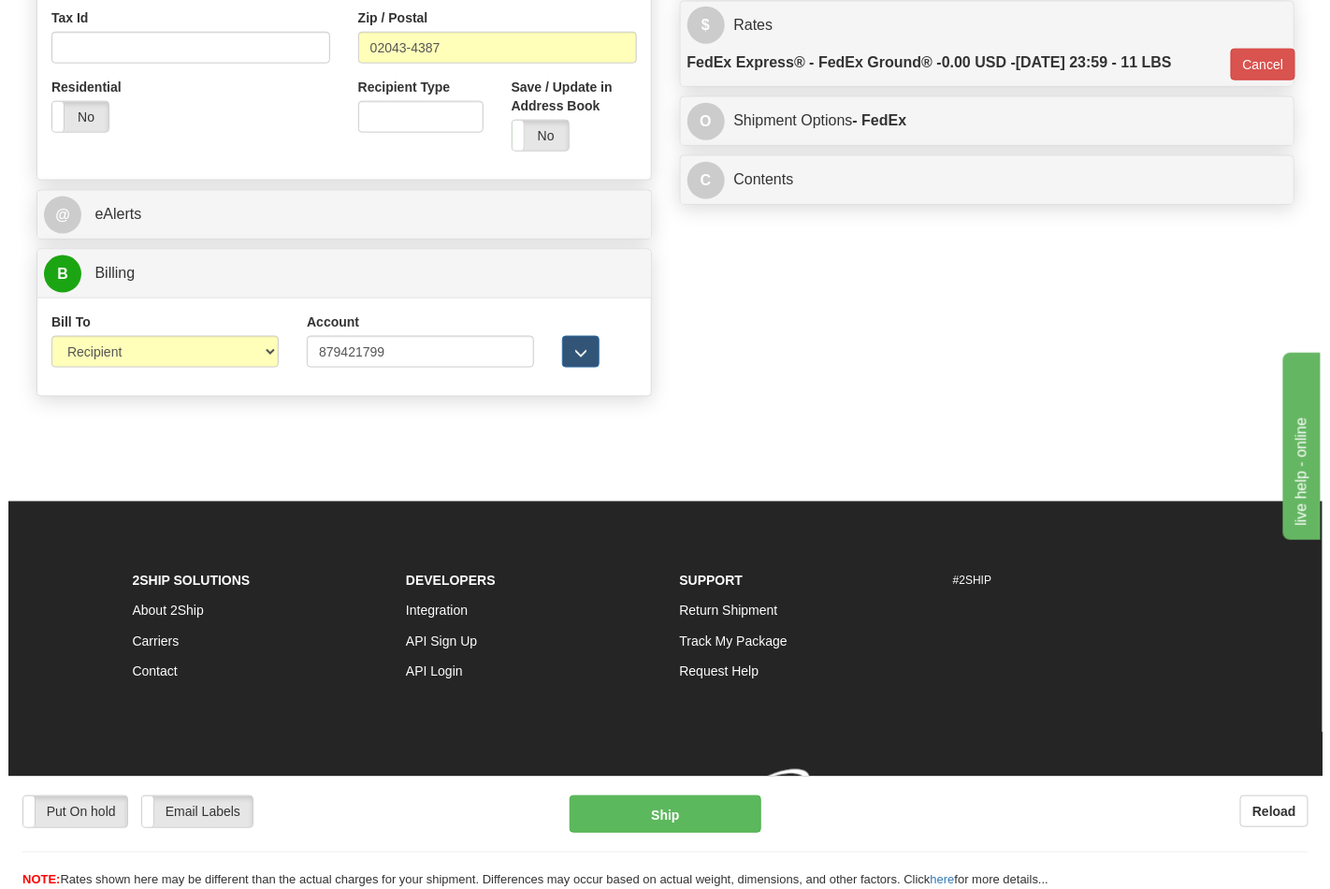
scroll to position [725, 0]
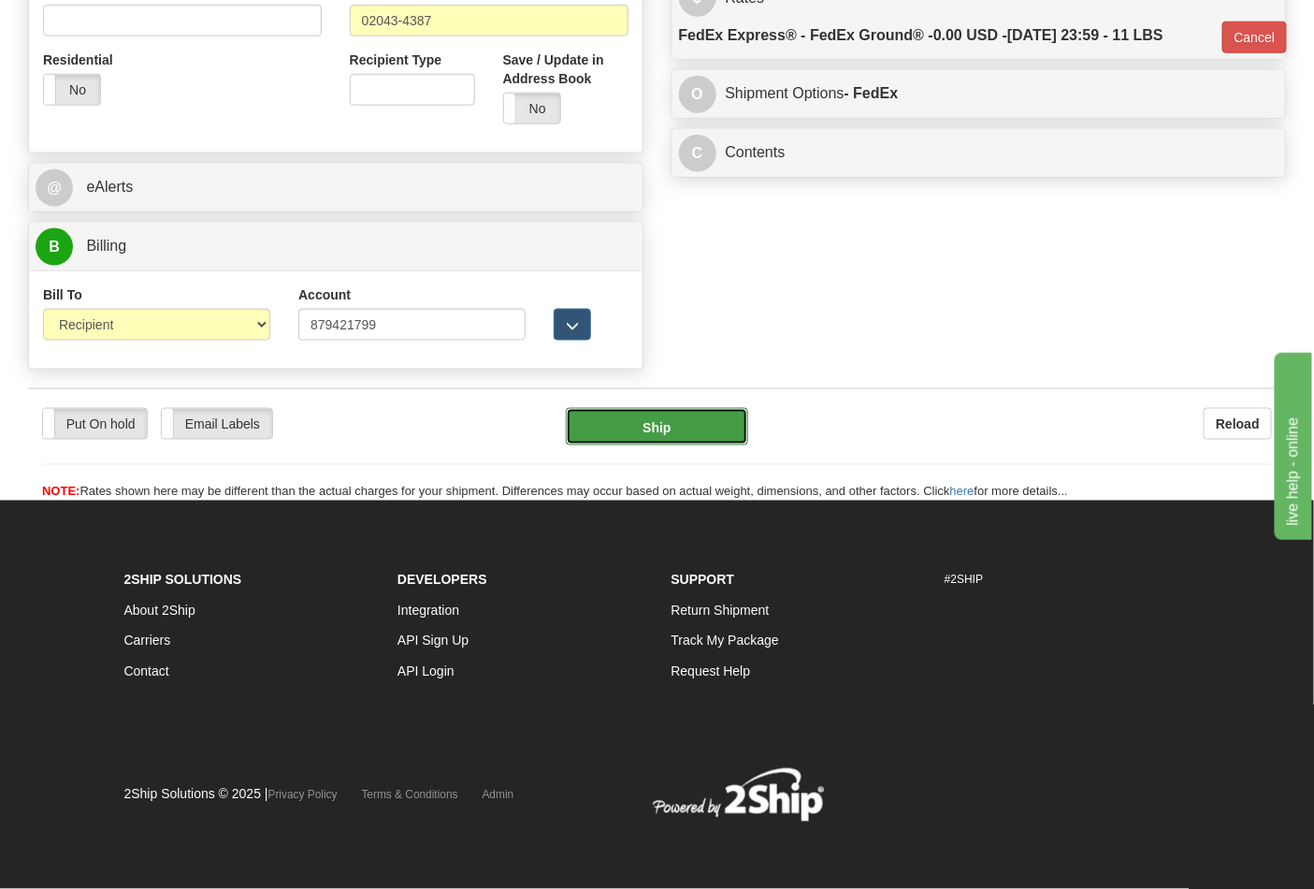
click at [707, 425] on button "Ship" at bounding box center [656, 426] width 181 height 37
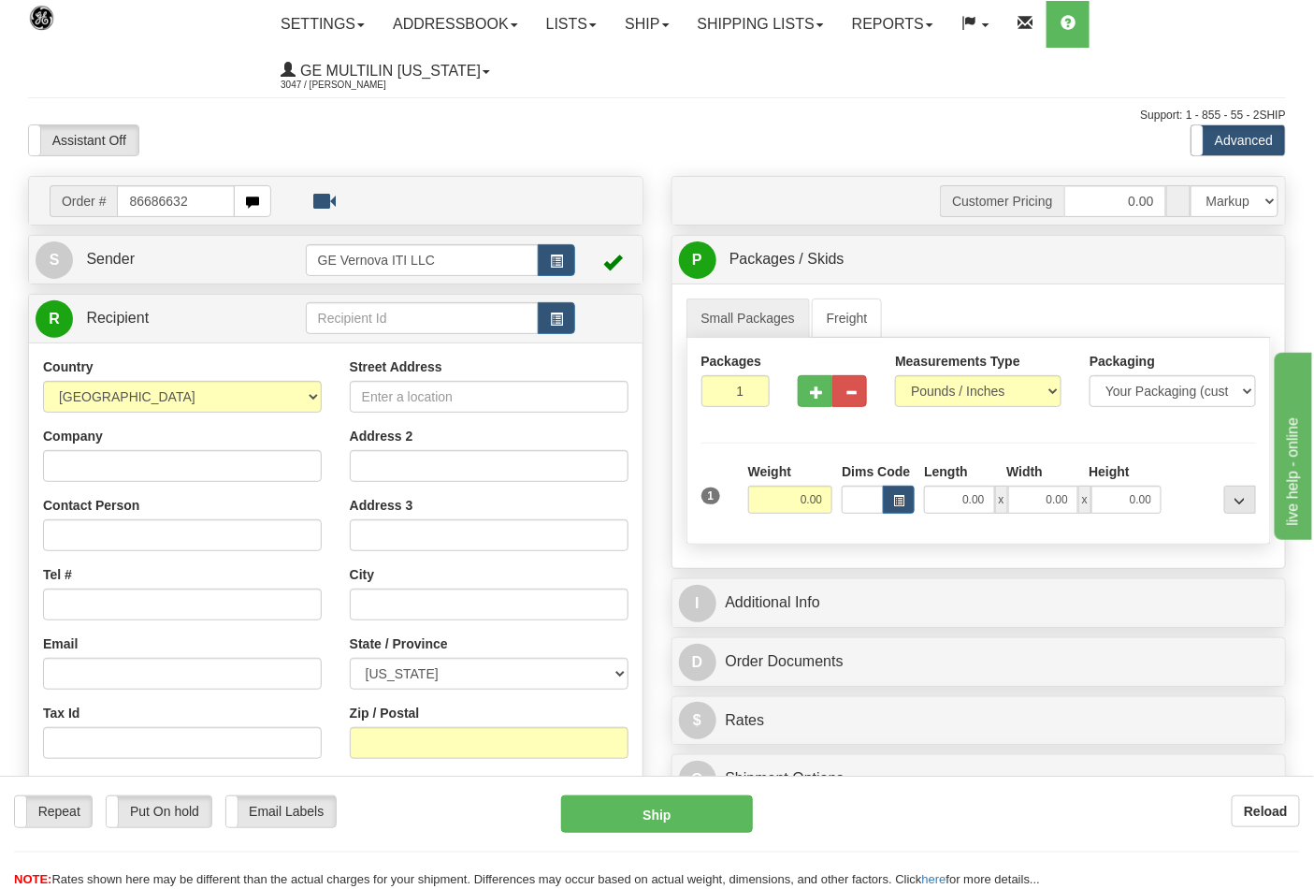
type input "86686632"
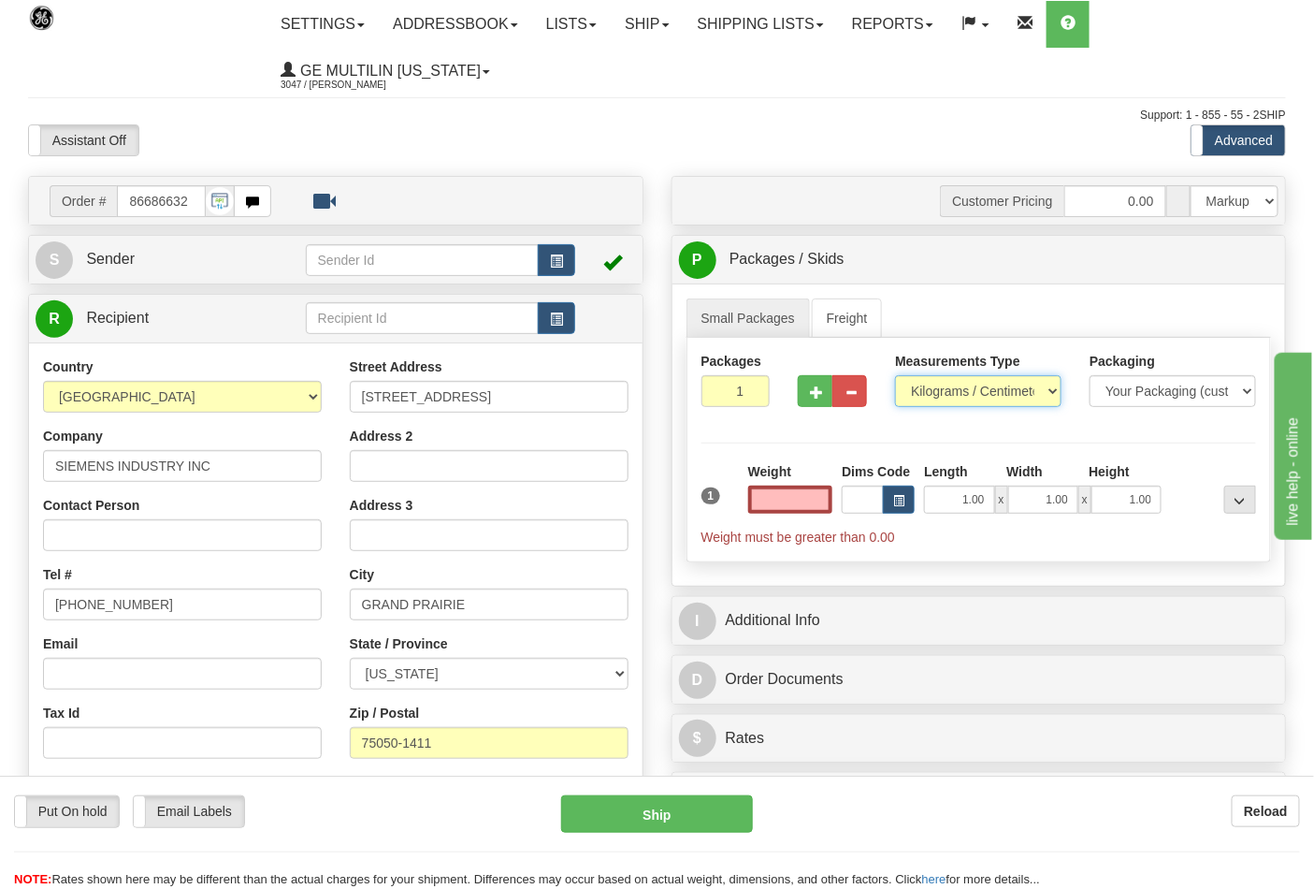
type input "0.00"
drag, startPoint x: 919, startPoint y: 393, endPoint x: 927, endPoint y: 400, distance: 10.6
click at [919, 393] on select "Pounds / Inches Kilograms / Centimeters" at bounding box center [978, 391] width 166 height 32
select select "0"
click at [895, 376] on select "Pounds / Inches Kilograms / Centimeters" at bounding box center [978, 391] width 166 height 32
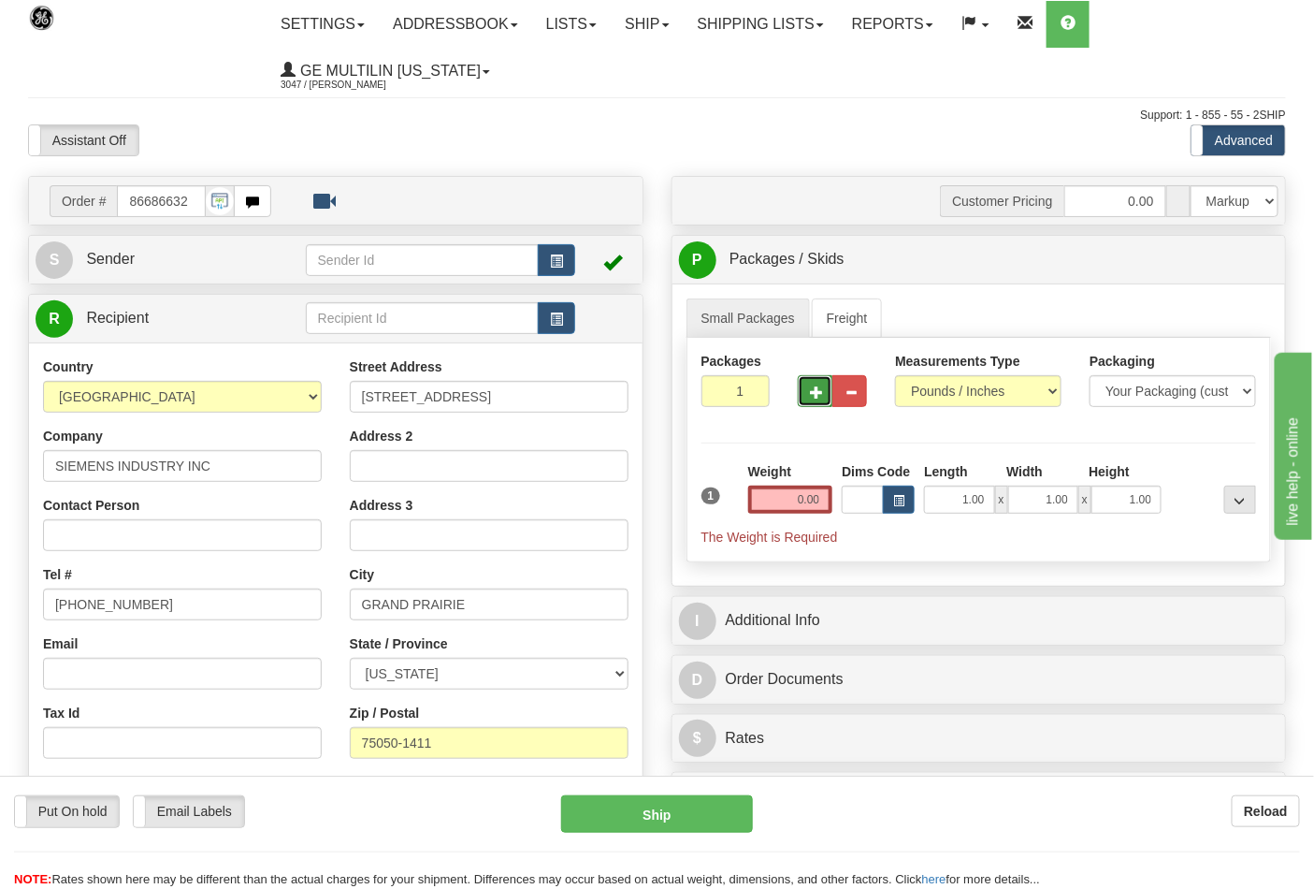
click at [824, 399] on button "button" at bounding box center [815, 391] width 35 height 32
type input "2"
click at [830, 502] on input "0.00" at bounding box center [790, 499] width 85 height 28
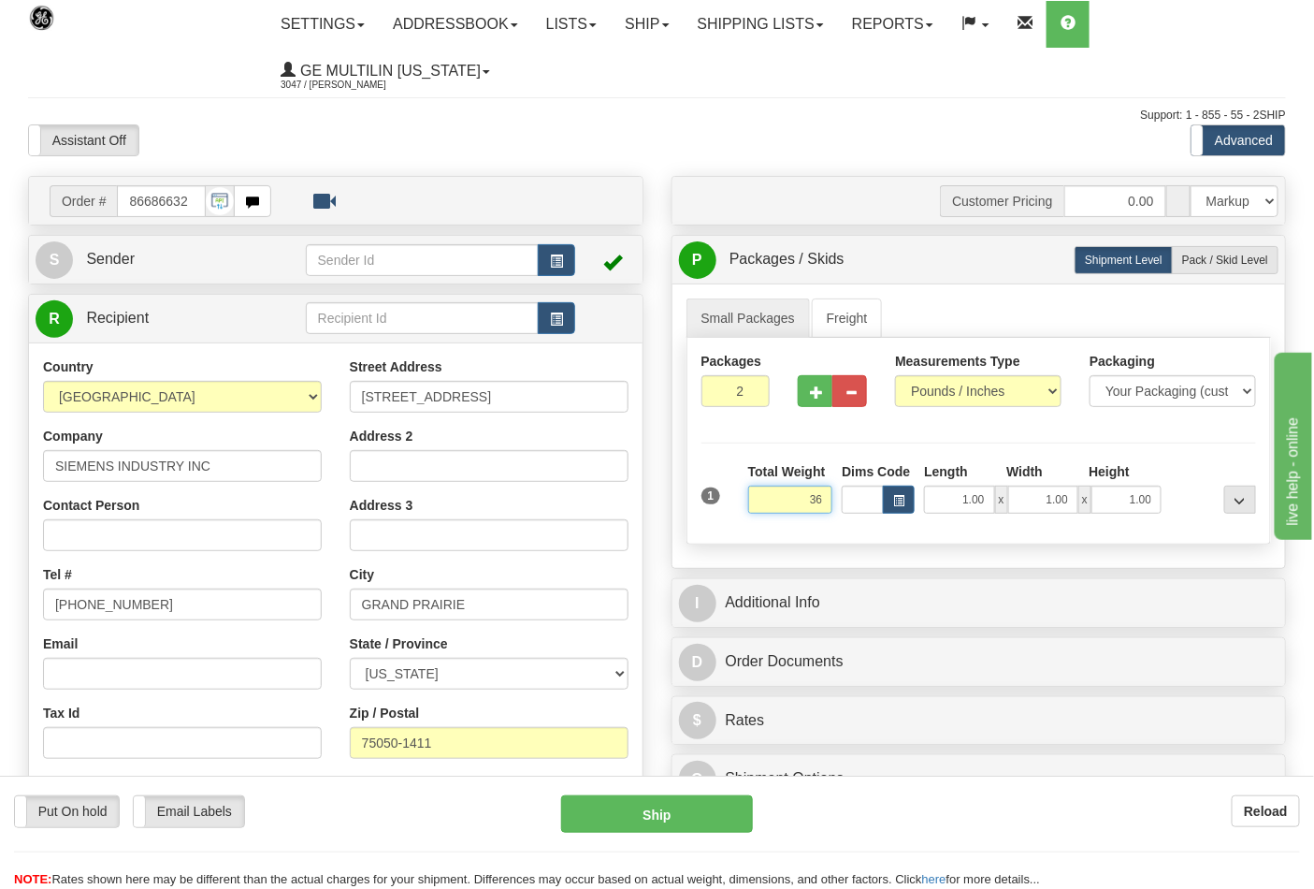
click button "Delete" at bounding box center [0, 0] width 0 height 0
type input "36.00"
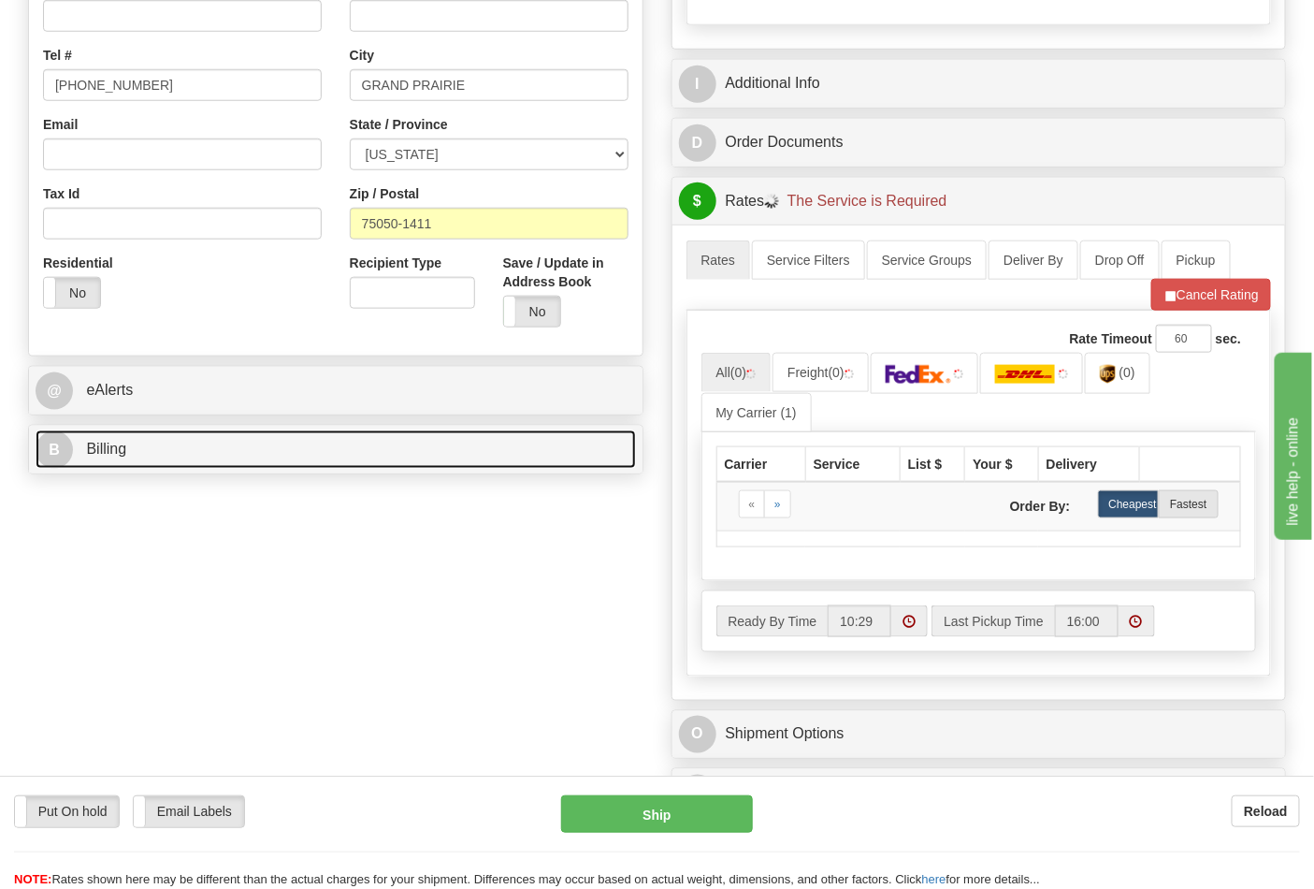
click at [237, 449] on link "B Billing" at bounding box center [336, 449] width 600 height 38
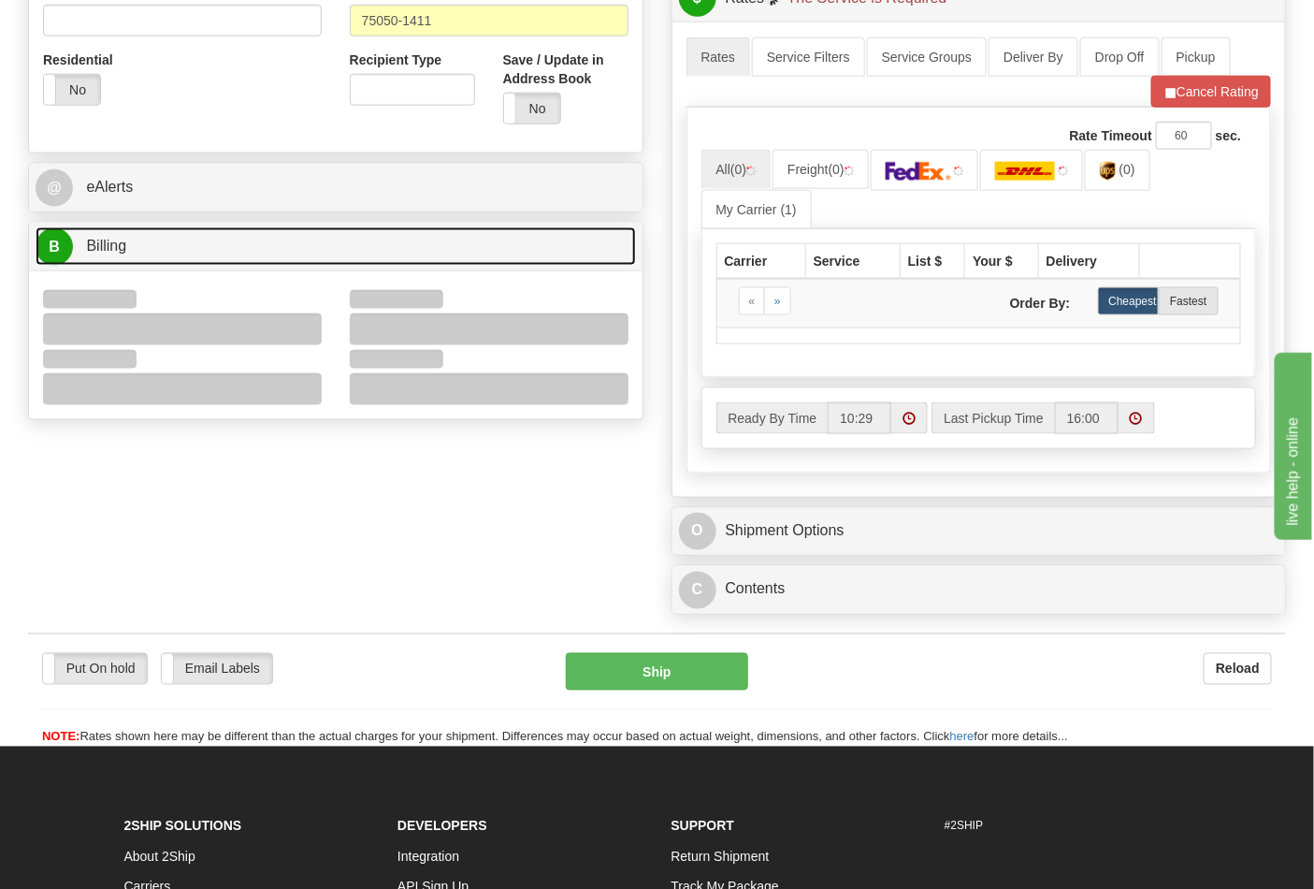
scroll to position [727, 0]
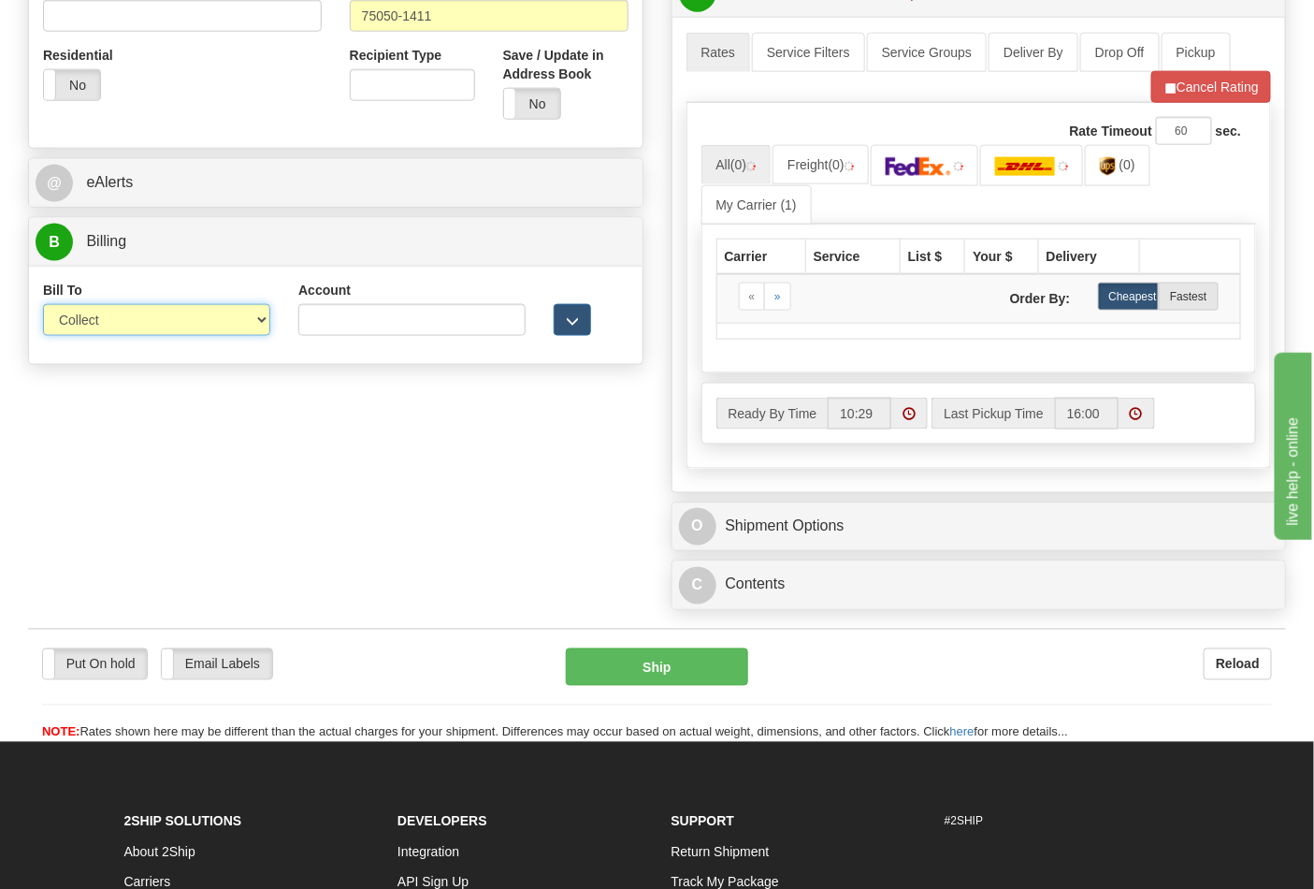
click at [132, 332] on select "Sender Recipient Third Party Collect" at bounding box center [156, 320] width 227 height 32
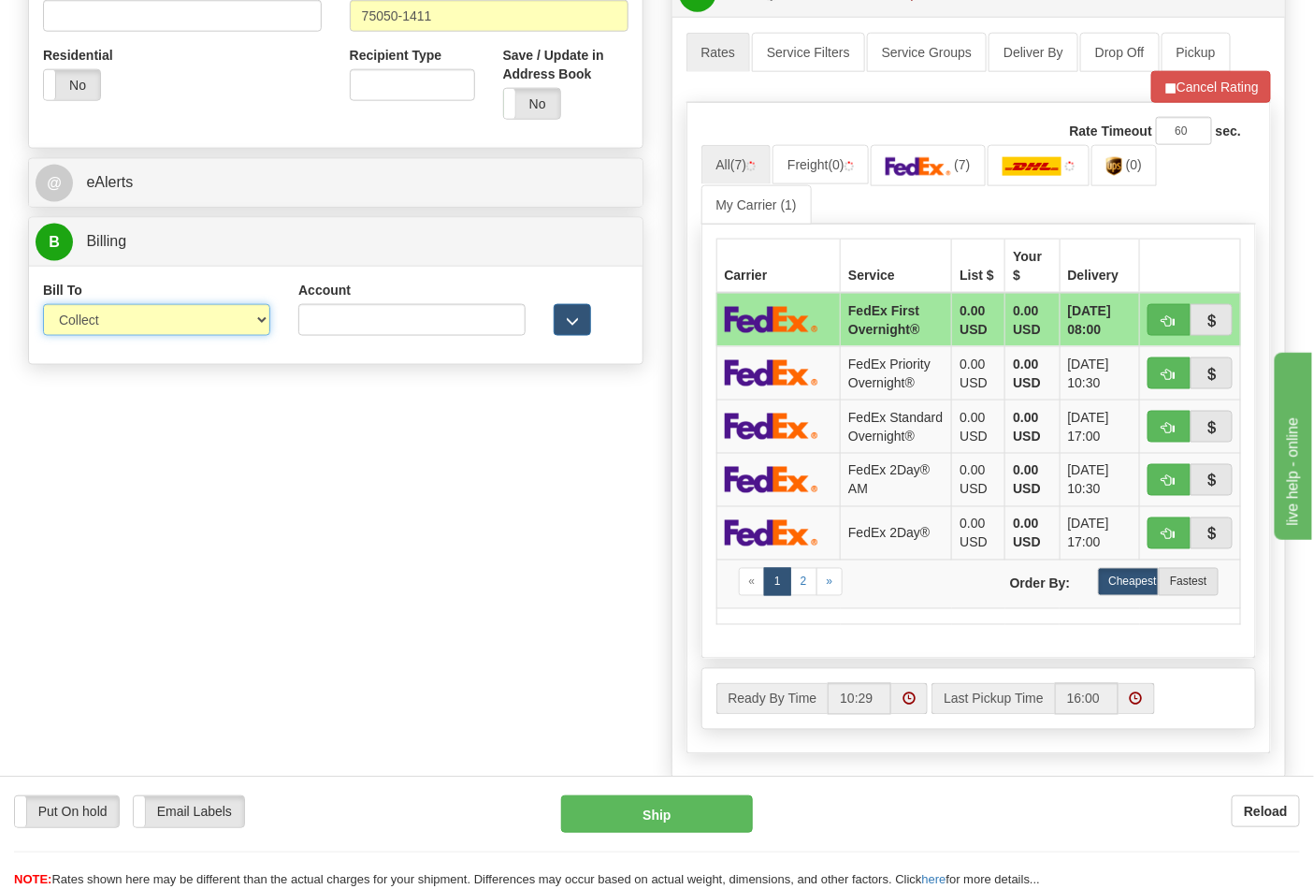
select select "2"
click at [43, 306] on select "Sender Recipient Third Party Collect" at bounding box center [156, 320] width 227 height 32
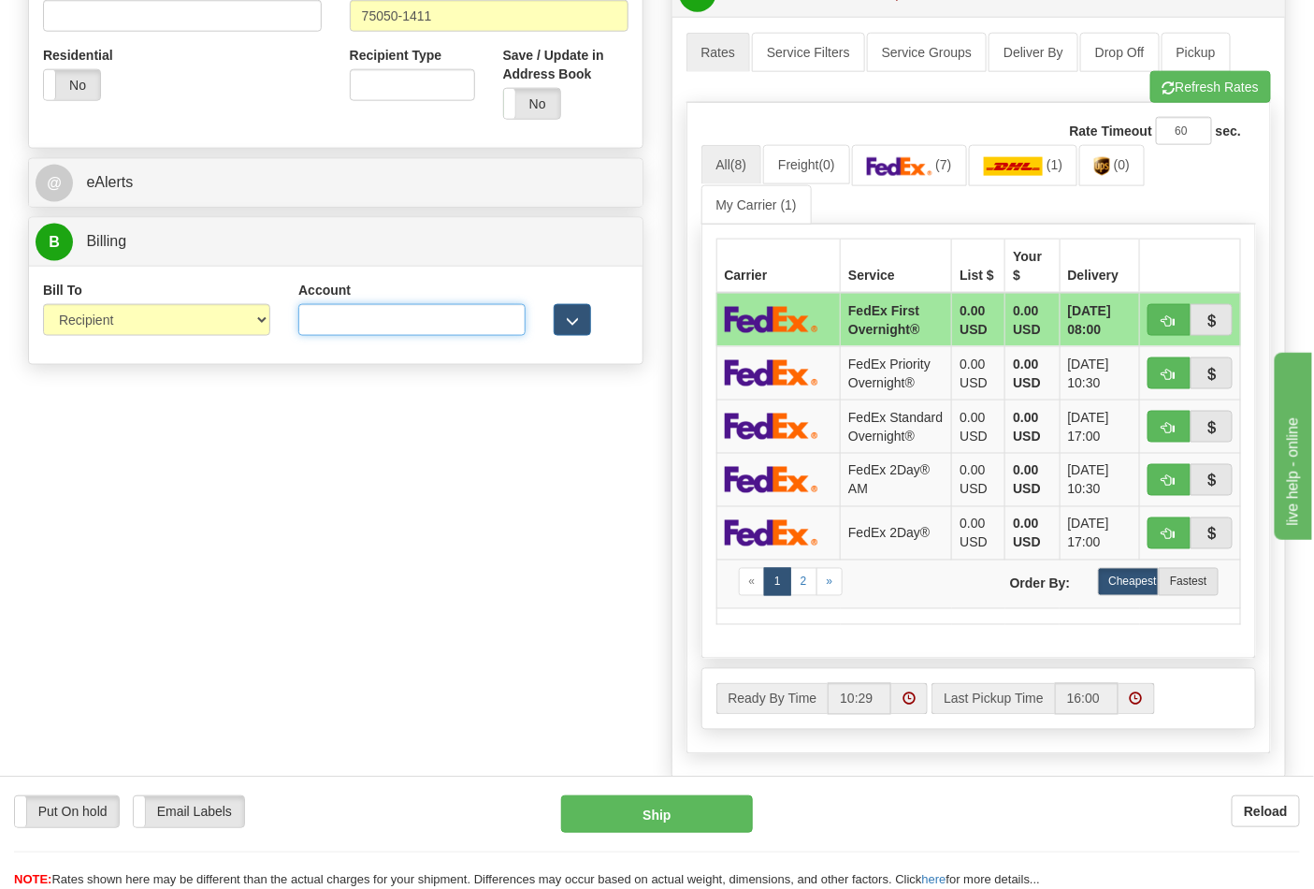
click at [324, 320] on input "Account" at bounding box center [411, 320] width 227 height 32
paste input "100007215"
type input "100007215"
click at [913, 163] on img at bounding box center [899, 166] width 65 height 19
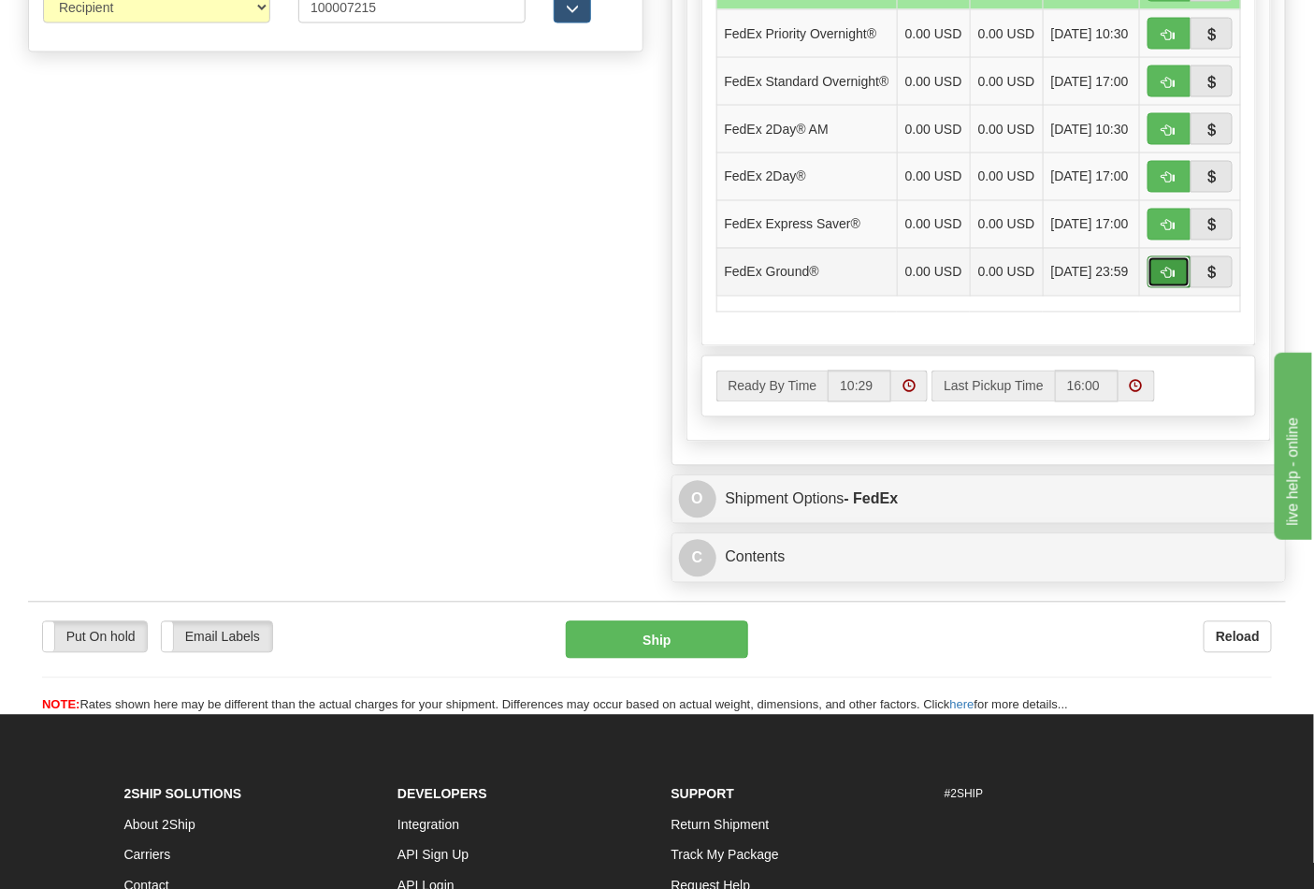
click at [1165, 280] on span "button" at bounding box center [1169, 274] width 13 height 12
type input "92"
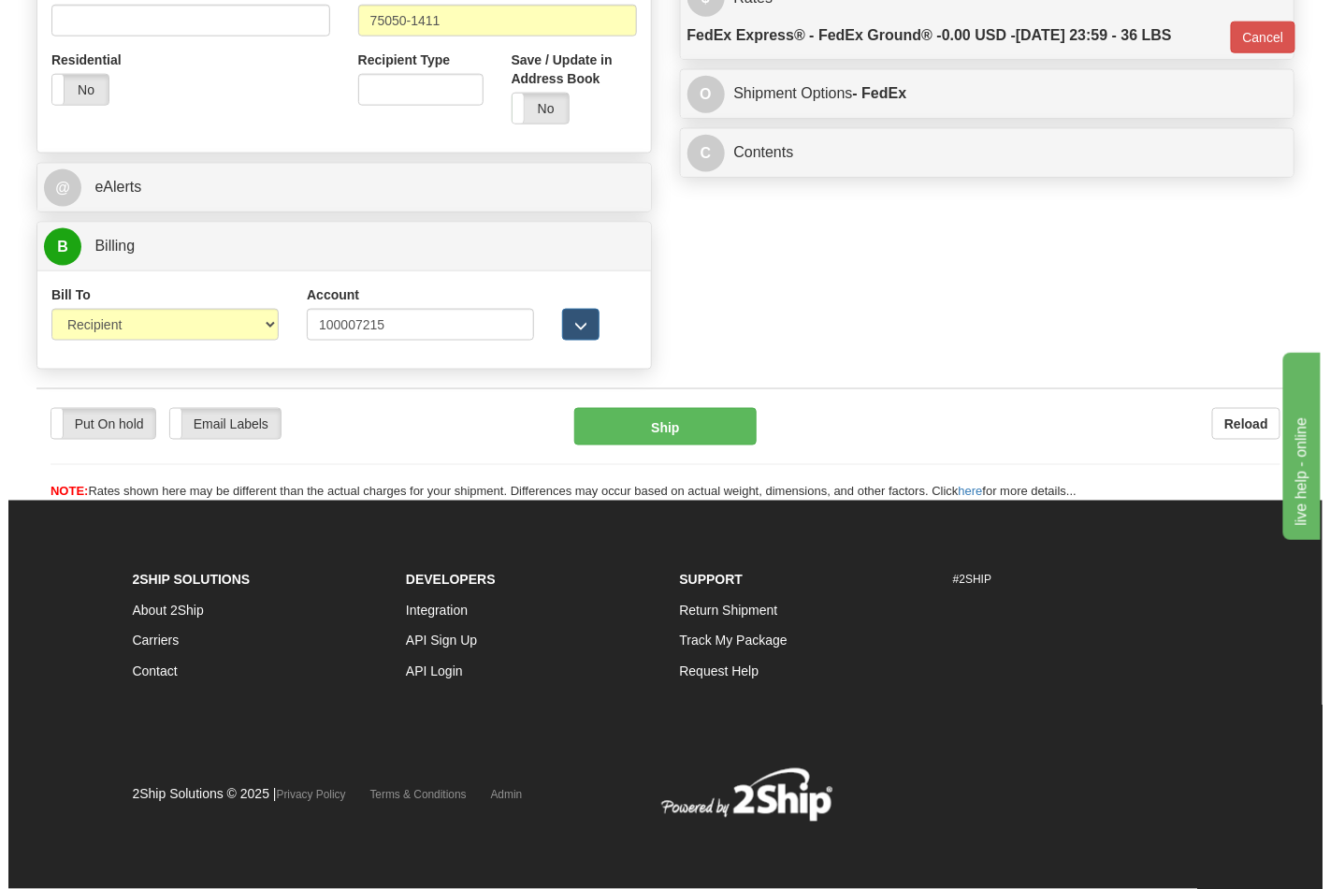
scroll to position [725, 0]
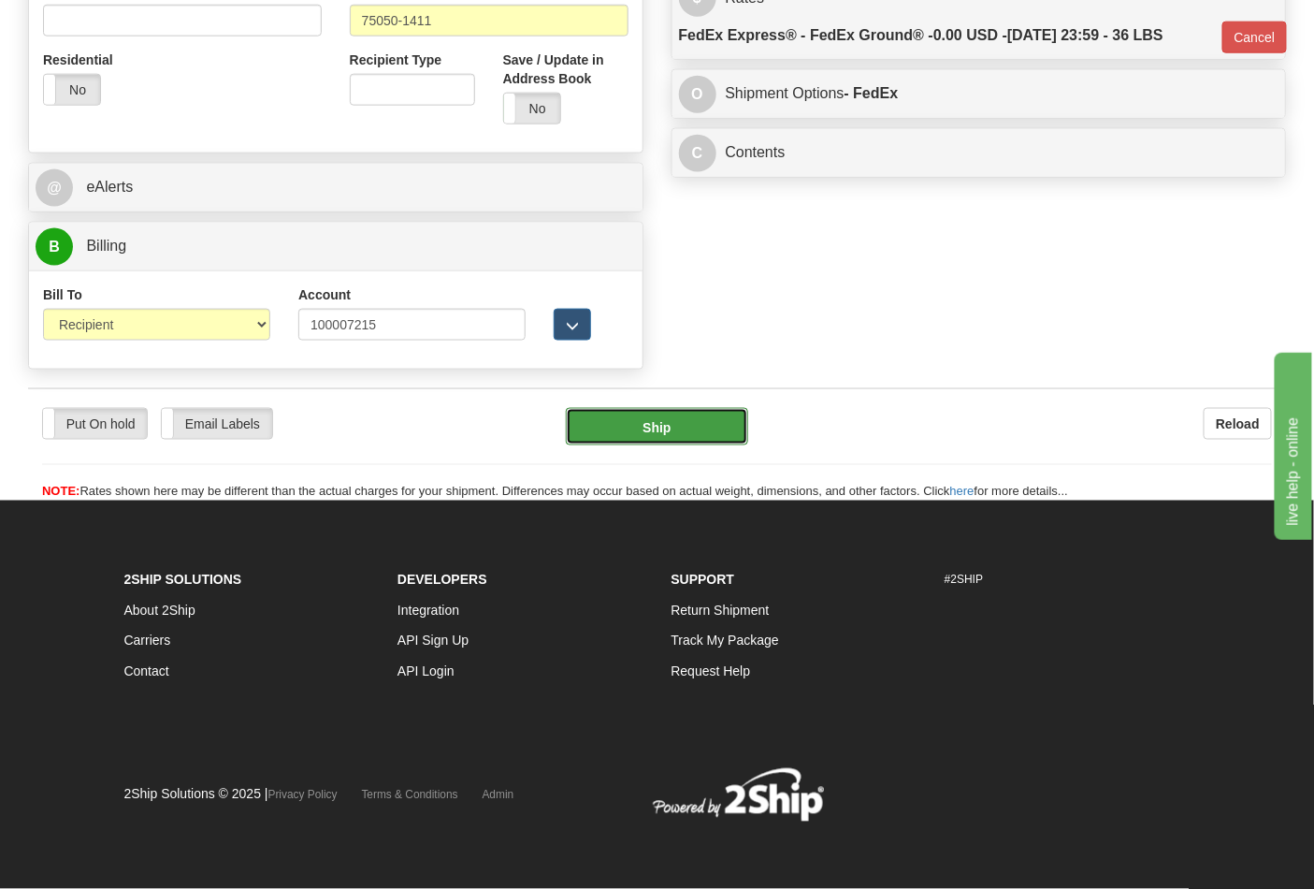
click at [696, 424] on button "Ship" at bounding box center [656, 426] width 181 height 37
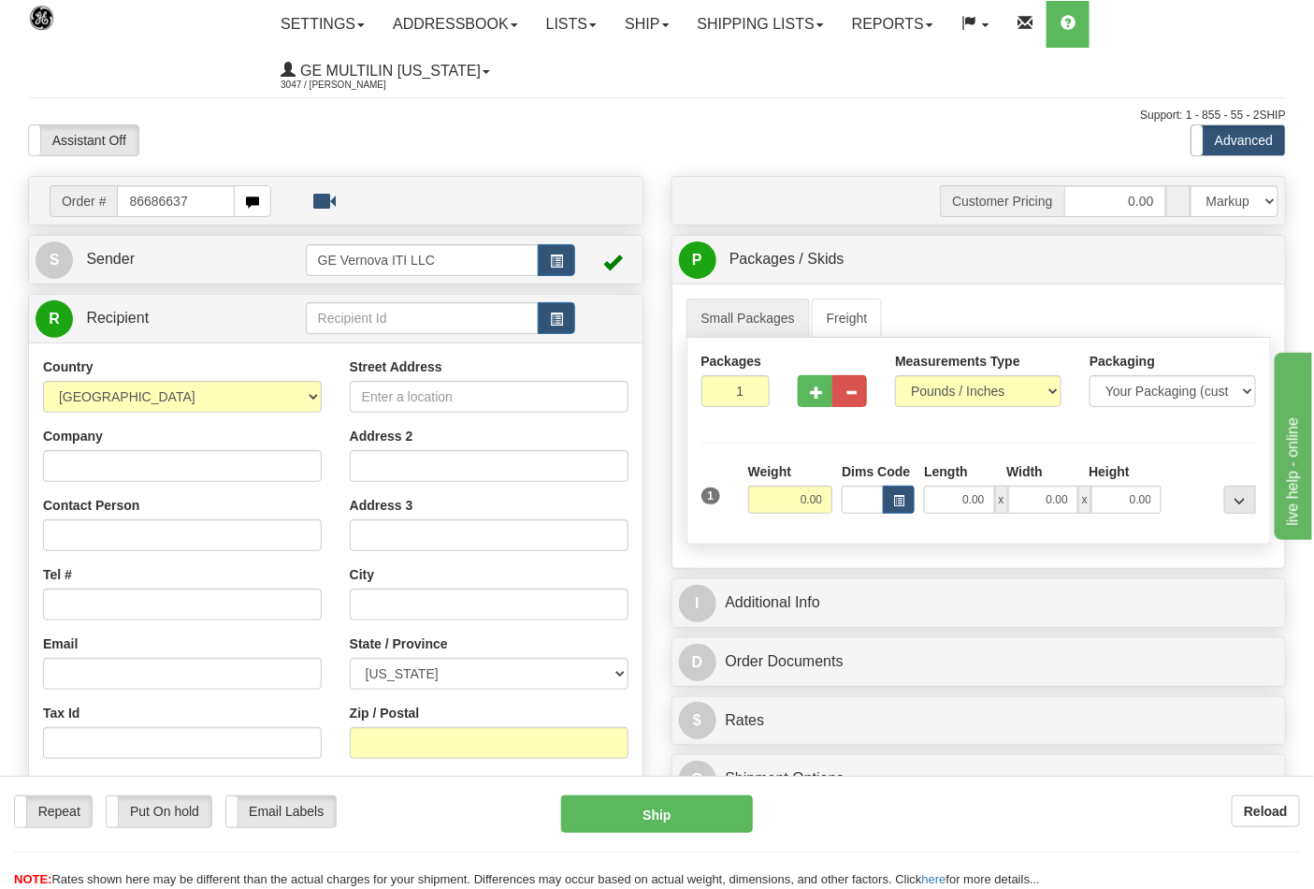
type input "86686637"
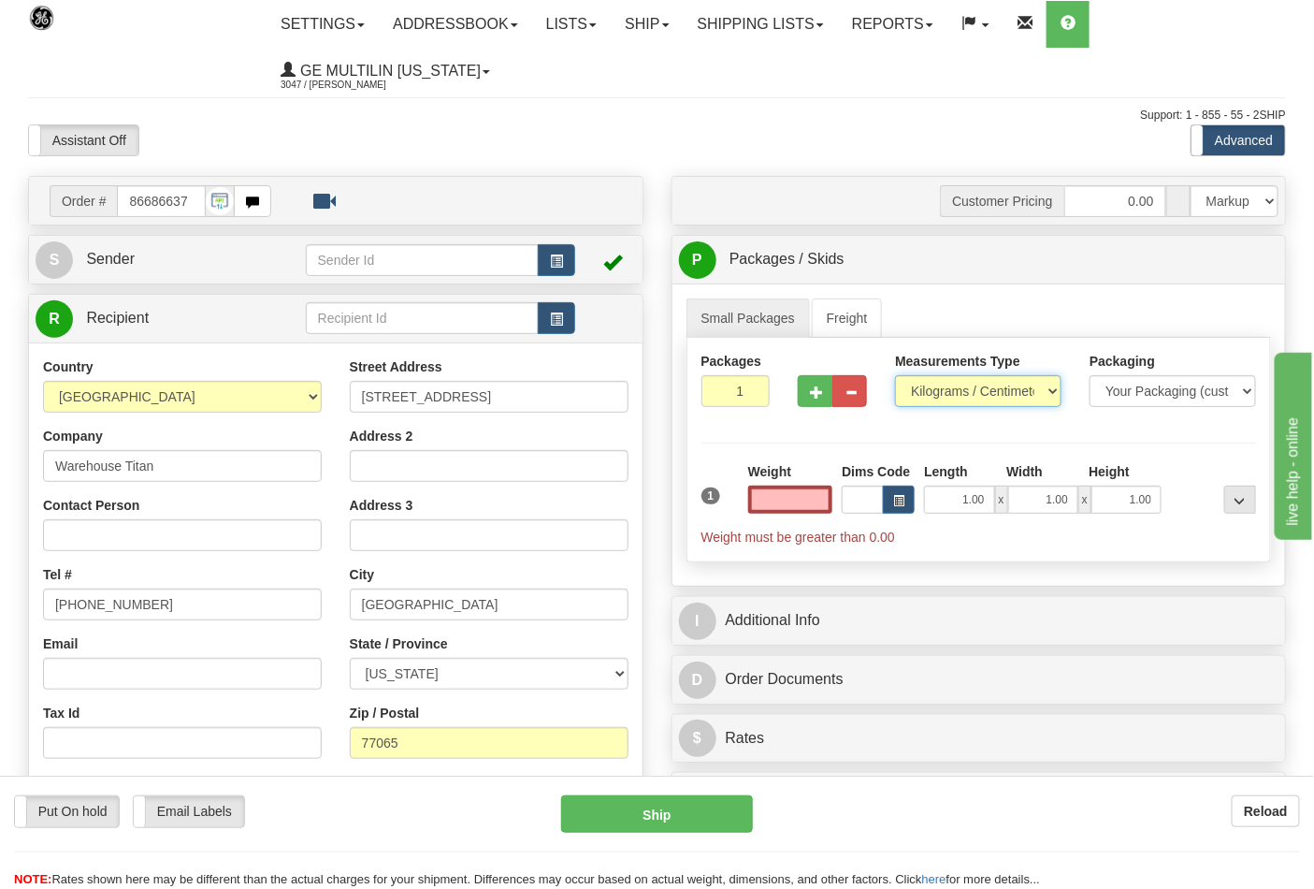
type input "0.00"
click at [933, 387] on select "Pounds / Inches Kilograms / Centimeters" at bounding box center [978, 391] width 166 height 32
select select "0"
click at [895, 376] on select "Pounds / Inches Kilograms / Centimeters" at bounding box center [978, 391] width 166 height 32
click at [819, 496] on input "0.00" at bounding box center [790, 499] width 85 height 28
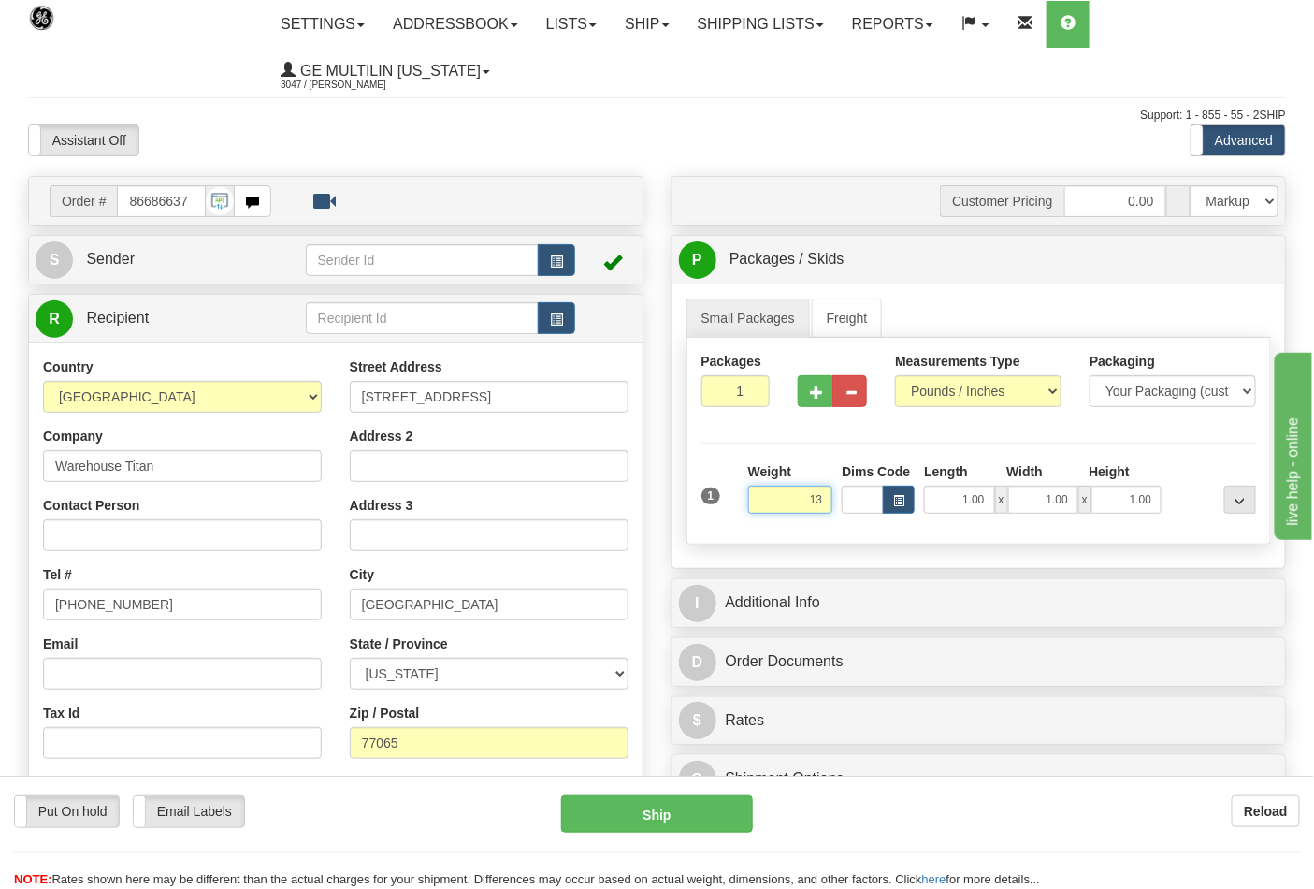
click button "Delete" at bounding box center [0, 0] width 0 height 0
type input "13.00"
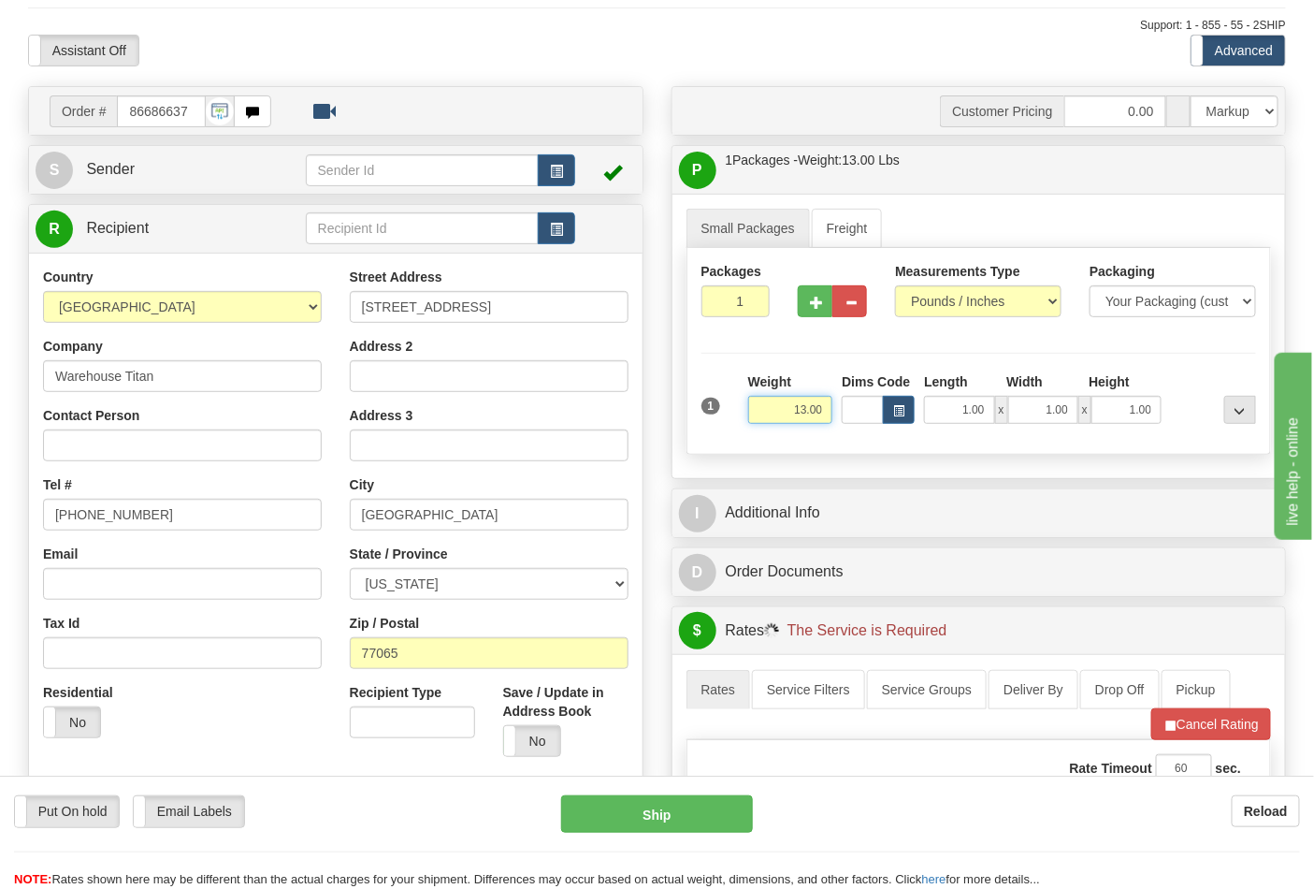
scroll to position [519, 0]
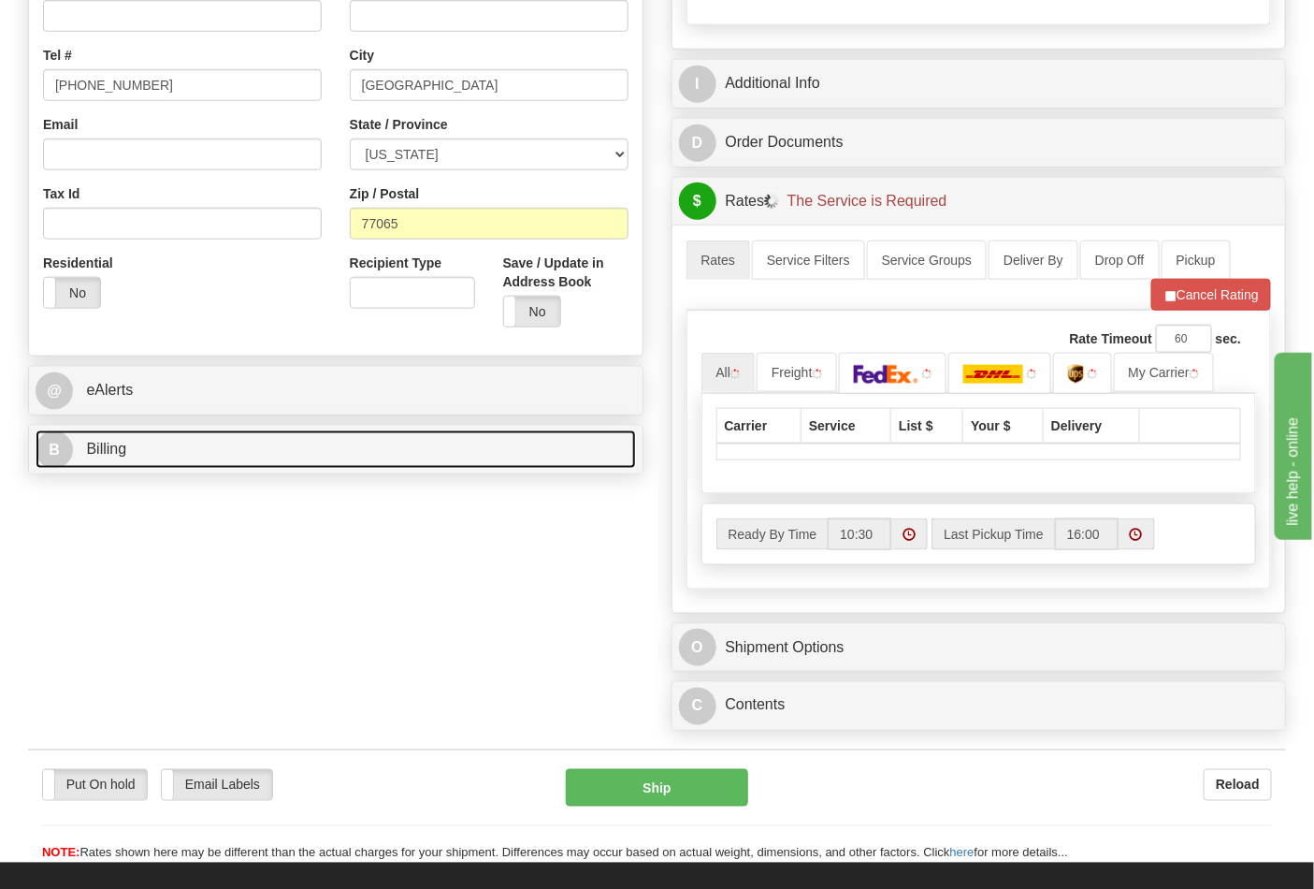
click at [171, 460] on link "B Billing" at bounding box center [336, 449] width 600 height 38
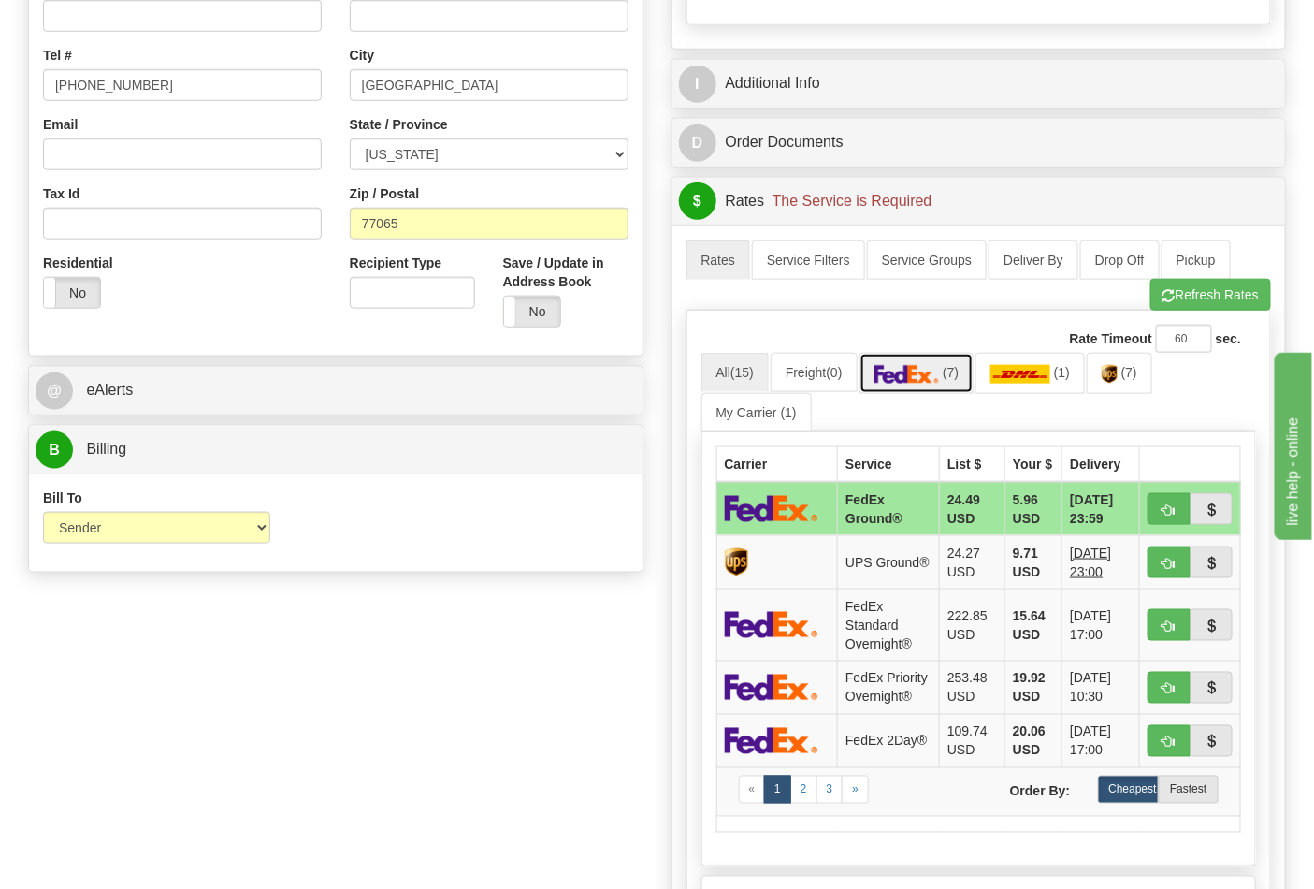
click at [959, 380] on span "(7)" at bounding box center [951, 372] width 16 height 15
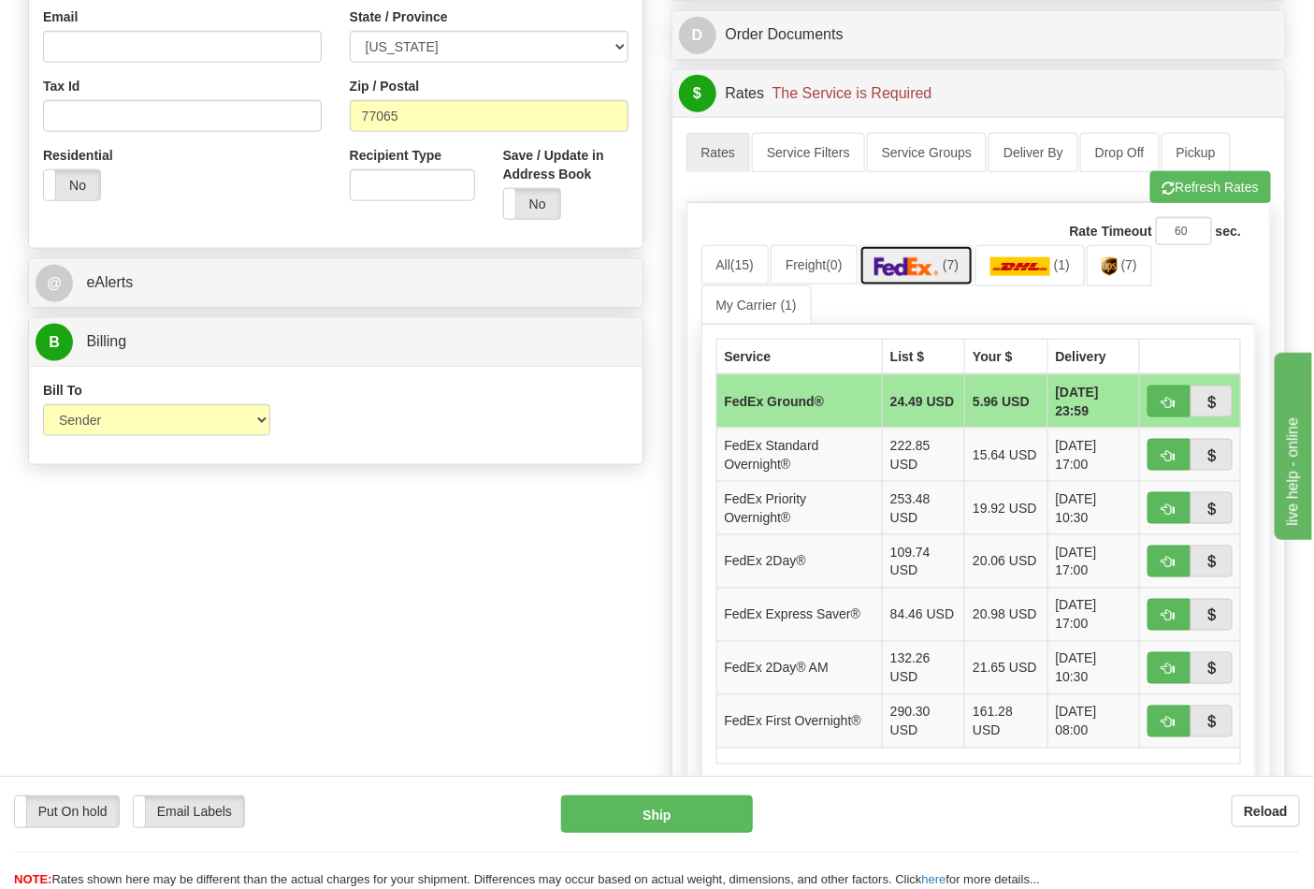
scroll to position [831, 0]
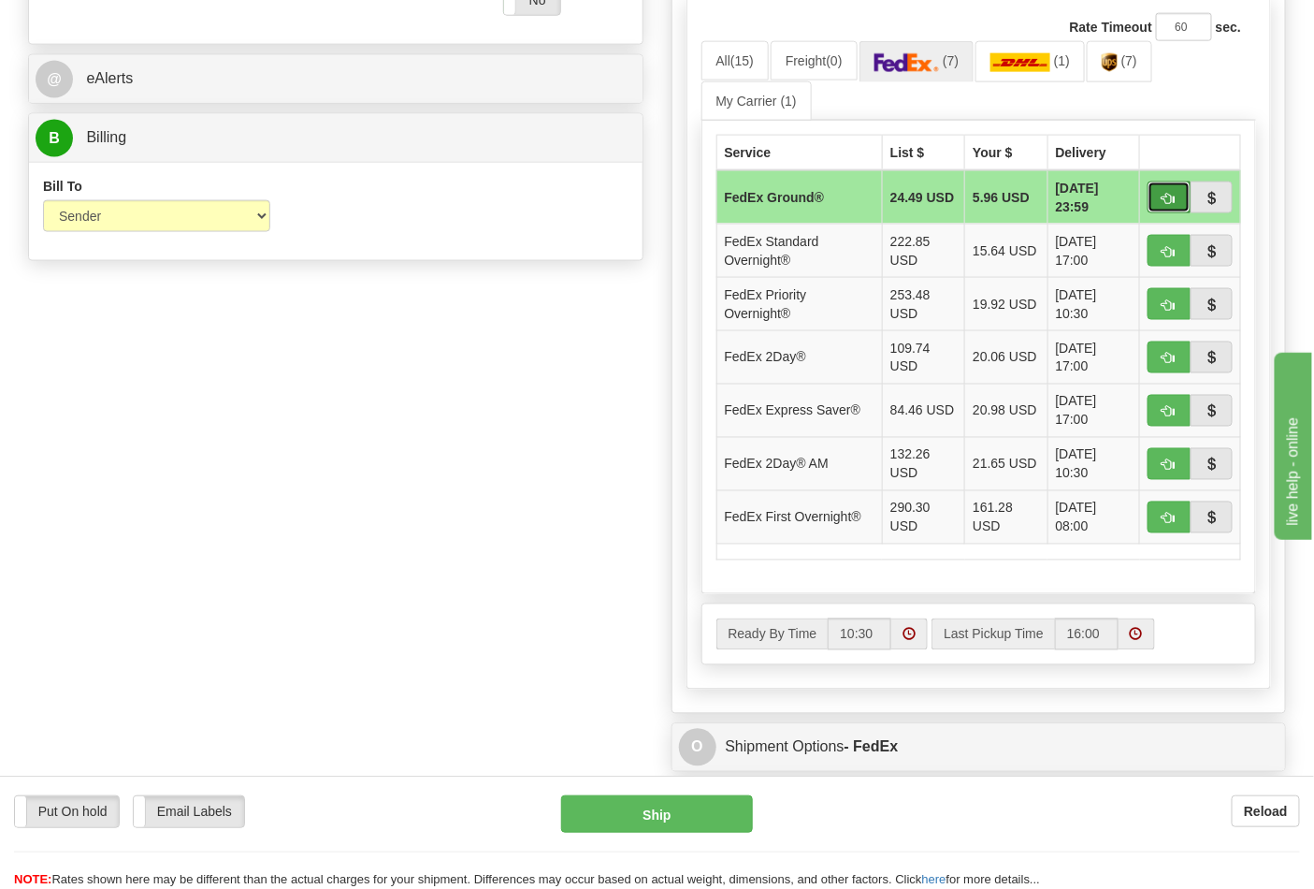
click at [1158, 207] on button "button" at bounding box center [1169, 197] width 43 height 32
type input "92"
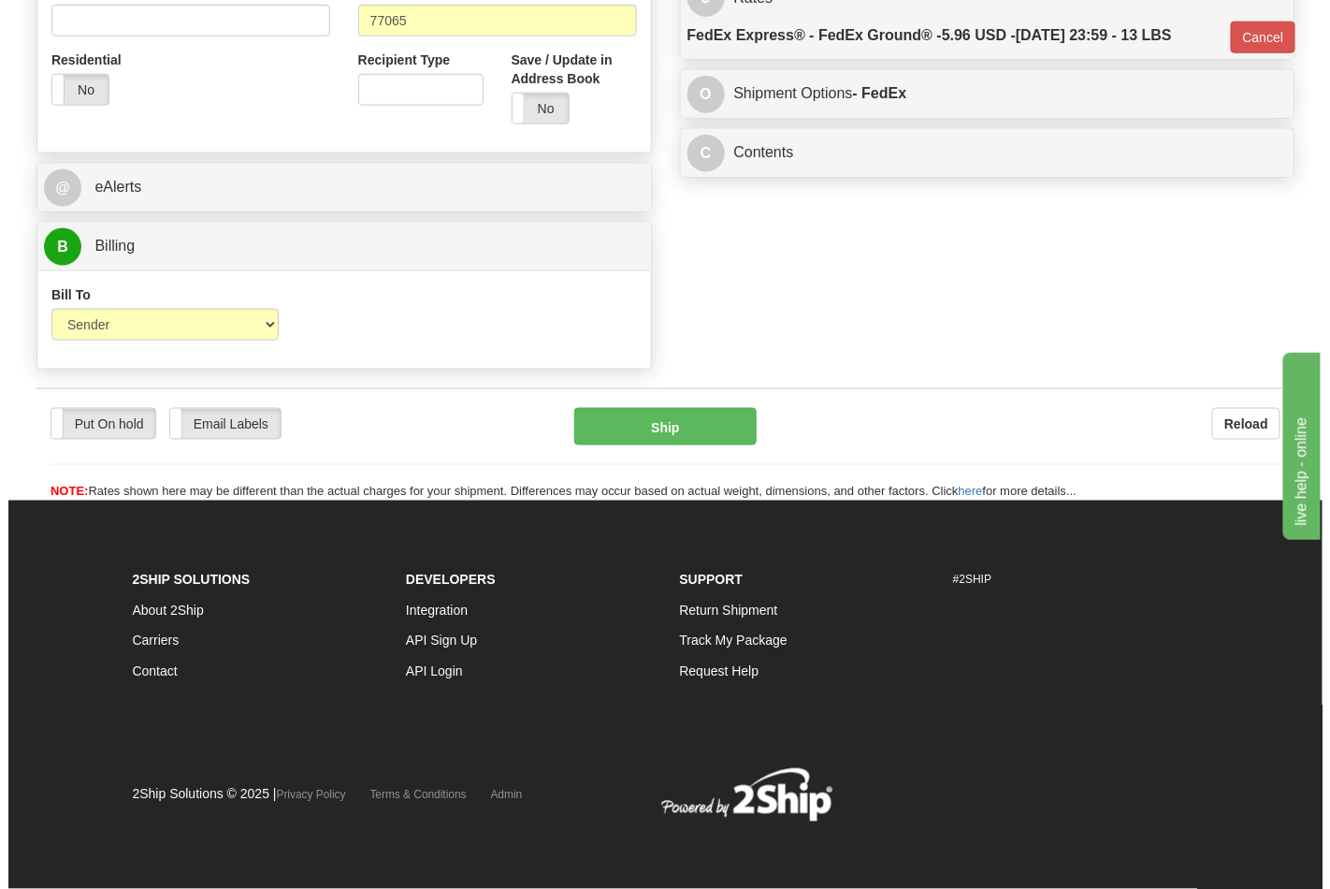
scroll to position [725, 0]
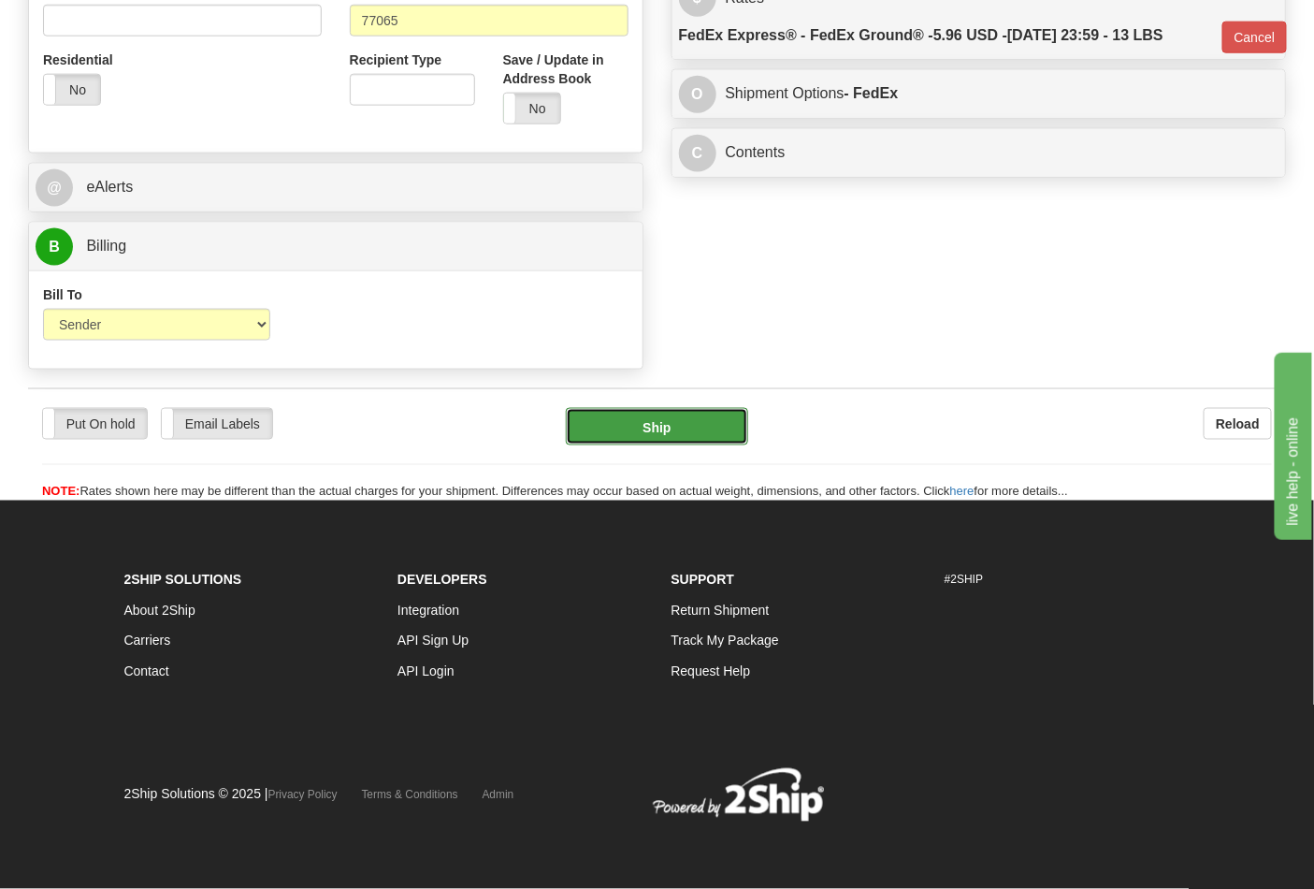
click at [672, 427] on button "Ship" at bounding box center [656, 426] width 181 height 37
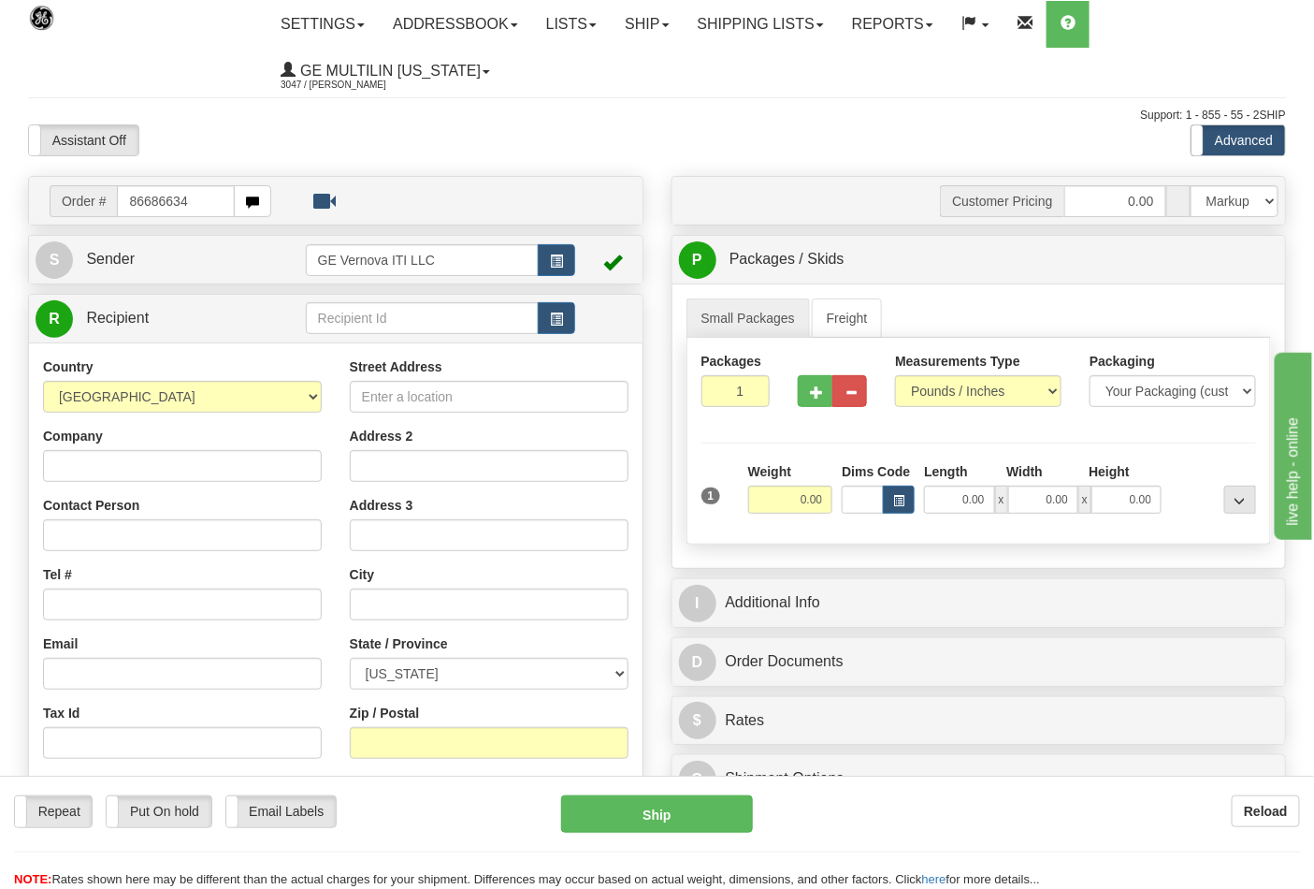
type input "86686634"
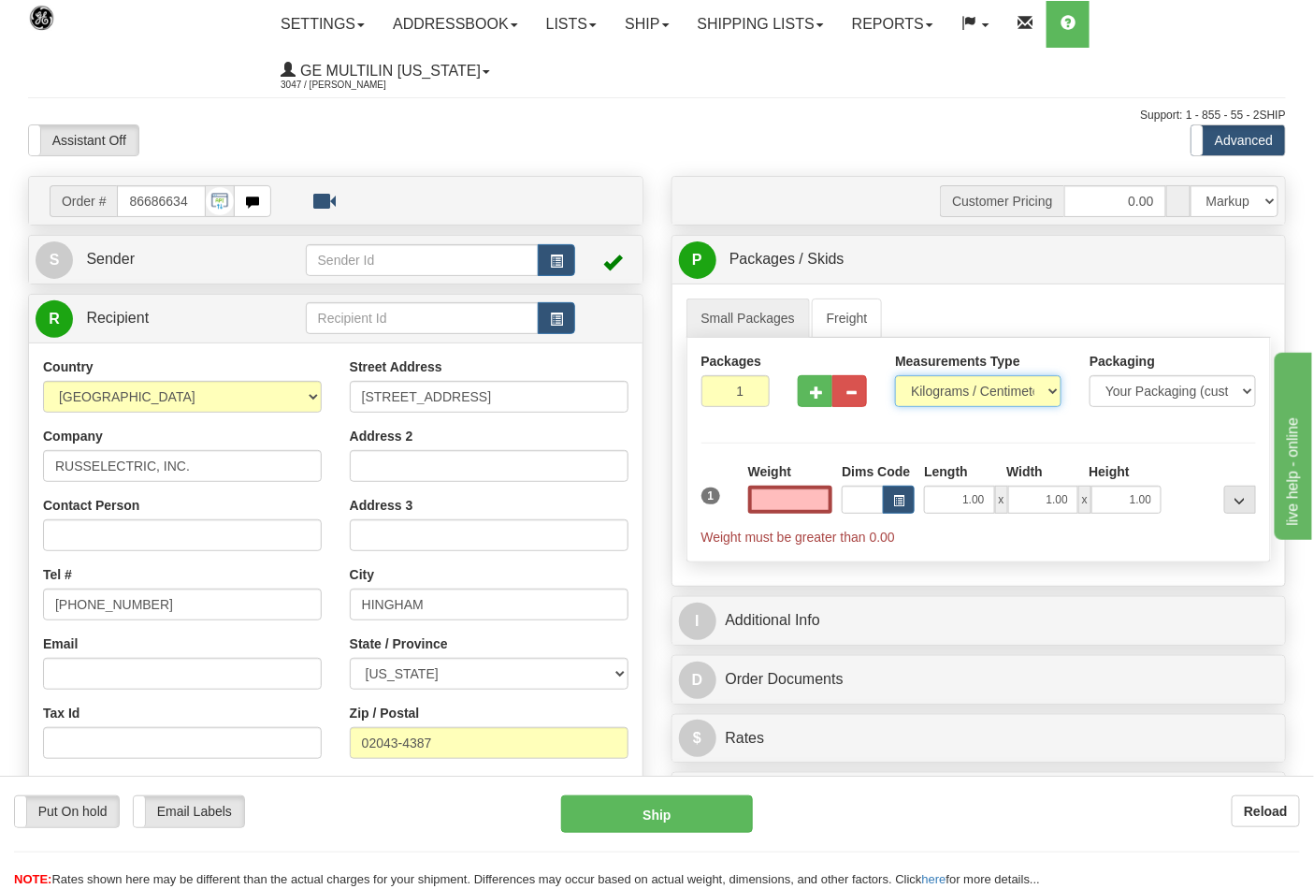
type input "0.00"
click at [947, 396] on select "Pounds / Inches Kilograms / Centimeters" at bounding box center [978, 391] width 166 height 32
select select "0"
click at [895, 376] on select "Pounds / Inches Kilograms / Centimeters" at bounding box center [978, 391] width 166 height 32
click at [827, 499] on input "0.00" at bounding box center [790, 499] width 85 height 28
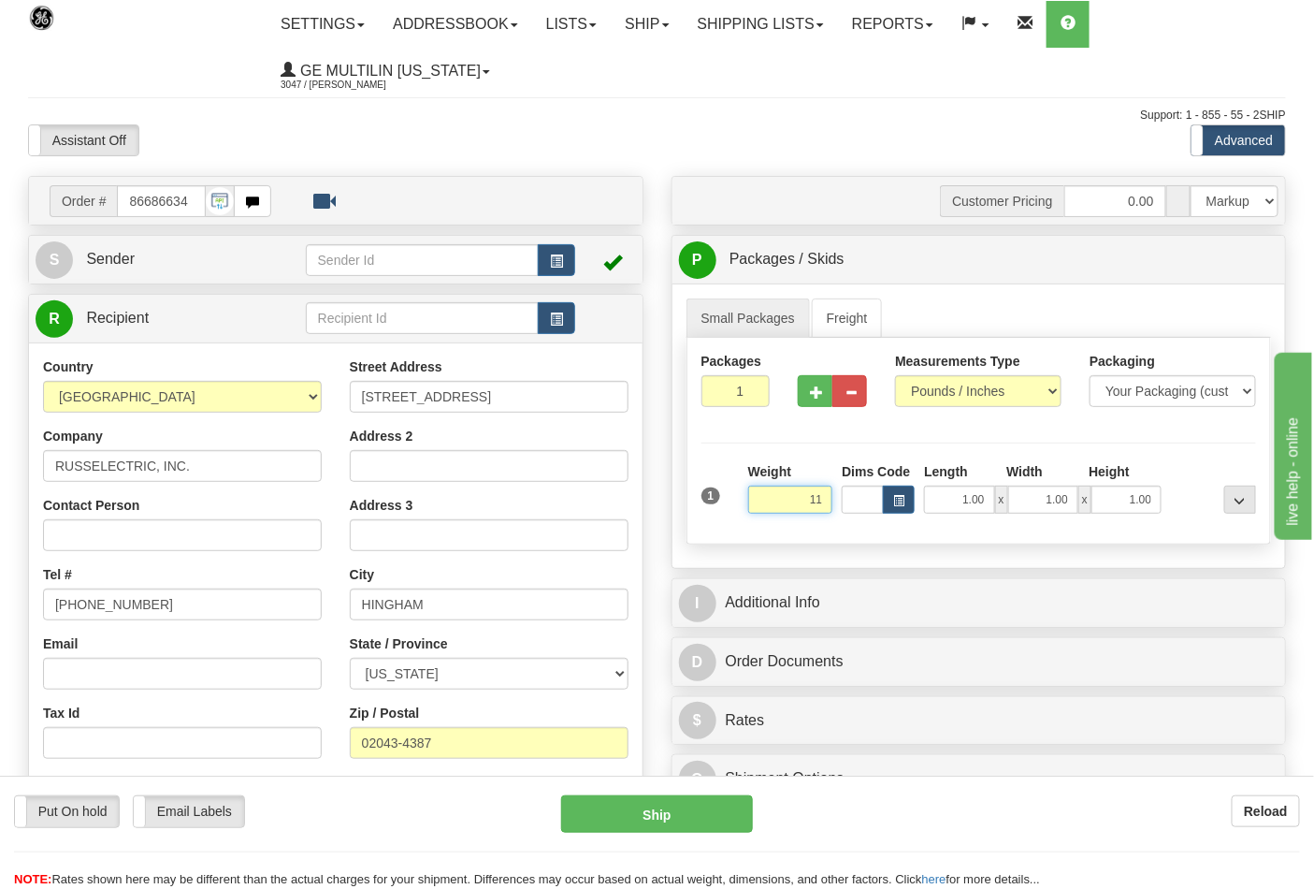
click button "Delete" at bounding box center [0, 0] width 0 height 0
type input "11.00"
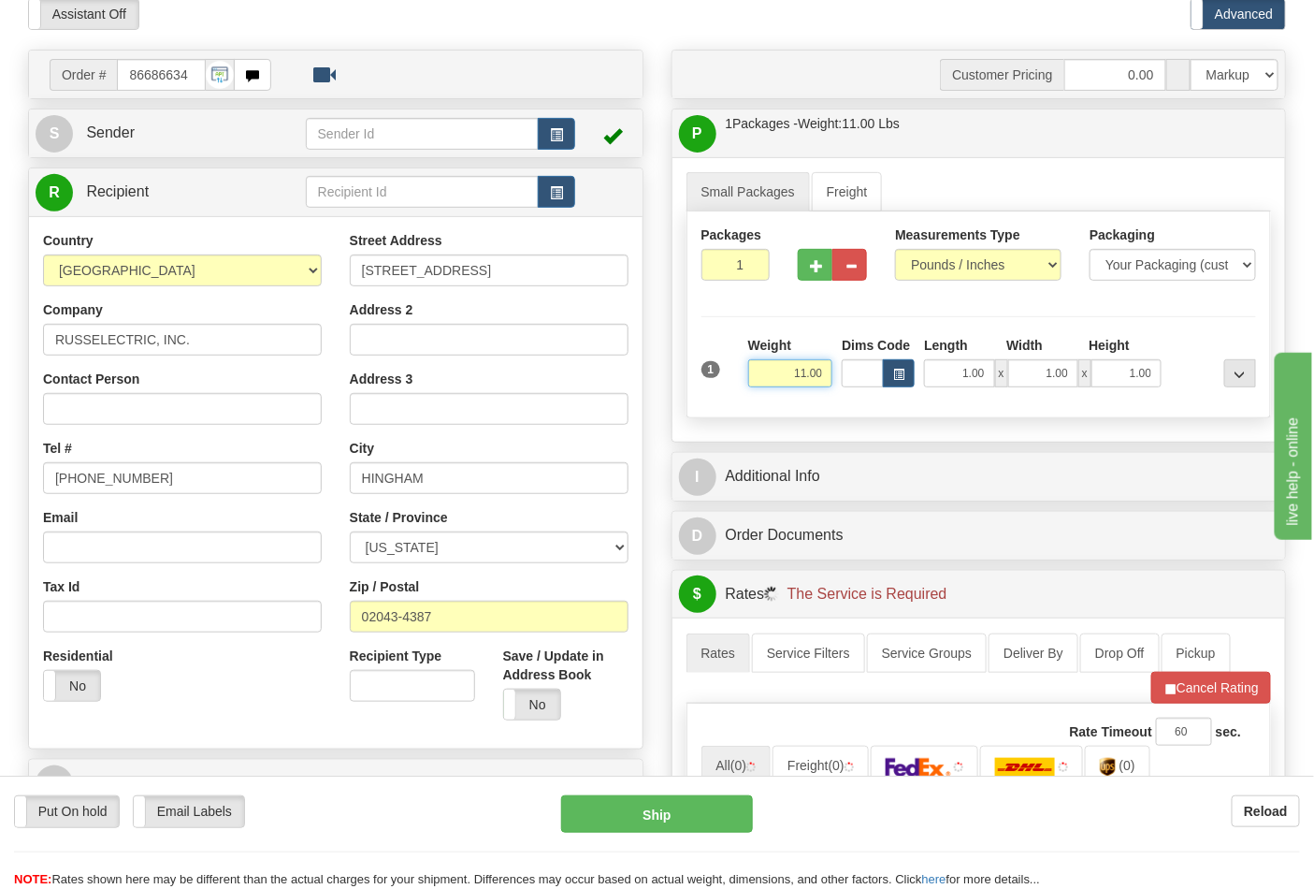
scroll to position [311, 0]
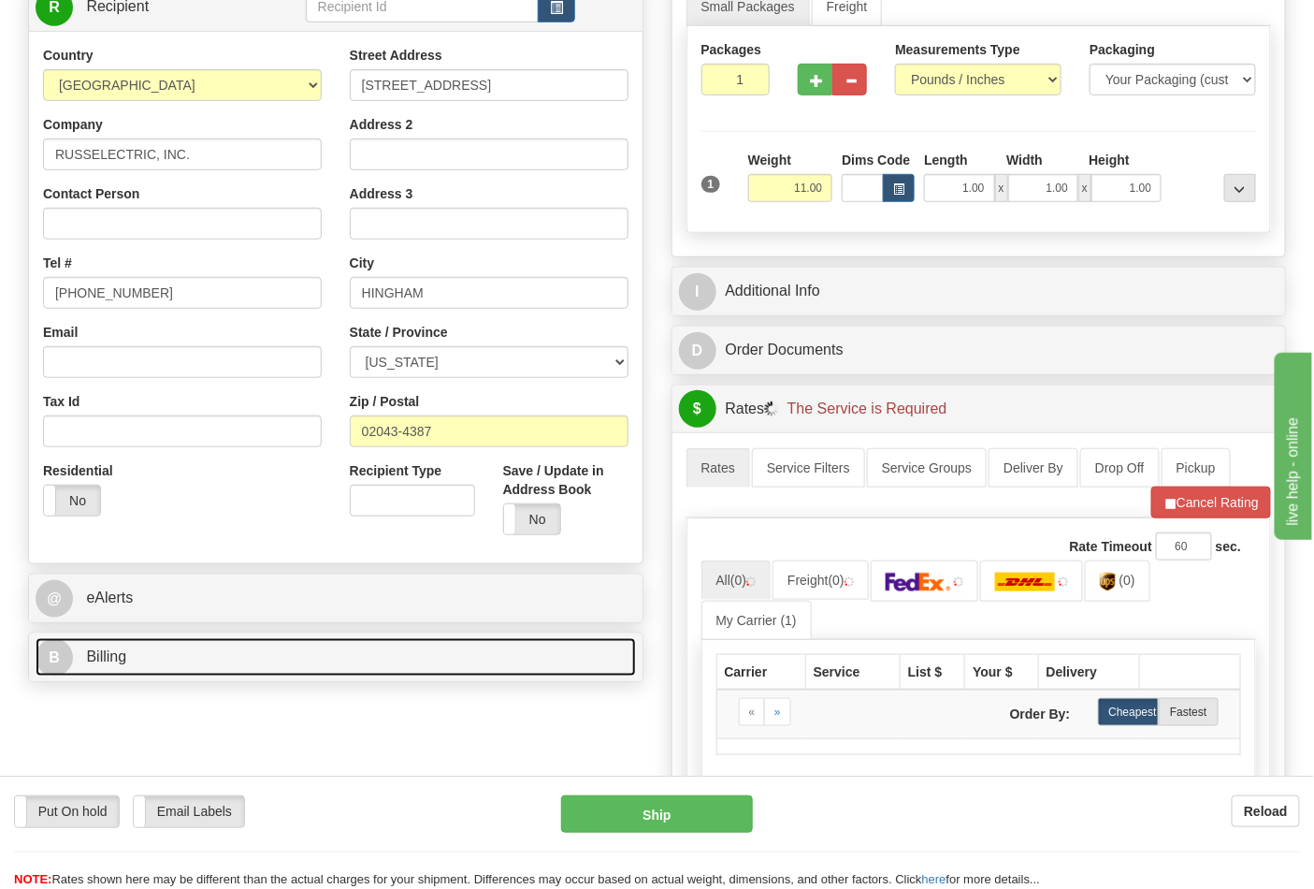
click at [225, 676] on link "B Billing" at bounding box center [336, 657] width 600 height 38
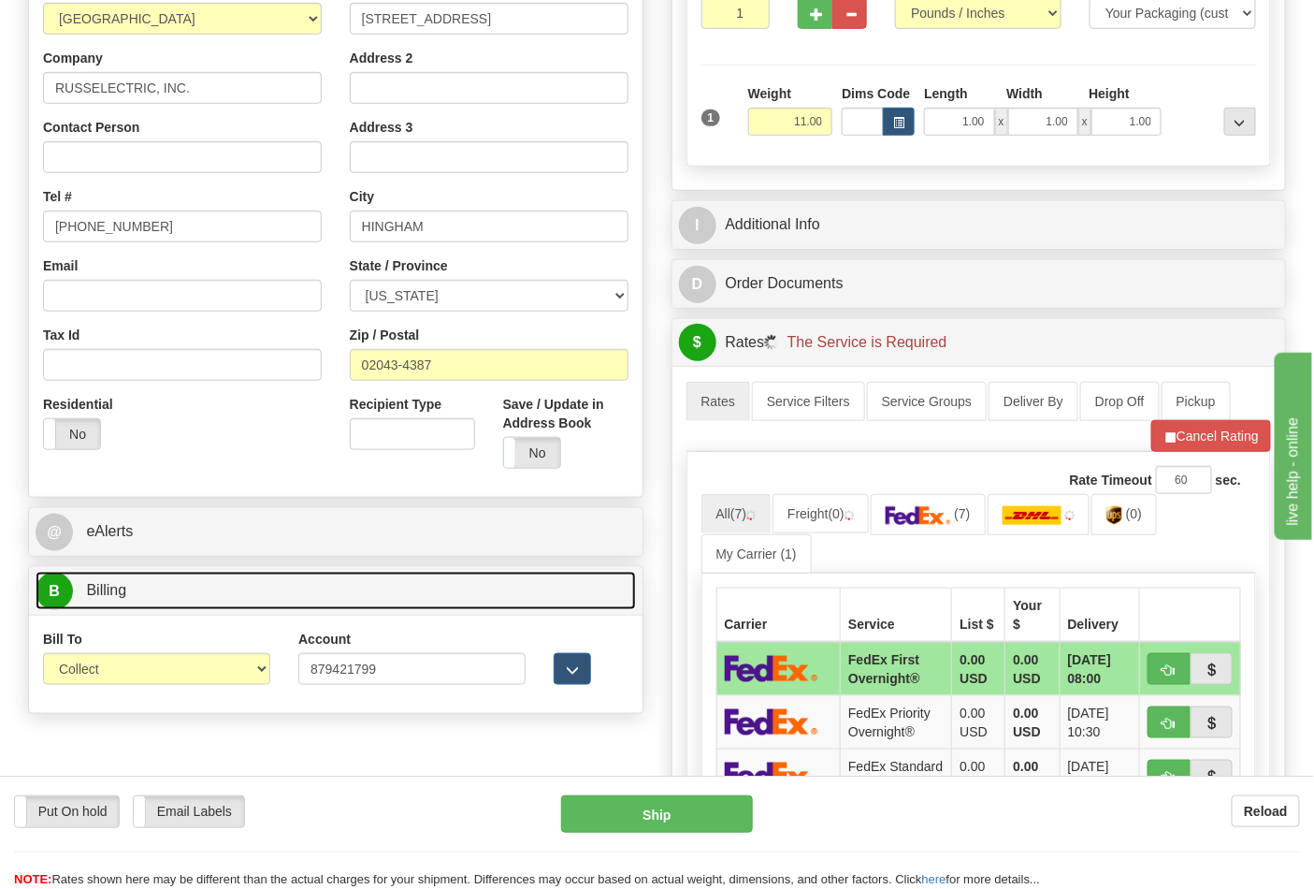
scroll to position [415, 0]
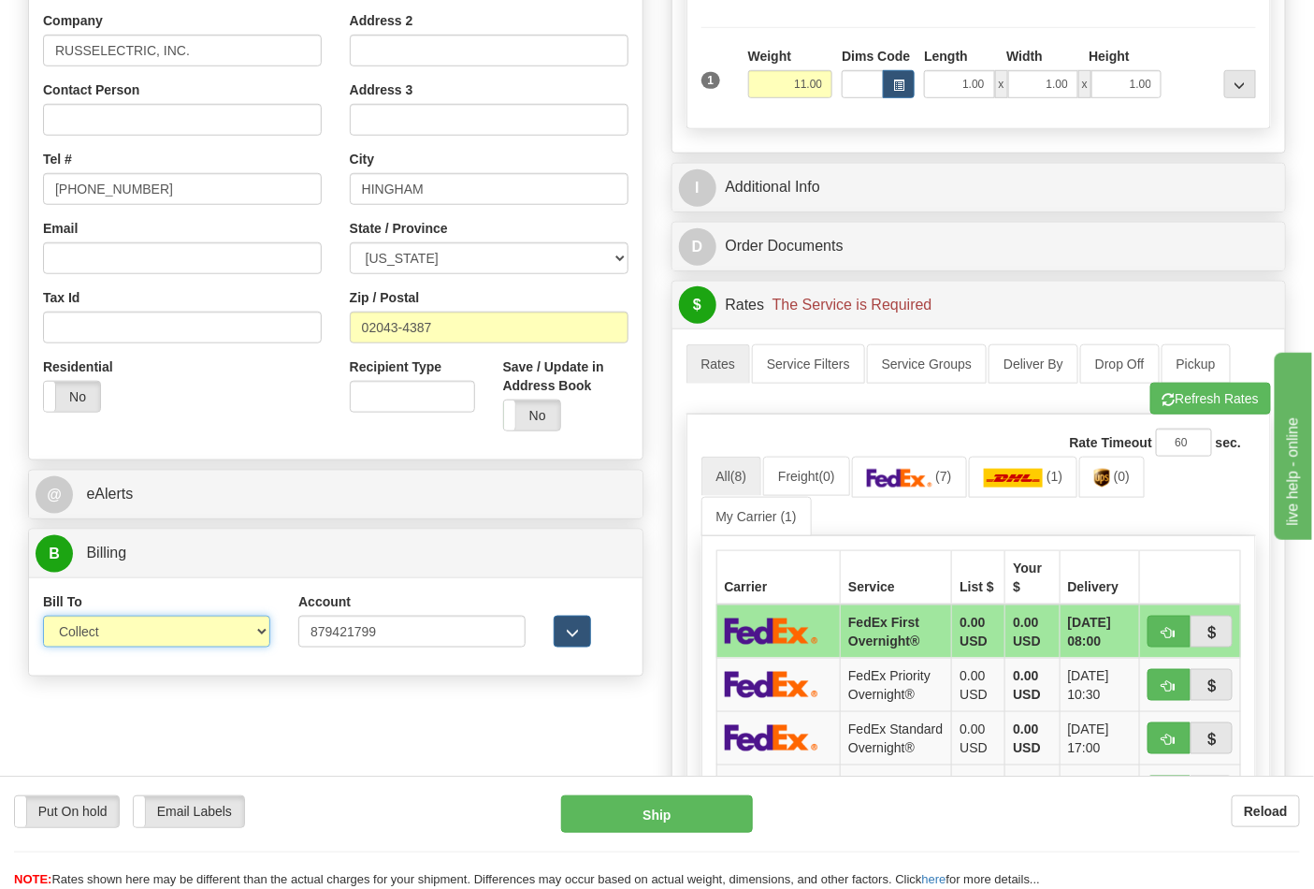
drag, startPoint x: 136, startPoint y: 631, endPoint x: 136, endPoint y: 646, distance: 15.0
click at [136, 631] on select "Sender Recipient Third Party Collect" at bounding box center [156, 631] width 227 height 32
select select "2"
click at [43, 617] on select "Sender Recipient Third Party Collect" at bounding box center [156, 631] width 227 height 32
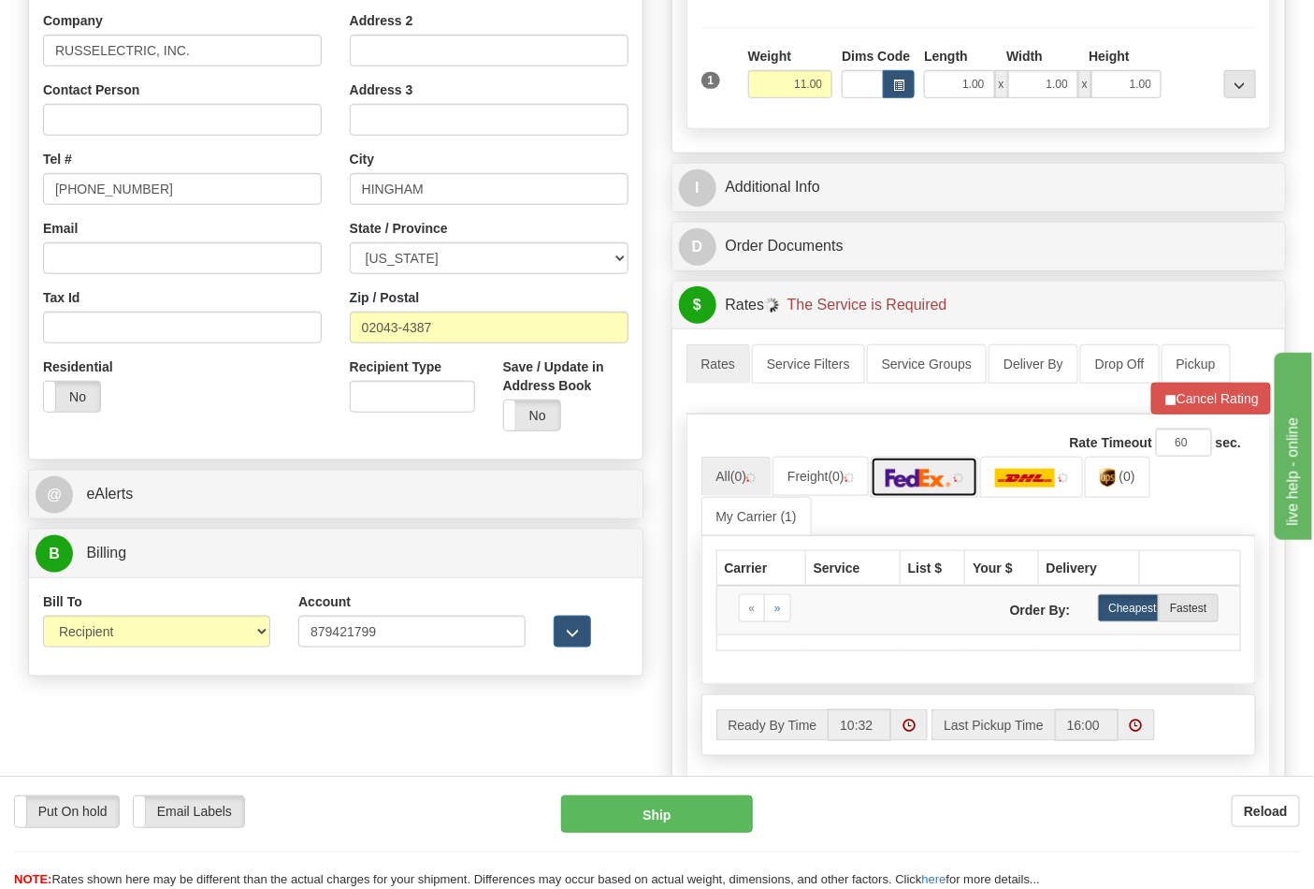
click at [948, 478] on img at bounding box center [918, 478] width 65 height 19
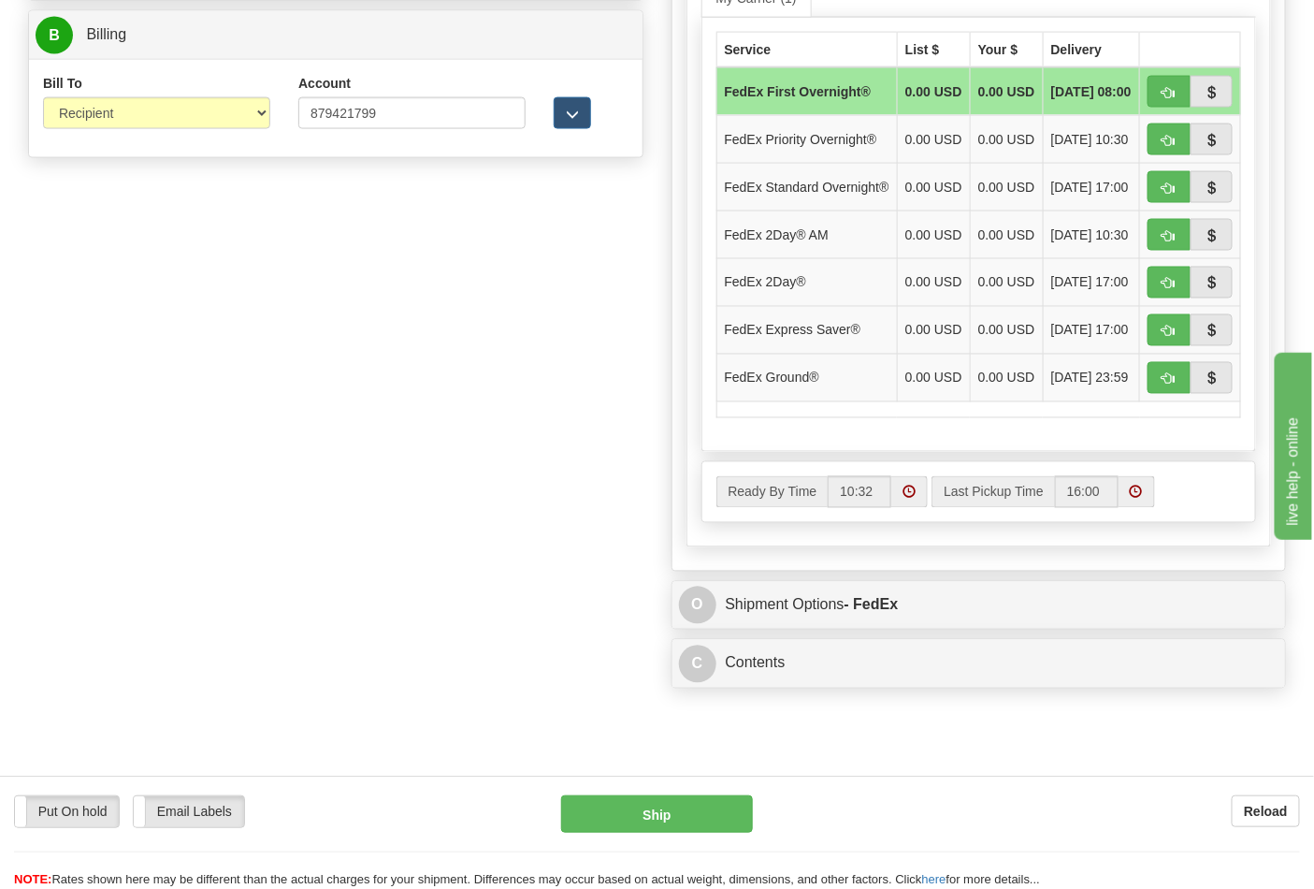
scroll to position [935, 0]
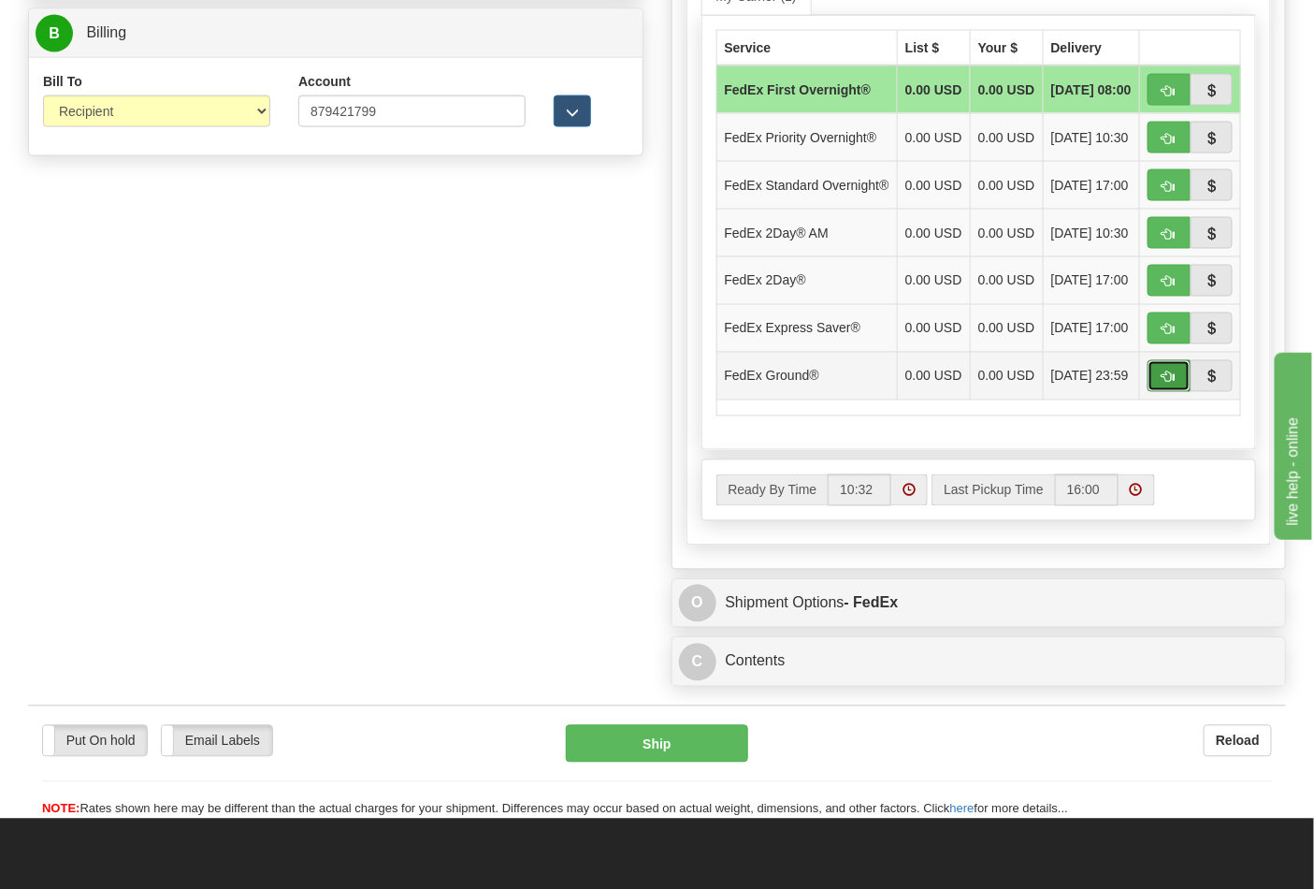
click at [1164, 383] on span "button" at bounding box center [1169, 377] width 13 height 12
type input "92"
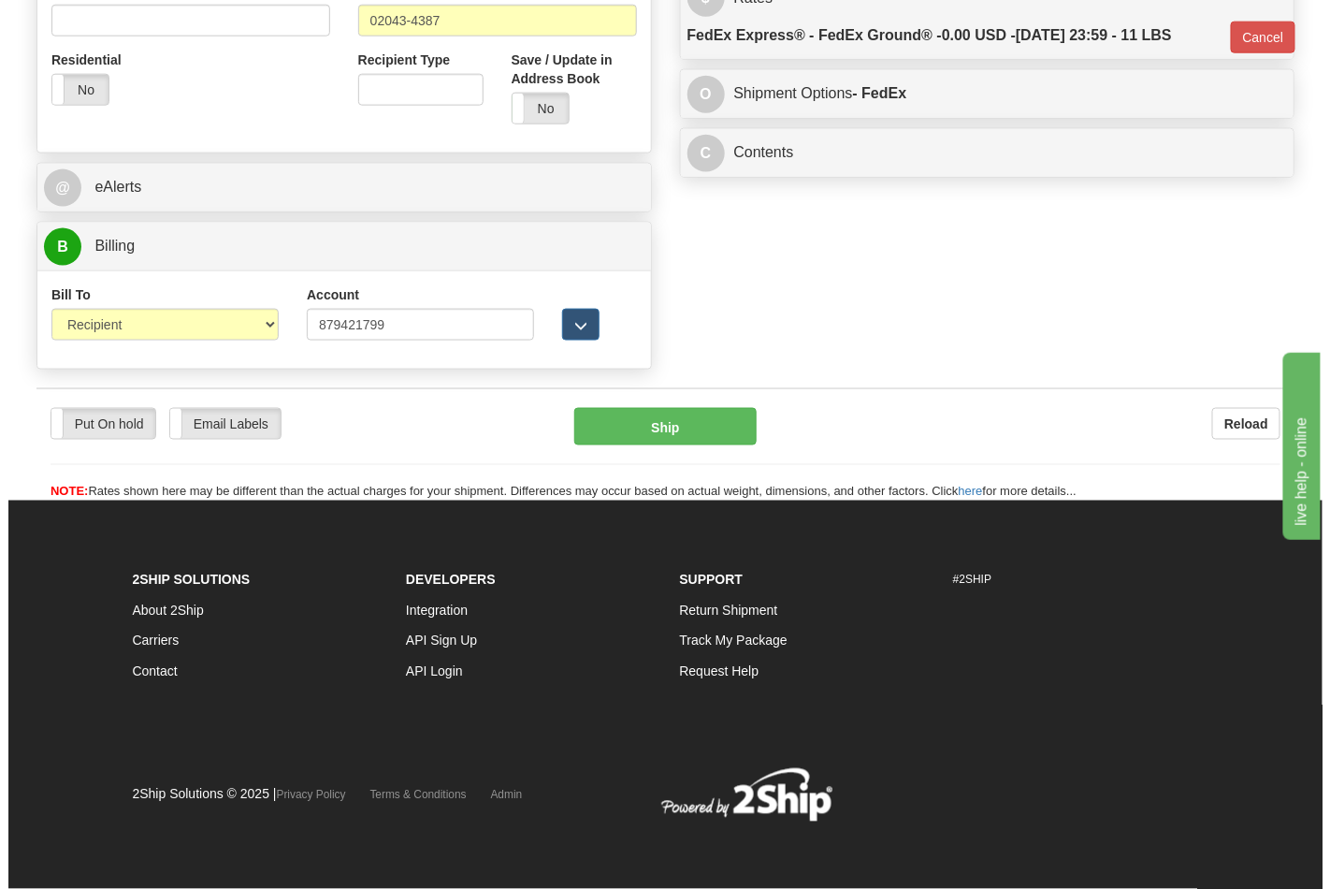
scroll to position [725, 0]
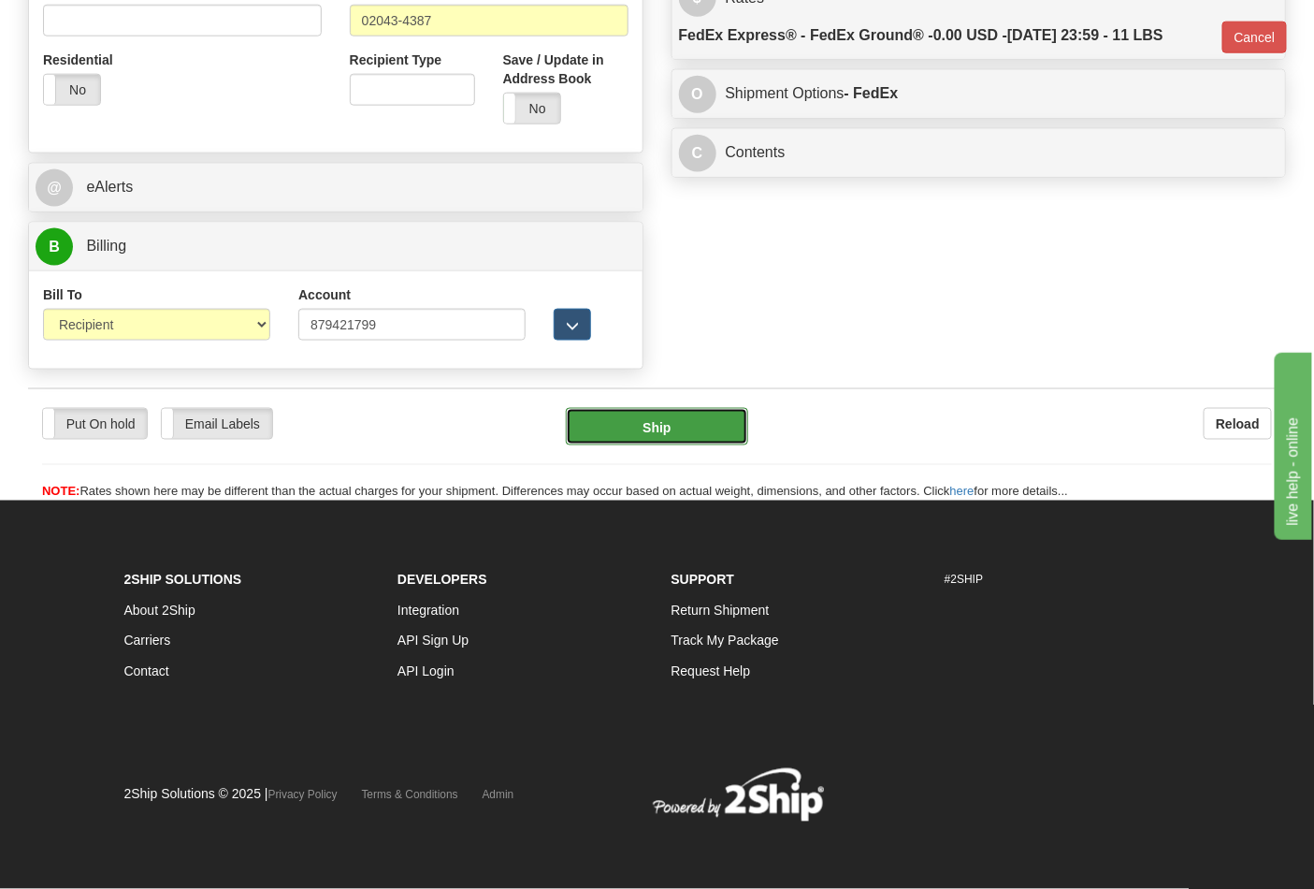
click at [685, 417] on button "Ship" at bounding box center [656, 426] width 181 height 37
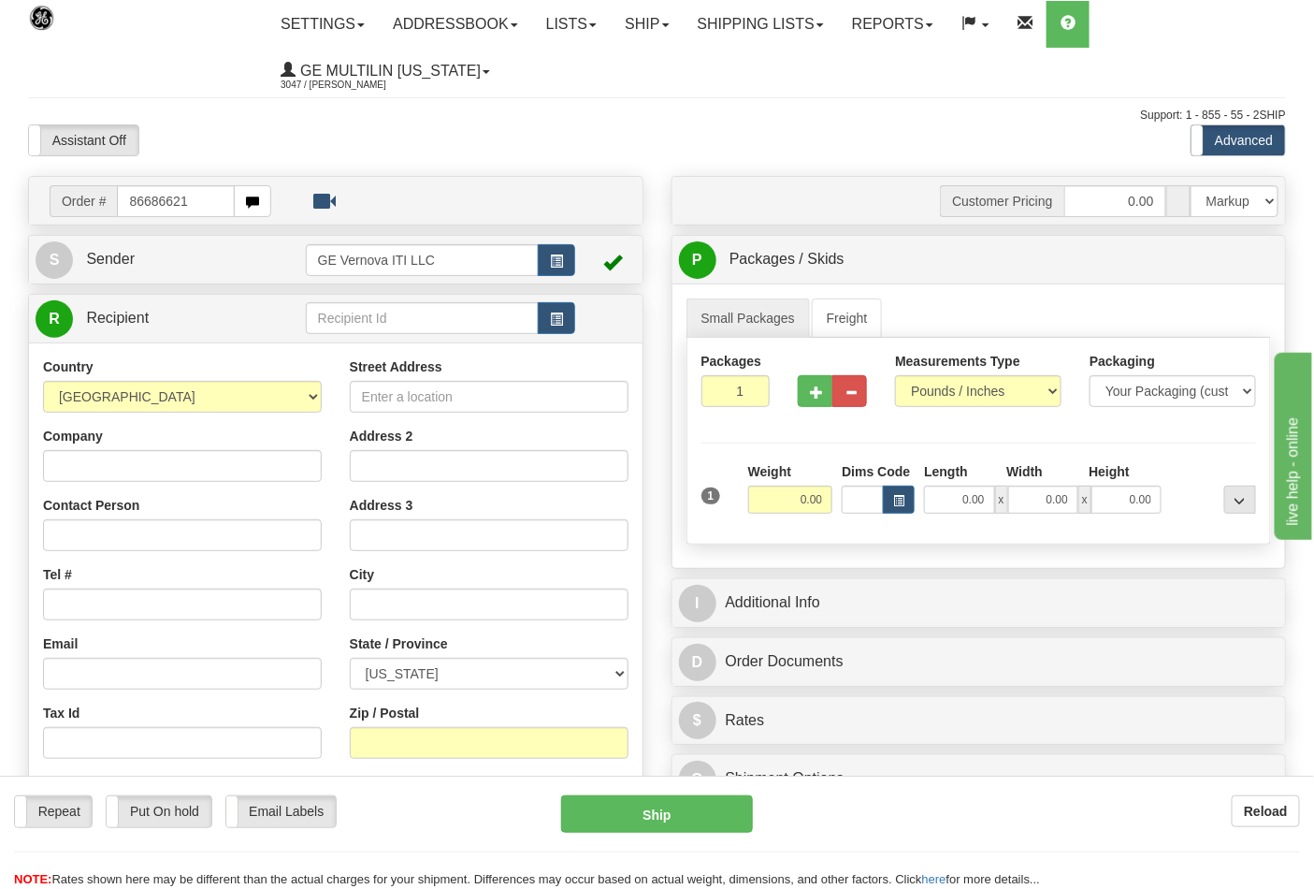
type input "86686621"
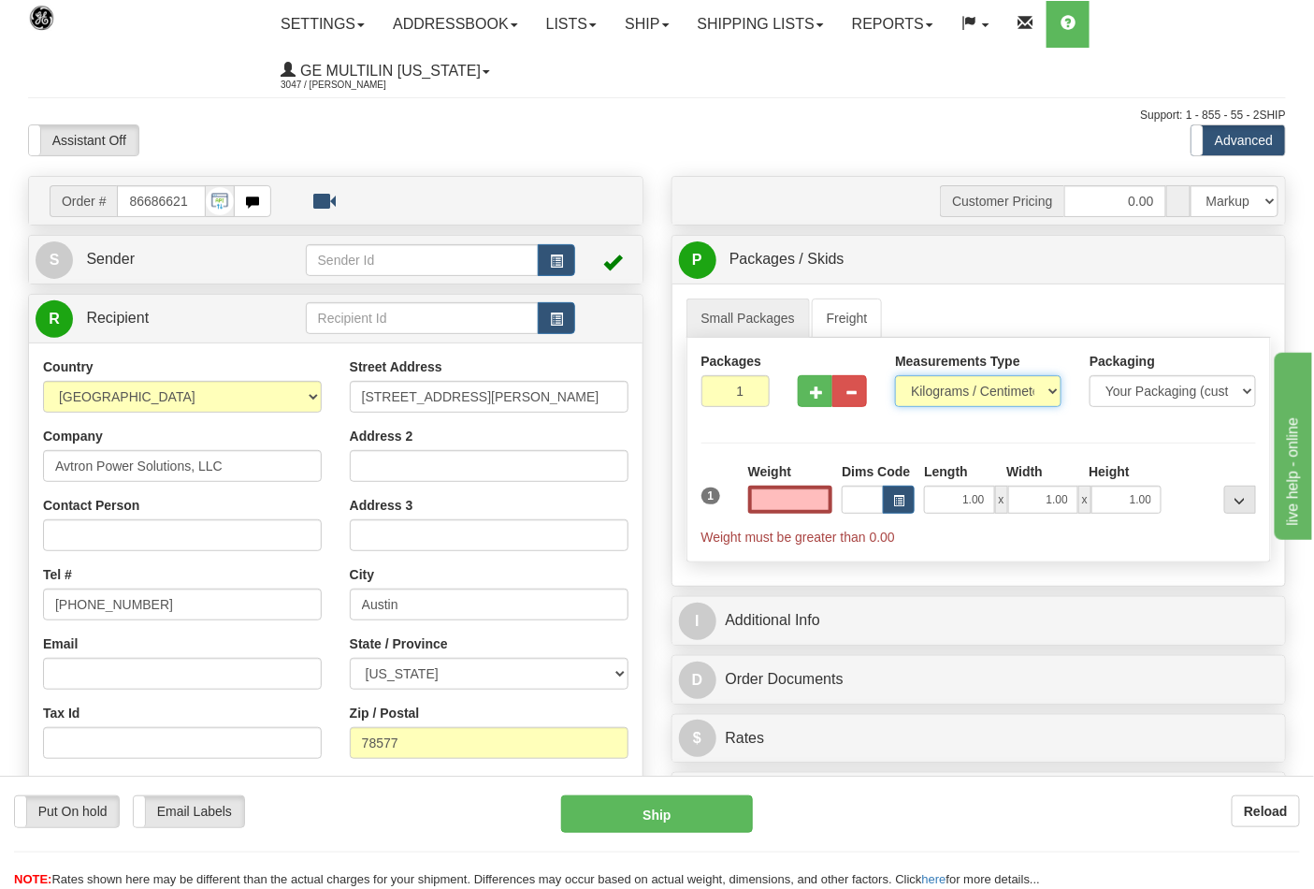
type input "0.00"
click at [927, 398] on select "Pounds / Inches Kilograms / Centimeters" at bounding box center [978, 391] width 166 height 32
select select "0"
click at [895, 376] on select "Pounds / Inches Kilograms / Centimeters" at bounding box center [978, 391] width 166 height 32
click at [831, 500] on input "0.00" at bounding box center [790, 499] width 85 height 28
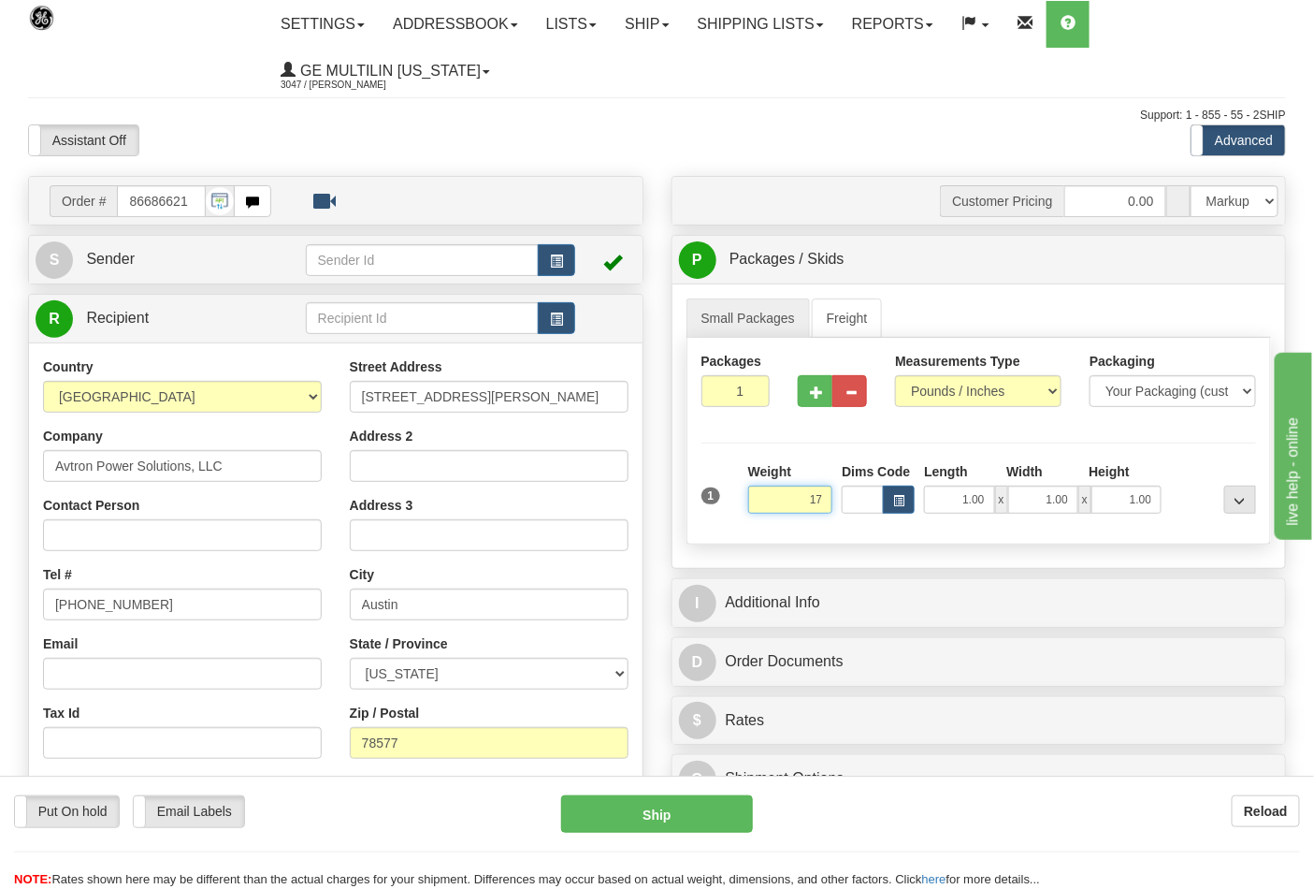
click button "Delete" at bounding box center [0, 0] width 0 height 0
type input "17.00"
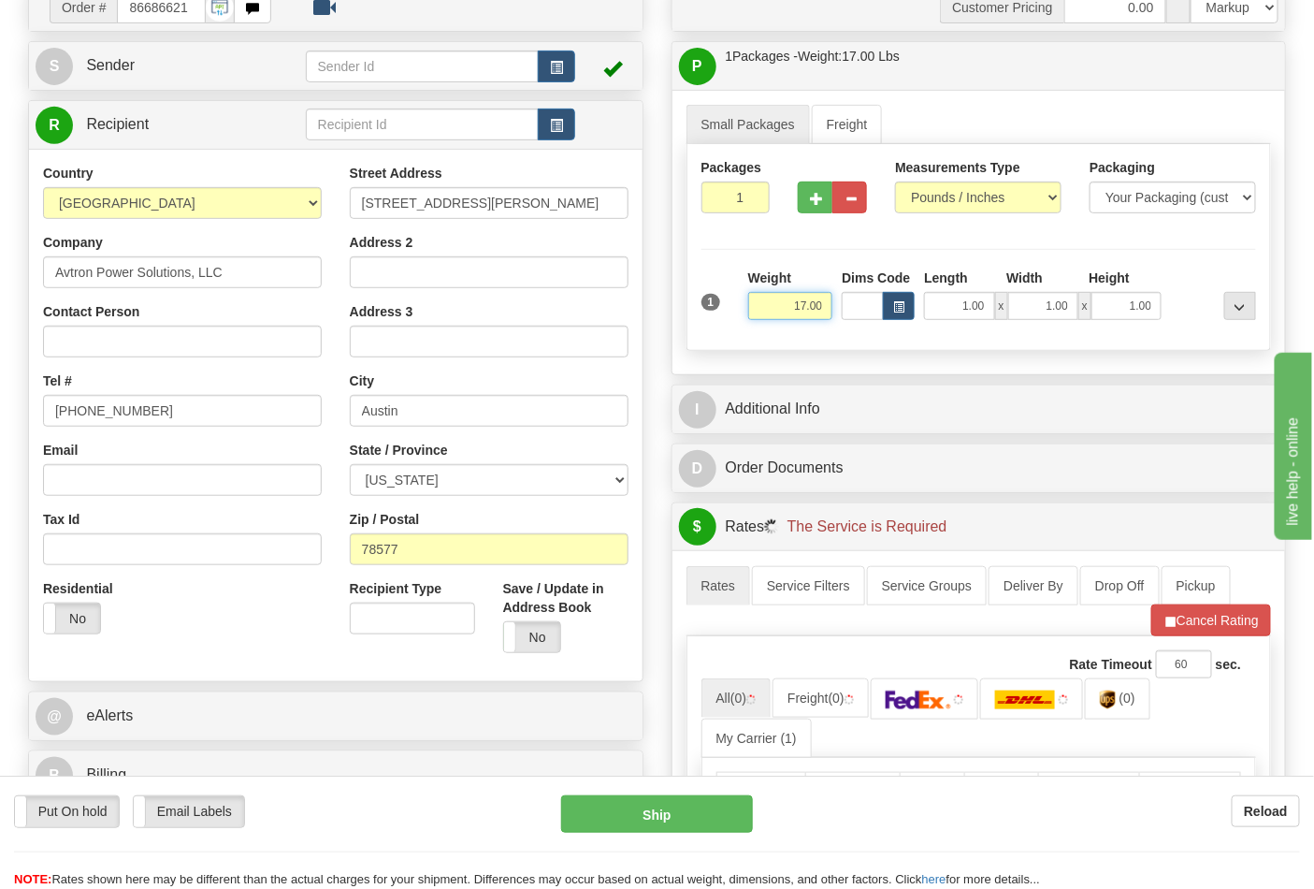
scroll to position [415, 0]
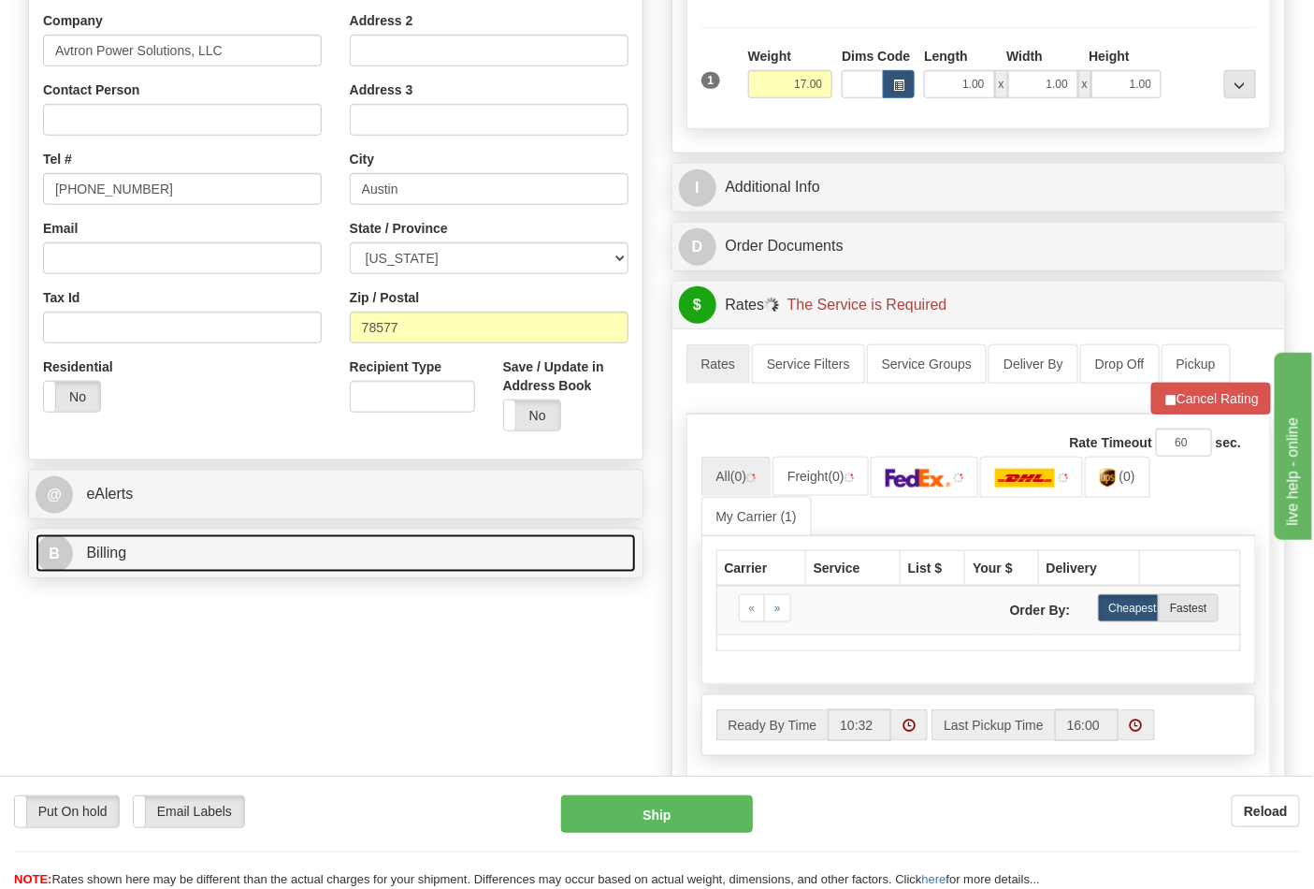
click at [148, 548] on link "B Billing" at bounding box center [336, 553] width 600 height 38
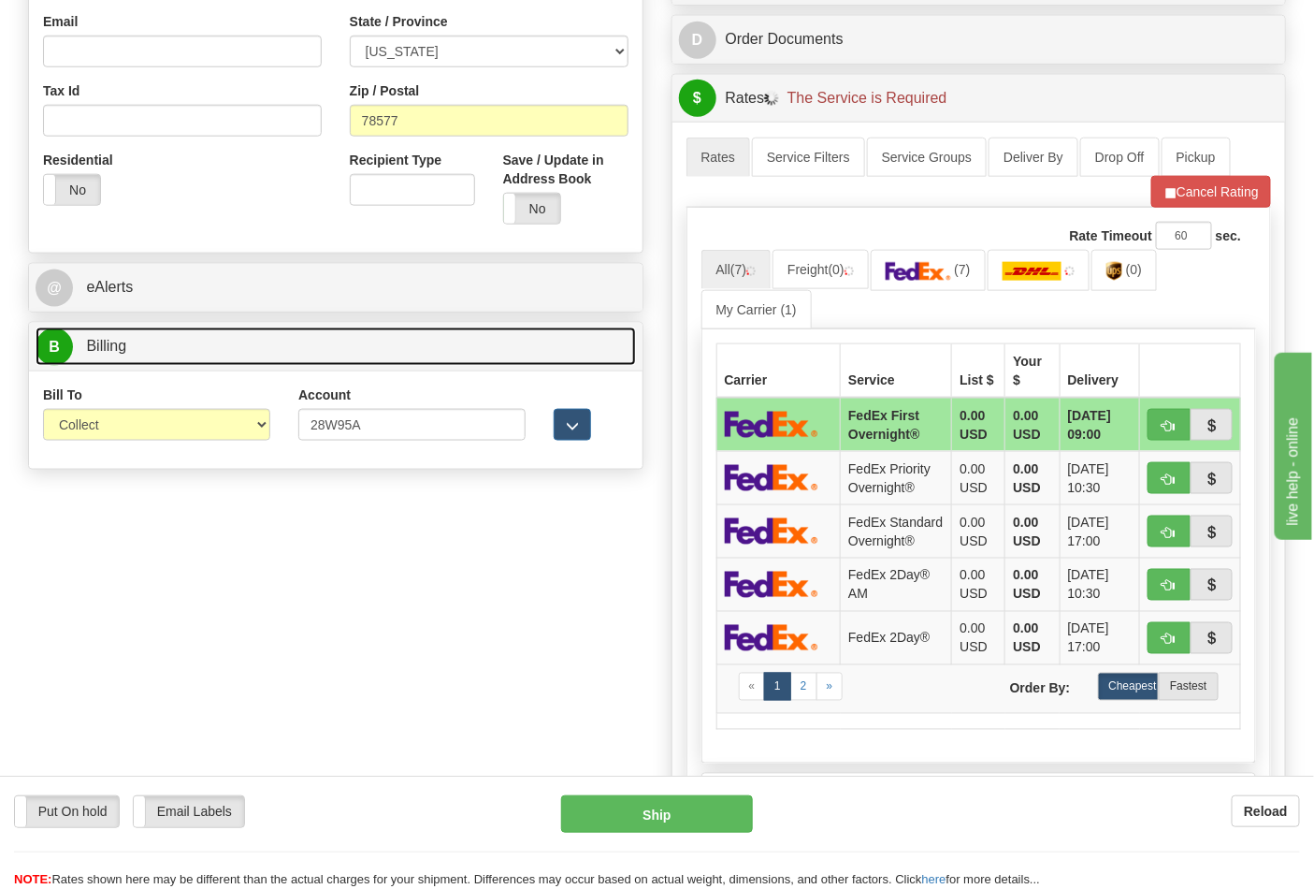
scroll to position [623, 0]
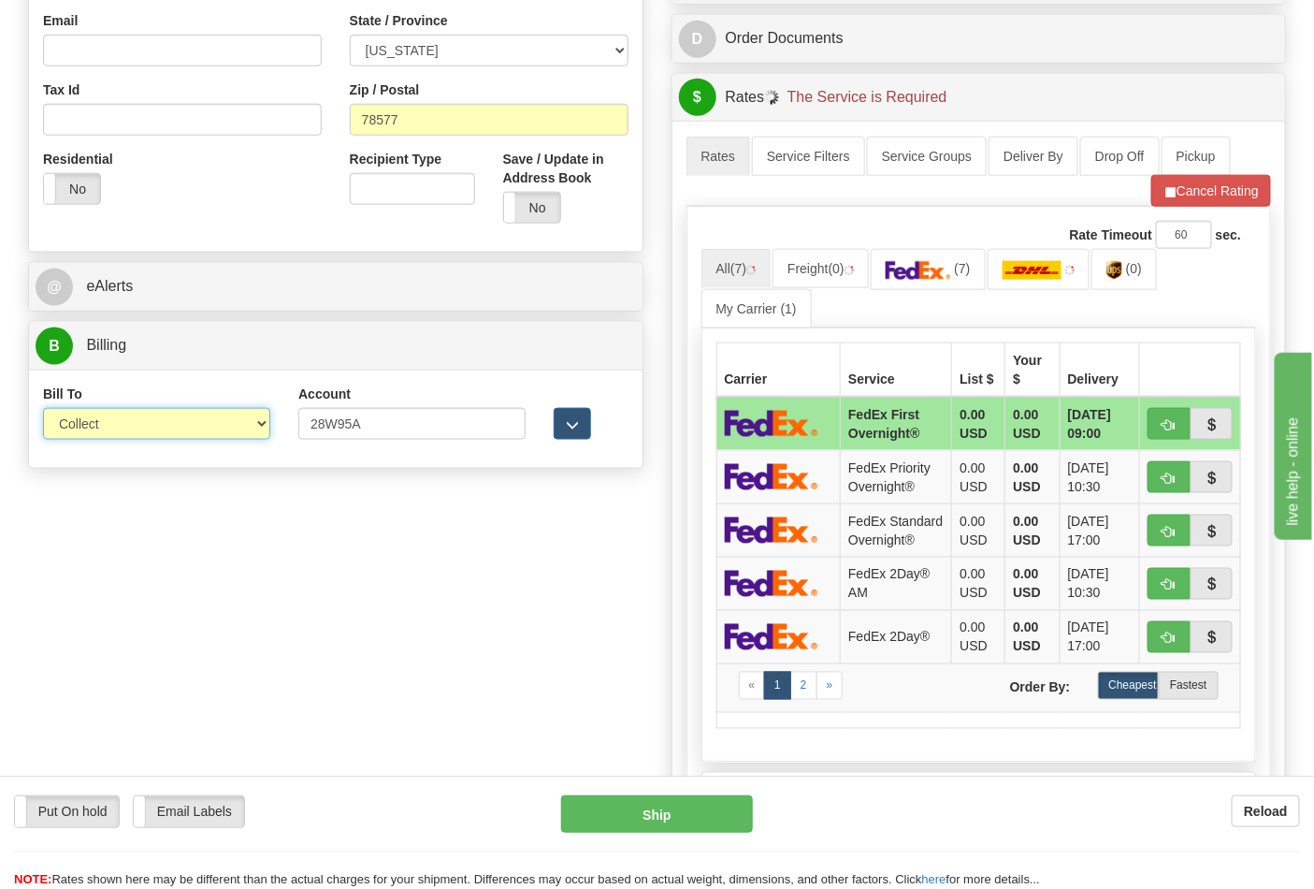
click at [107, 425] on select "Sender Recipient Third Party Collect" at bounding box center [156, 424] width 227 height 32
select select "2"
click at [43, 410] on select "Sender Recipient Third Party Collect" at bounding box center [156, 424] width 227 height 32
click at [1180, 188] on button "Cancel Rating" at bounding box center [1211, 191] width 120 height 32
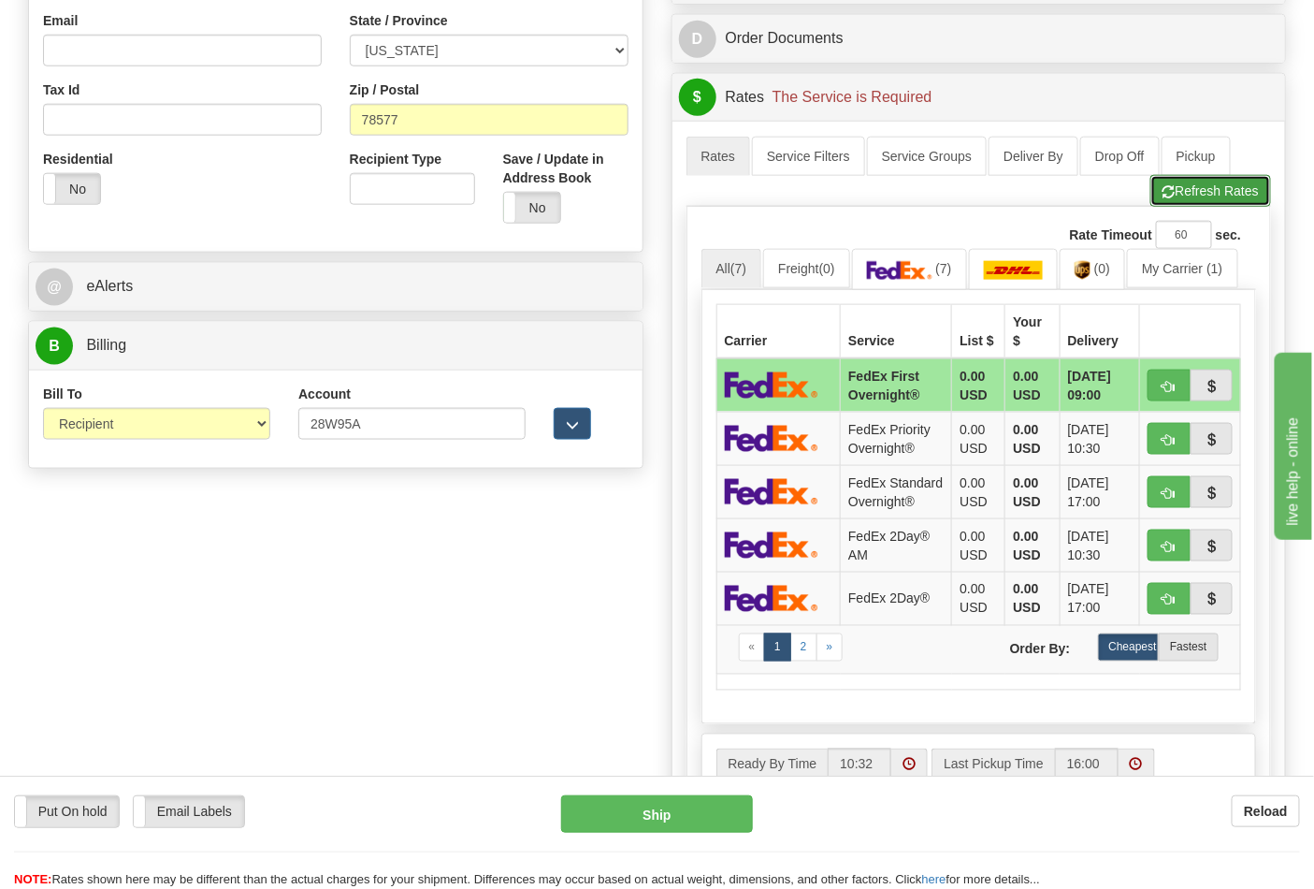
click at [1170, 198] on span "button" at bounding box center [1169, 192] width 13 height 12
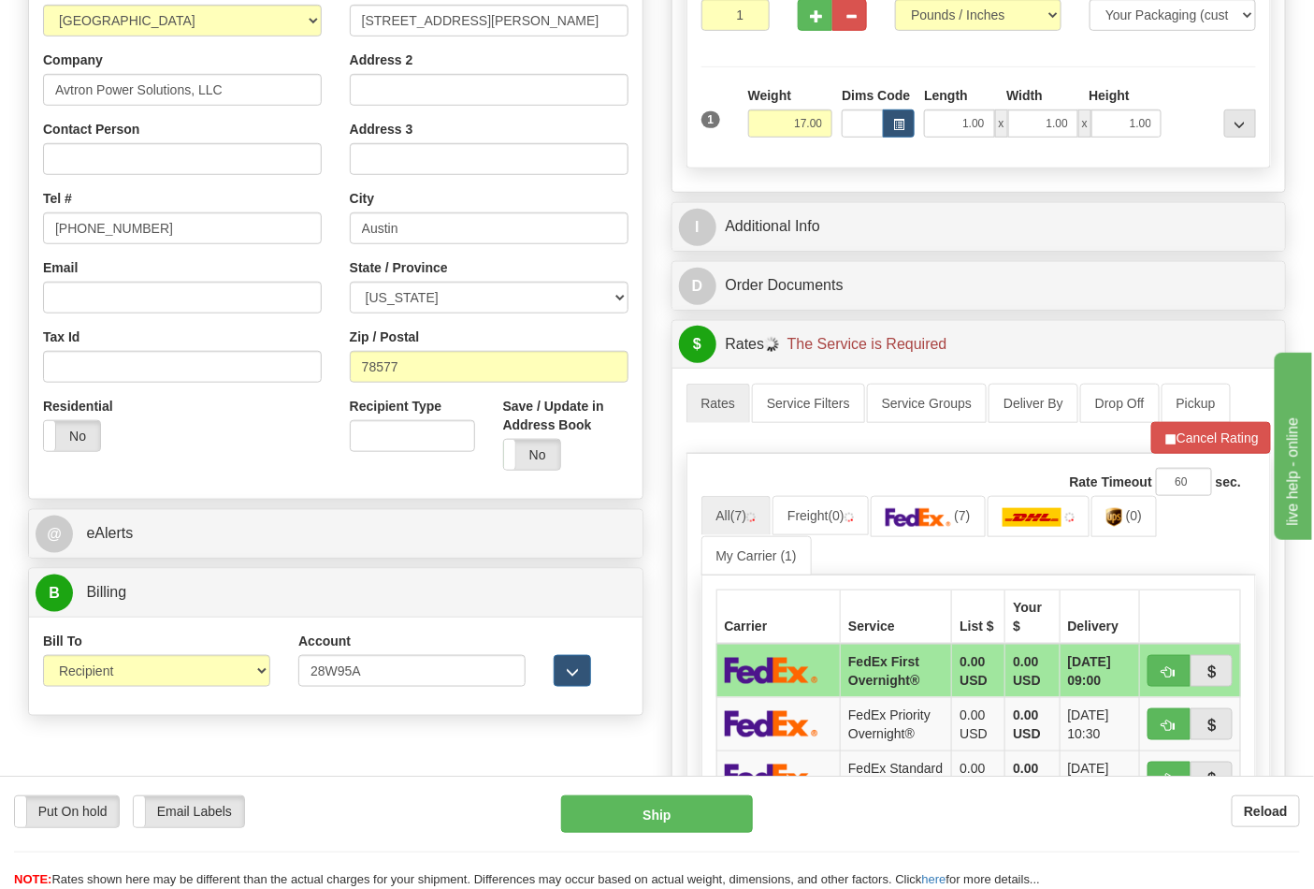
scroll to position [311, 0]
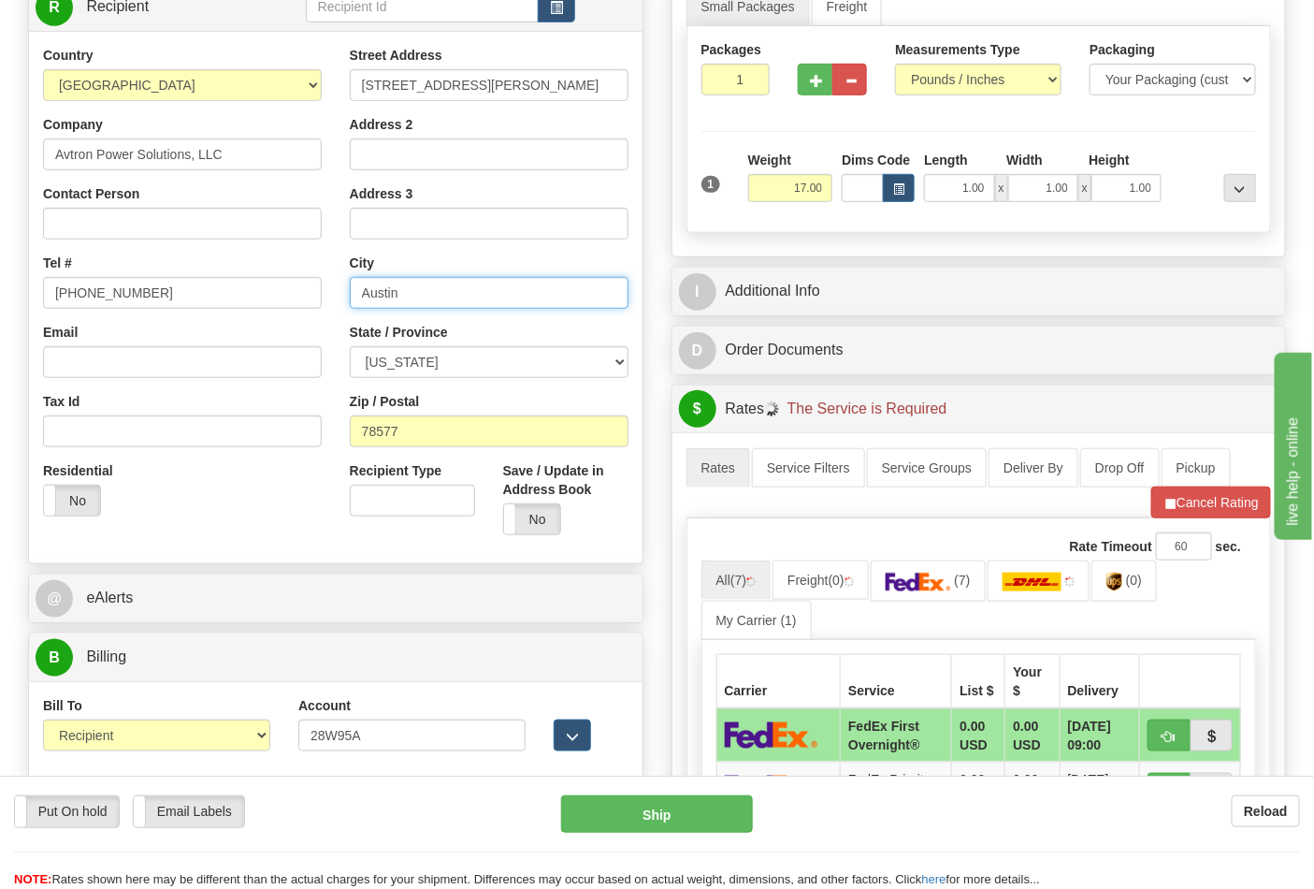
drag, startPoint x: 419, startPoint y: 296, endPoint x: 316, endPoint y: 295, distance: 102.9
click at [316, 295] on div "Country AFGHANISTAN ALAND ISLANDS ALBANIA ALGERIA AMERICAN SAMOA ANDORRA ANGOLA…" at bounding box center [336, 297] width 614 height 503
type input "PHARR"
drag, startPoint x: 315, startPoint y: 294, endPoint x: 1223, endPoint y: 512, distance: 934.0
click at [1223, 512] on button "Cancel Rating" at bounding box center [1211, 502] width 120 height 32
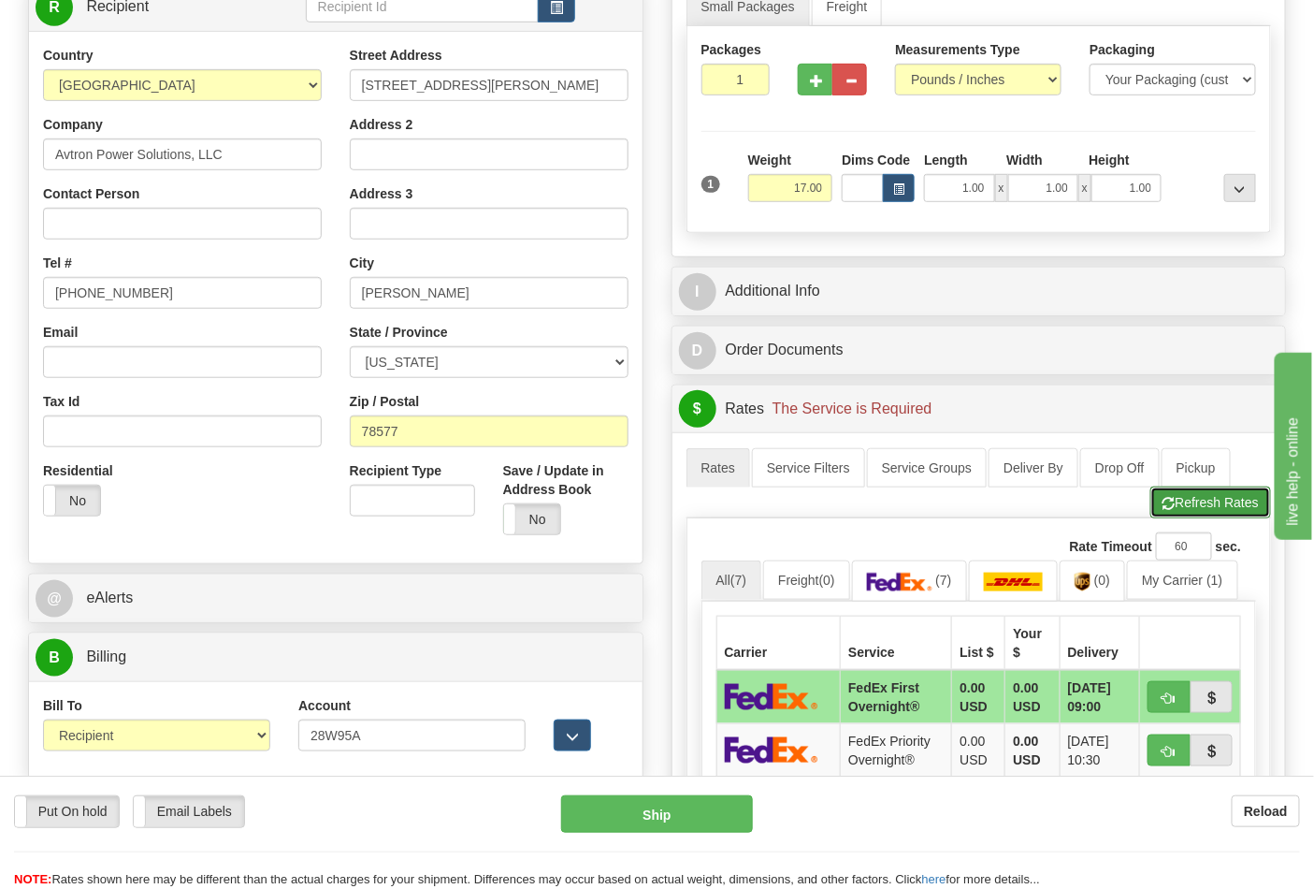
click at [1223, 512] on button "Refresh Rates" at bounding box center [1210, 502] width 121 height 32
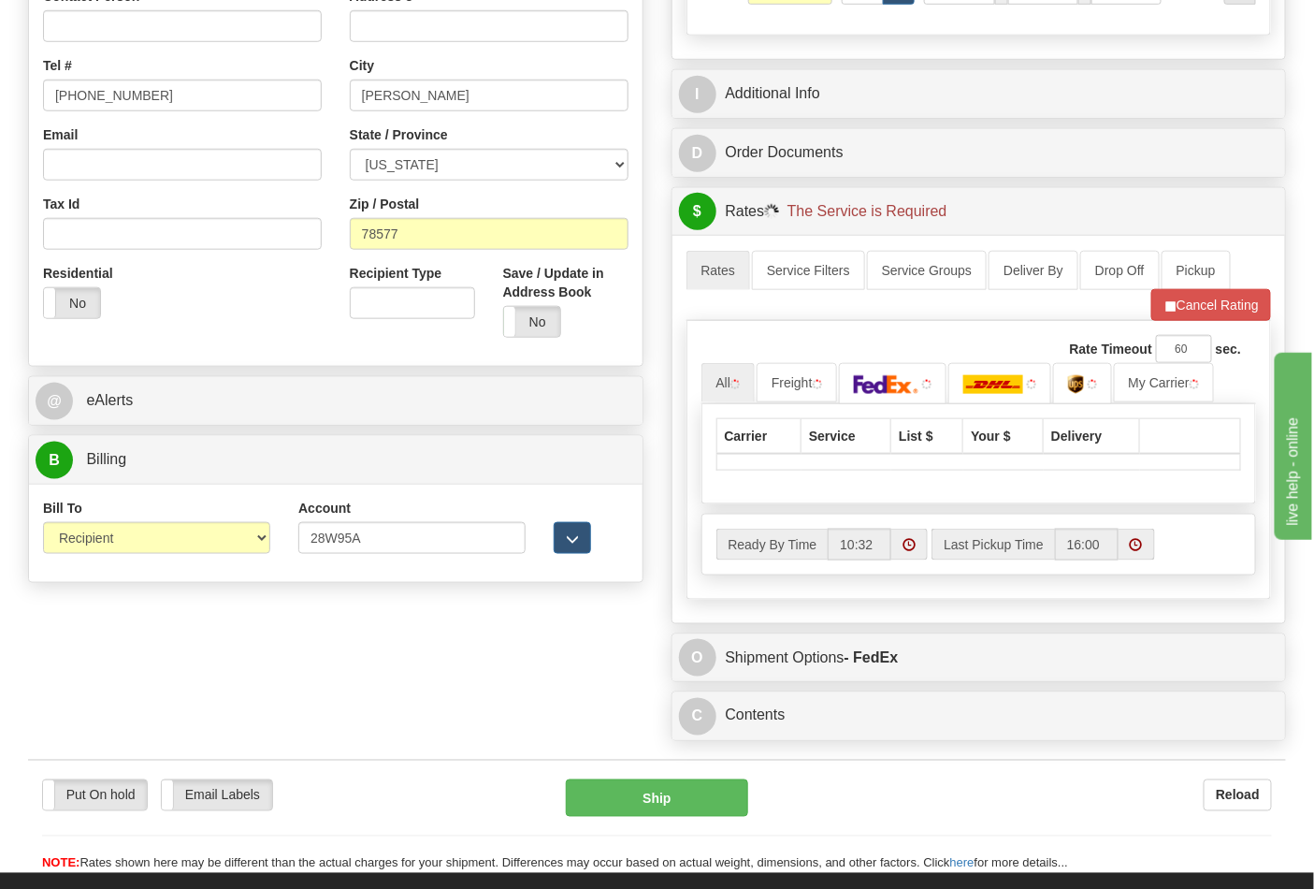
scroll to position [623, 0]
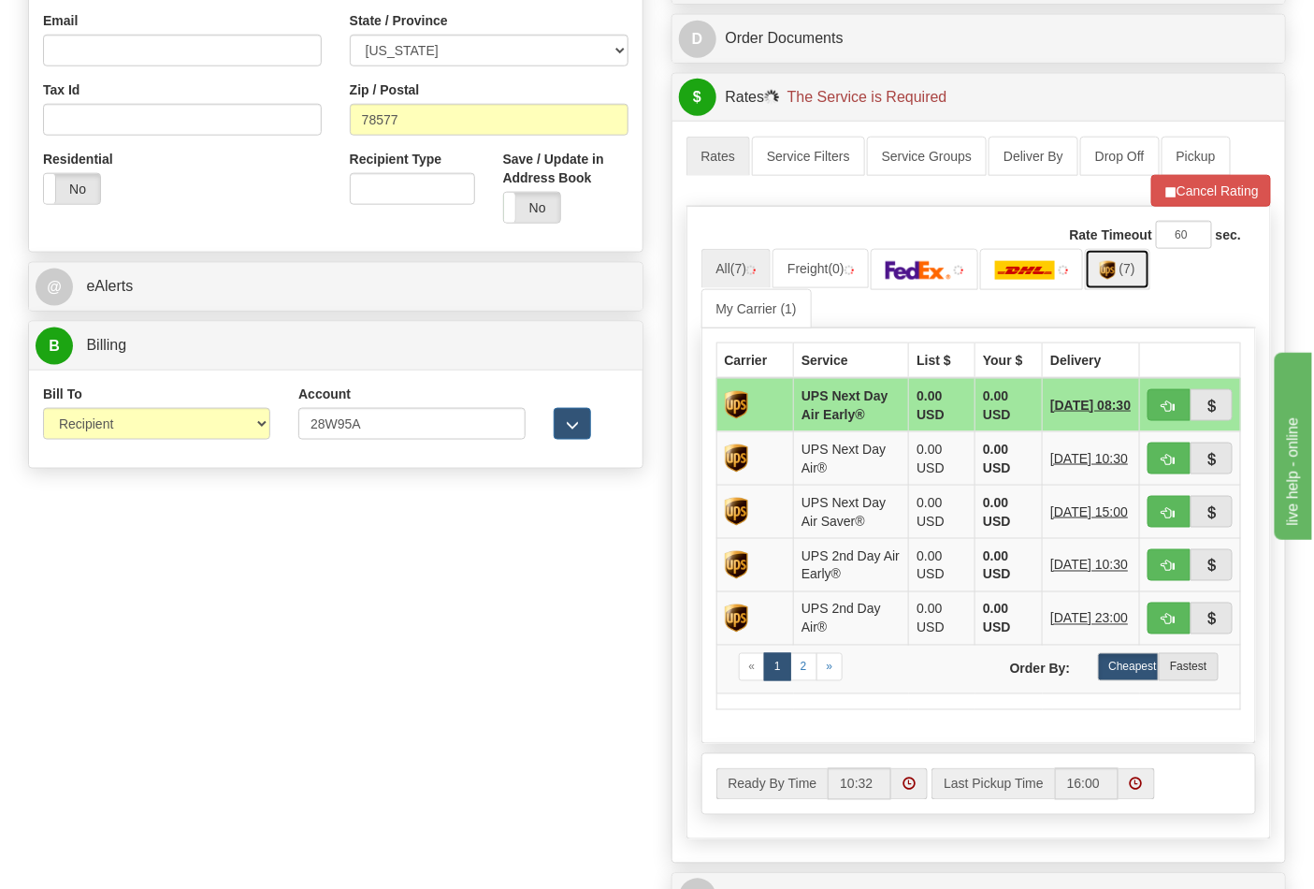
click at [1126, 276] on link "(7)" at bounding box center [1117, 269] width 65 height 40
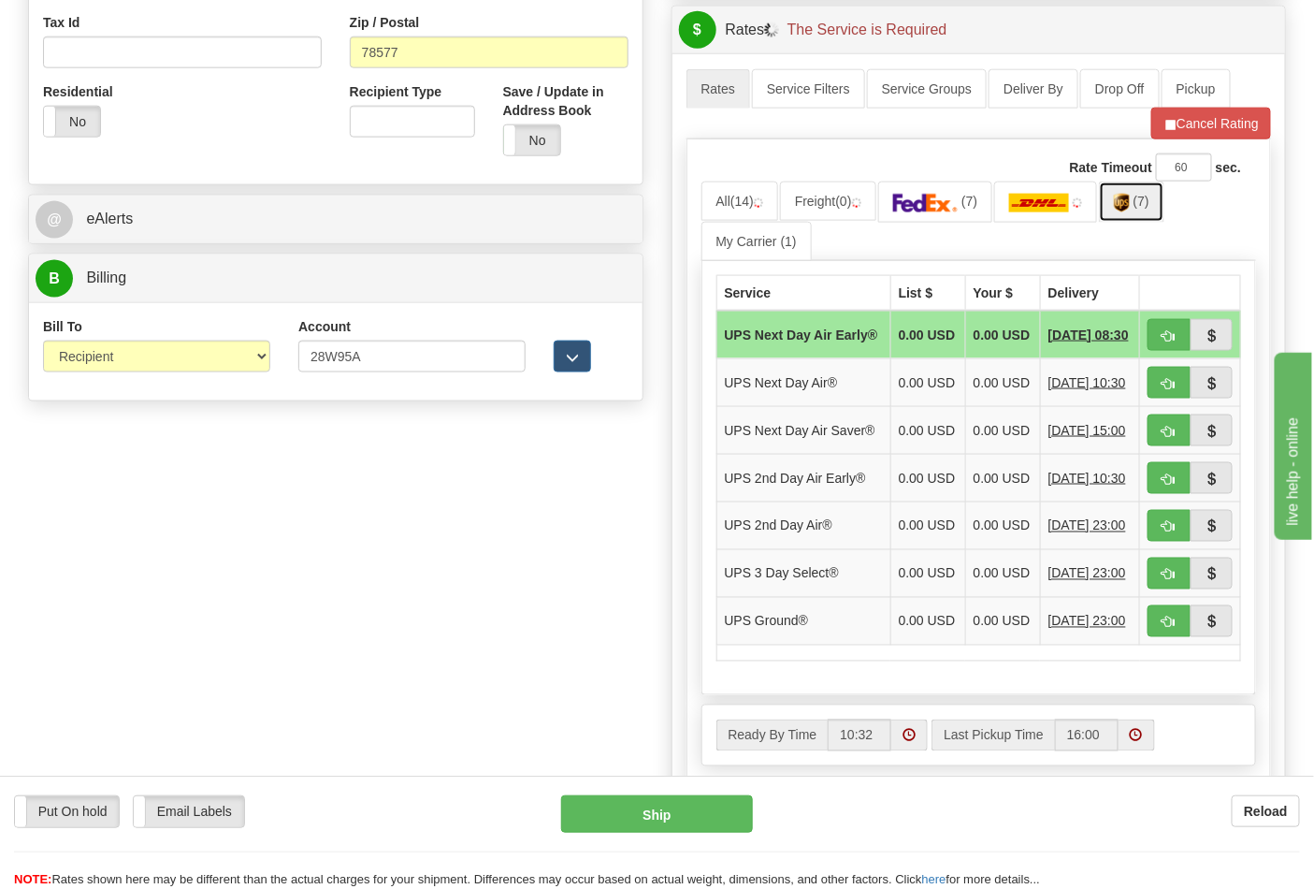
scroll to position [727, 0]
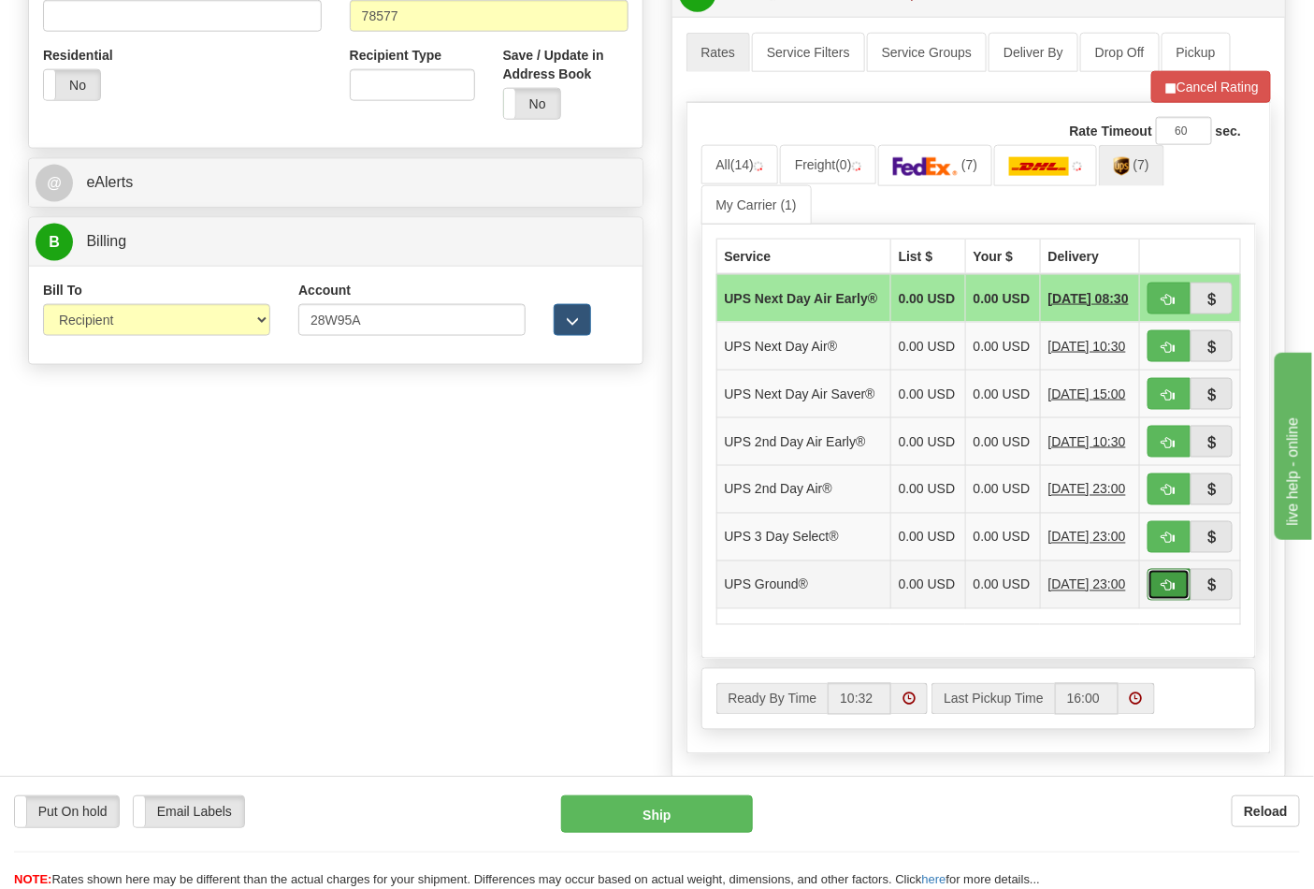
click at [1177, 600] on button "button" at bounding box center [1169, 585] width 43 height 32
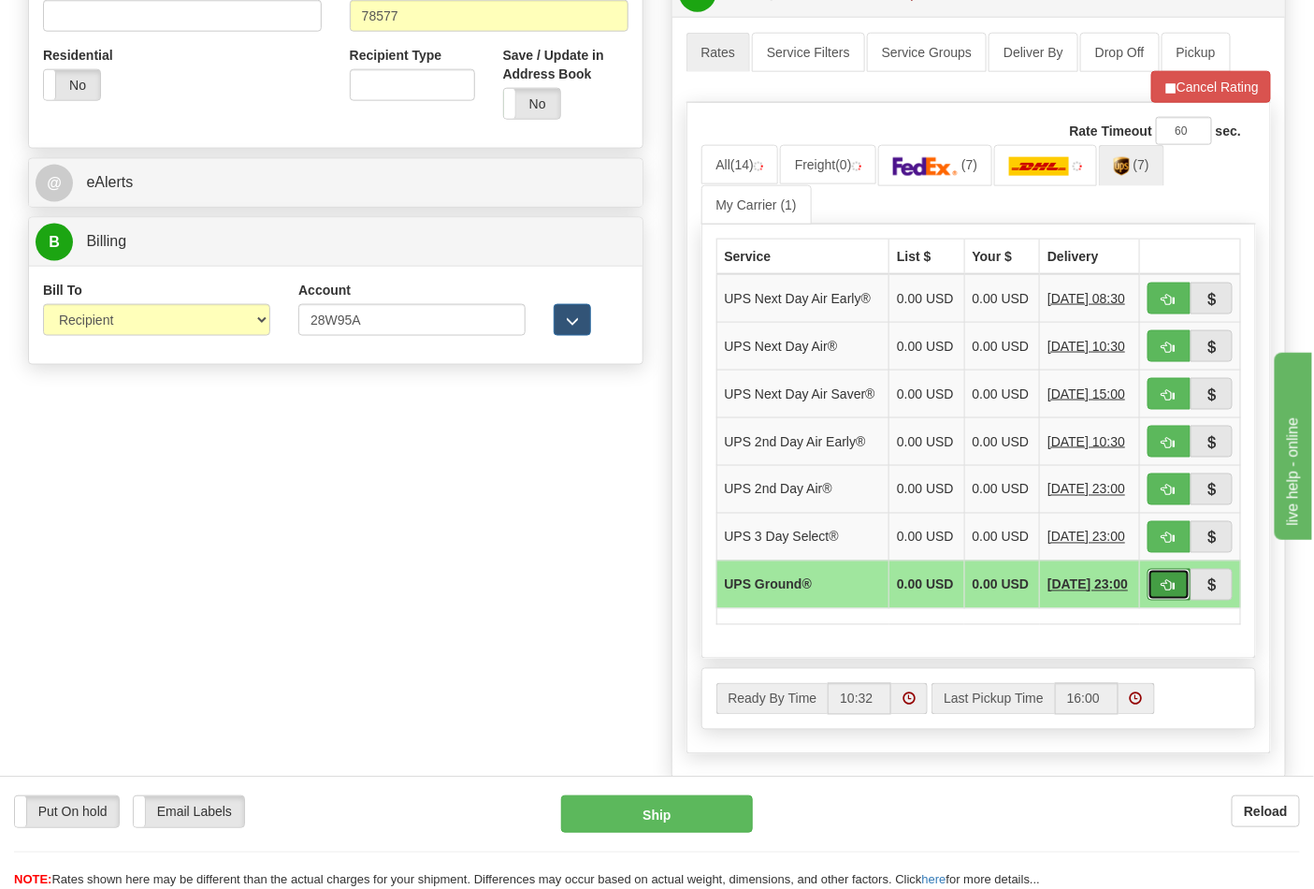
click at [1164, 592] on span "button" at bounding box center [1169, 586] width 13 height 12
click at [1226, 90] on button "Cancel Rating" at bounding box center [1211, 87] width 120 height 32
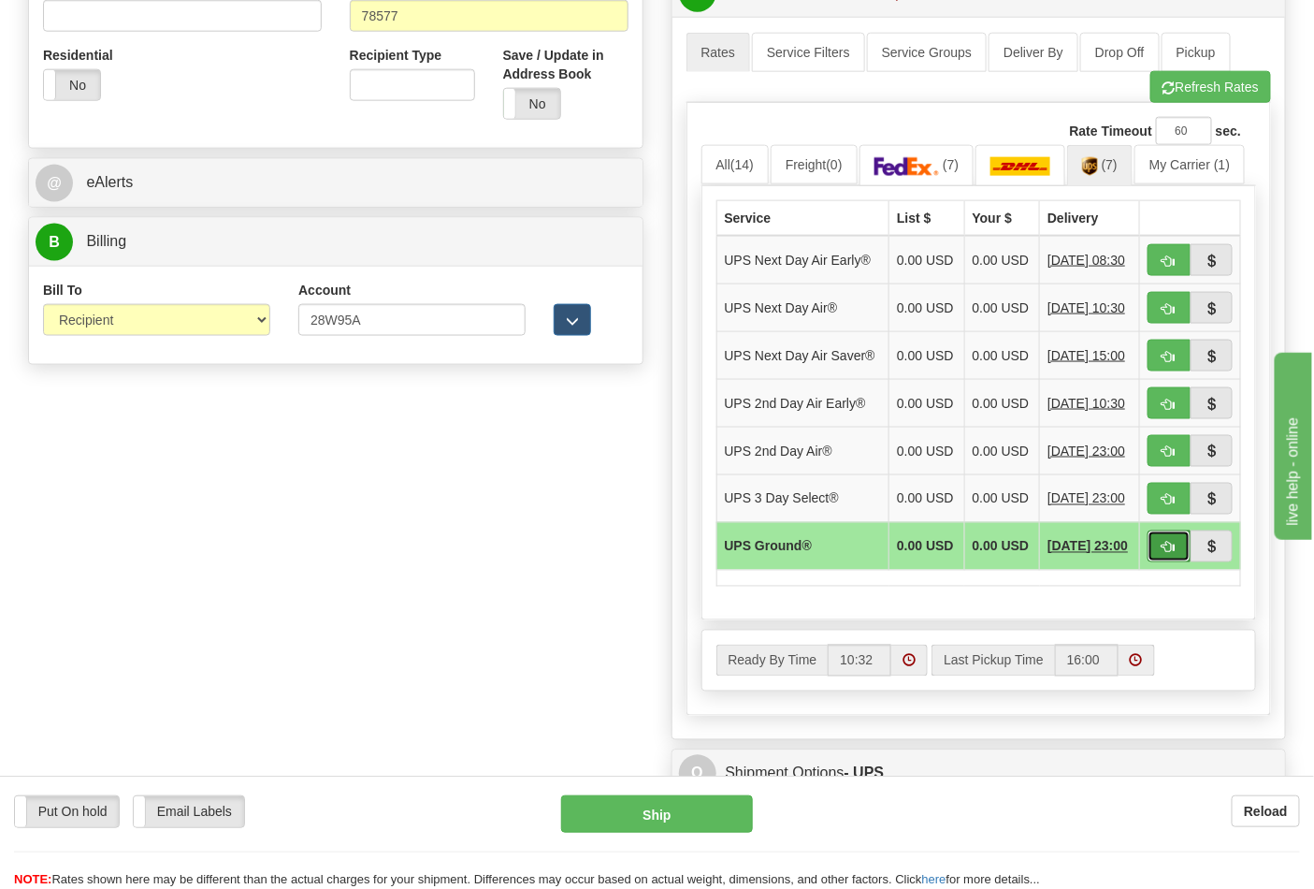
click at [1169, 554] on span "button" at bounding box center [1169, 548] width 13 height 12
type input "03"
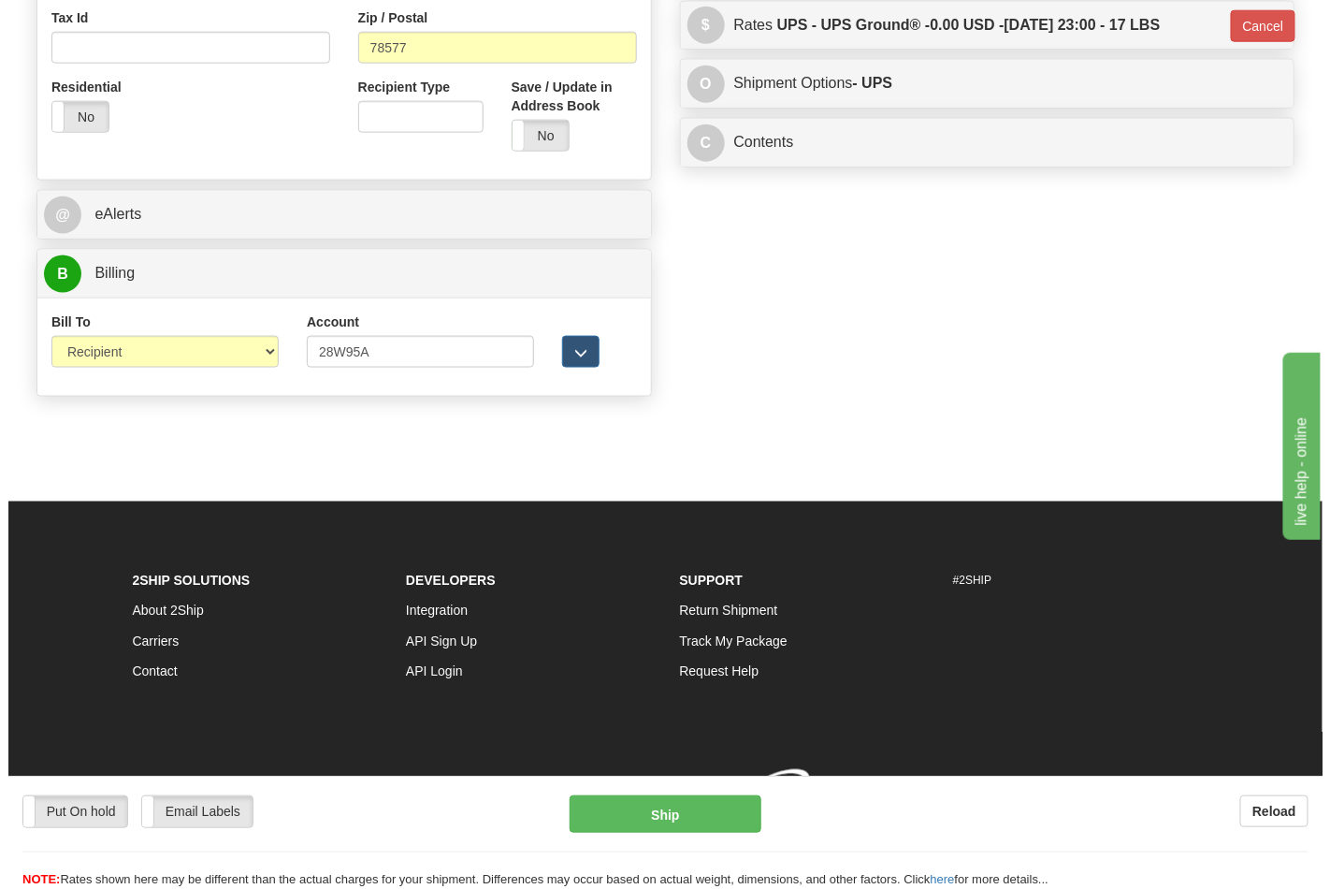
scroll to position [698, 0]
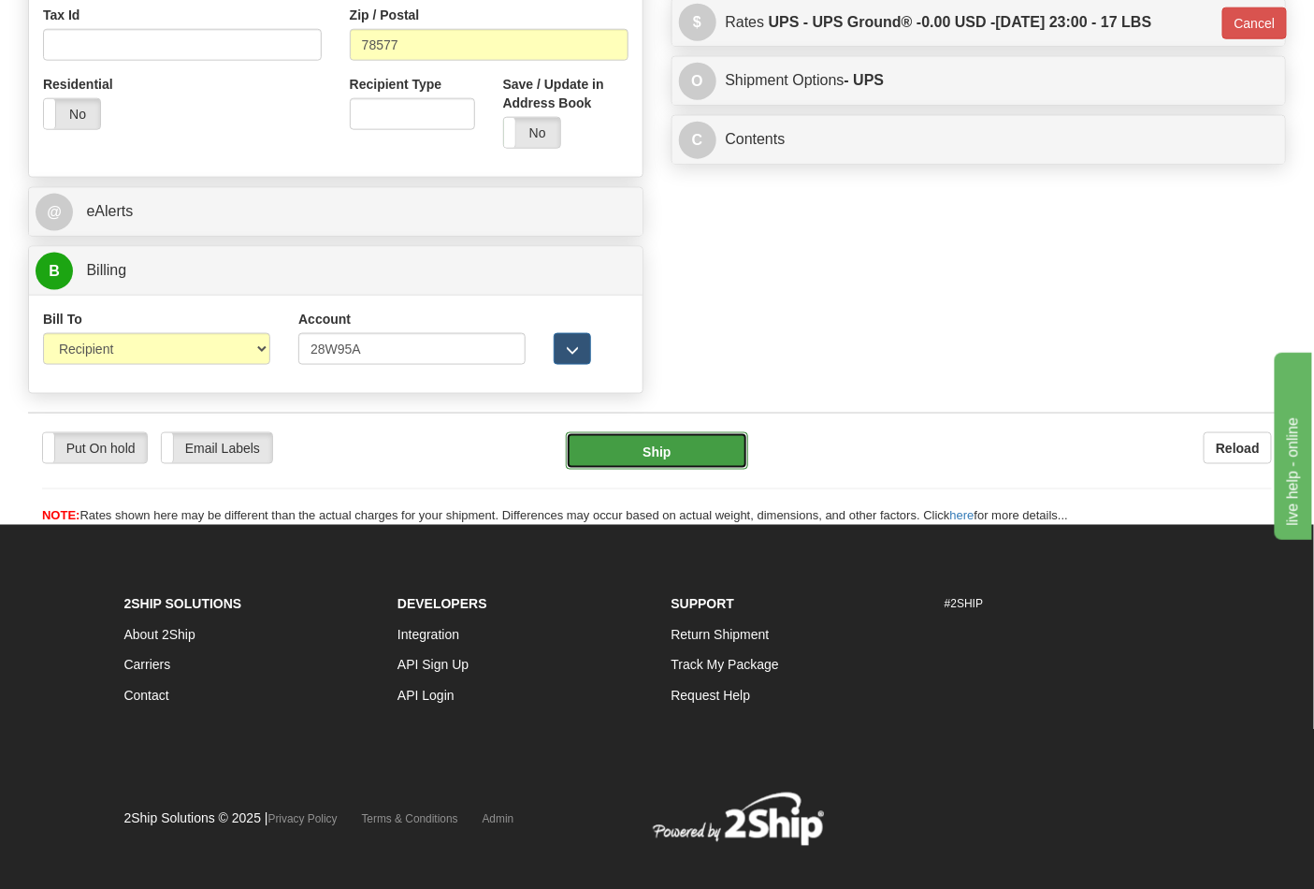
click at [671, 453] on button "Ship" at bounding box center [656, 450] width 181 height 37
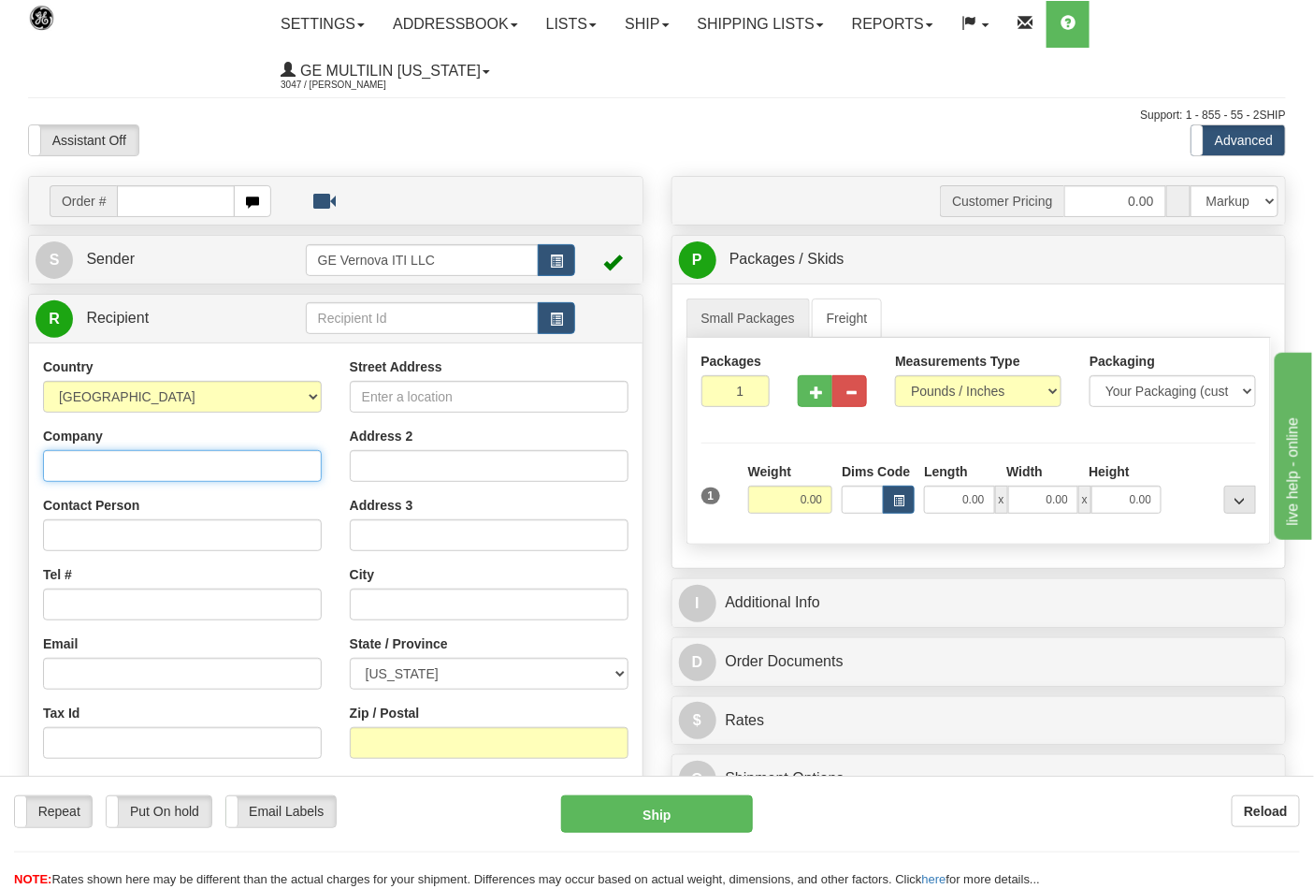
click at [89, 470] on input "Company" at bounding box center [182, 466] width 279 height 32
type input "EAGLE INDUSTRIES"
type input "[PERSON_NAME]"
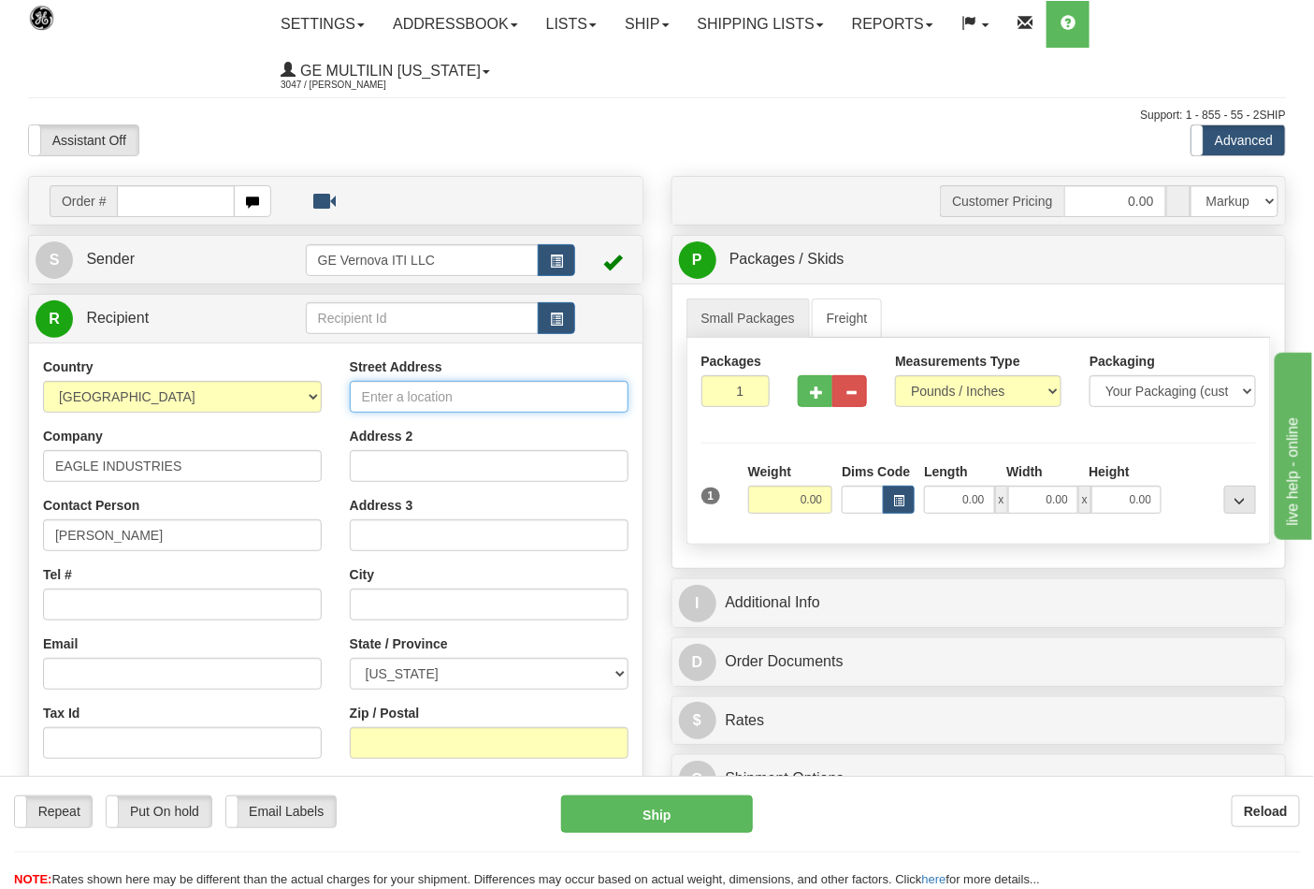
type input "118 HOLLIS RD PO BOX 179"
type input "HOLLIS CENTER"
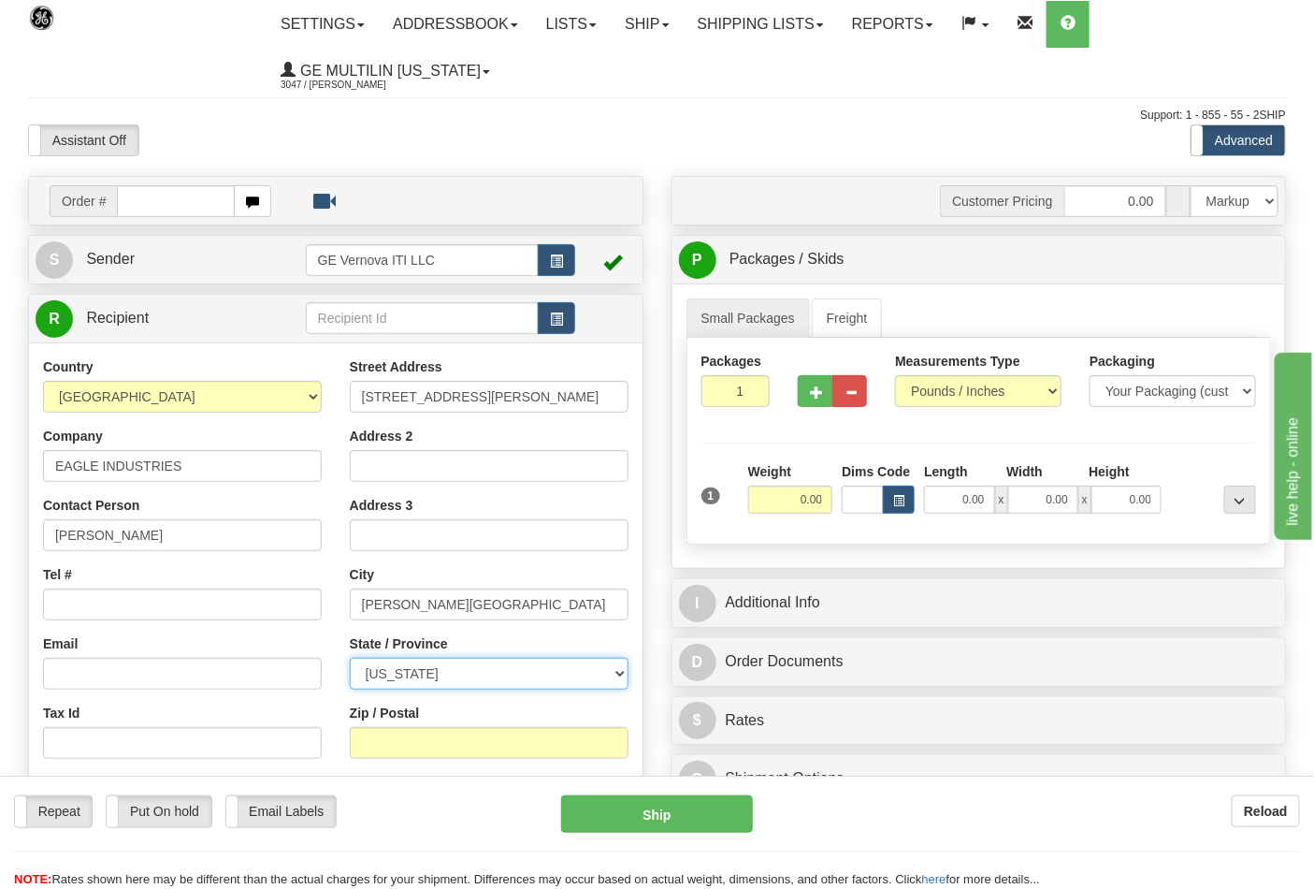
select select "ME"
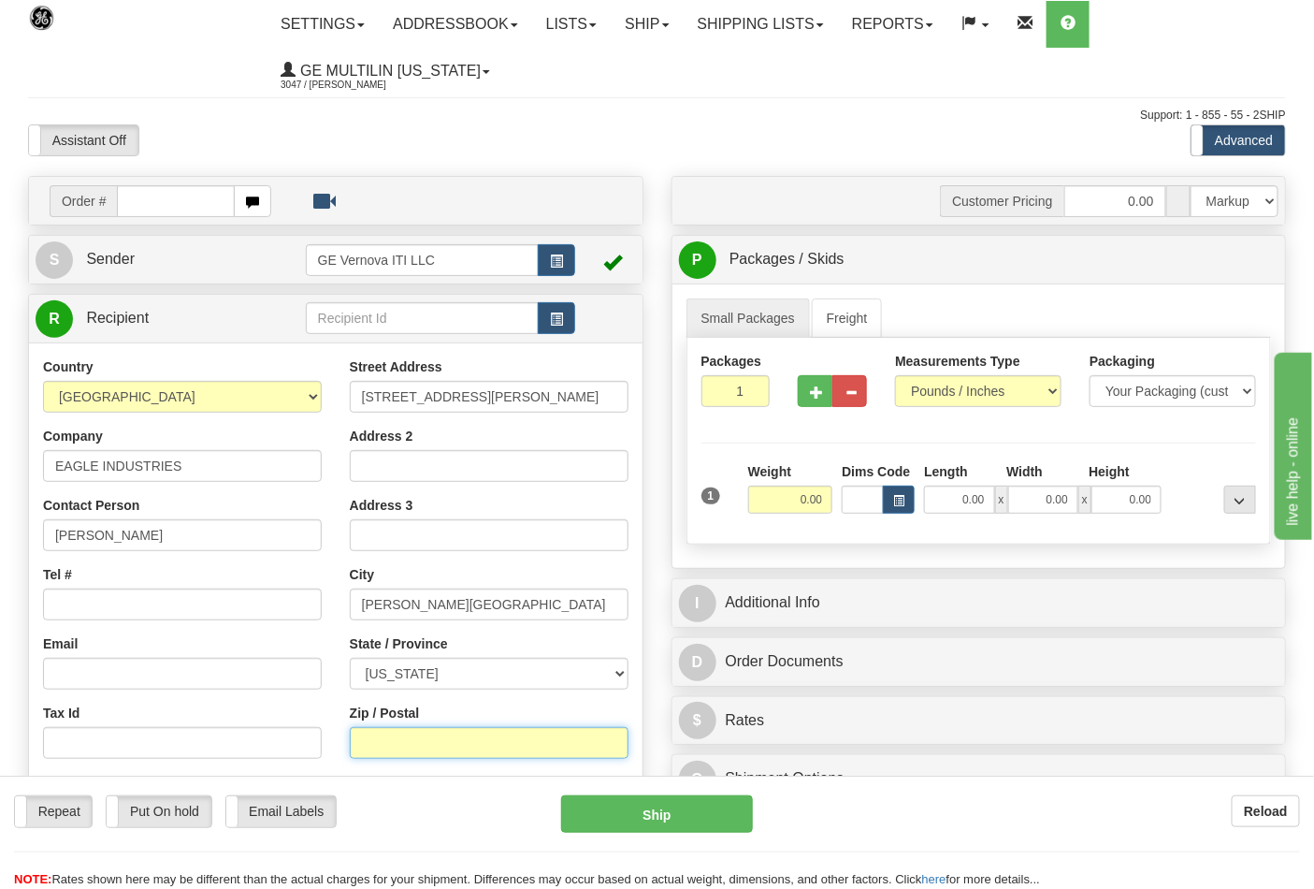
type input "04042"
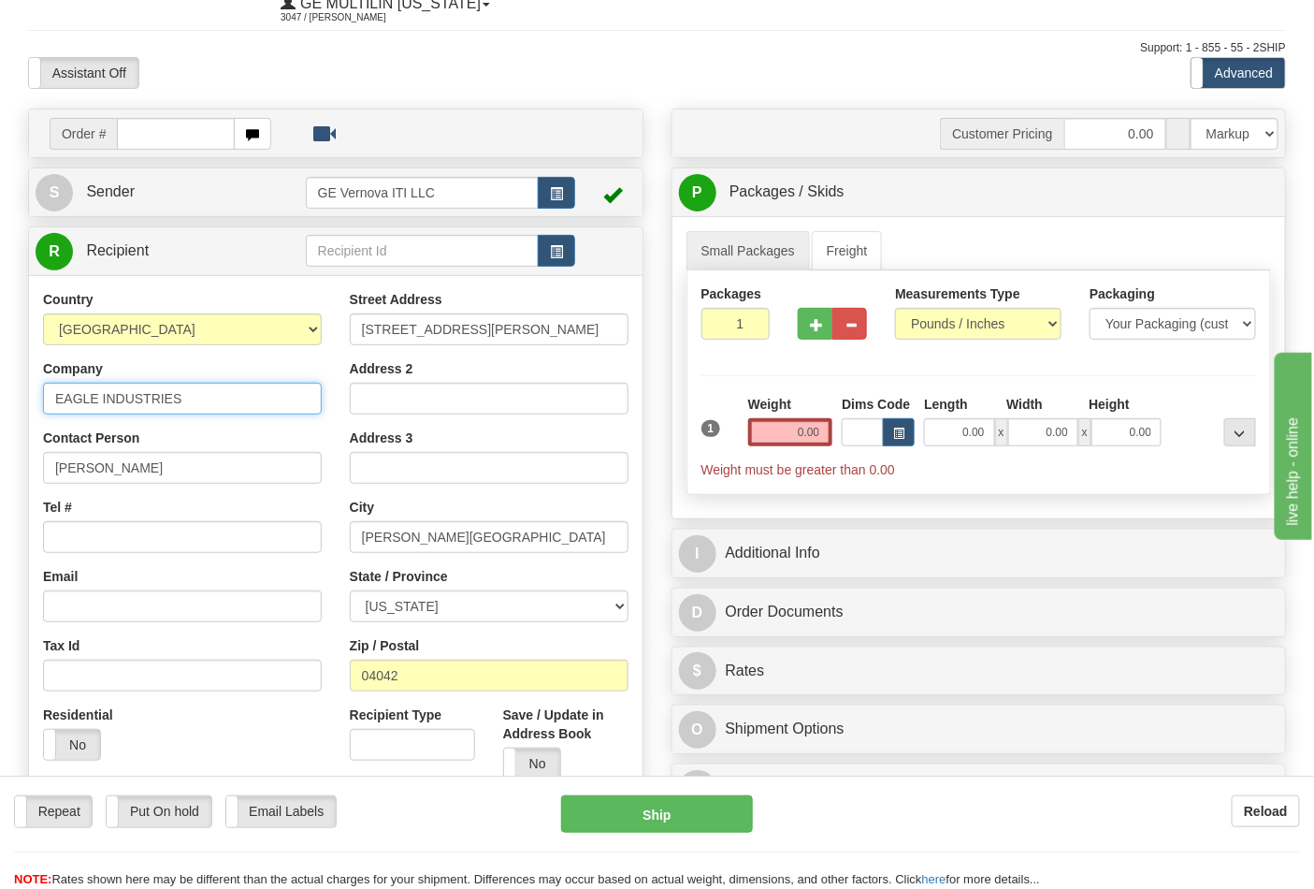
scroll to position [104, 0]
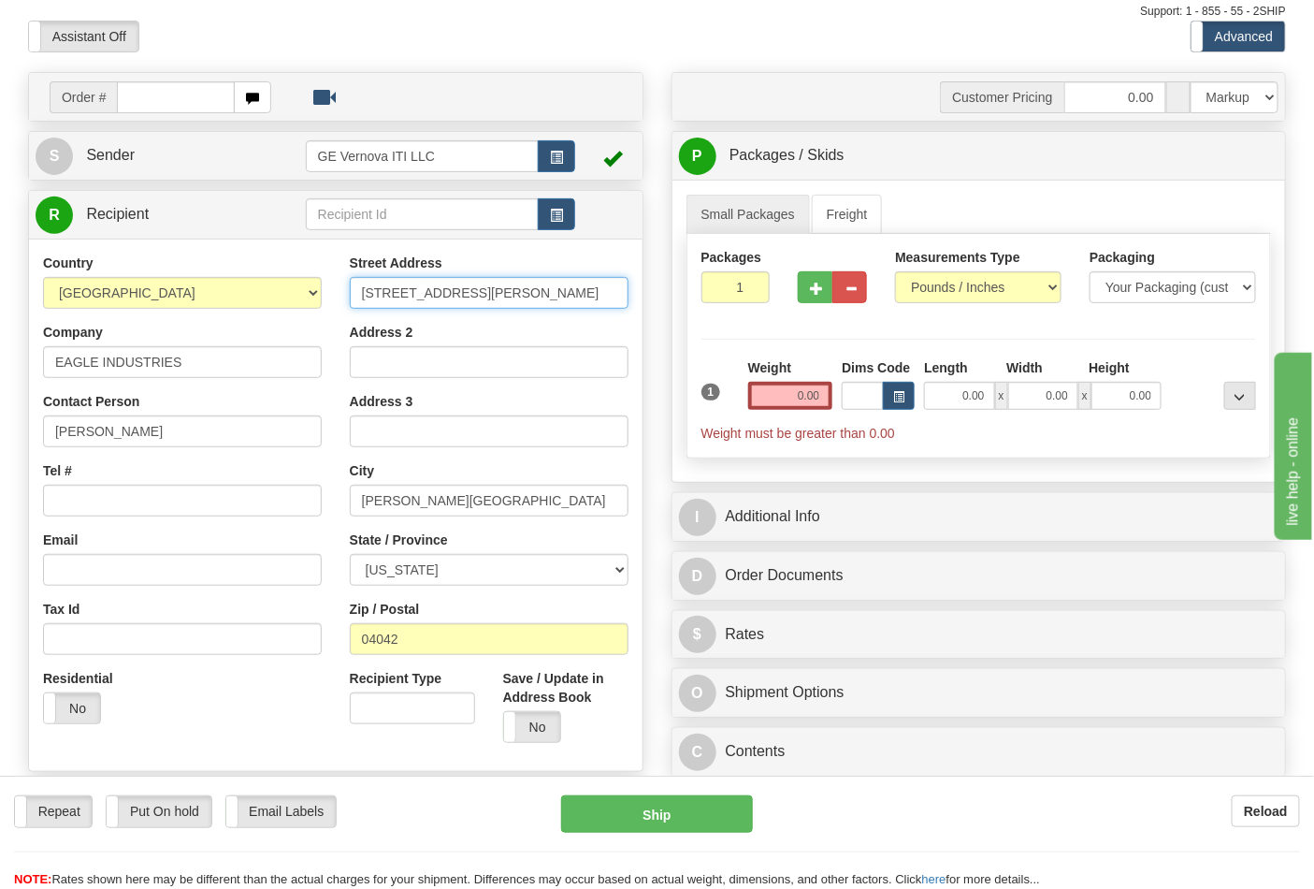
click at [553, 296] on input "118 HOLLIS RD PO BOX 179" at bounding box center [489, 293] width 279 height 32
type input "118 HOLLIS RD"
click at [938, 285] on select "Pounds / Inches Kilograms / Centimeters" at bounding box center [978, 287] width 166 height 32
click at [824, 393] on input "0.00" at bounding box center [790, 396] width 85 height 28
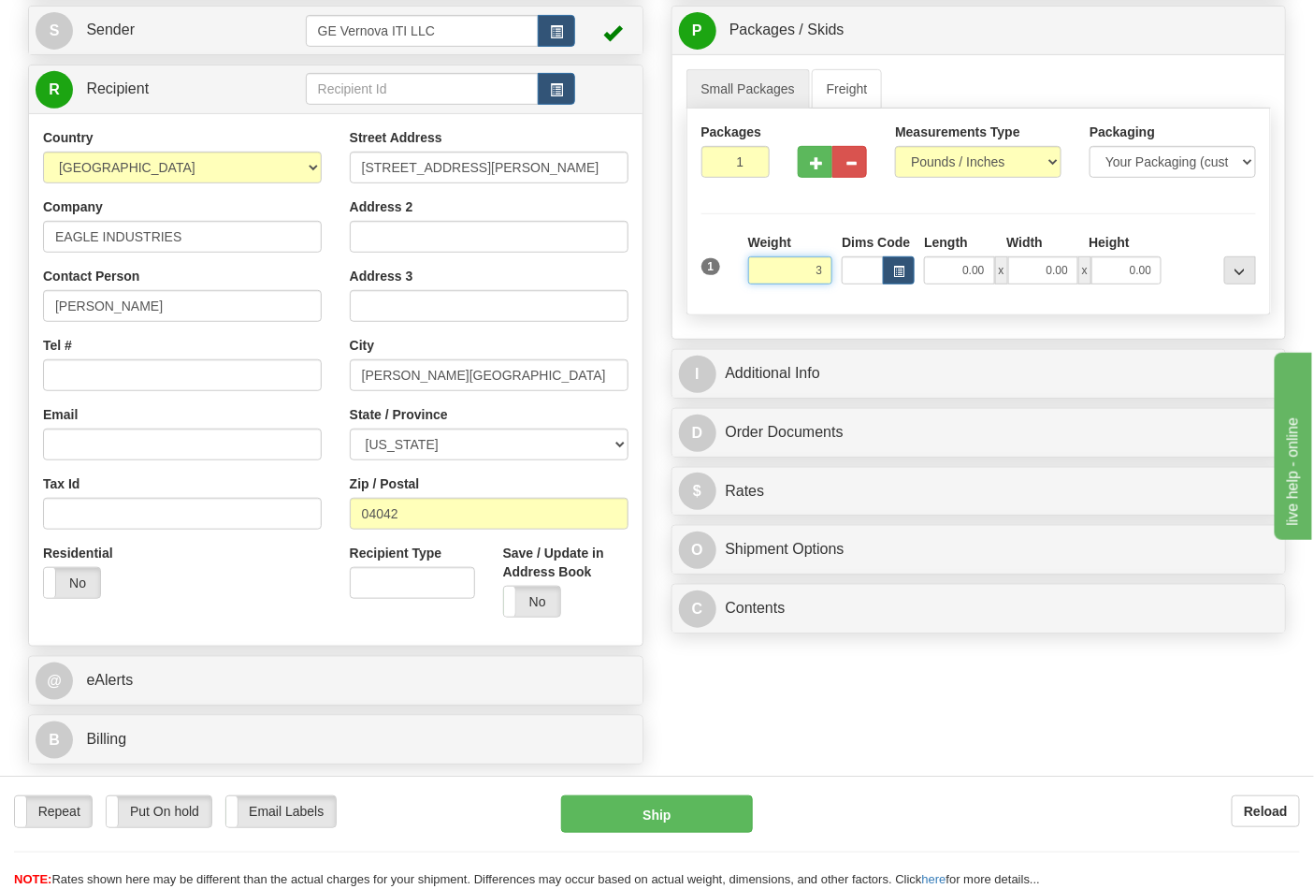
scroll to position [415, 0]
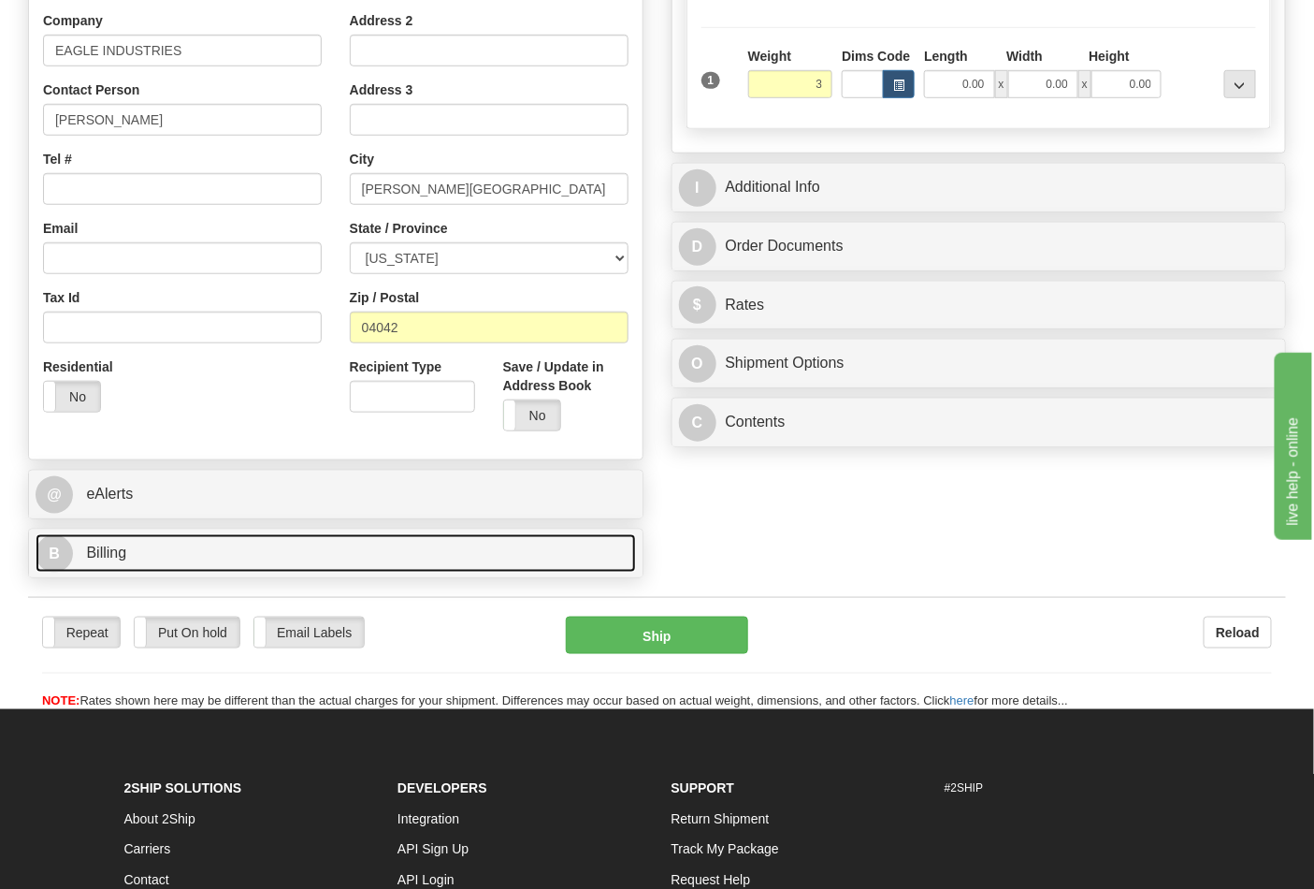
type input "3.00"
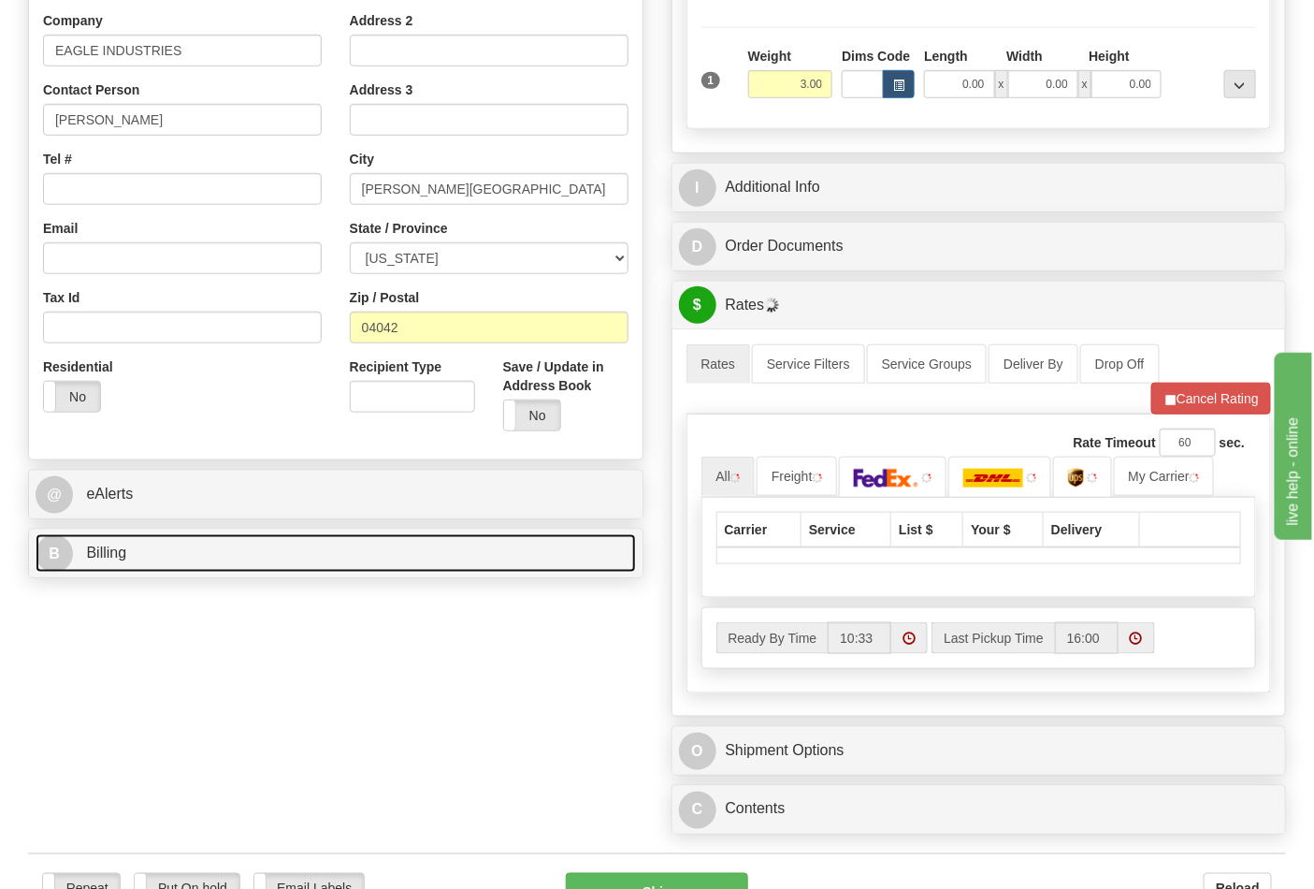
click at [153, 554] on link "B Billing" at bounding box center [336, 553] width 600 height 38
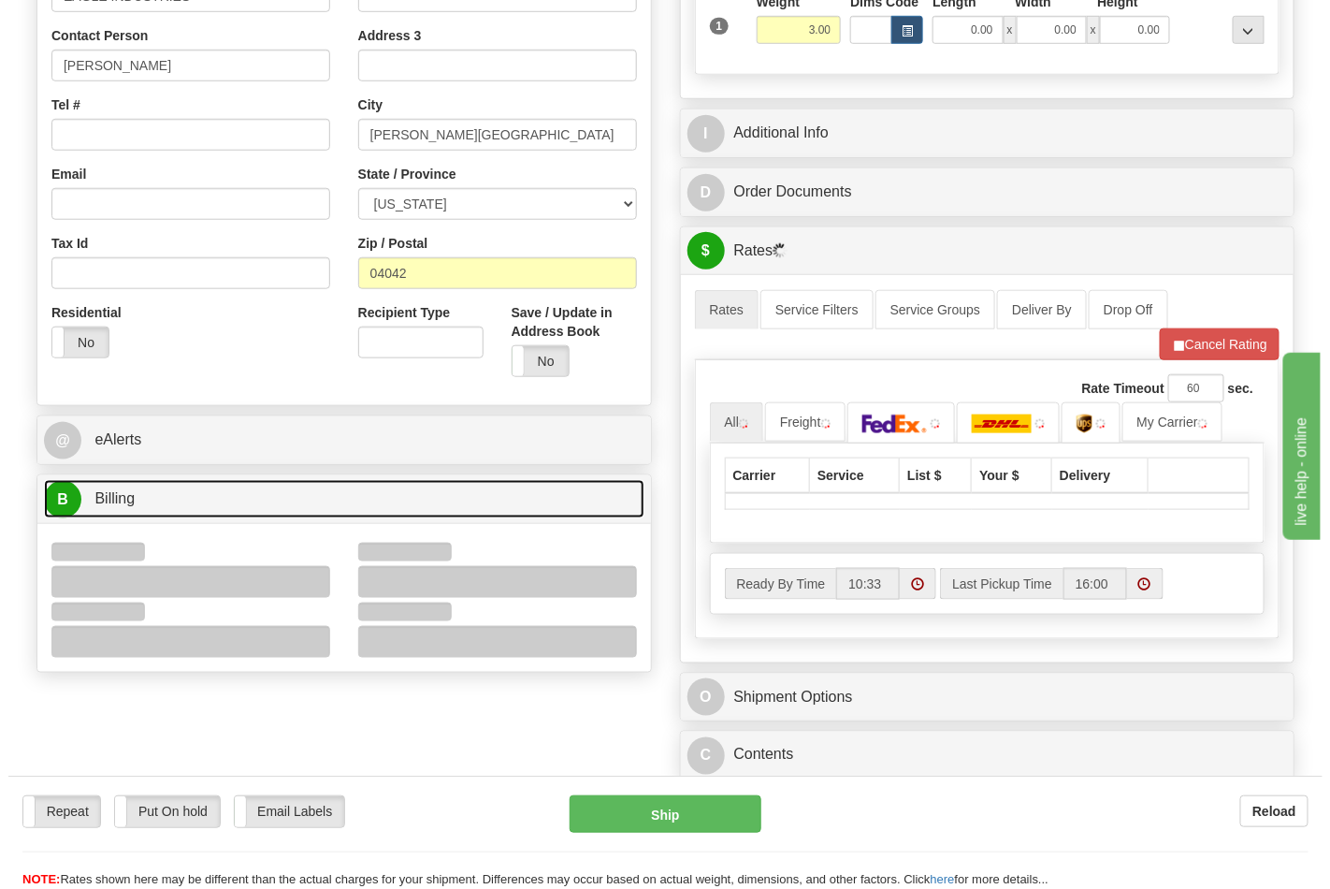
scroll to position [519, 0]
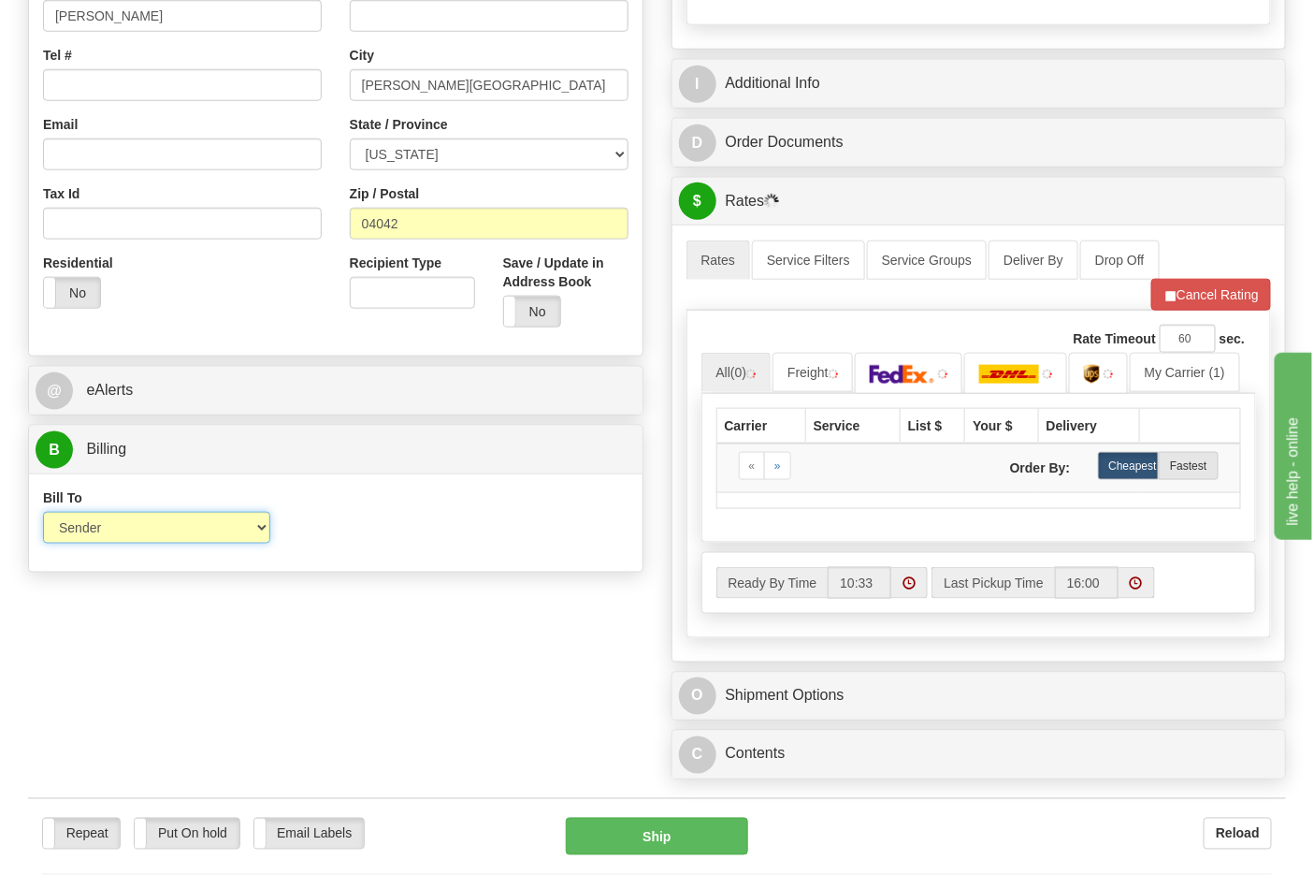
click at [80, 531] on select "Sender Recipient Third Party Collect" at bounding box center [156, 528] width 227 height 32
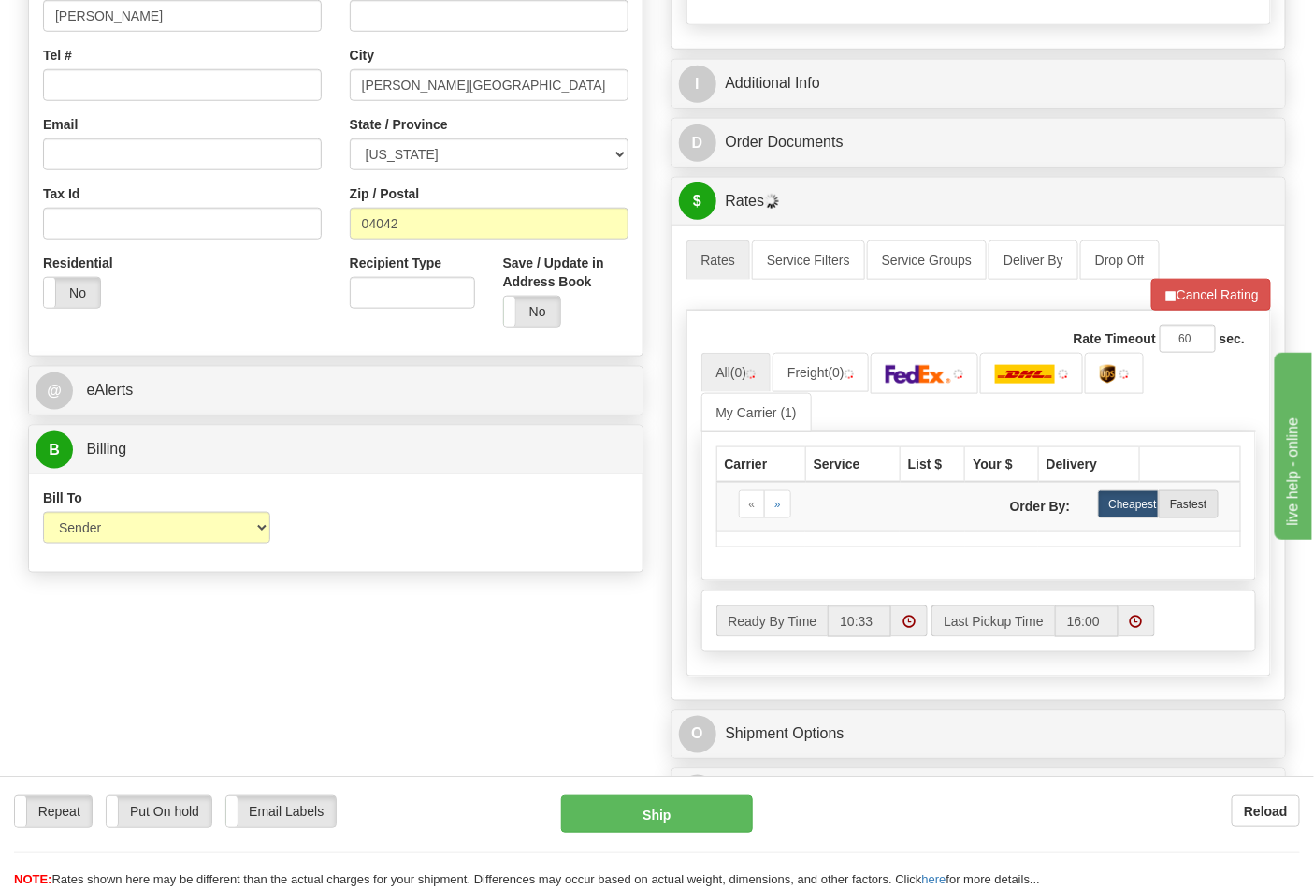
drag, startPoint x: 409, startPoint y: 576, endPoint x: 466, endPoint y: 574, distance: 57.1
click at [409, 576] on div "Order # S Sender" at bounding box center [336, 119] width 644 height 924
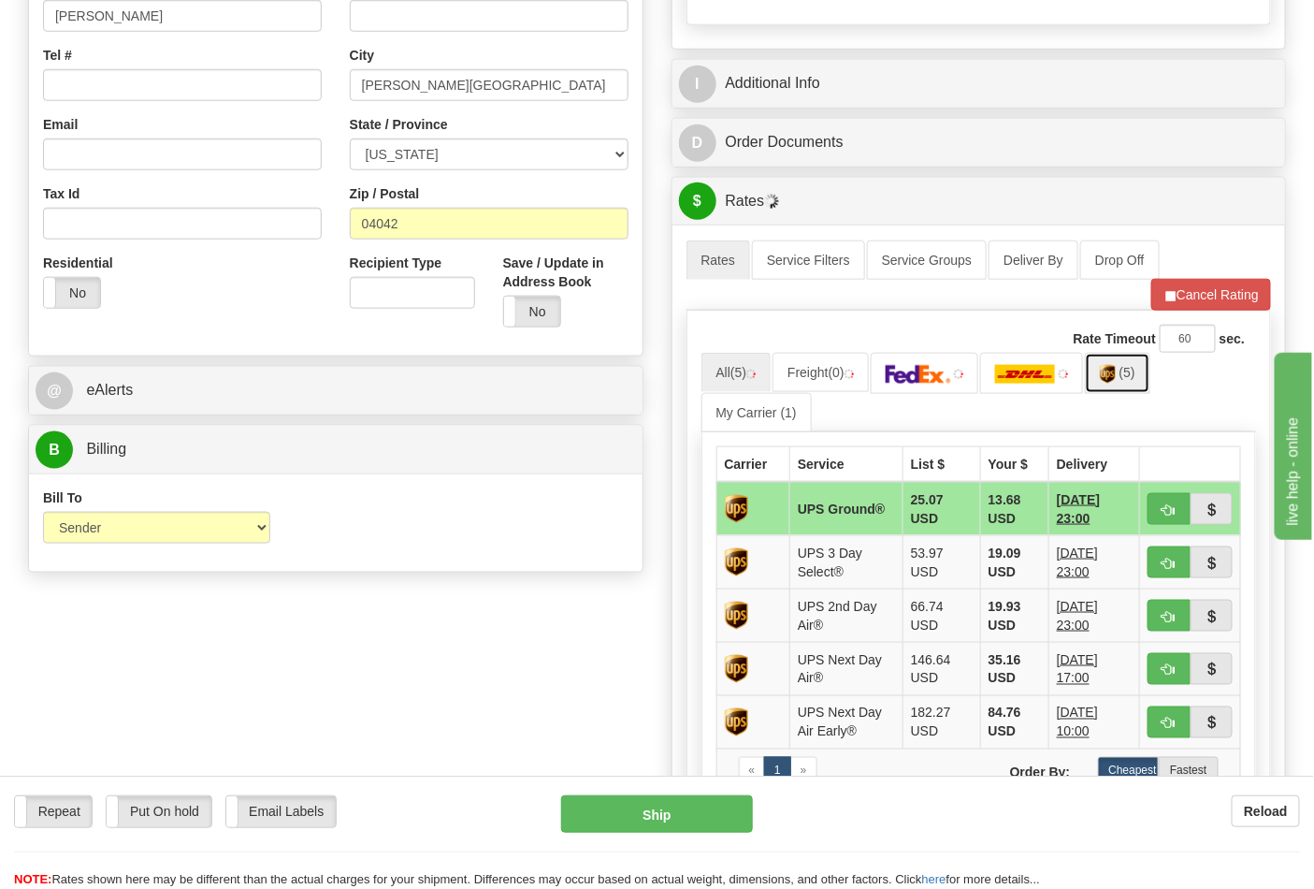
click at [1134, 390] on link "(5)" at bounding box center [1117, 373] width 65 height 40
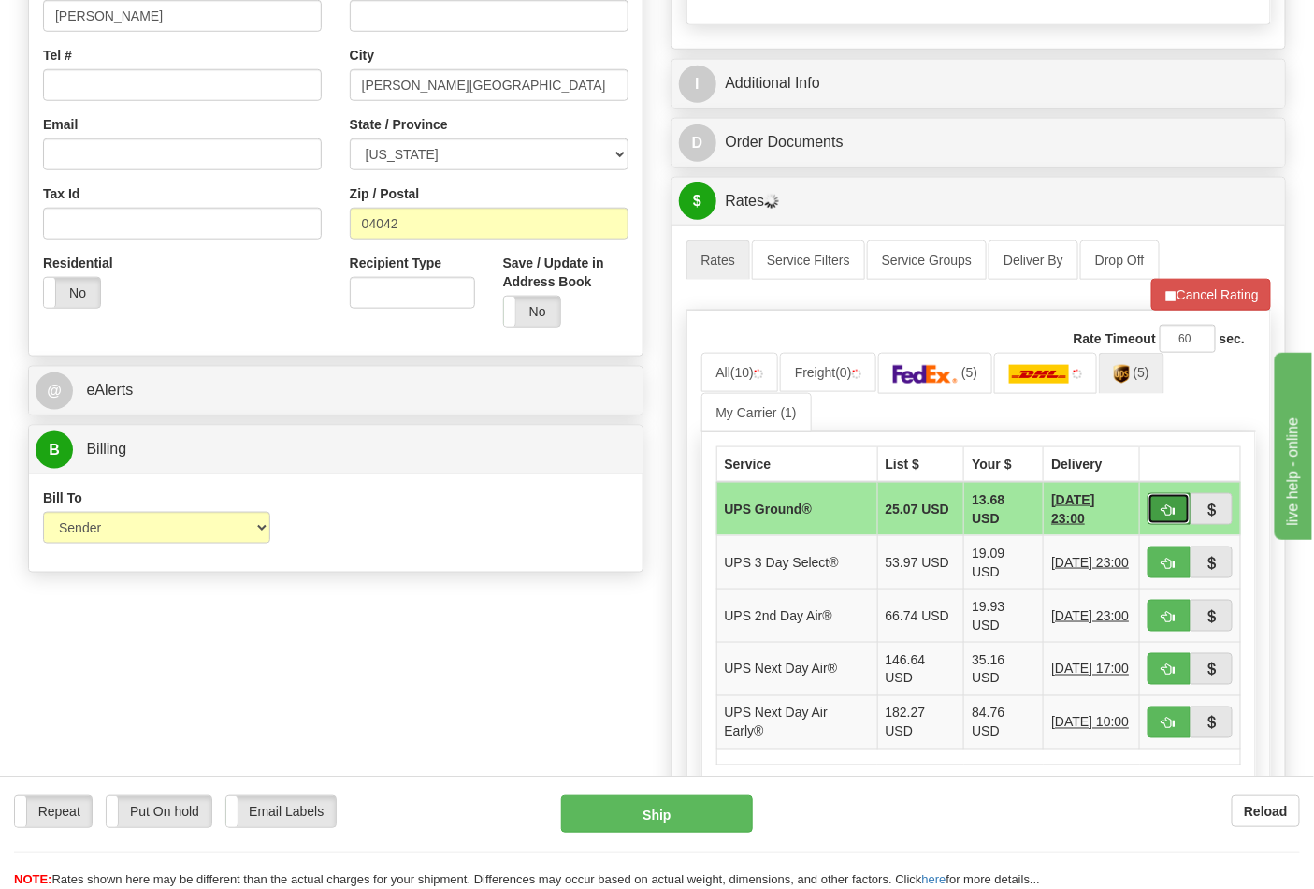
click at [1166, 509] on span "button" at bounding box center [1169, 510] width 13 height 12
click at [1171, 510] on span "button" at bounding box center [1169, 510] width 13 height 12
type input "03"
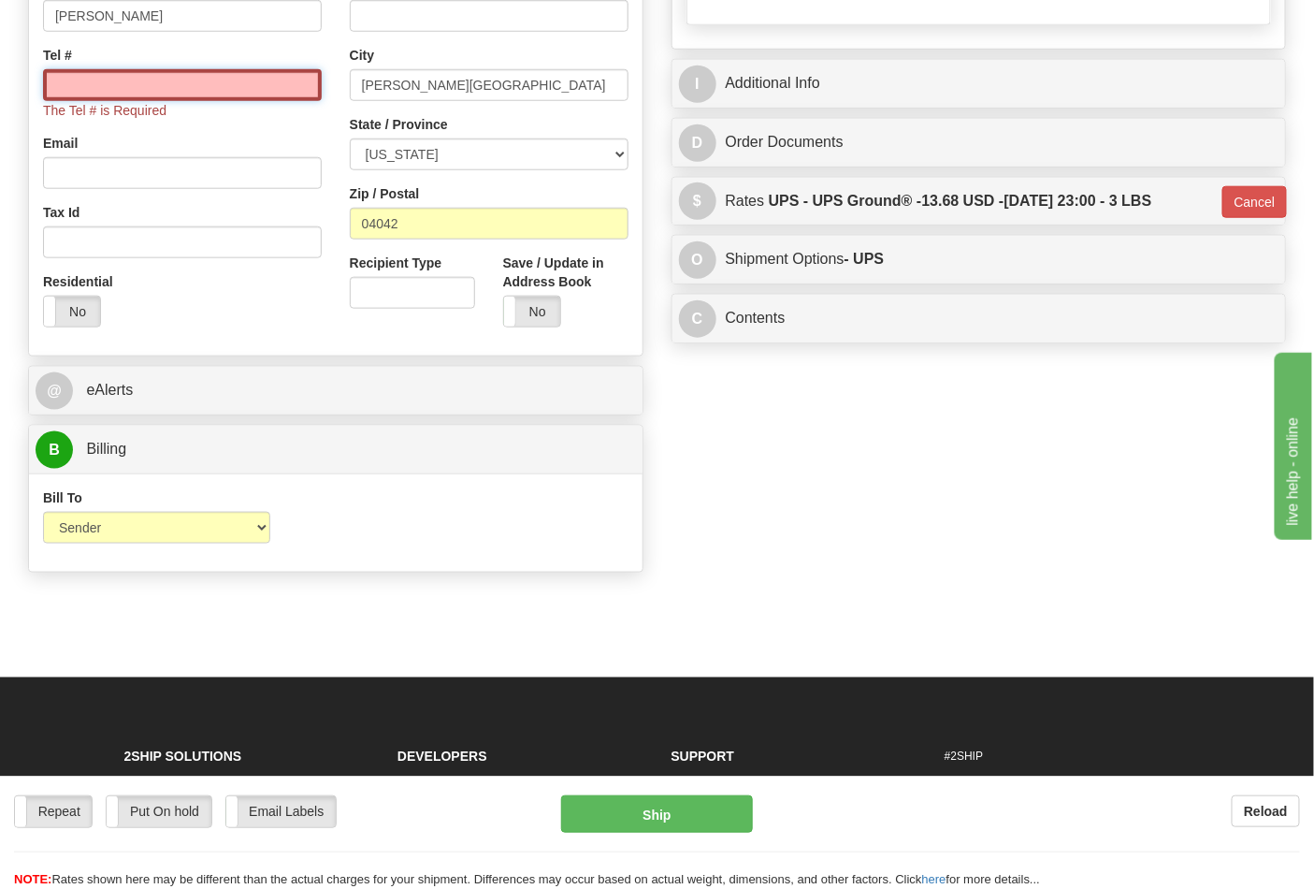
drag, startPoint x: 150, startPoint y: 92, endPoint x: 172, endPoint y: 103, distance: 25.1
click at [150, 92] on input "Tel #" at bounding box center [182, 85] width 279 height 32
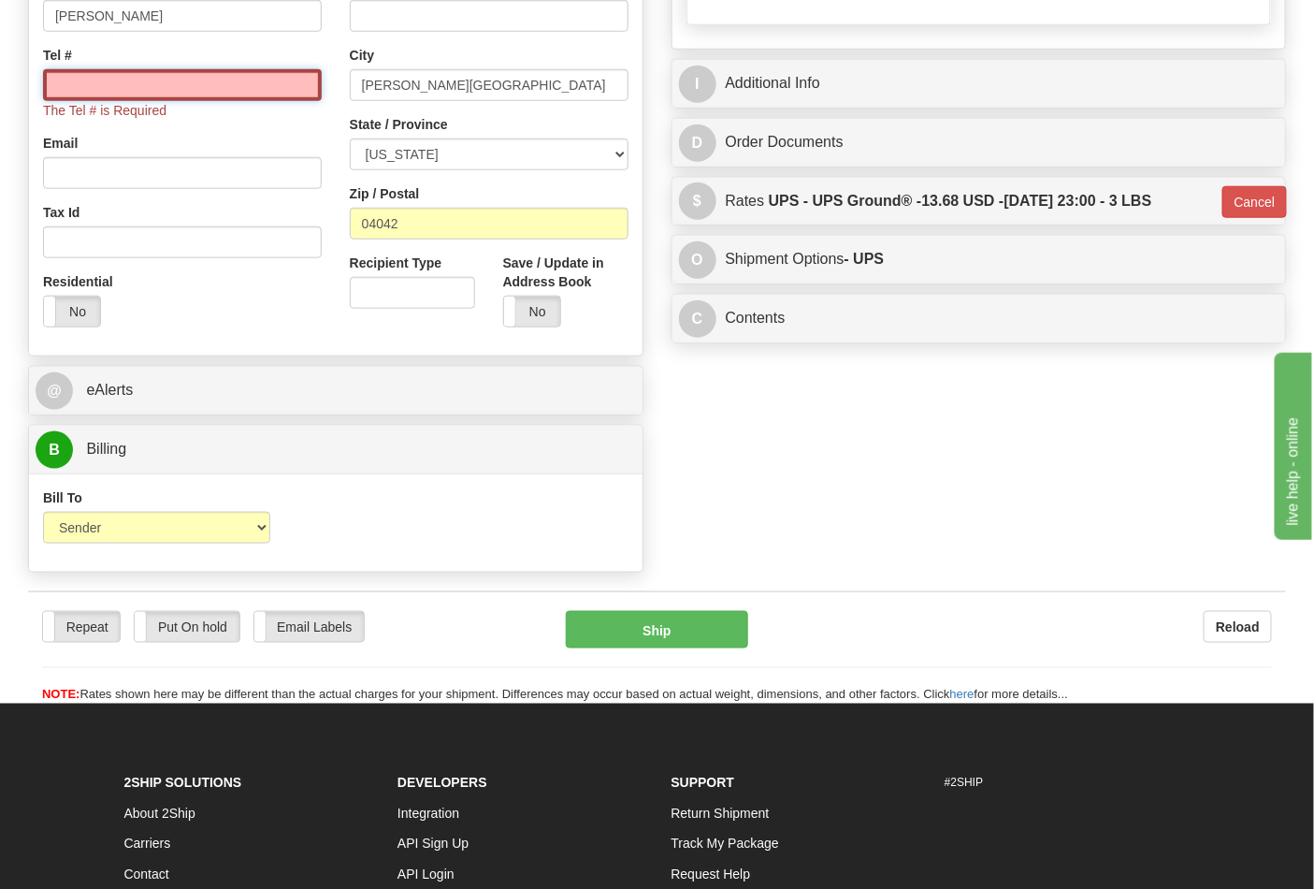
type input "7272284112"
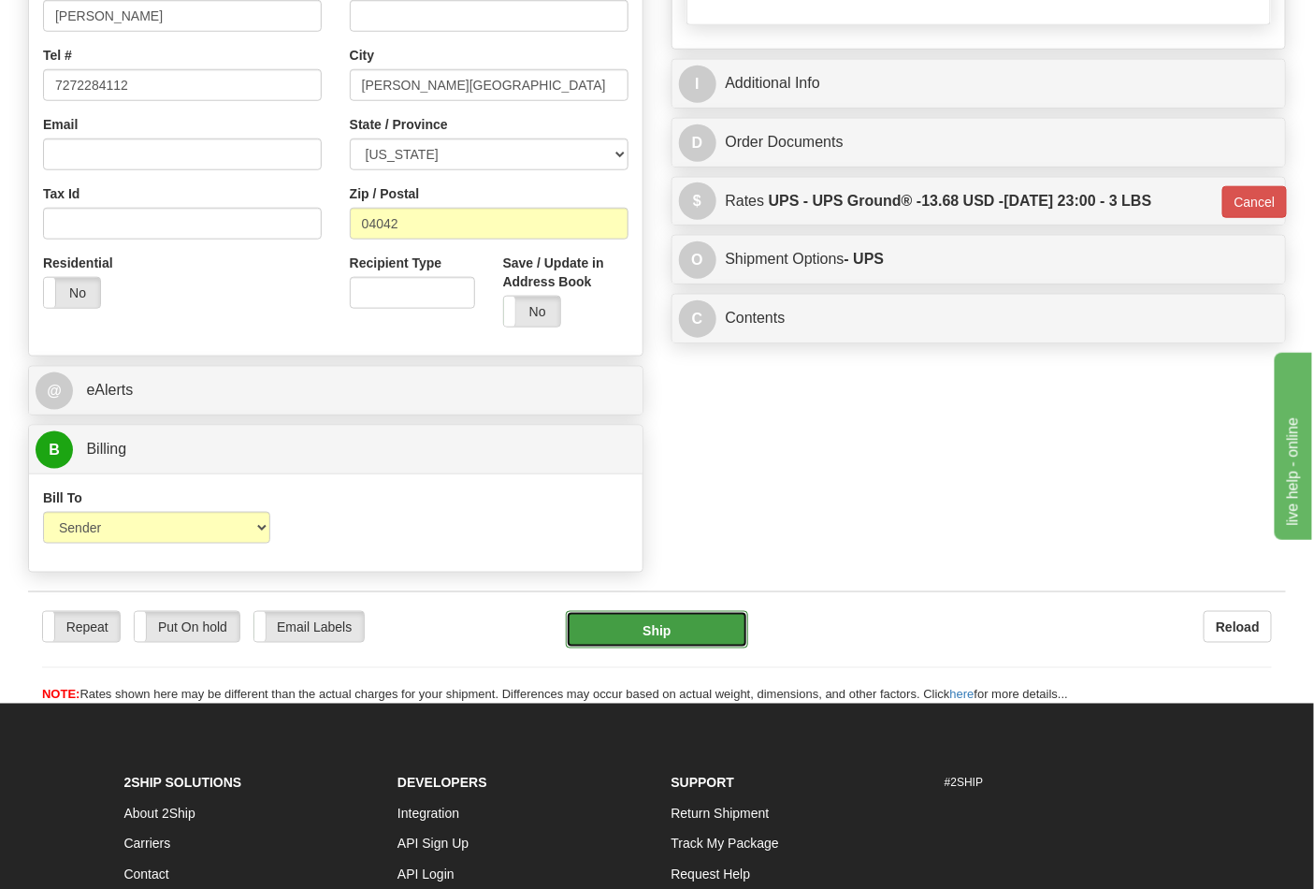
click at [687, 641] on button "Ship" at bounding box center [656, 629] width 181 height 37
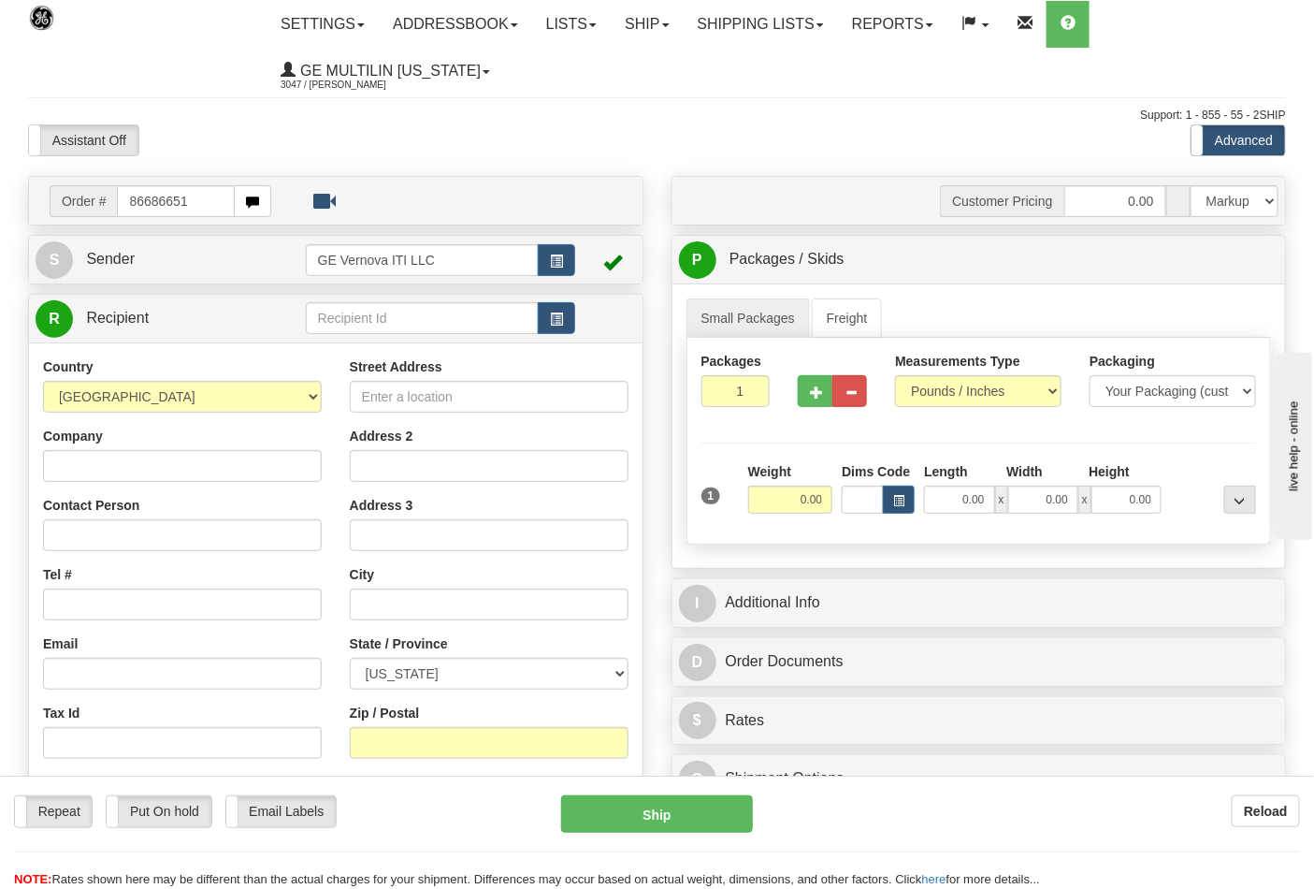
type input "86686651"
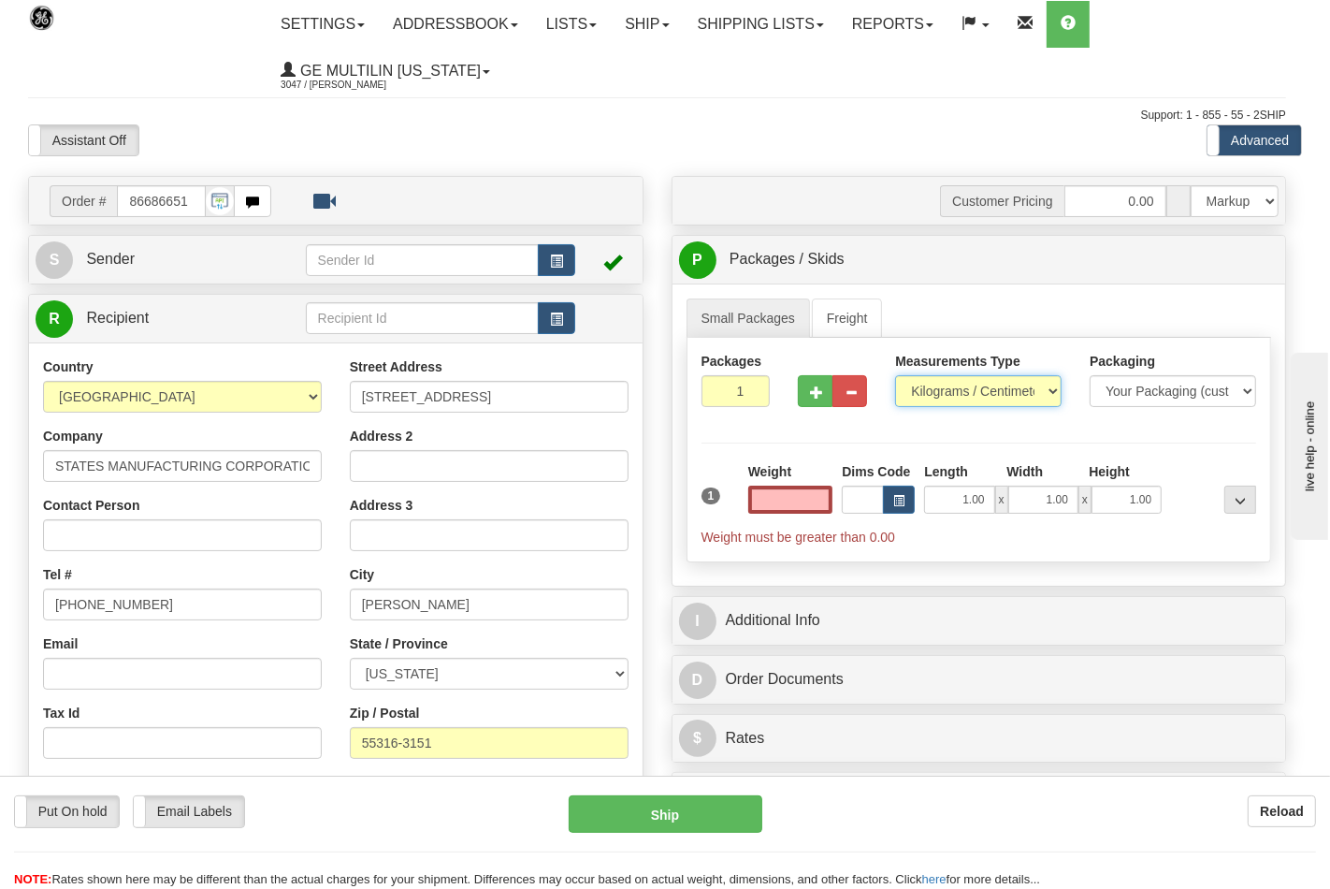
type input "0.00"
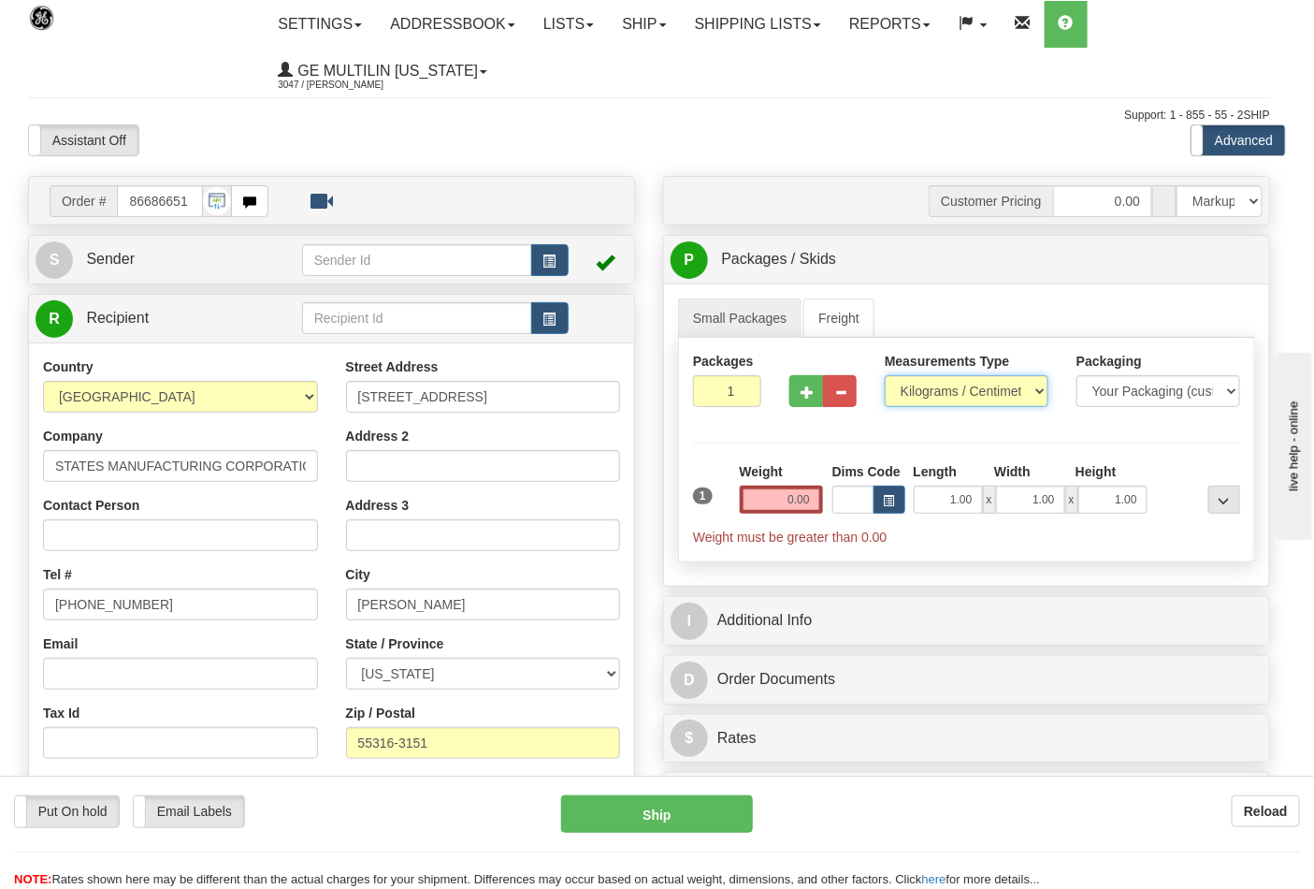
click at [963, 398] on select "Pounds / Inches Kilograms / Centimeters" at bounding box center [967, 391] width 164 height 32
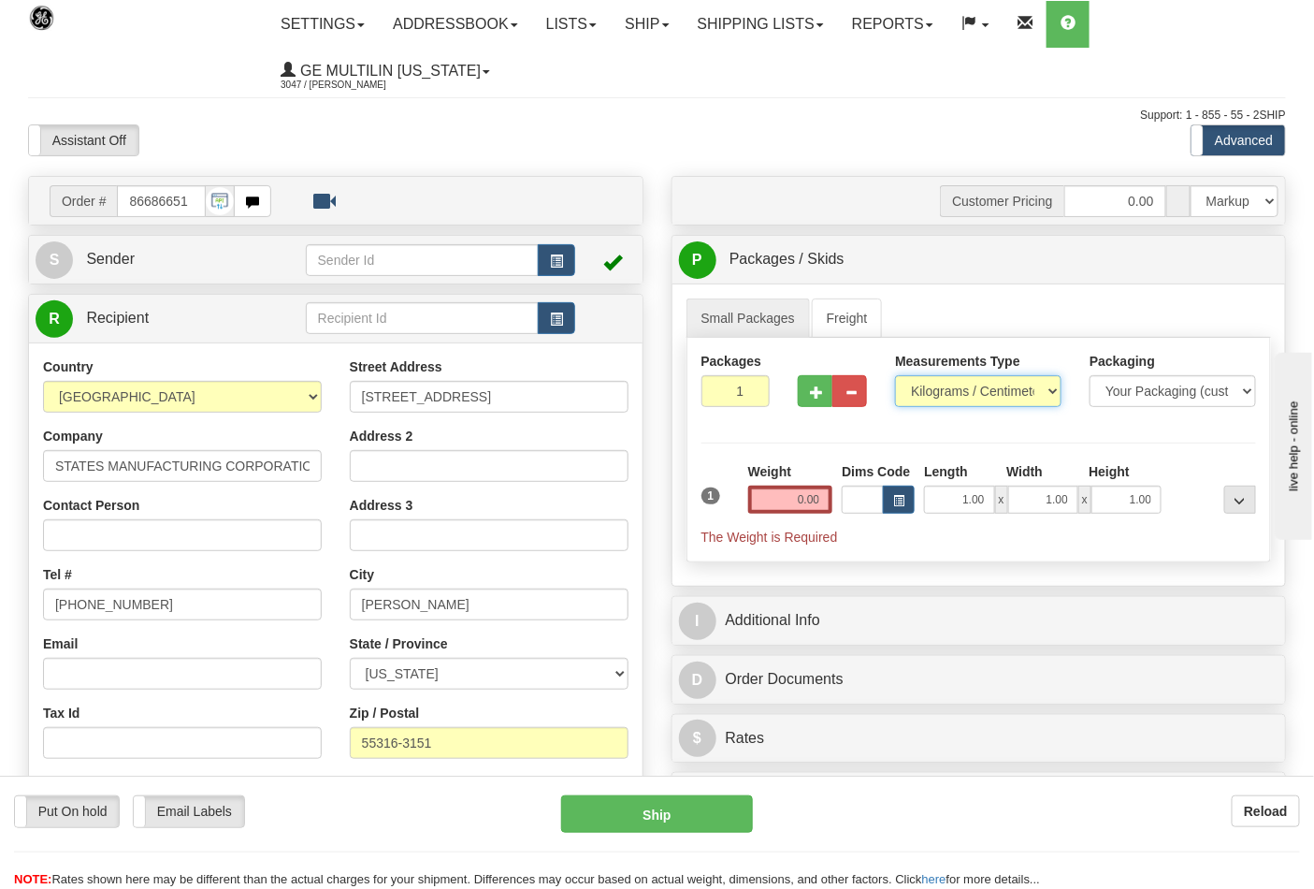
select select "0"
click at [895, 376] on select "Pounds / Inches Kilograms / Centimeters" at bounding box center [978, 391] width 166 height 32
click at [818, 505] on input "0.00" at bounding box center [790, 499] width 85 height 28
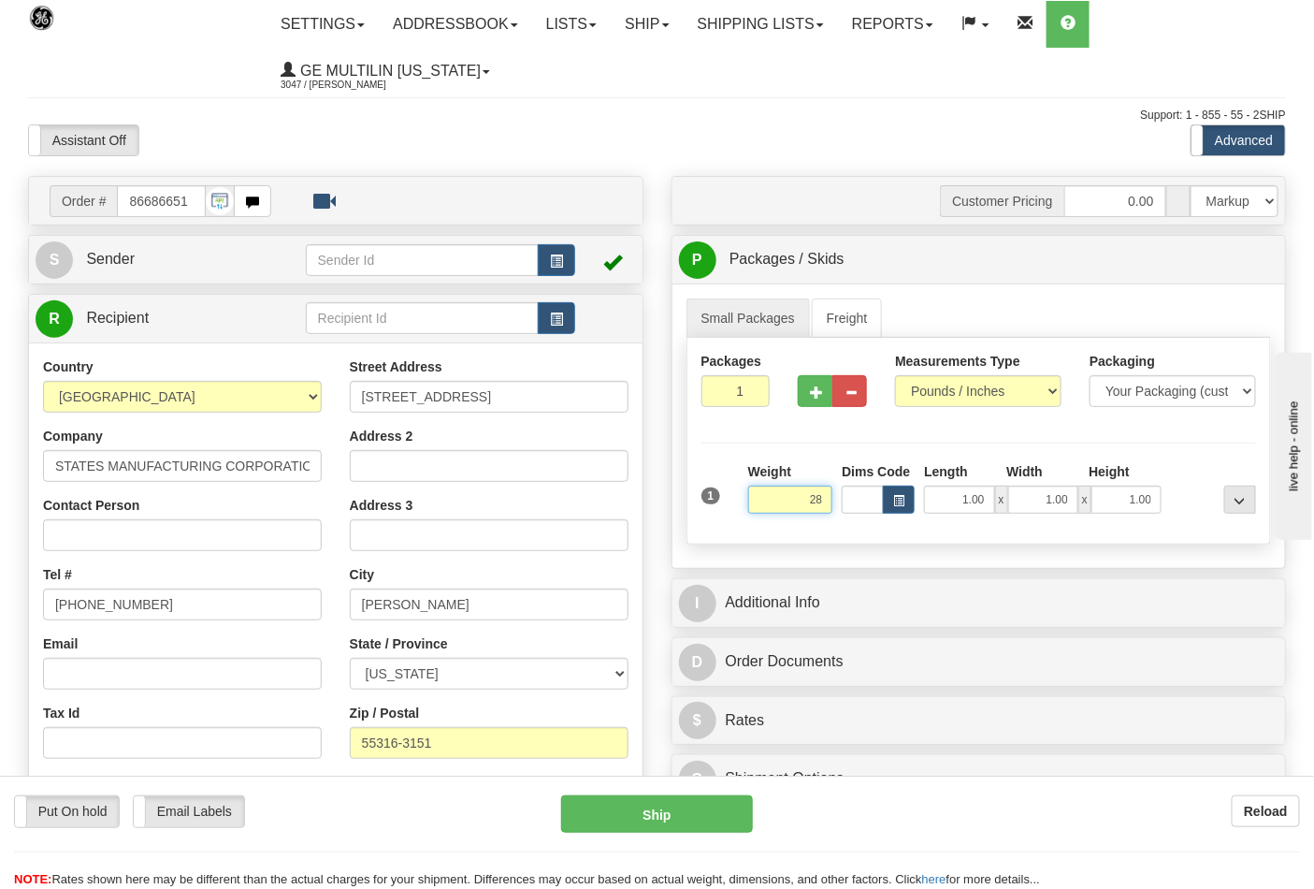
click button "Delete" at bounding box center [0, 0] width 0 height 0
type input "28.00"
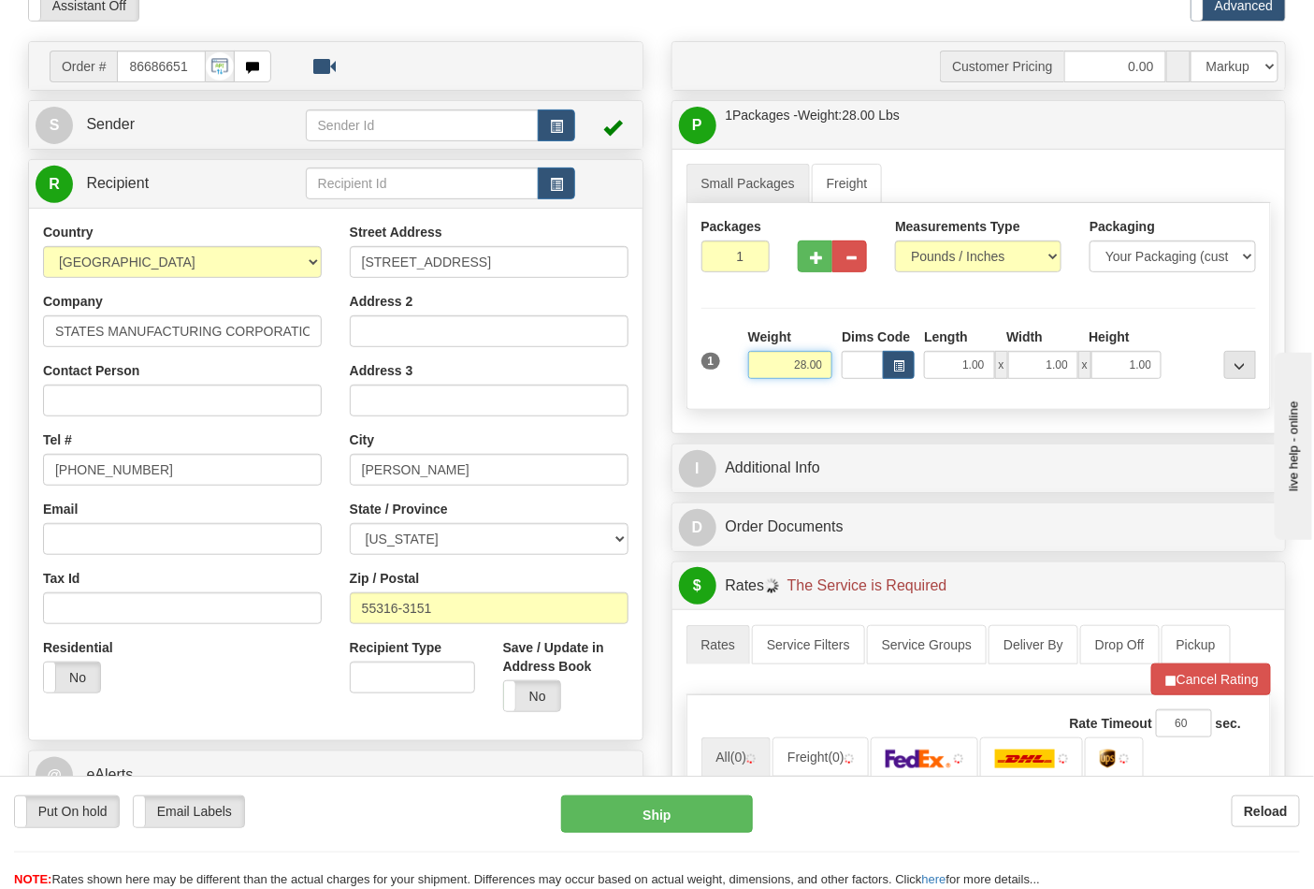
scroll to position [311, 0]
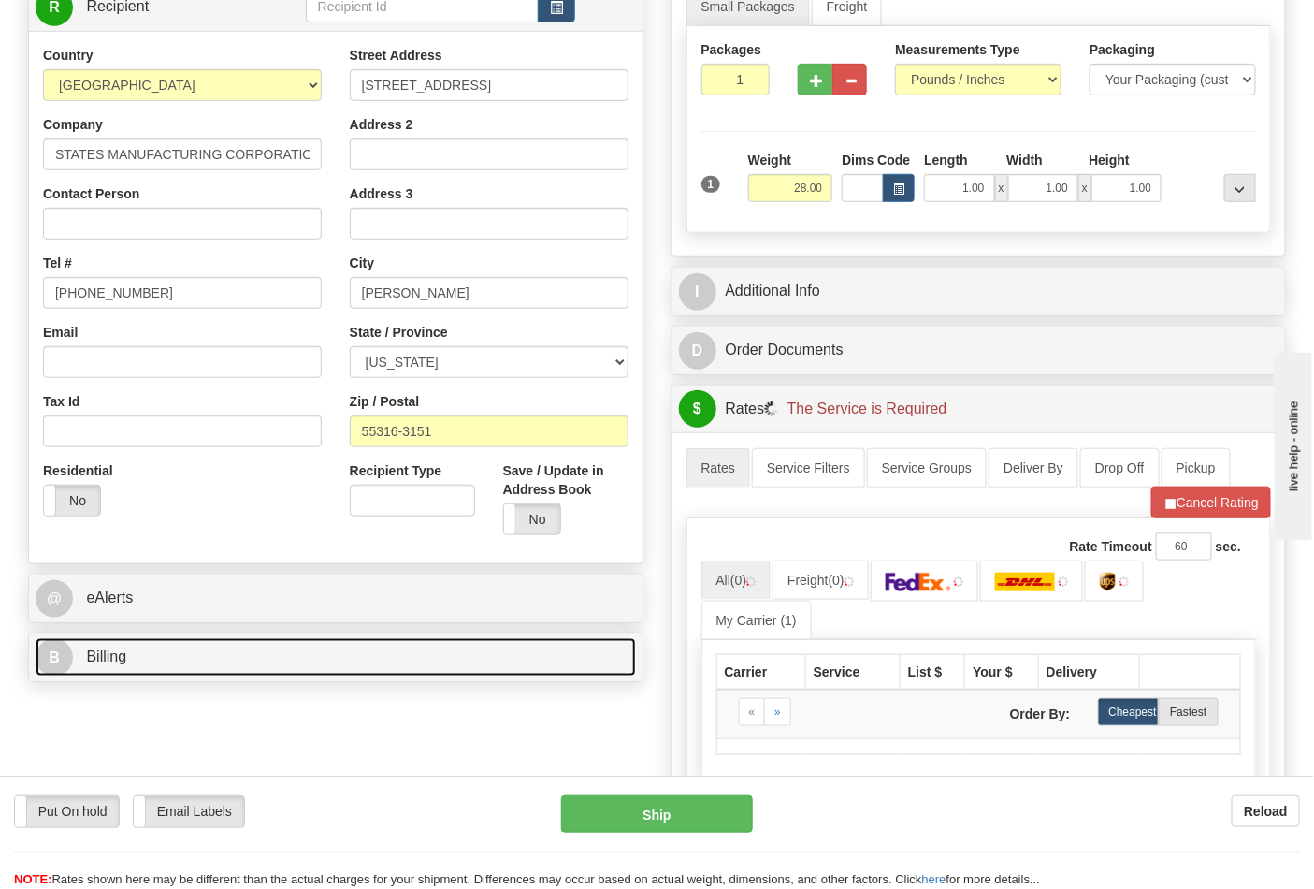
click at [182, 660] on link "B Billing" at bounding box center [336, 657] width 600 height 38
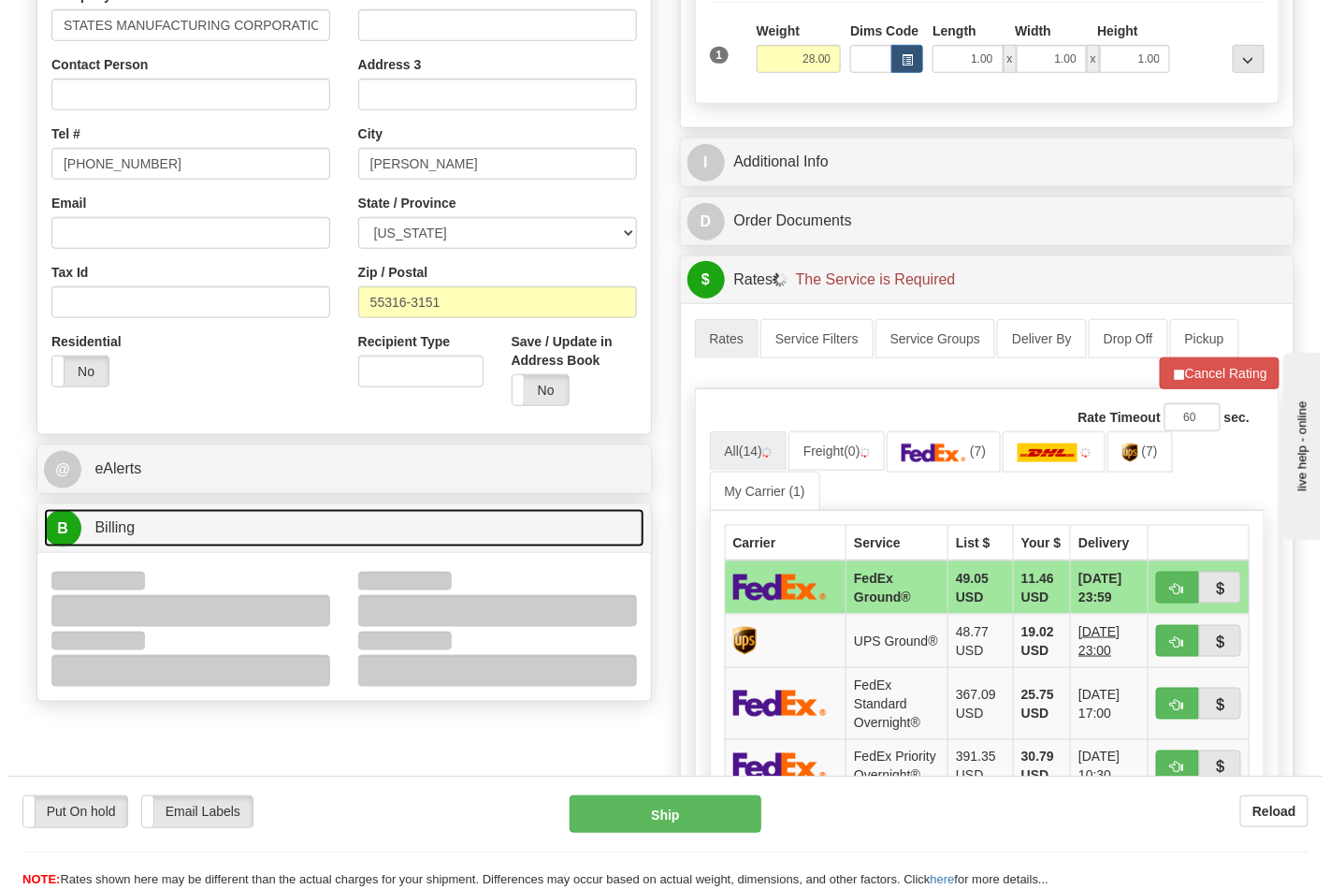
scroll to position [623, 0]
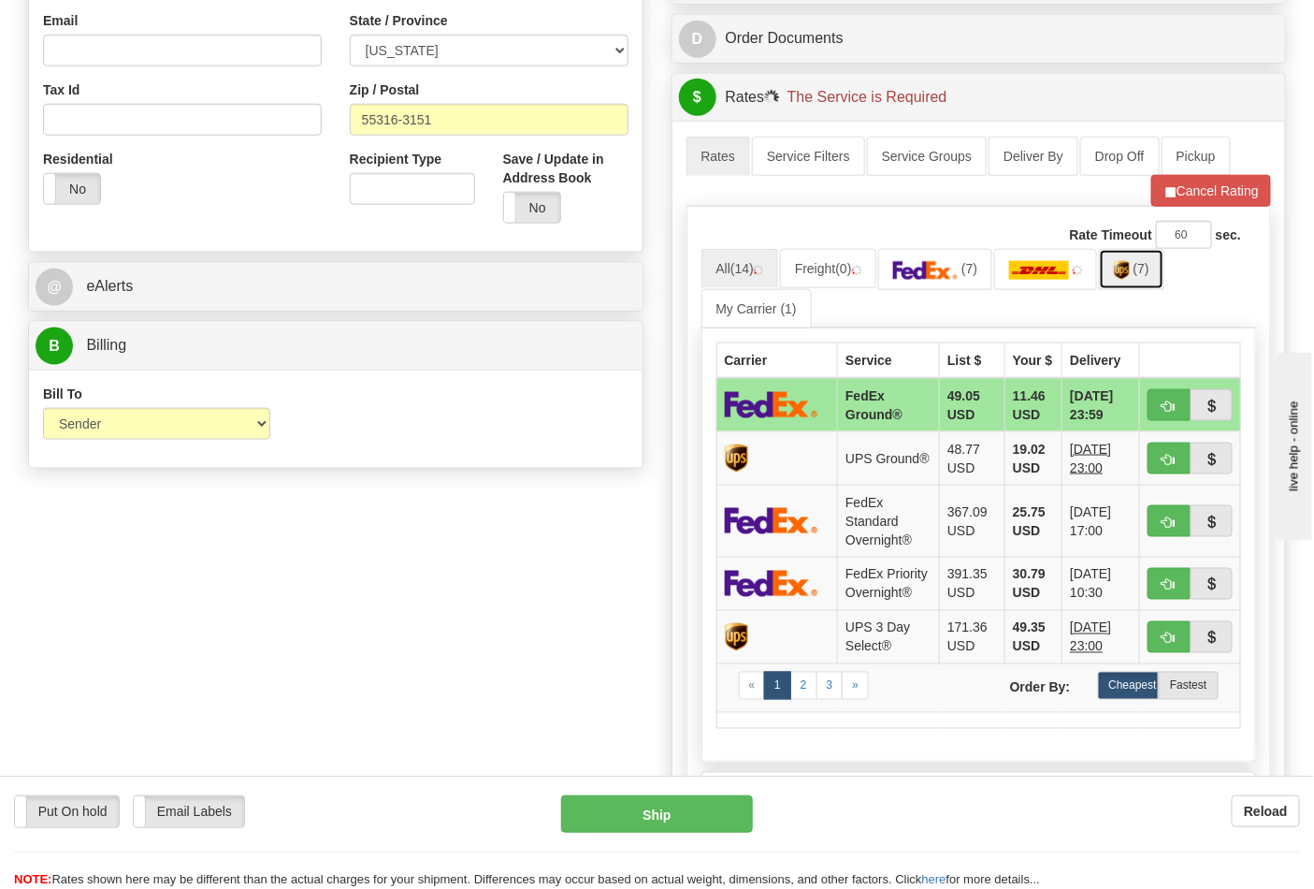
click at [1145, 282] on link "(7)" at bounding box center [1131, 269] width 65 height 40
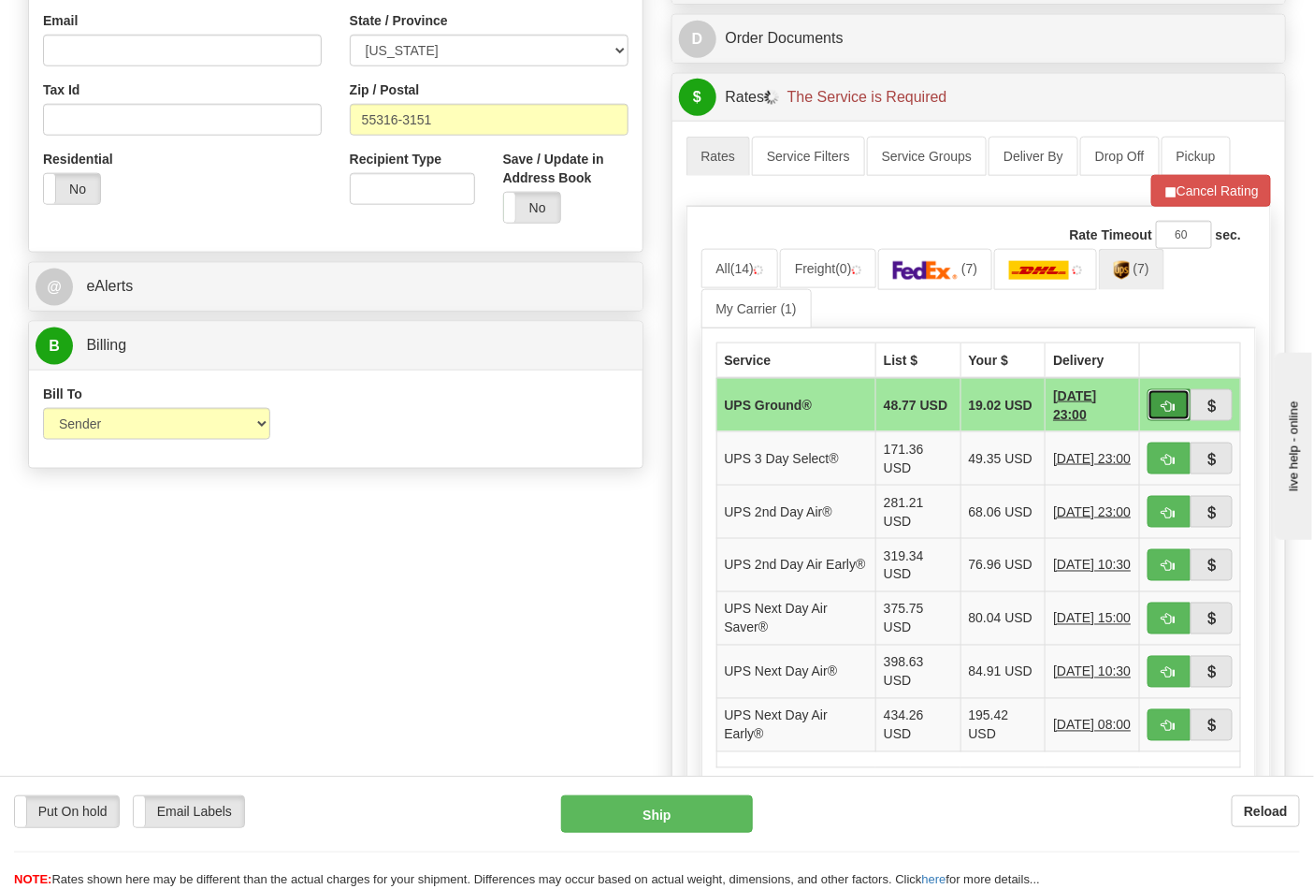
click at [1169, 407] on span "button" at bounding box center [1169, 406] width 13 height 12
click at [1154, 405] on button "button" at bounding box center [1169, 405] width 43 height 32
click at [1197, 196] on button "Cancel Rating" at bounding box center [1211, 191] width 120 height 32
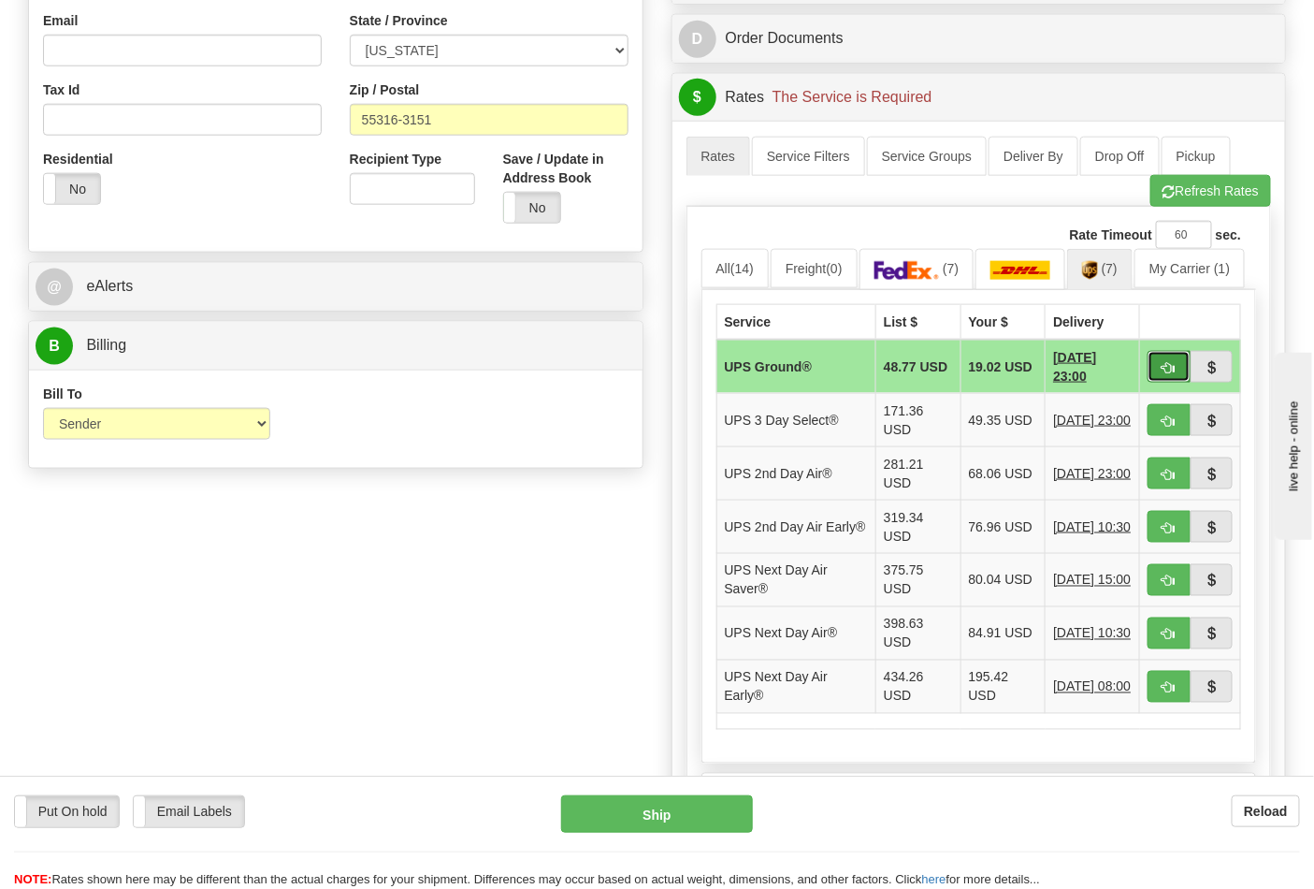
click at [1169, 362] on span "button" at bounding box center [1169, 368] width 13 height 12
type input "03"
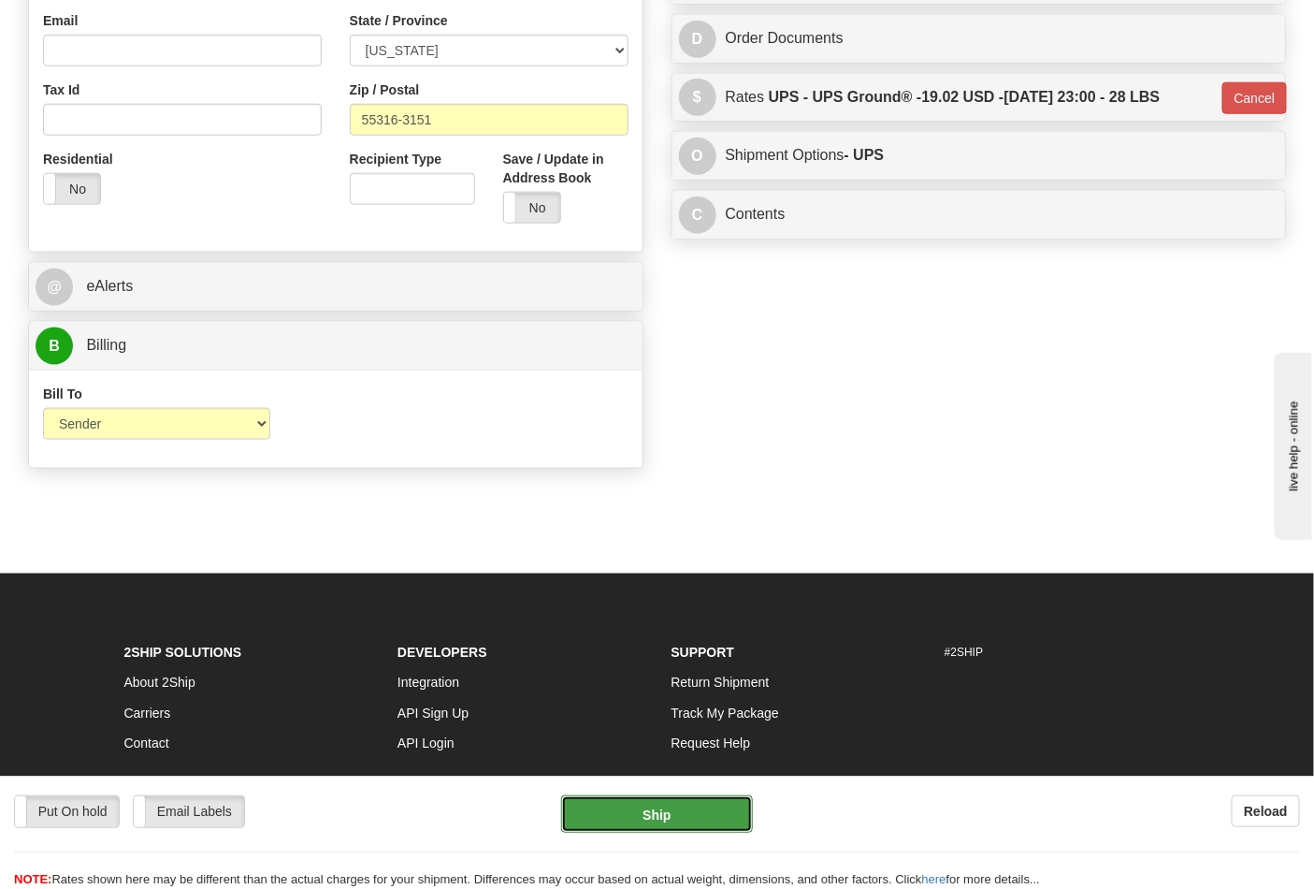
click at [672, 817] on button "Ship" at bounding box center [656, 813] width 191 height 37
